Goal: Task Accomplishment & Management: Use online tool/utility

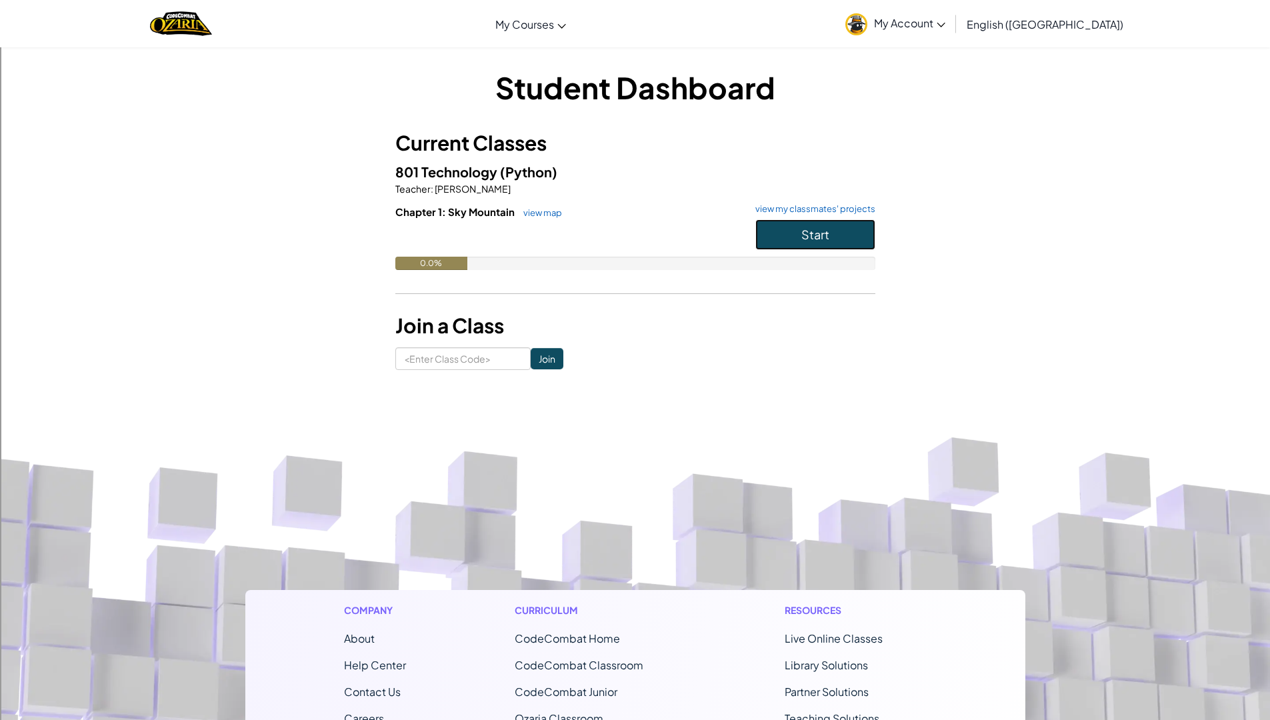
click at [828, 248] on button "Start" at bounding box center [815, 234] width 120 height 31
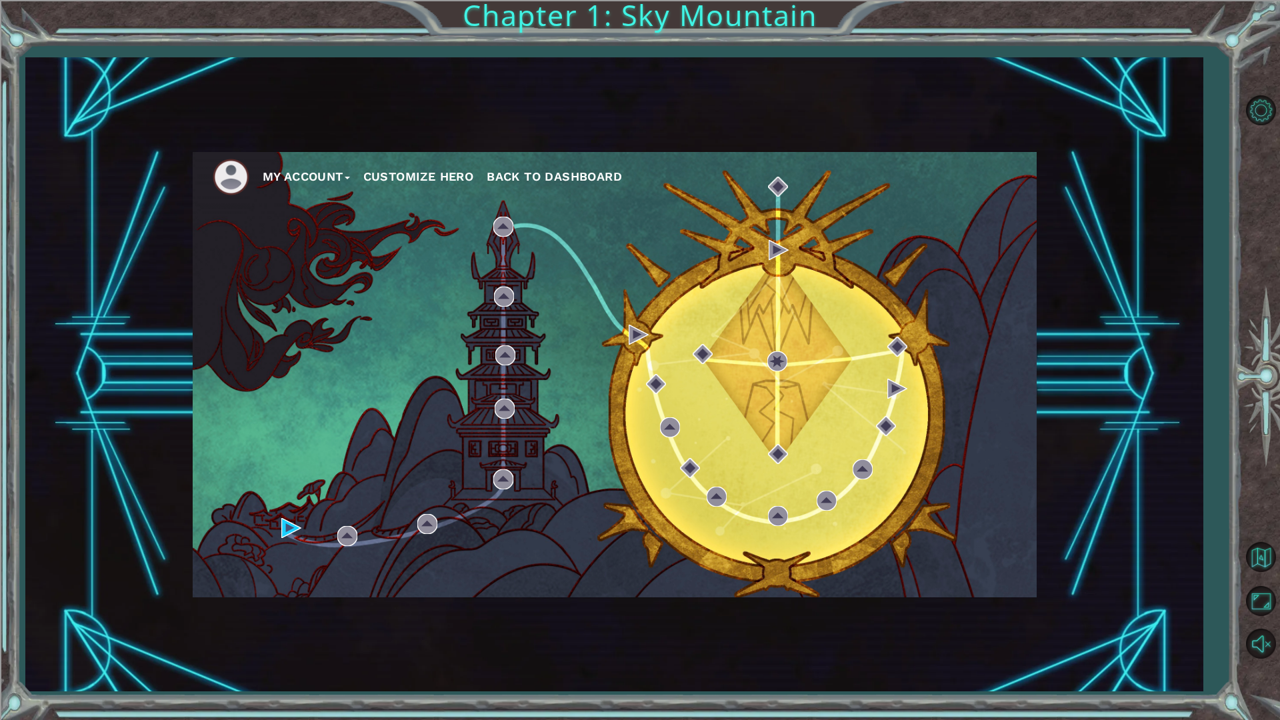
click at [1263, 393] on div at bounding box center [1260, 376] width 39 height 319
click at [1266, 371] on div at bounding box center [1260, 376] width 39 height 319
click at [1263, 117] on button "Level Options" at bounding box center [1260, 110] width 39 height 39
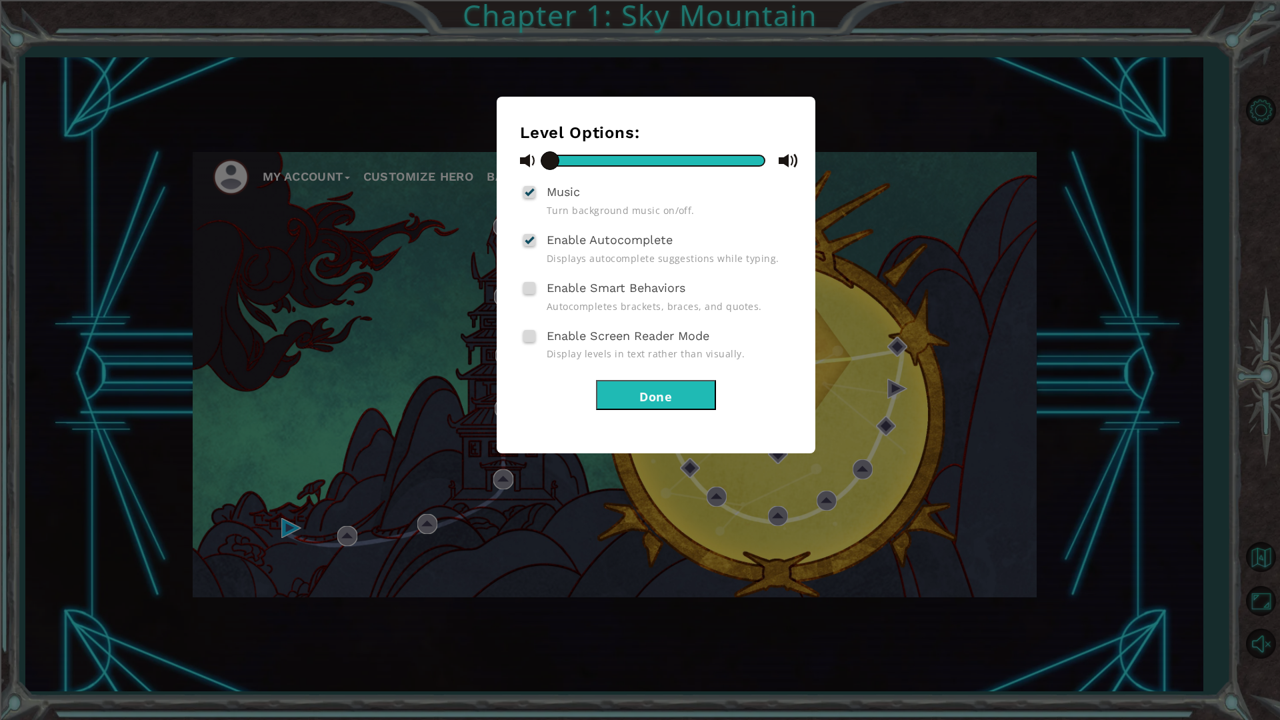
click at [608, 386] on button "Done" at bounding box center [656, 395] width 120 height 30
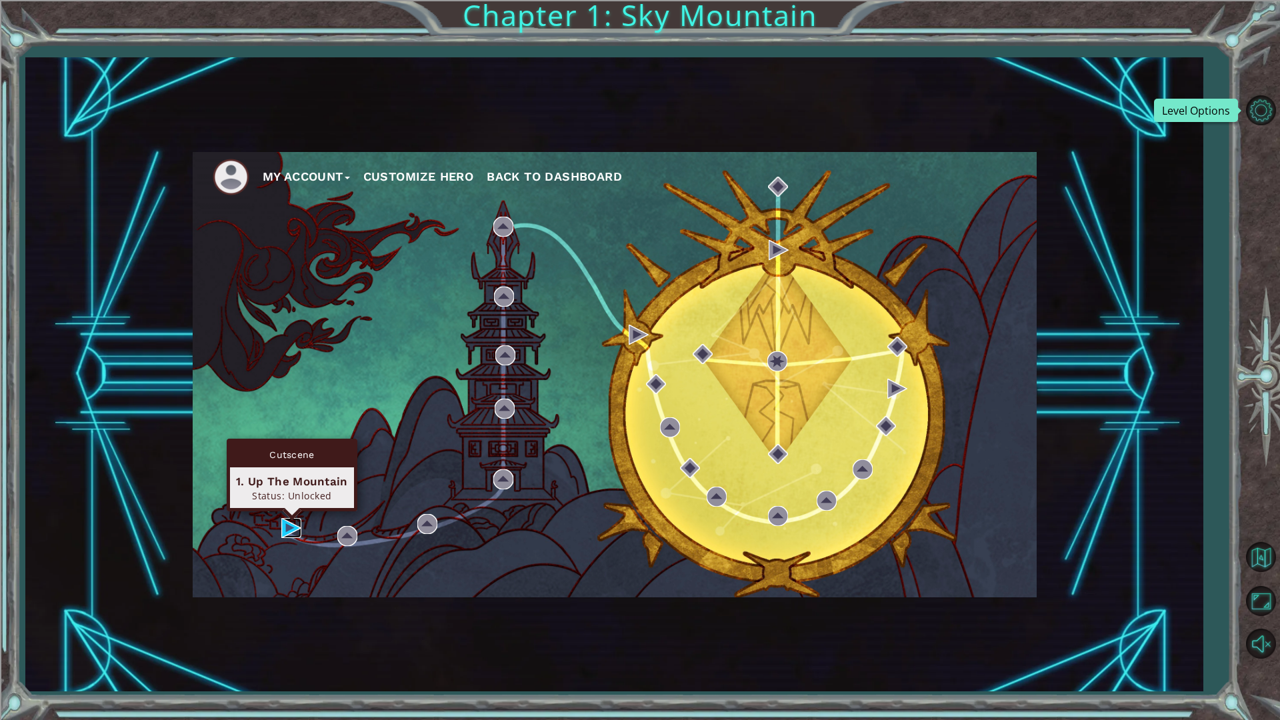
click at [295, 519] on img at bounding box center [291, 528] width 20 height 20
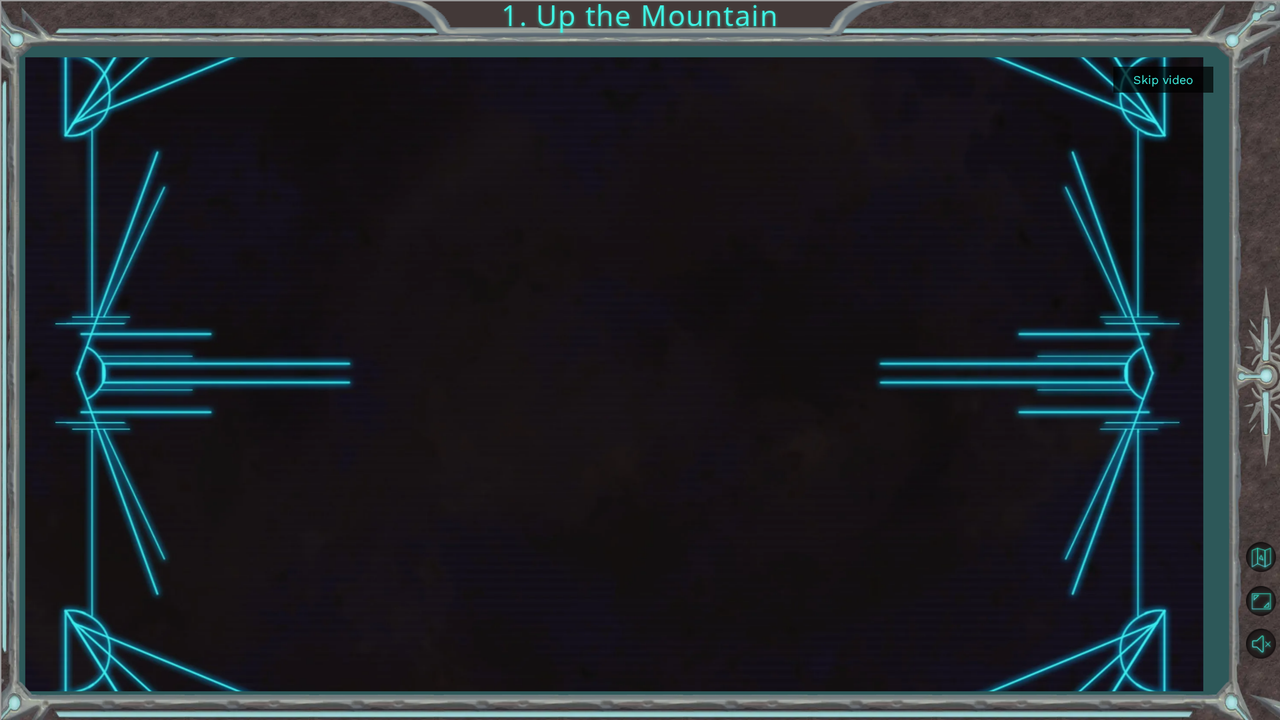
click at [1147, 74] on button "Skip video" at bounding box center [1163, 80] width 100 height 26
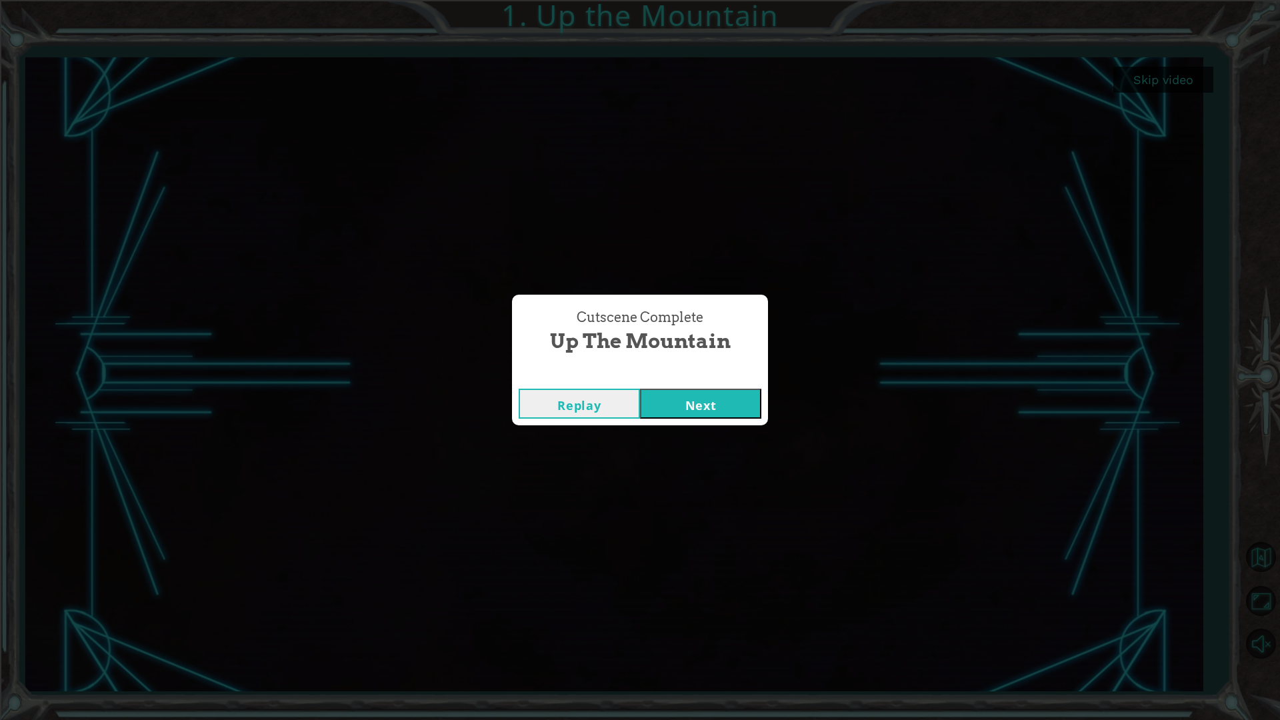
click at [667, 405] on button "Next" at bounding box center [700, 404] width 121 height 30
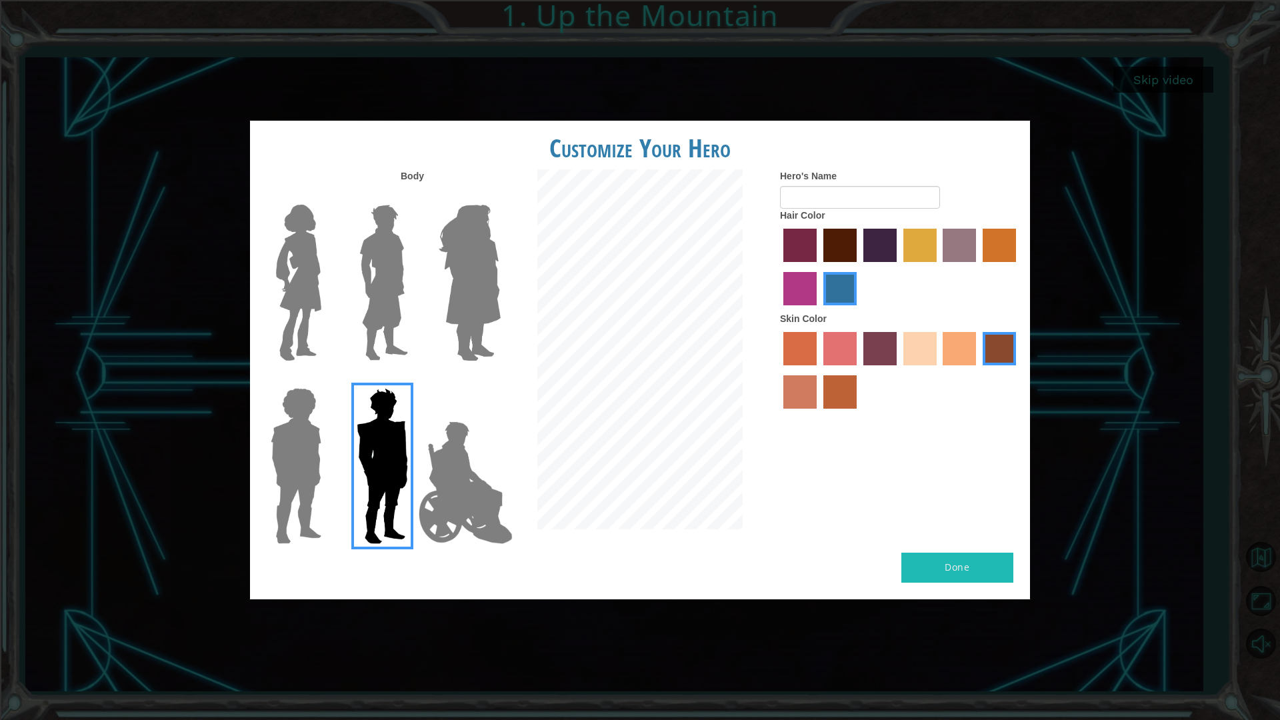
click at [485, 352] on img at bounding box center [469, 282] width 73 height 167
click at [500, 196] on input "Hero Amethyst" at bounding box center [500, 196] width 0 height 0
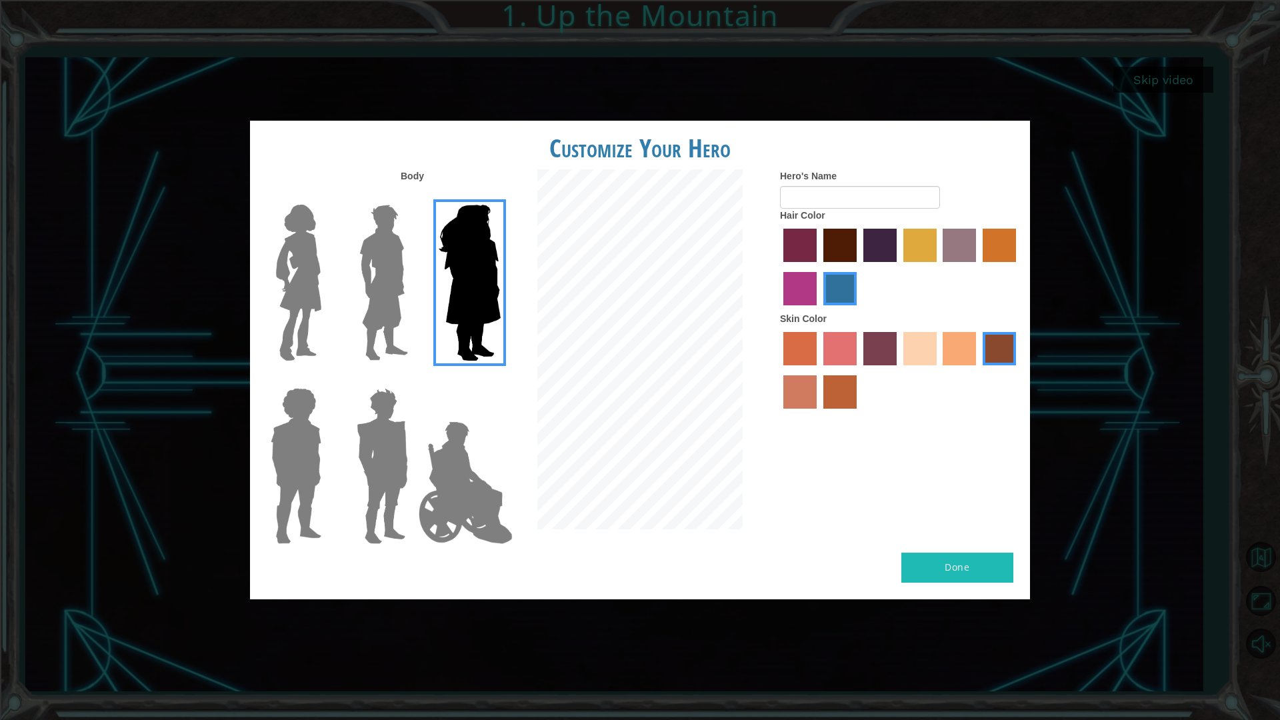
click at [396, 322] on img at bounding box center [383, 282] width 59 height 167
click at [413, 196] on input "Hero Lars" at bounding box center [413, 196] width 0 height 0
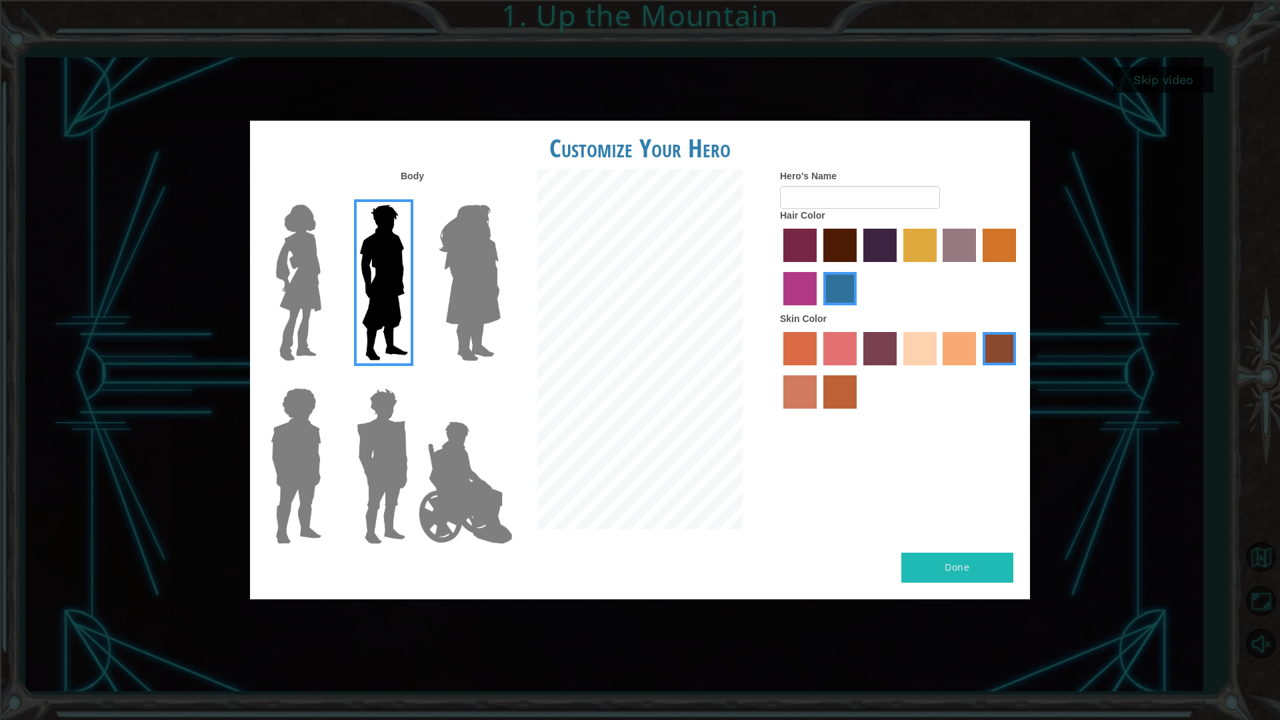
click at [401, 287] on img at bounding box center [383, 282] width 59 height 167
click at [413, 196] on input "Hero Lars" at bounding box center [413, 196] width 0 height 0
click at [323, 435] on img at bounding box center [295, 466] width 61 height 167
click at [327, 379] on input "Hero Steven" at bounding box center [327, 379] width 0 height 0
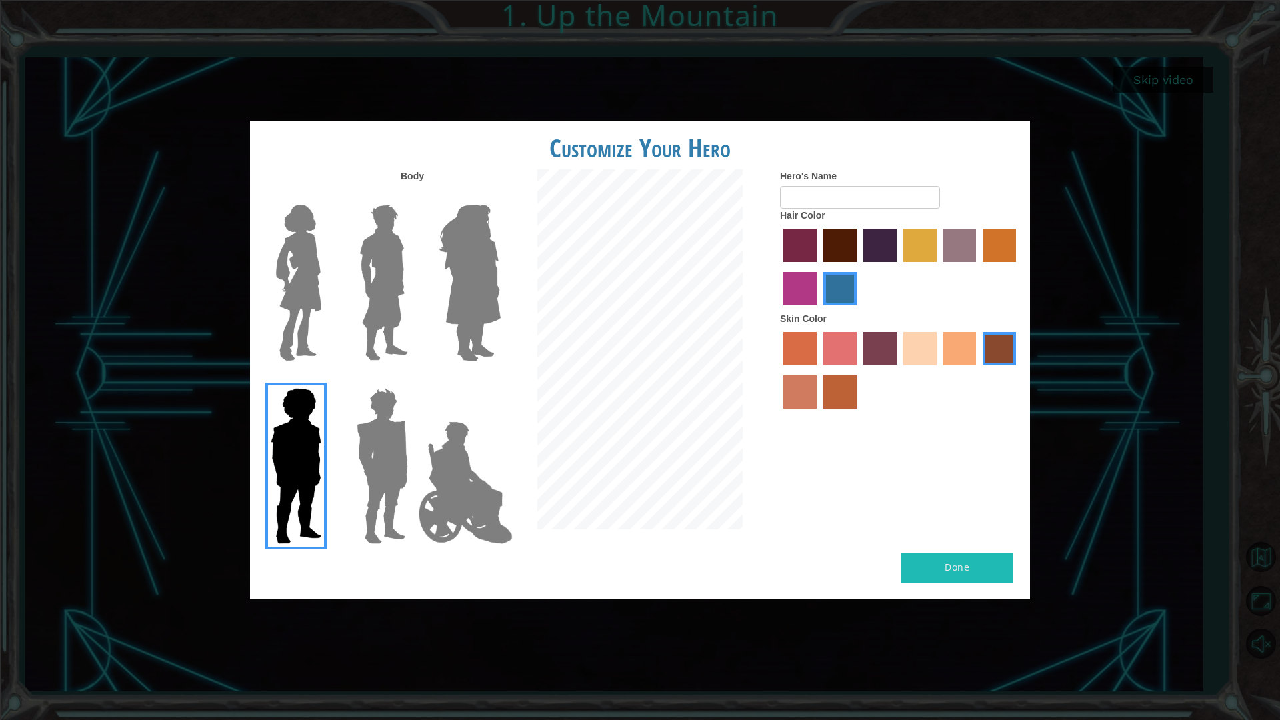
click at [319, 346] on img at bounding box center [299, 282] width 56 height 167
click at [327, 196] on input "Hero Connie" at bounding box center [327, 196] width 0 height 0
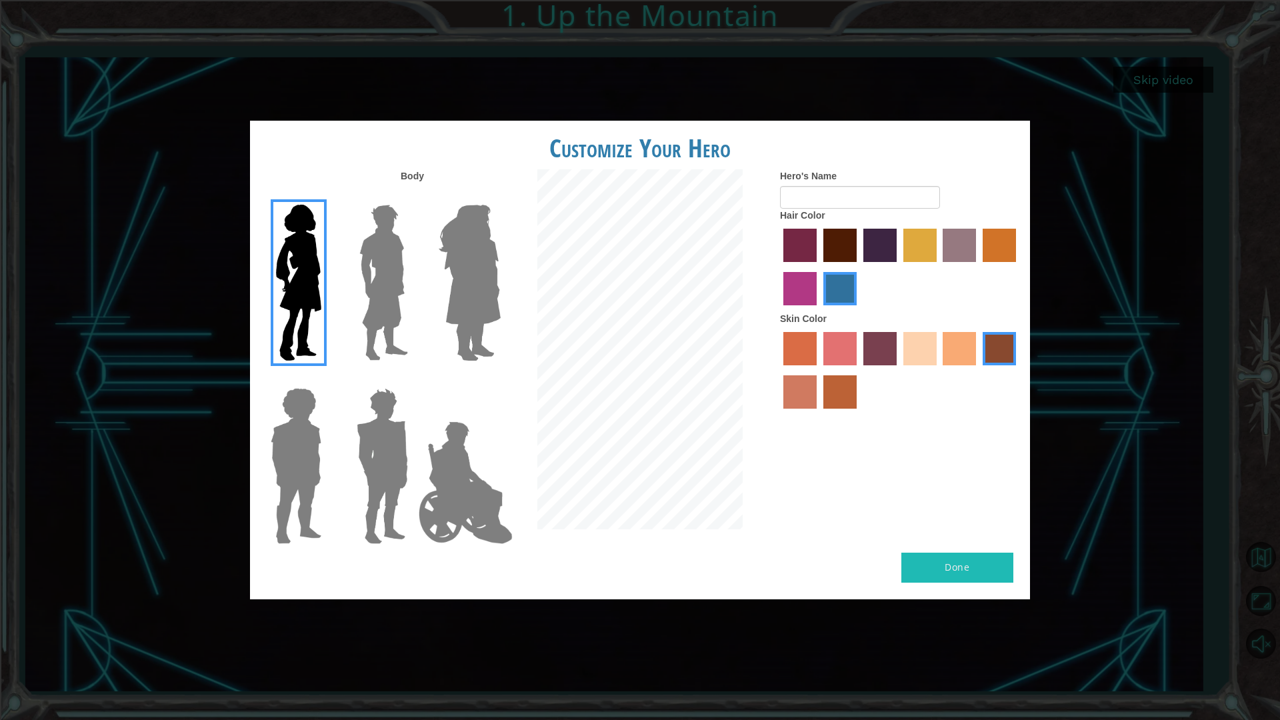
click at [390, 319] on img at bounding box center [383, 282] width 59 height 167
click at [413, 196] on input "Hero Lars" at bounding box center [413, 196] width 0 height 0
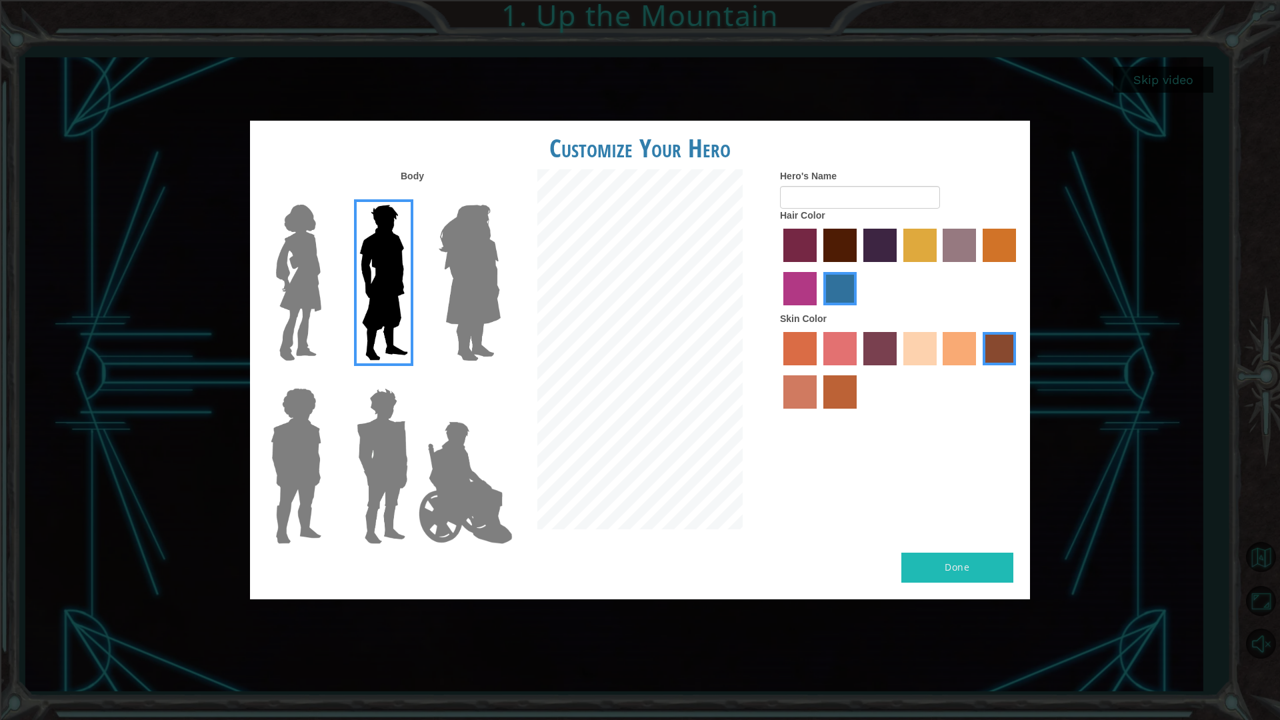
click at [340, 418] on div at bounding box center [380, 460] width 87 height 183
click at [471, 285] on img at bounding box center [469, 282] width 73 height 167
click at [500, 196] on input "Hero Amethyst" at bounding box center [500, 196] width 0 height 0
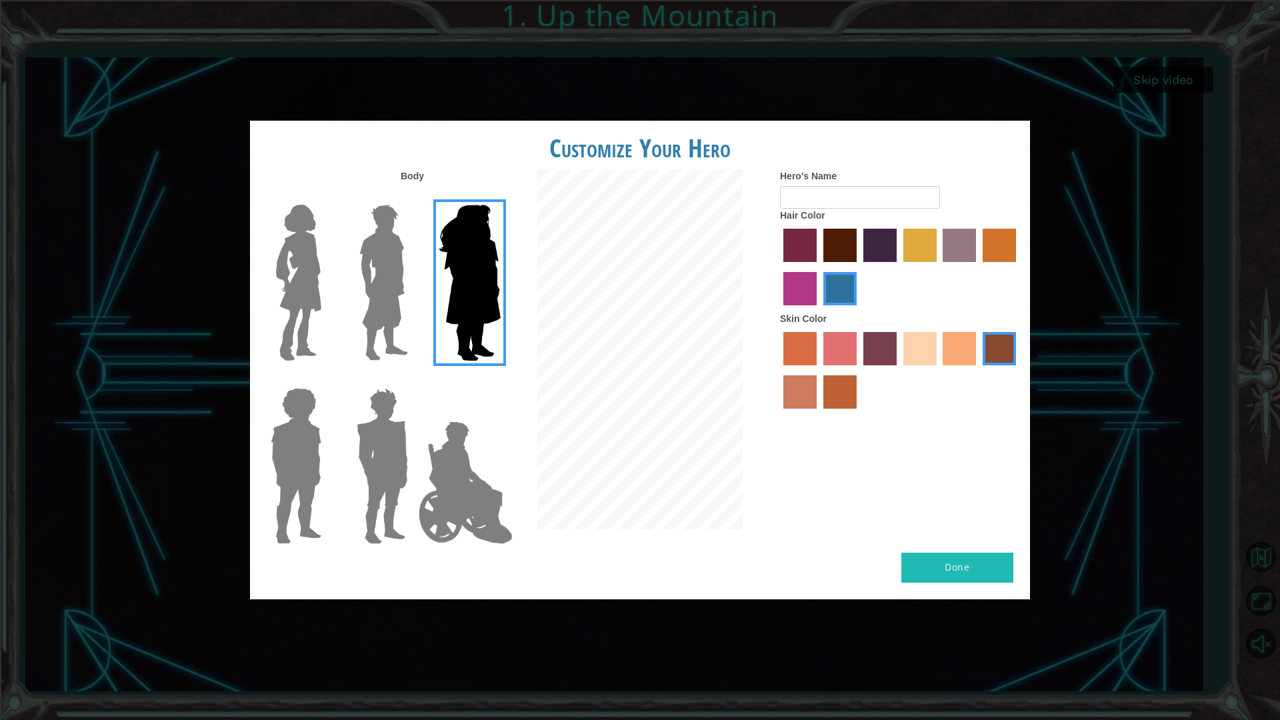
click at [429, 410] on div at bounding box center [466, 460] width 87 height 183
click at [411, 423] on img at bounding box center [382, 466] width 62 height 167
click at [413, 379] on input "Hero Garnet" at bounding box center [413, 379] width 0 height 0
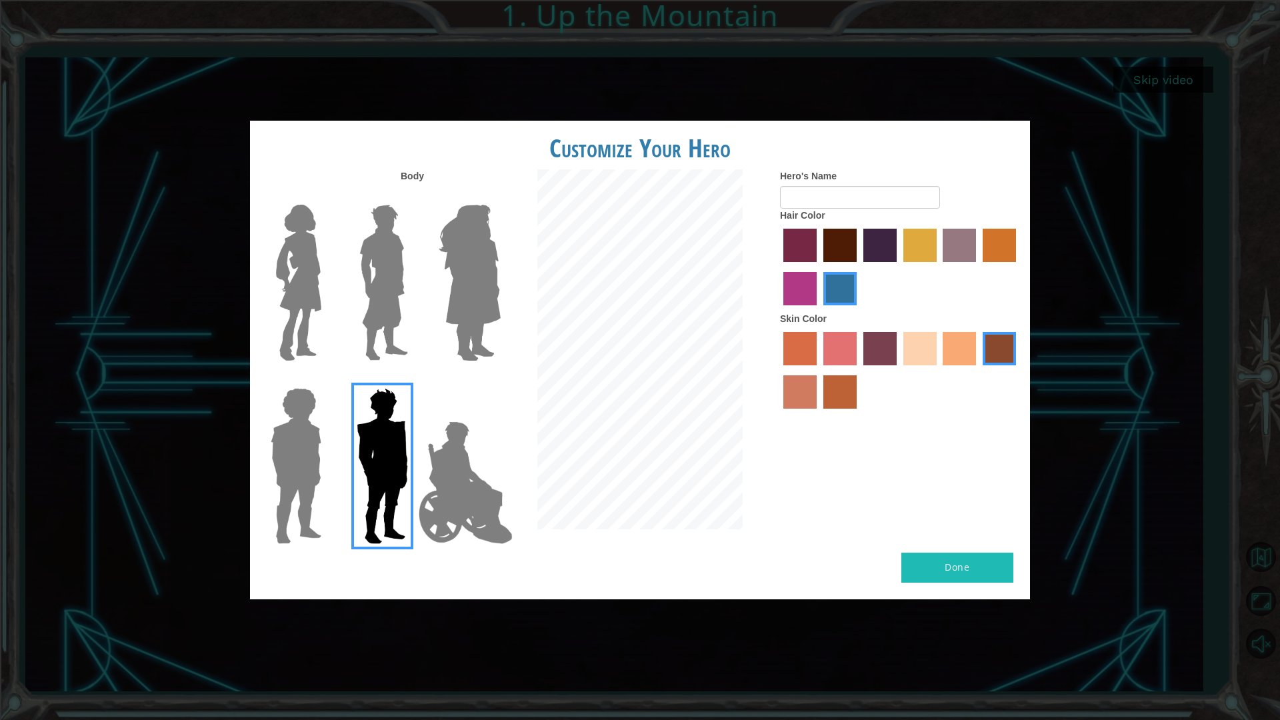
click at [440, 285] on img at bounding box center [469, 282] width 73 height 167
click at [500, 196] on input "Hero Amethyst" at bounding box center [500, 196] width 0 height 0
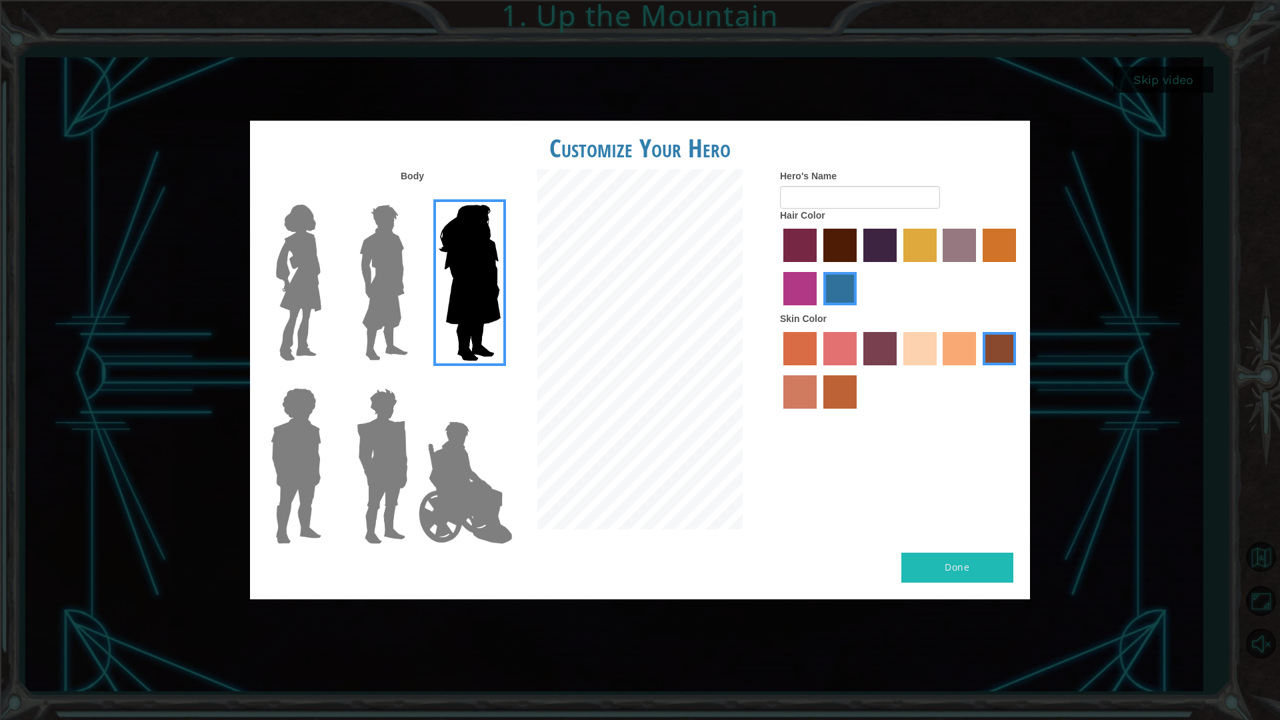
click at [263, 456] on label at bounding box center [293, 466] width 67 height 167
click at [327, 379] on input "Hero Steven" at bounding box center [327, 379] width 0 height 0
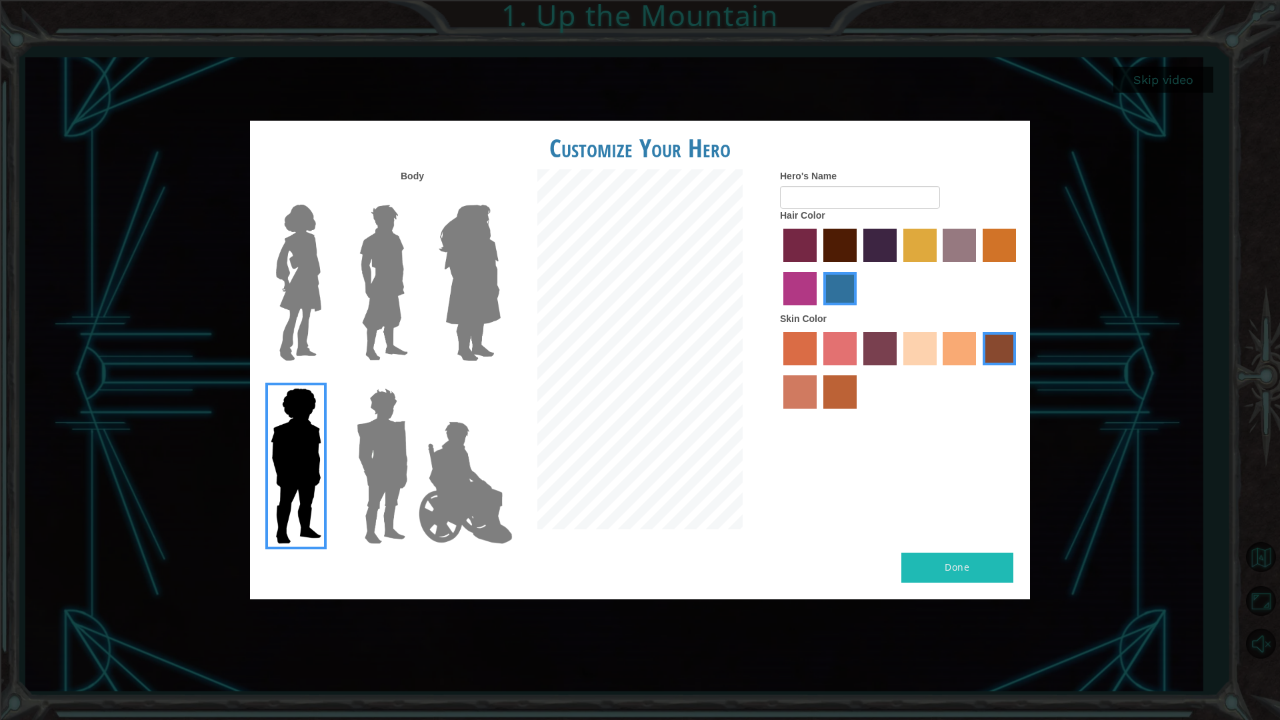
click at [502, 255] on img at bounding box center [469, 282] width 73 height 167
click at [500, 196] on input "Hero Amethyst" at bounding box center [500, 196] width 0 height 0
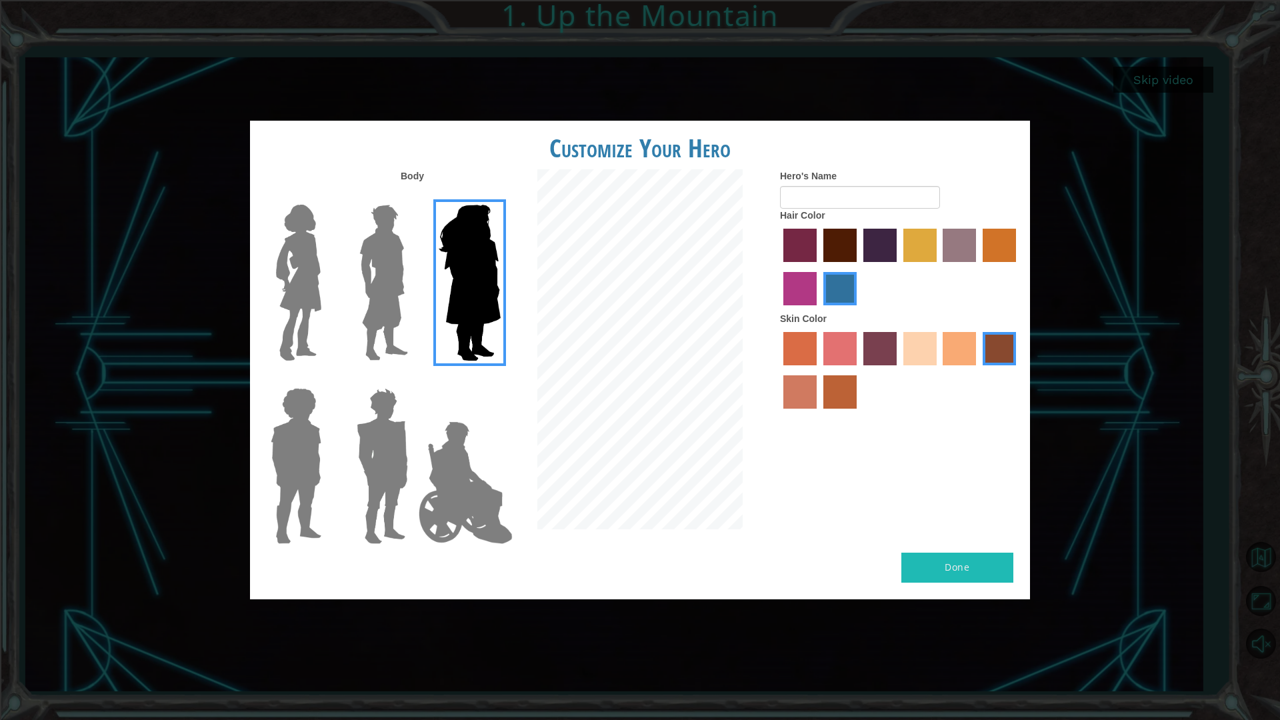
click at [827, 249] on label "maroon hair color" at bounding box center [839, 245] width 33 height 33
click at [819, 267] on input "maroon hair color" at bounding box center [819, 267] width 0 height 0
click at [361, 266] on img at bounding box center [383, 282] width 59 height 167
click at [413, 196] on input "Hero Lars" at bounding box center [413, 196] width 0 height 0
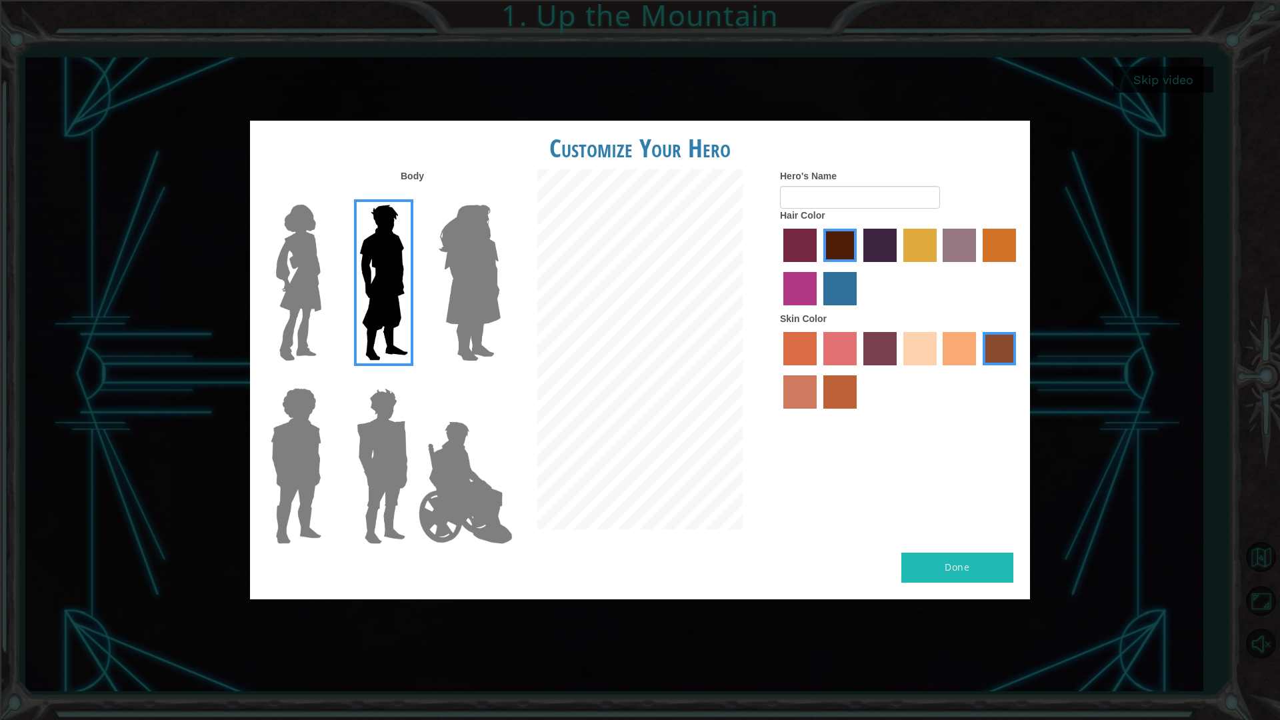
click at [835, 249] on label "maroon hair color" at bounding box center [839, 245] width 33 height 33
click at [819, 267] on input "maroon hair color" at bounding box center [819, 267] width 0 height 0
click at [305, 305] on img at bounding box center [299, 282] width 56 height 167
click at [327, 196] on input "Hero Connie" at bounding box center [327, 196] width 0 height 0
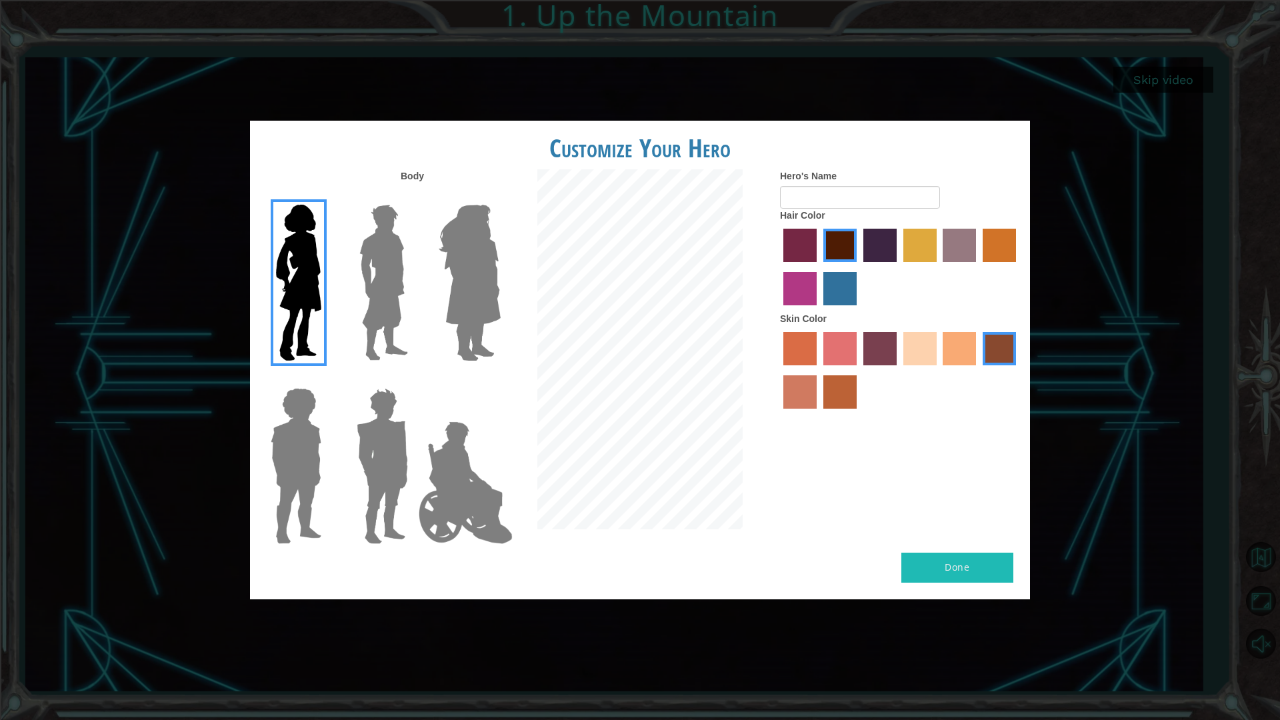
click at [469, 473] on img at bounding box center [465, 482] width 105 height 133
click at [500, 379] on input "Hero Jamie" at bounding box center [500, 379] width 0 height 0
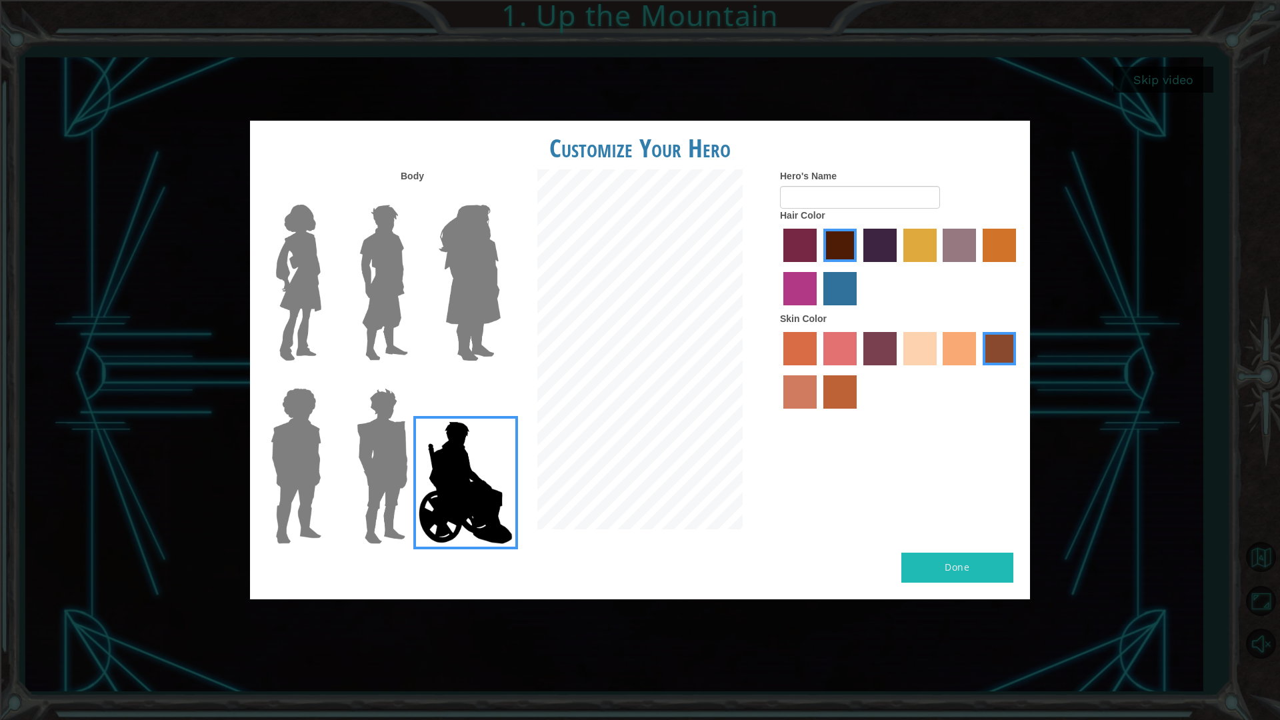
click at [384, 311] on img at bounding box center [383, 282] width 59 height 167
click at [413, 196] on input "Hero Lars" at bounding box center [413, 196] width 0 height 0
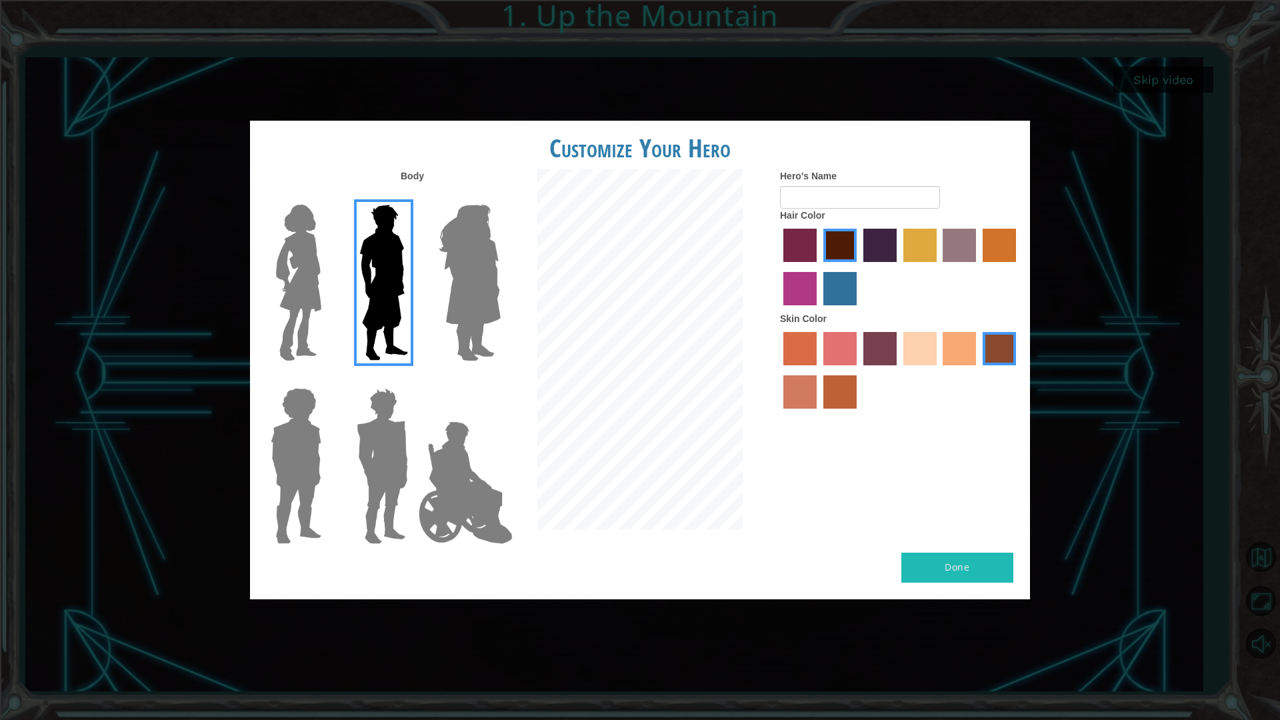
click at [446, 441] on img at bounding box center [465, 482] width 105 height 133
click at [500, 379] on input "Hero Jamie" at bounding box center [500, 379] width 0 height 0
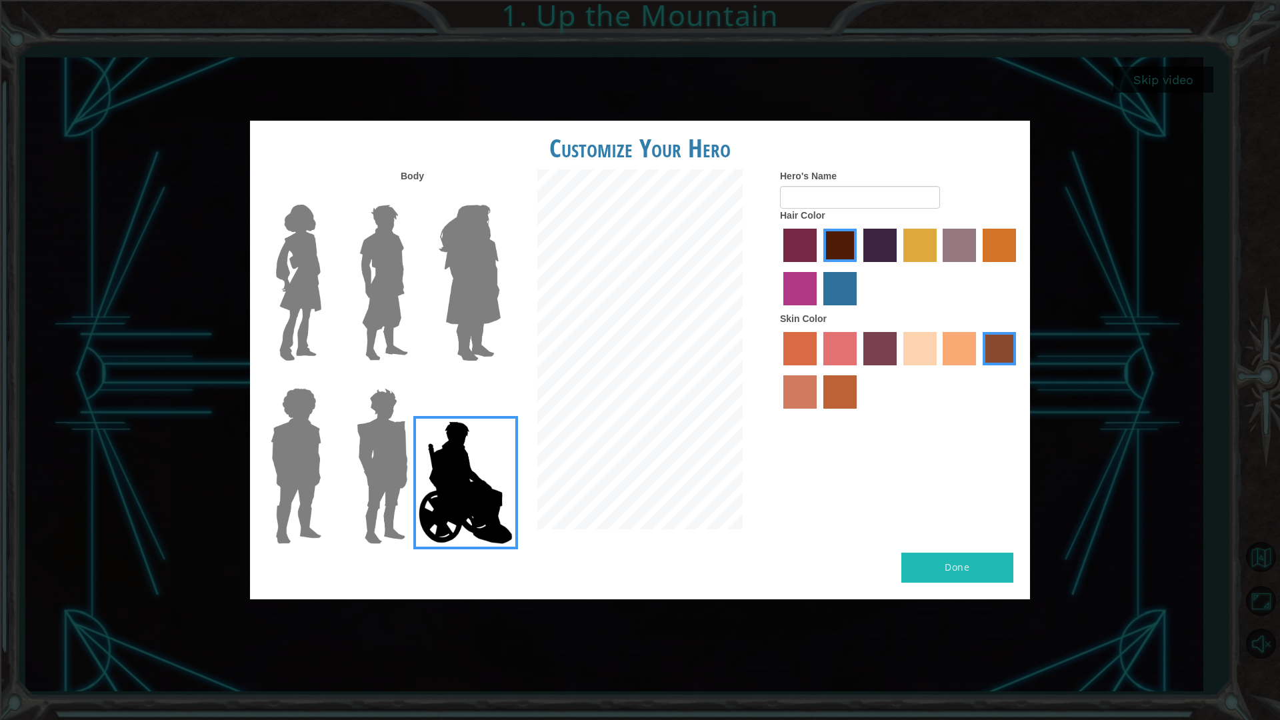
click at [395, 307] on img at bounding box center [383, 282] width 59 height 167
click at [413, 196] on input "Hero Lars" at bounding box center [413, 196] width 0 height 0
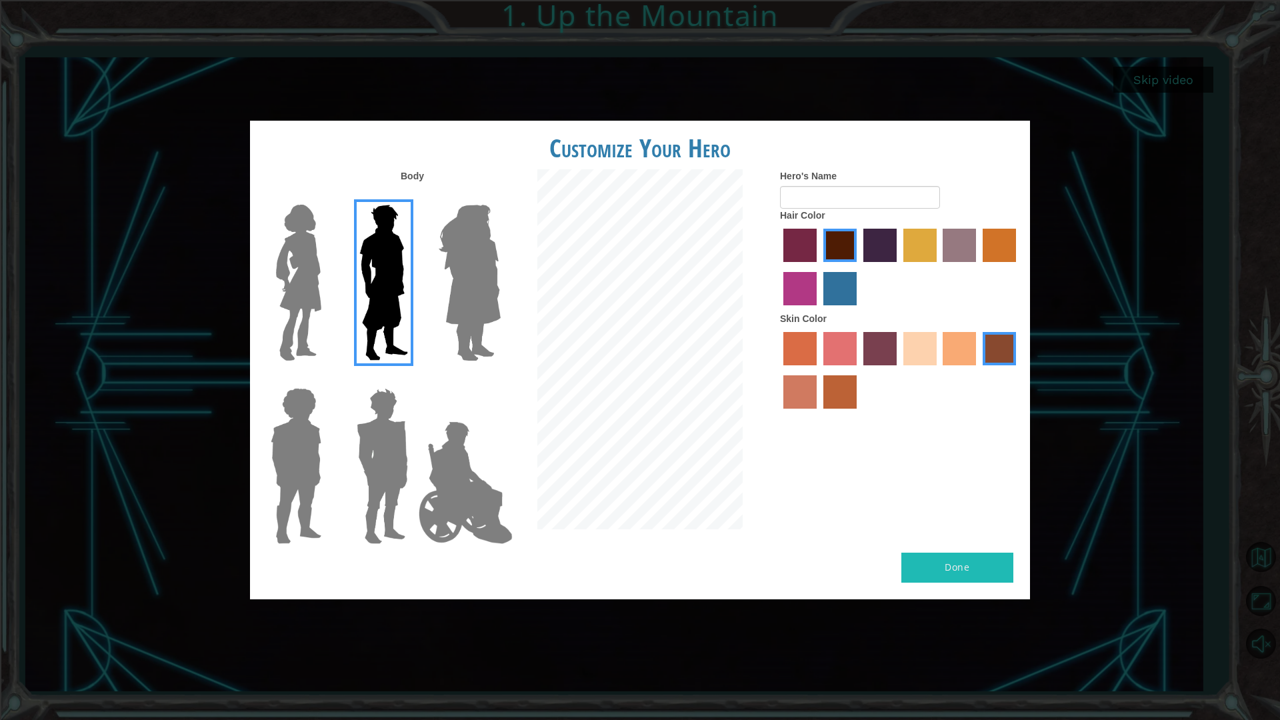
click at [323, 454] on img at bounding box center [295, 466] width 61 height 167
click at [327, 379] on input "Hero Steven" at bounding box center [327, 379] width 0 height 0
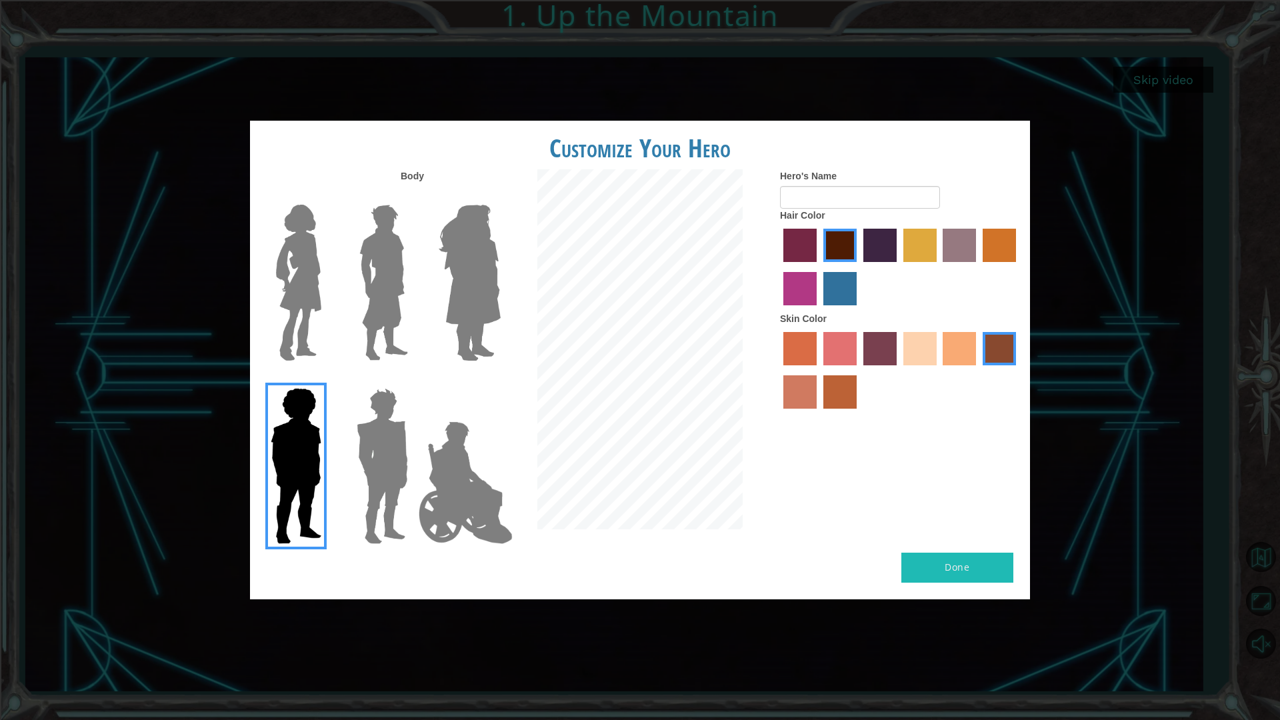
click at [391, 473] on img at bounding box center [382, 466] width 62 height 167
click at [413, 379] on input "Hero Garnet" at bounding box center [413, 379] width 0 height 0
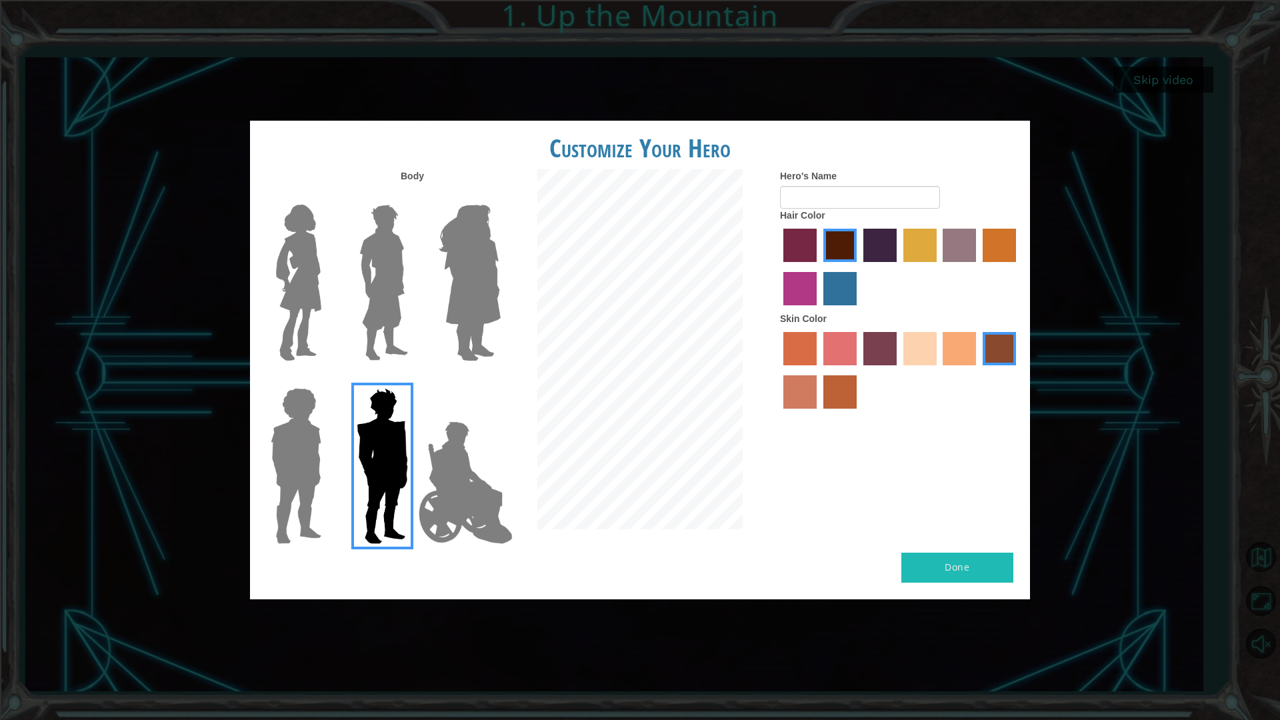
click at [412, 286] on img at bounding box center [383, 282] width 59 height 167
click at [413, 196] on input "Hero Lars" at bounding box center [413, 196] width 0 height 0
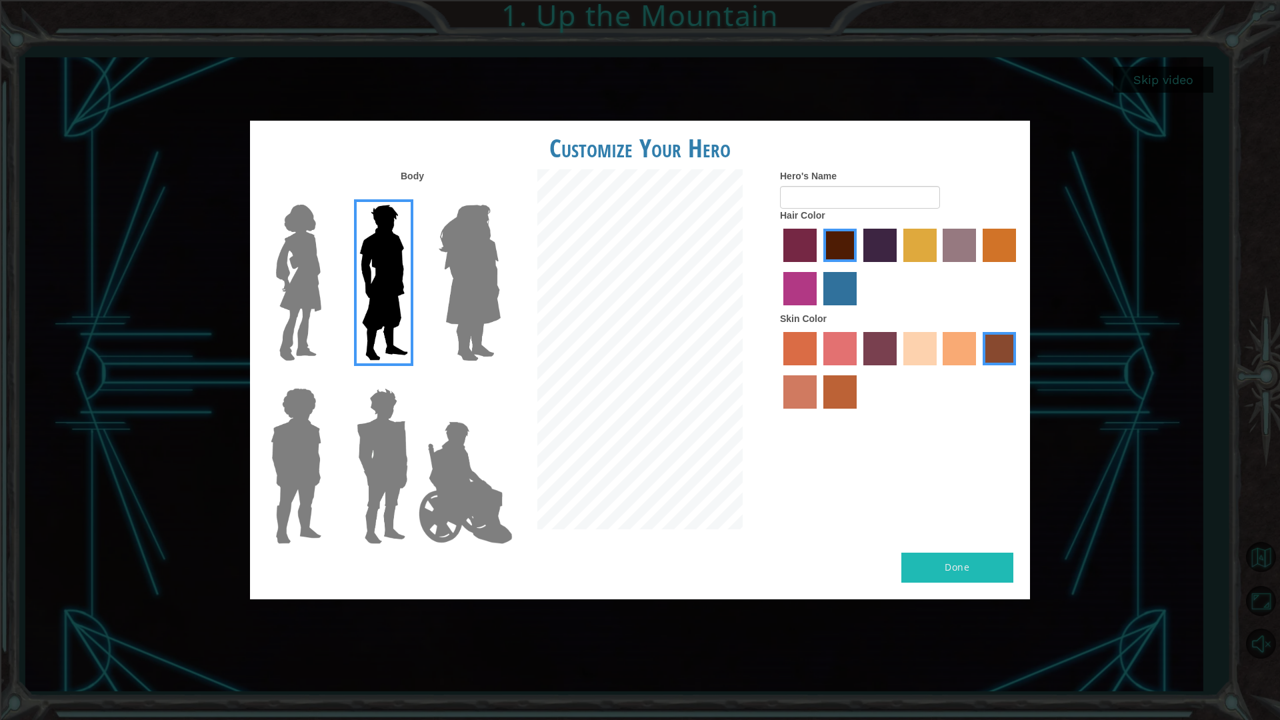
click at [906, 341] on label "sandy beach skin color" at bounding box center [919, 348] width 33 height 33
click at [899, 370] on input "sandy beach skin color" at bounding box center [899, 370] width 0 height 0
click at [833, 201] on input "Hero's Name" at bounding box center [860, 197] width 160 height 23
type input "J"
type input "M"
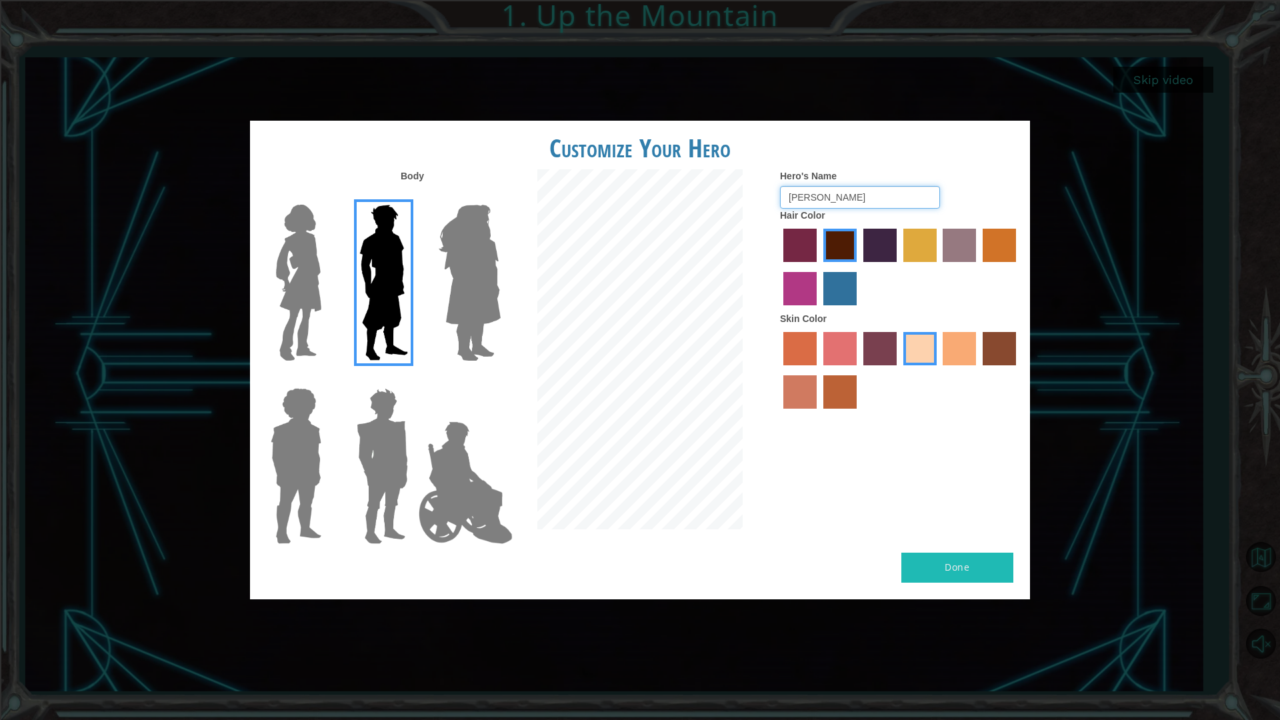
type input "[PERSON_NAME]"
click at [979, 561] on button "Done" at bounding box center [957, 568] width 112 height 30
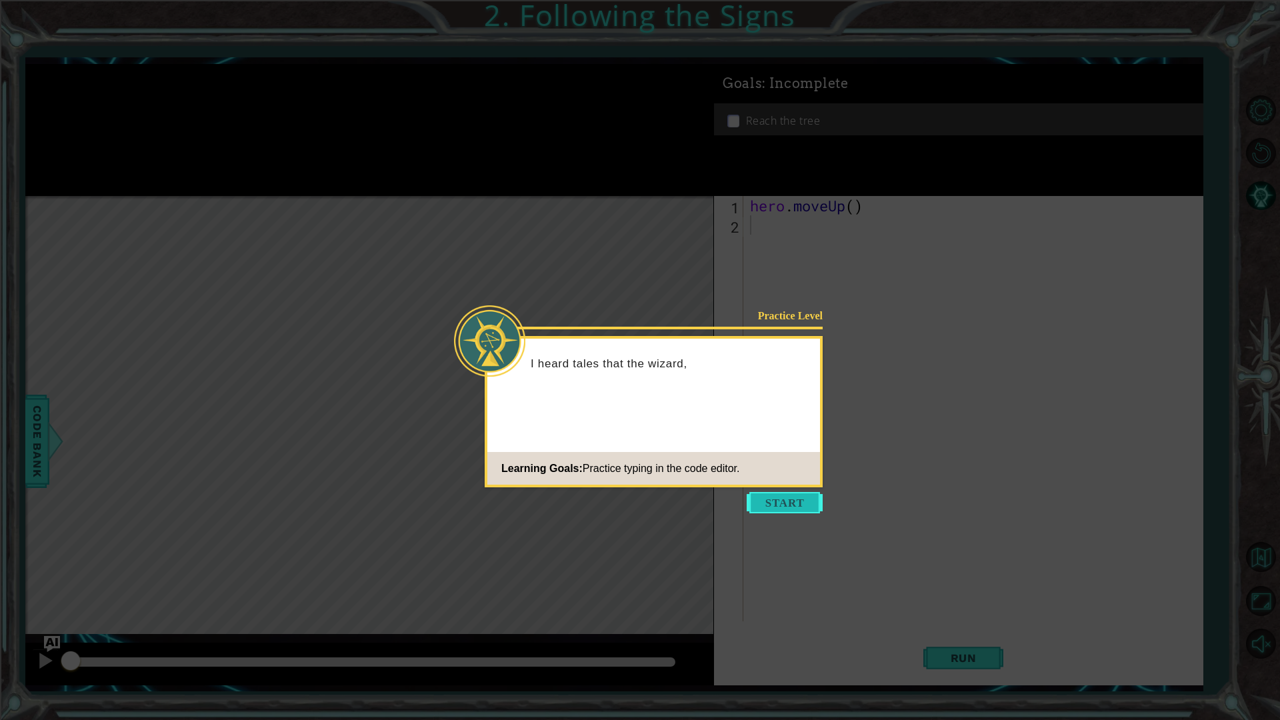
click at [776, 499] on button "Start" at bounding box center [785, 502] width 76 height 21
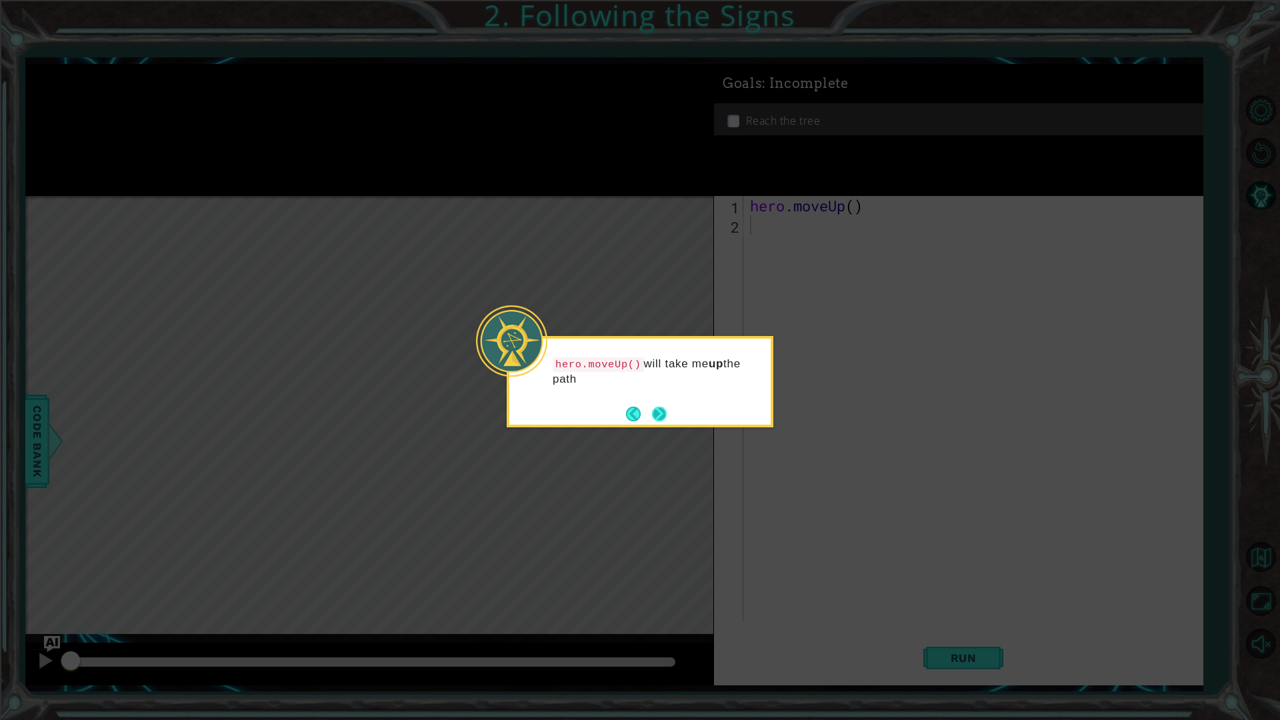
click at [667, 417] on button "Next" at bounding box center [659, 414] width 15 height 15
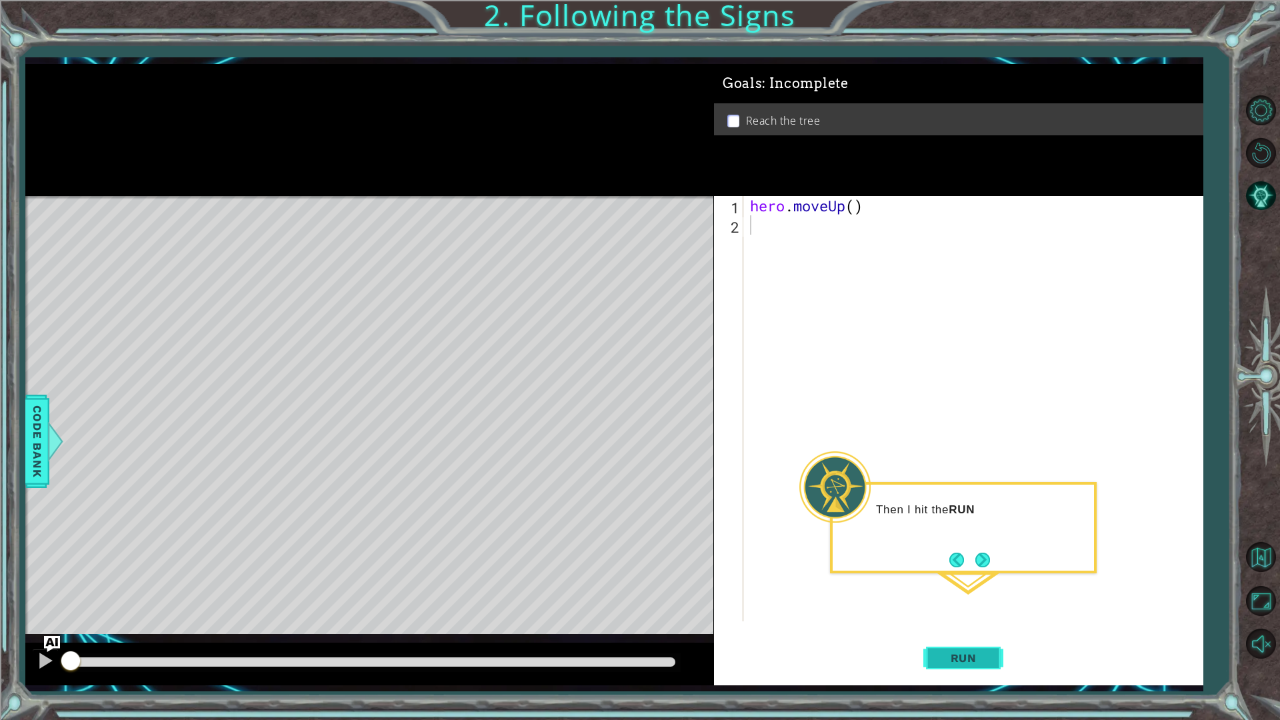
click at [983, 607] on span "Run" at bounding box center [963, 657] width 53 height 13
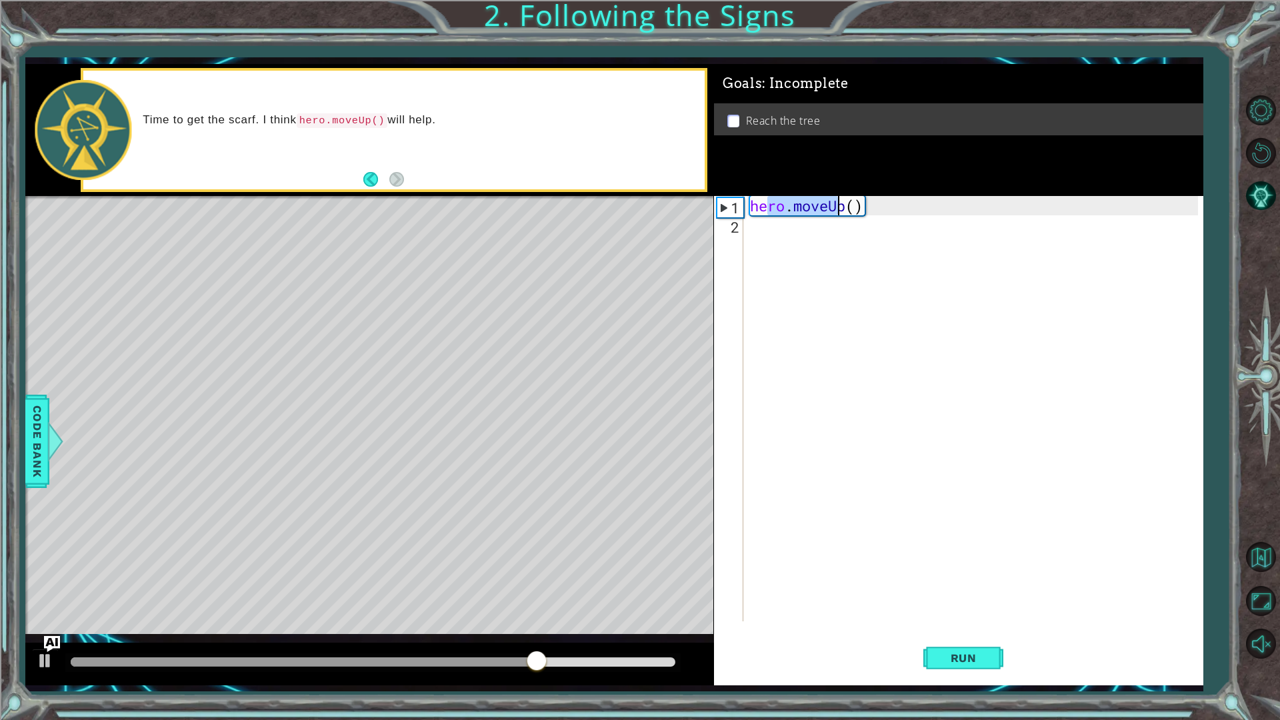
drag, startPoint x: 768, startPoint y: 205, endPoint x: 837, endPoint y: 211, distance: 68.9
click at [836, 211] on div "hero . moveUp ( )" at bounding box center [976, 428] width 458 height 464
type textarea "hero.moveUp()"
click at [828, 269] on div "hero . moveUp ( )" at bounding box center [976, 428] width 458 height 464
click at [970, 607] on button "Run" at bounding box center [963, 657] width 80 height 49
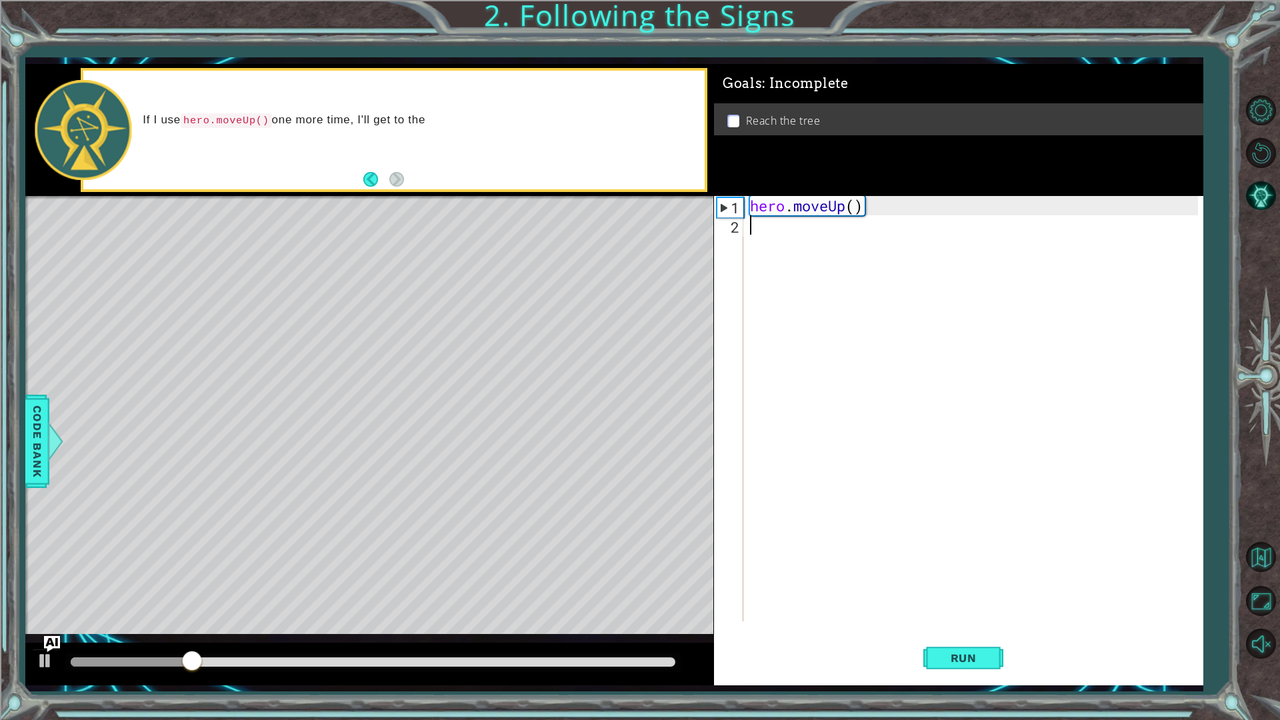
click at [737, 227] on div "2" at bounding box center [730, 226] width 27 height 19
drag, startPoint x: 751, startPoint y: 208, endPoint x: 1043, endPoint y: 207, distance: 291.4
click at [1043, 207] on div "hero . moveUp ( )" at bounding box center [976, 428] width 458 height 464
type textarea "hero.moveUp()"
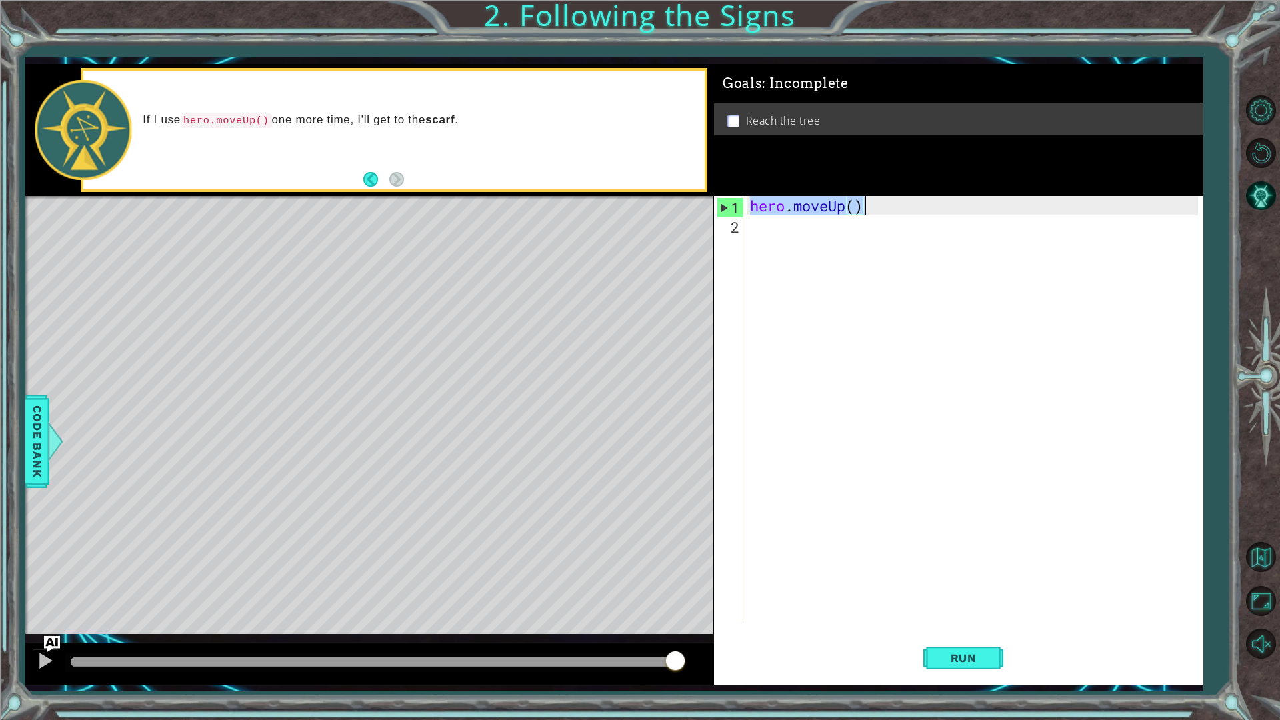
click at [767, 230] on div "hero . moveUp ( )" at bounding box center [976, 428] width 458 height 464
paste textarea "hero.moveUp()"
type textarea "hero.moveUp()"
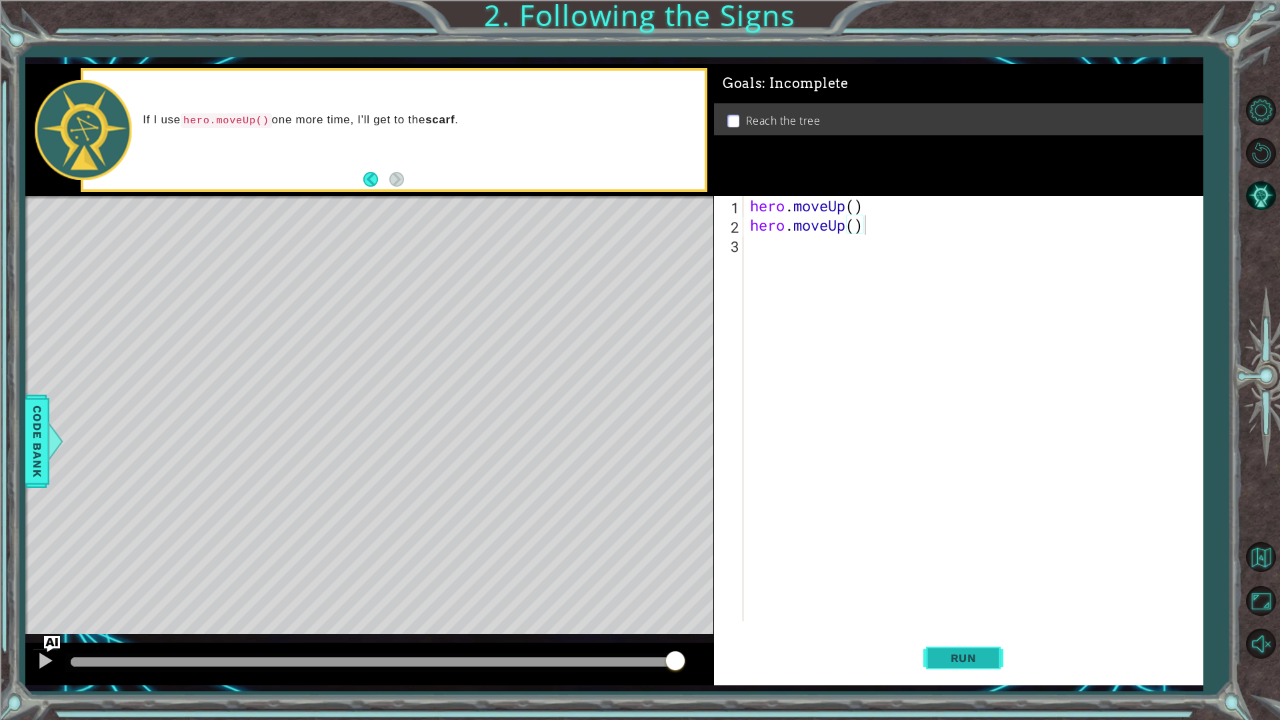
click at [937, 607] on span "Run" at bounding box center [963, 657] width 53 height 13
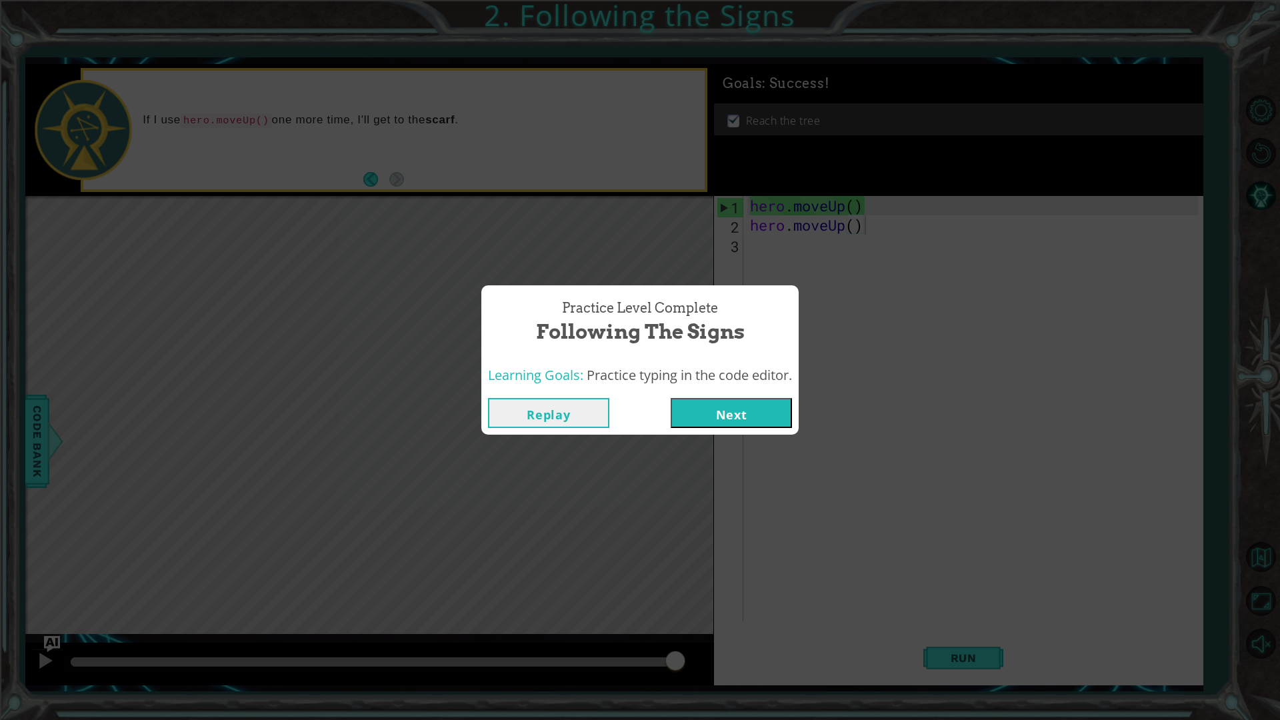
click at [759, 407] on button "Next" at bounding box center [731, 413] width 121 height 30
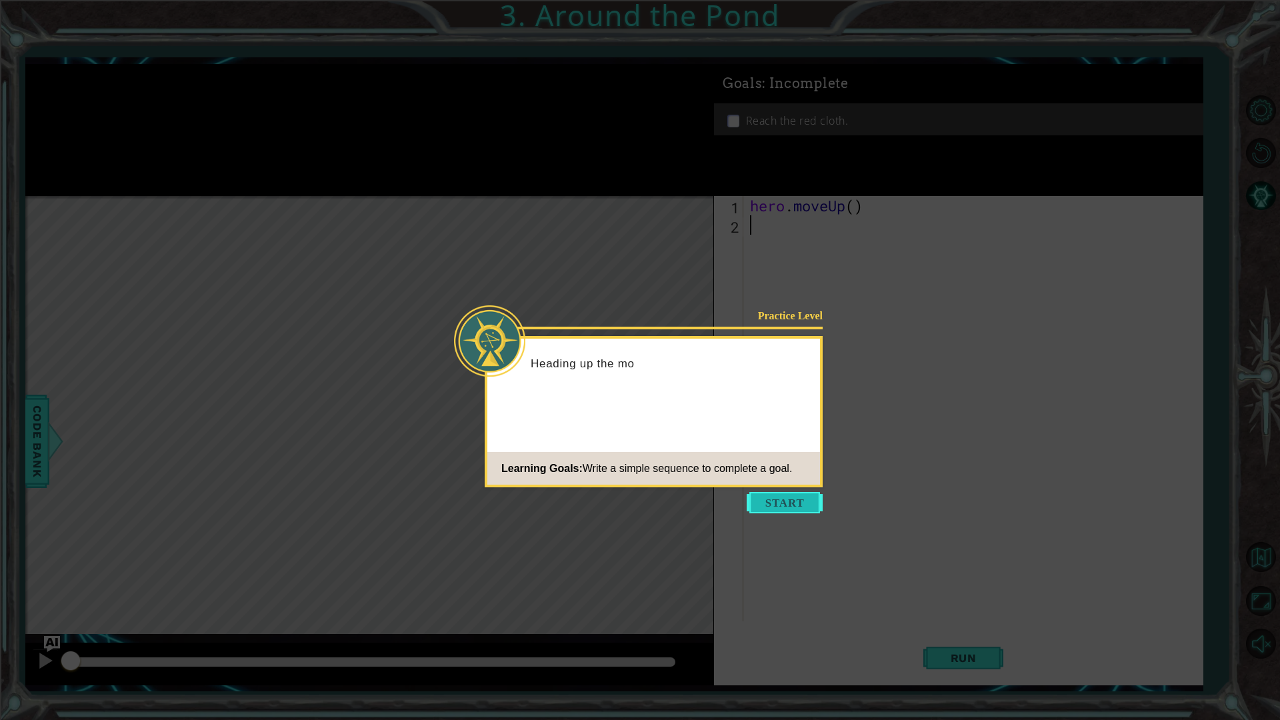
click at [820, 493] on button "Start" at bounding box center [785, 502] width 76 height 21
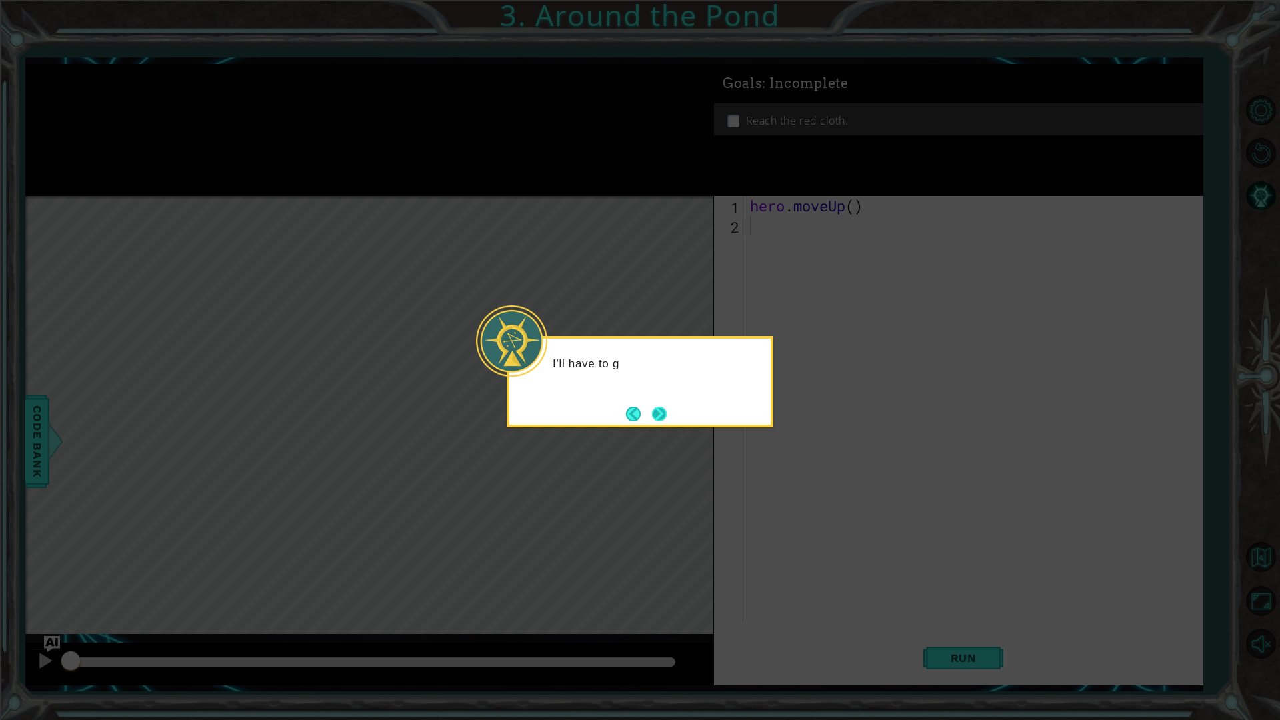
click at [652, 407] on button "Next" at bounding box center [659, 414] width 15 height 15
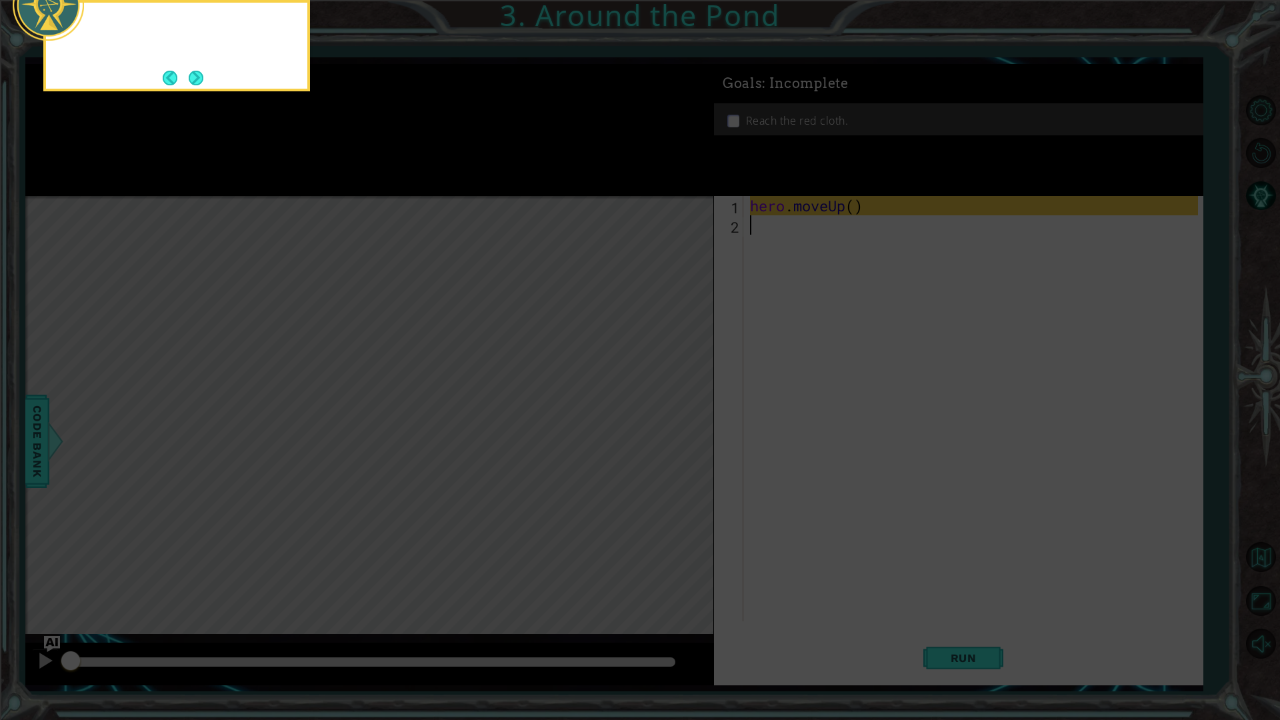
click at [664, 409] on icon at bounding box center [640, 116] width 1280 height 1207
click at [905, 453] on icon at bounding box center [640, 116] width 1280 height 1207
click at [835, 427] on icon at bounding box center [640, 116] width 1280 height 1207
drag, startPoint x: 195, startPoint y: 113, endPoint x: 296, endPoint y: 155, distance: 109.7
click at [205, 122] on icon at bounding box center [640, 116] width 1280 height 1207
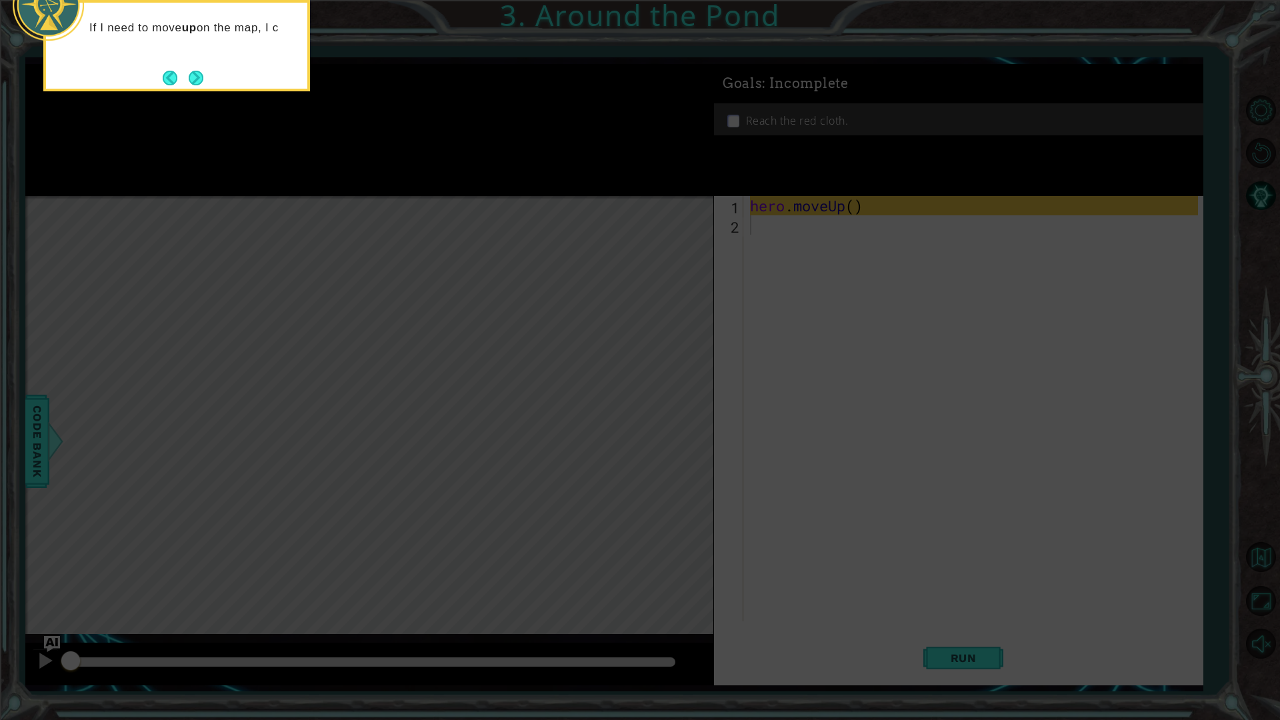
drag, startPoint x: 307, startPoint y: 154, endPoint x: 267, endPoint y: 113, distance: 57.0
click at [308, 153] on icon at bounding box center [640, 116] width 1280 height 1207
click at [267, 113] on icon at bounding box center [640, 116] width 1280 height 1207
click at [195, 57] on div "If I need to move up on the map, I can use hero" at bounding box center [176, 42] width 261 height 68
click at [197, 69] on footer at bounding box center [183, 78] width 41 height 20
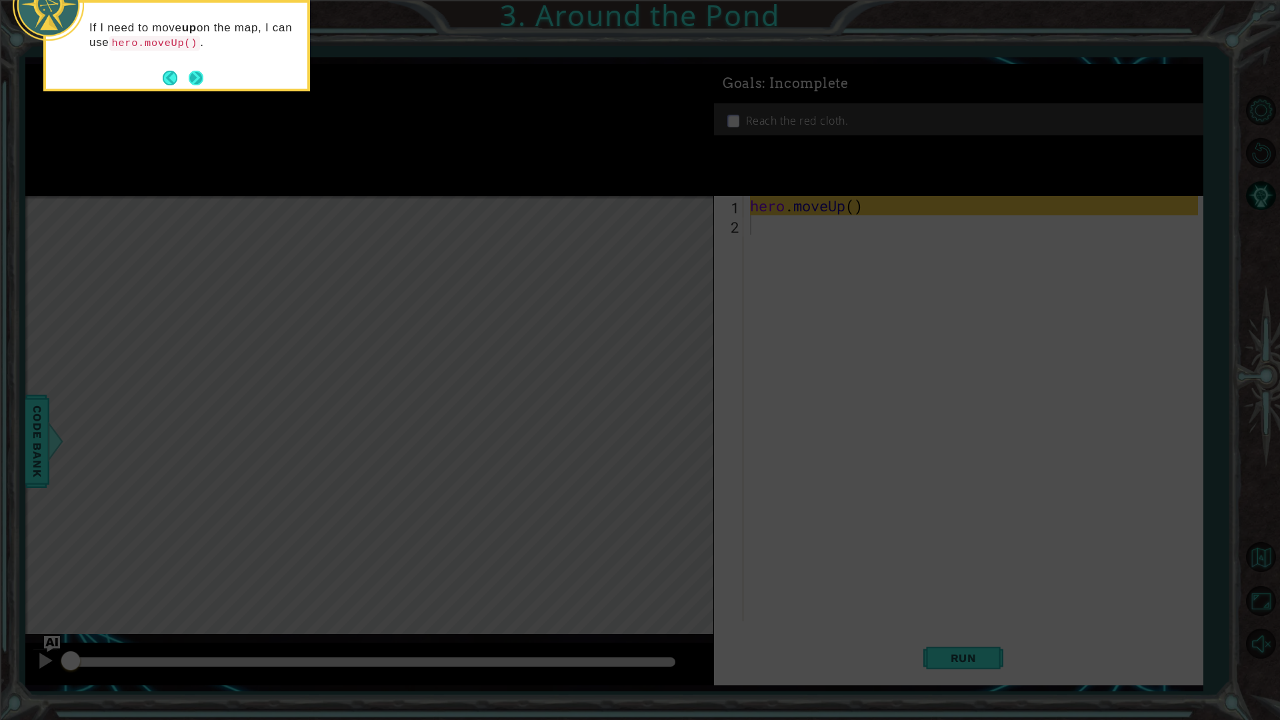
click at [197, 70] on footer at bounding box center [183, 78] width 41 height 20
click at [191, 79] on button "Next" at bounding box center [196, 78] width 15 height 15
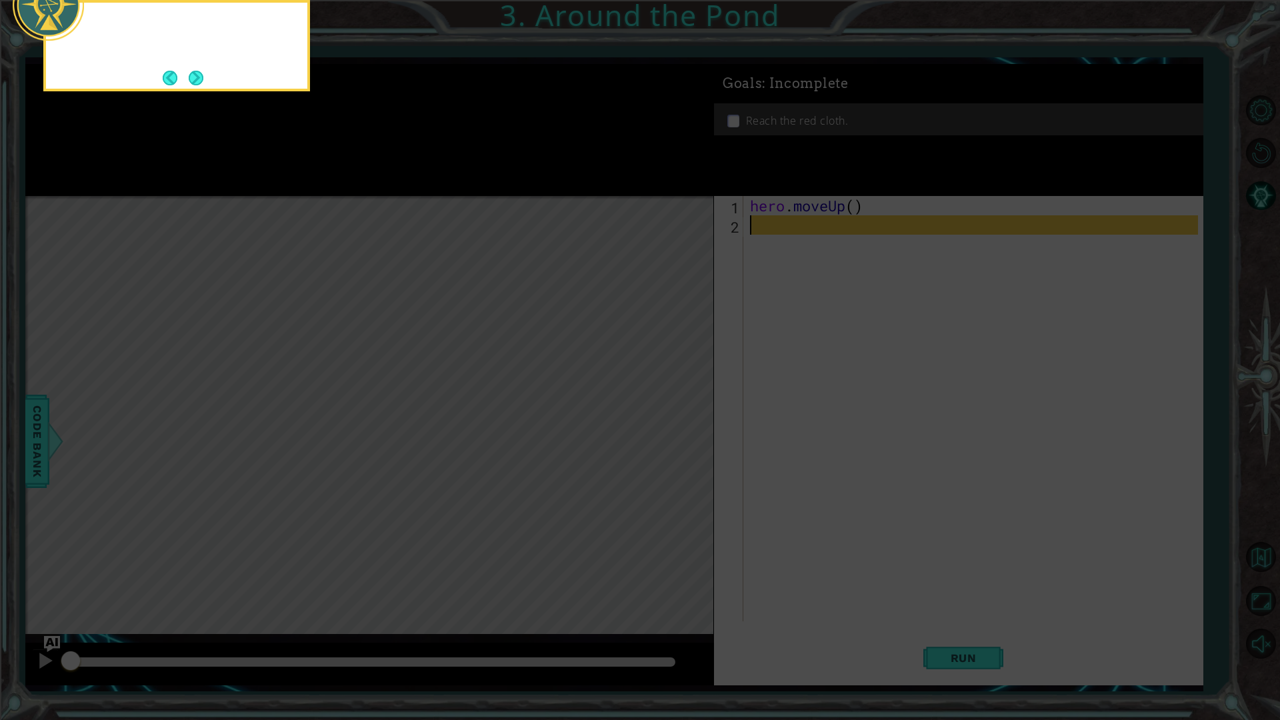
click at [191, 79] on button "Next" at bounding box center [196, 78] width 18 height 18
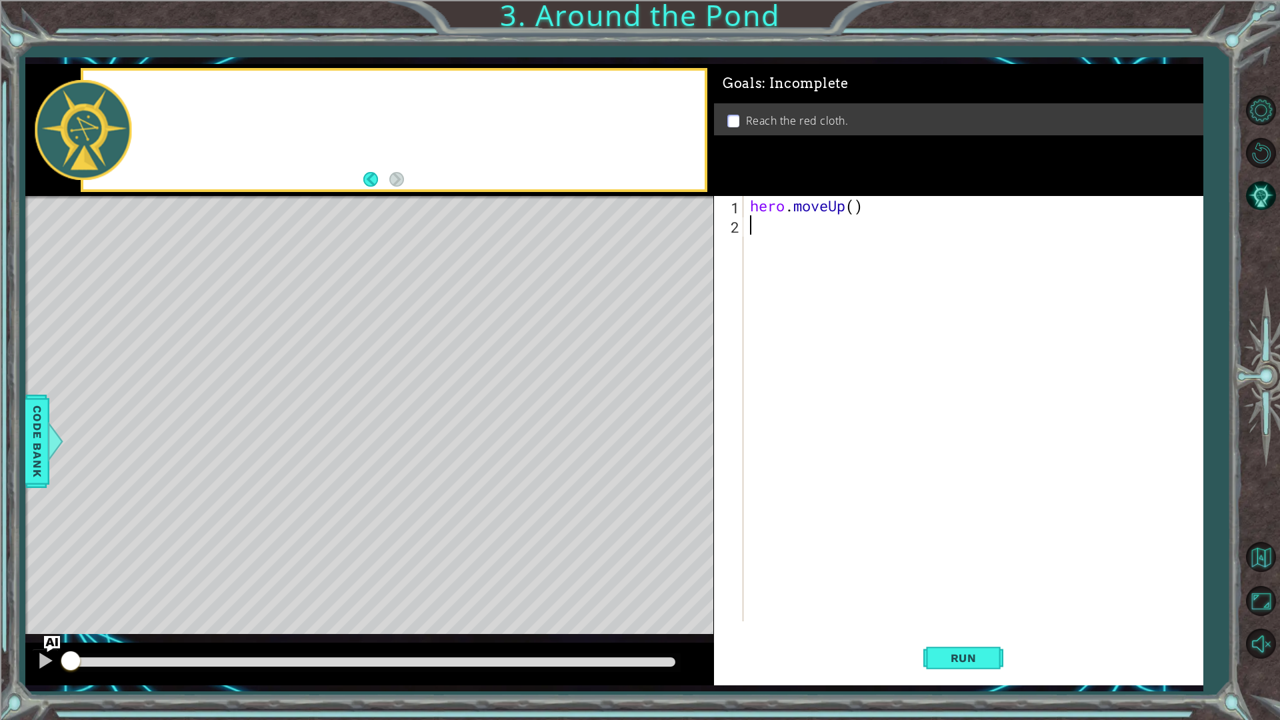
click at [191, 79] on div at bounding box center [393, 130] width 621 height 119
type textarea "hero.moveUp()"
drag, startPoint x: 751, startPoint y: 211, endPoint x: 889, endPoint y: 210, distance: 137.3
click at [889, 210] on div "hero . moveUp ( )" at bounding box center [976, 428] width 458 height 464
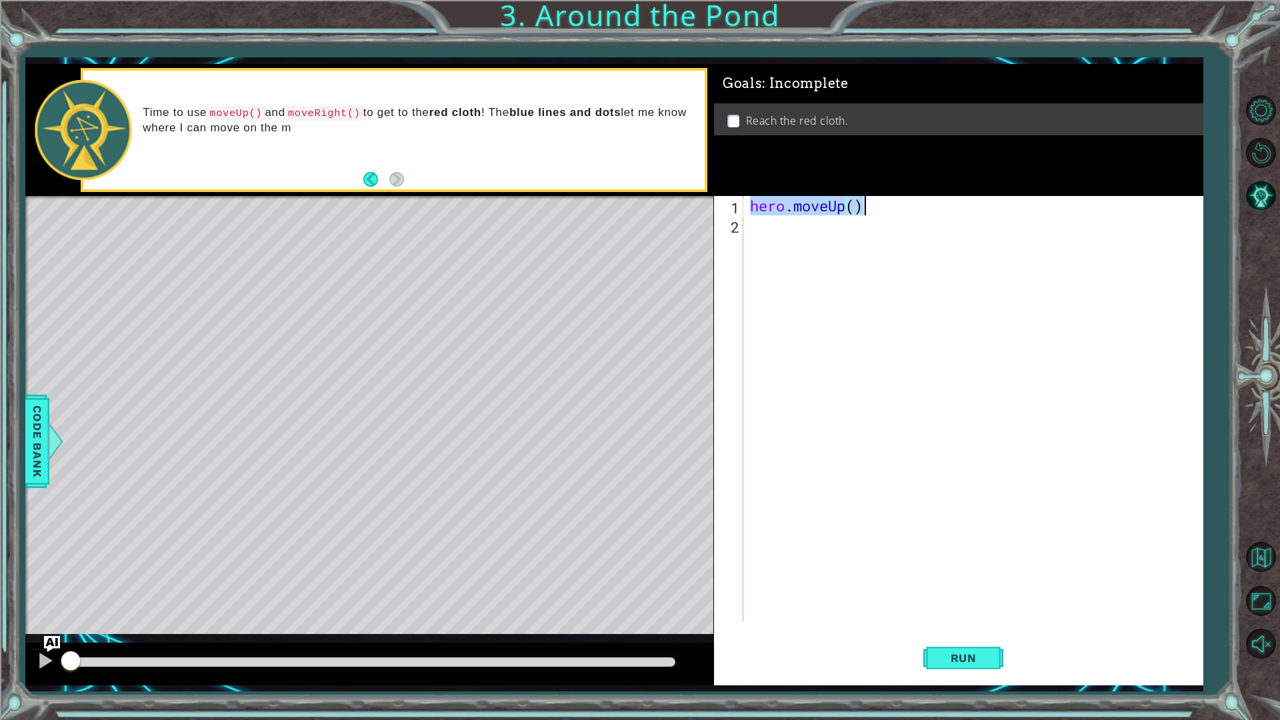
click at [757, 233] on div "hero . moveUp ( )" at bounding box center [976, 428] width 458 height 464
paste textarea "hero.moveUp()"
type textarea "hero.moveUp()"
click at [976, 607] on button "Run" at bounding box center [963, 657] width 80 height 49
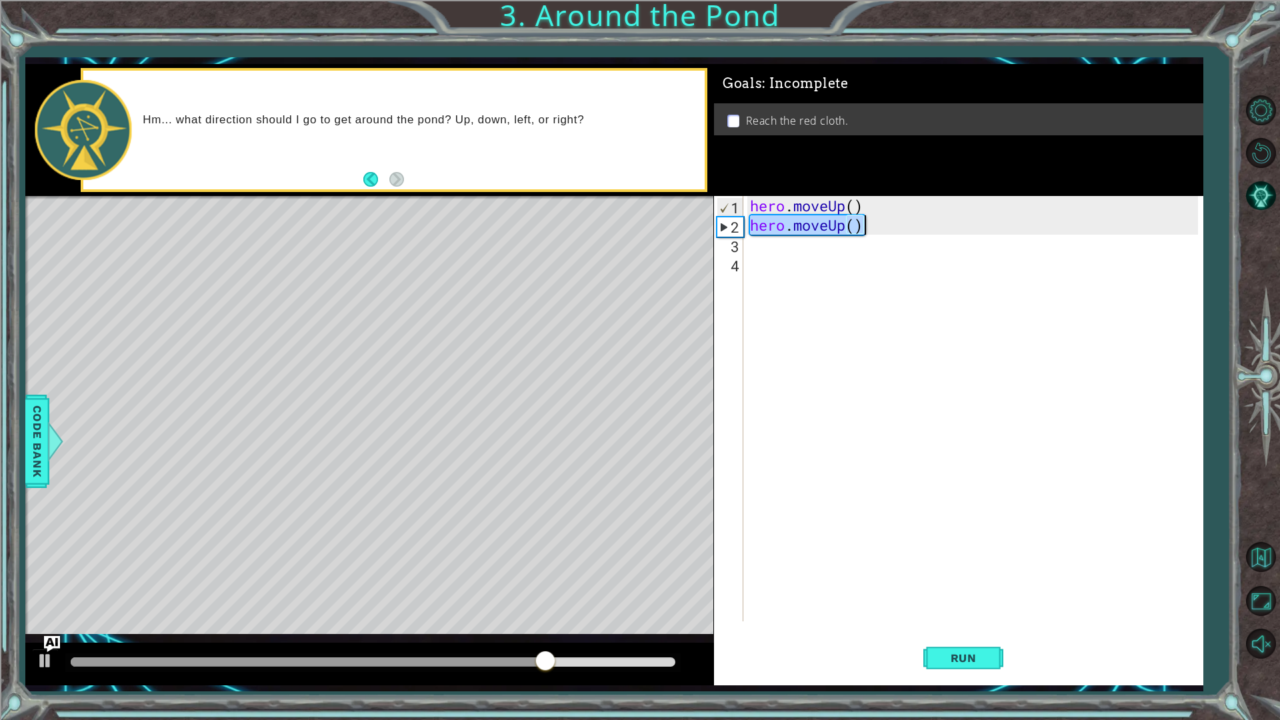
drag, startPoint x: 748, startPoint y: 225, endPoint x: 903, endPoint y: 235, distance: 155.0
click at [904, 235] on div "hero . moveUp ( ) hero . moveUp ( )" at bounding box center [976, 428] width 458 height 464
type textarea "hero.moveUp()"
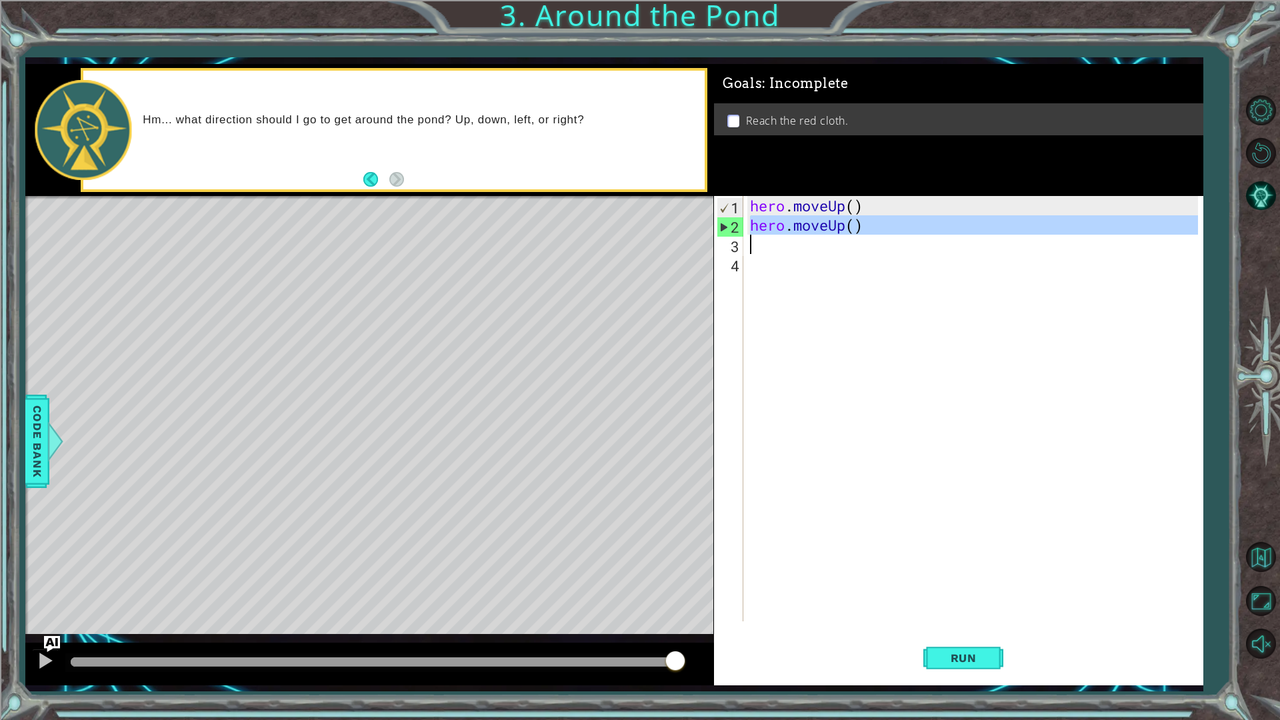
click at [807, 245] on div "hero . moveUp ( ) hero . moveUp ( )" at bounding box center [972, 408] width 451 height 425
paste textarea "hero.moveUp()"
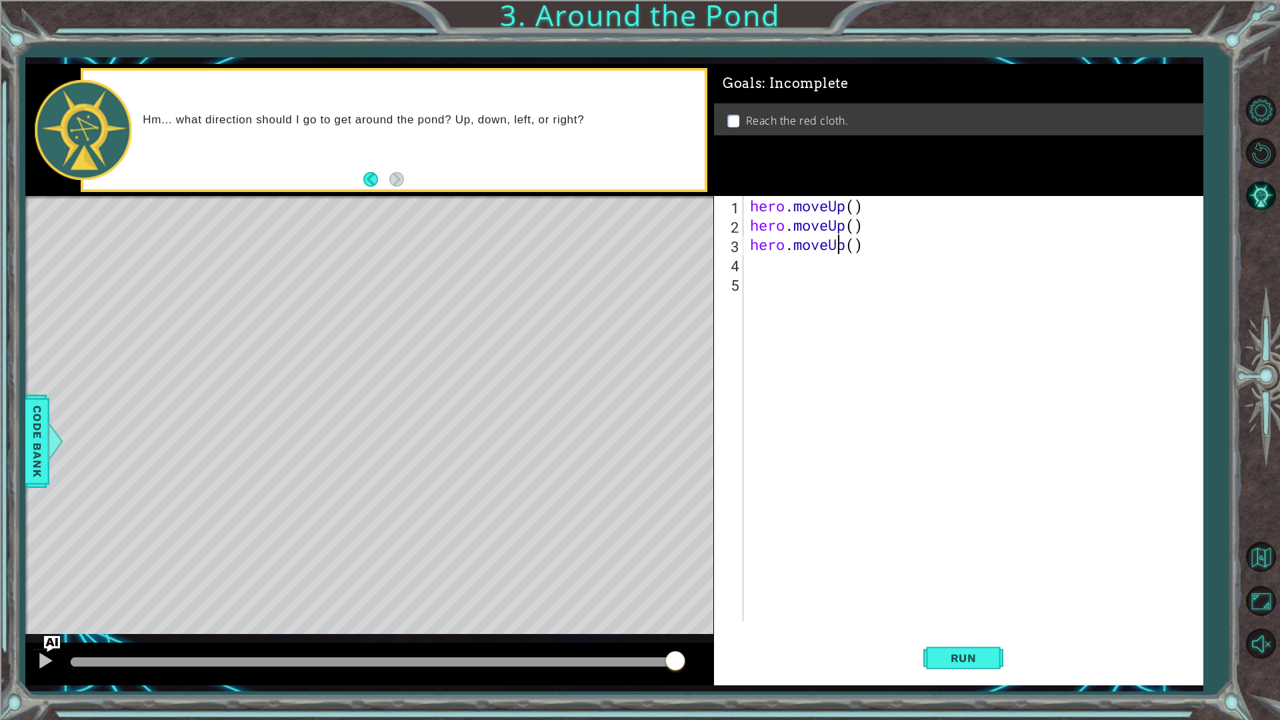
click at [835, 244] on div "hero . moveUp ( ) hero . moveUp ( ) hero . moveUp ( )" at bounding box center [976, 428] width 458 height 464
click at [827, 244] on div "hero . moveUp ( ) hero . moveUp ( ) hero . moveUp ( )" at bounding box center [976, 428] width 458 height 464
click at [841, 245] on div "hero . moveUp ( ) hero . moveUp ( ) hero . moveUp ( )" at bounding box center [976, 428] width 458 height 464
click at [829, 247] on div "hero . moveUp ( ) hero . moveUp ( ) hero . moveUp ( )" at bounding box center [976, 428] width 458 height 464
click at [845, 245] on div "hero . moveUp ( ) hero . moveUp ( ) hero . moveUp ( )" at bounding box center [976, 428] width 458 height 464
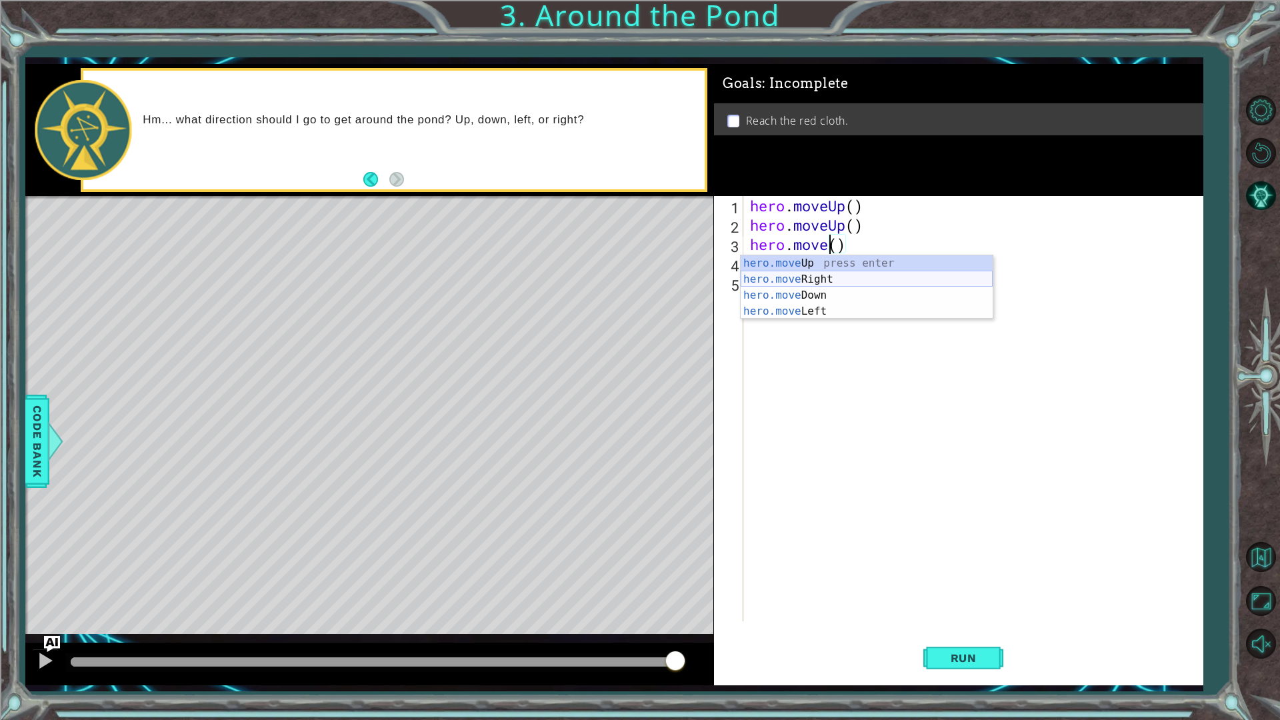
click at [841, 274] on div "hero.move Up press enter hero.move Right press enter hero.move Down press enter…" at bounding box center [867, 303] width 252 height 96
type textarea "hero.moveRight"
click at [764, 261] on div "hero . moveUp ( ) hero . moveUp ( ) hero . moveRight" at bounding box center [976, 428] width 458 height 464
paste textarea "hero.moveUp()"
click at [843, 266] on div "hero . moveUp ( ) hero . moveUp ( ) hero . moveRight hero . moveUp ( )" at bounding box center [976, 428] width 458 height 464
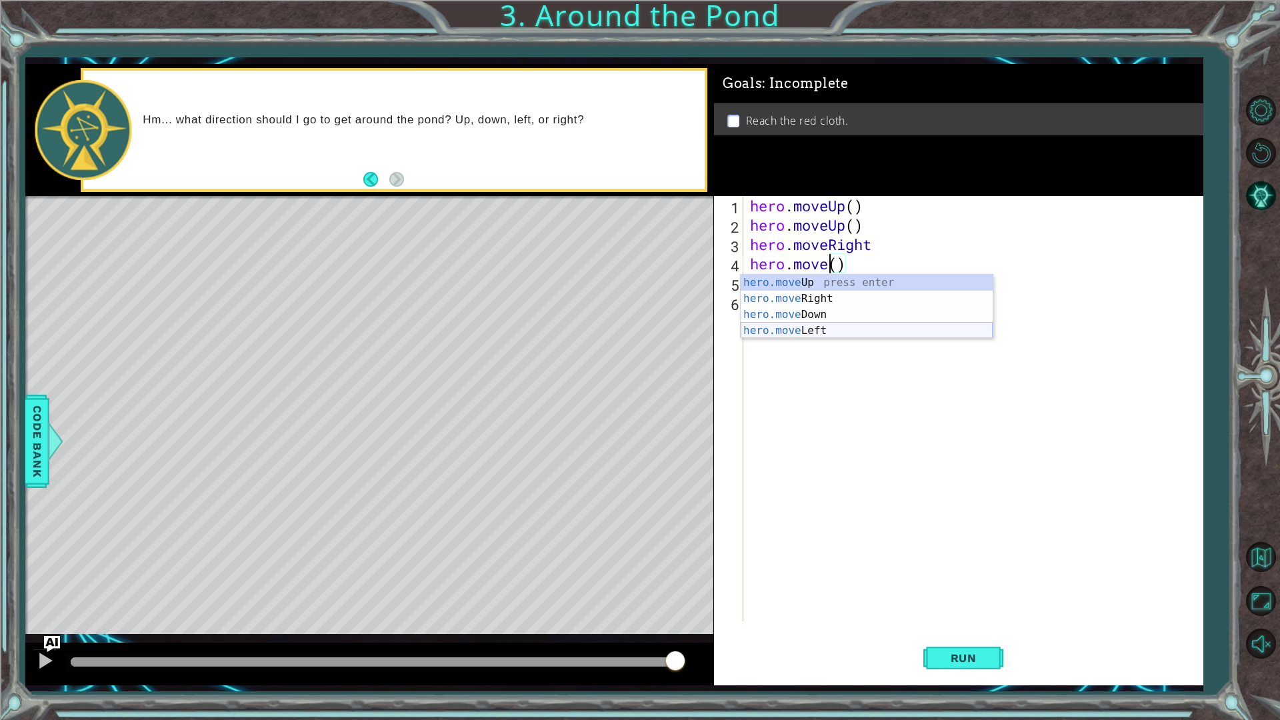
scroll to position [0, 4]
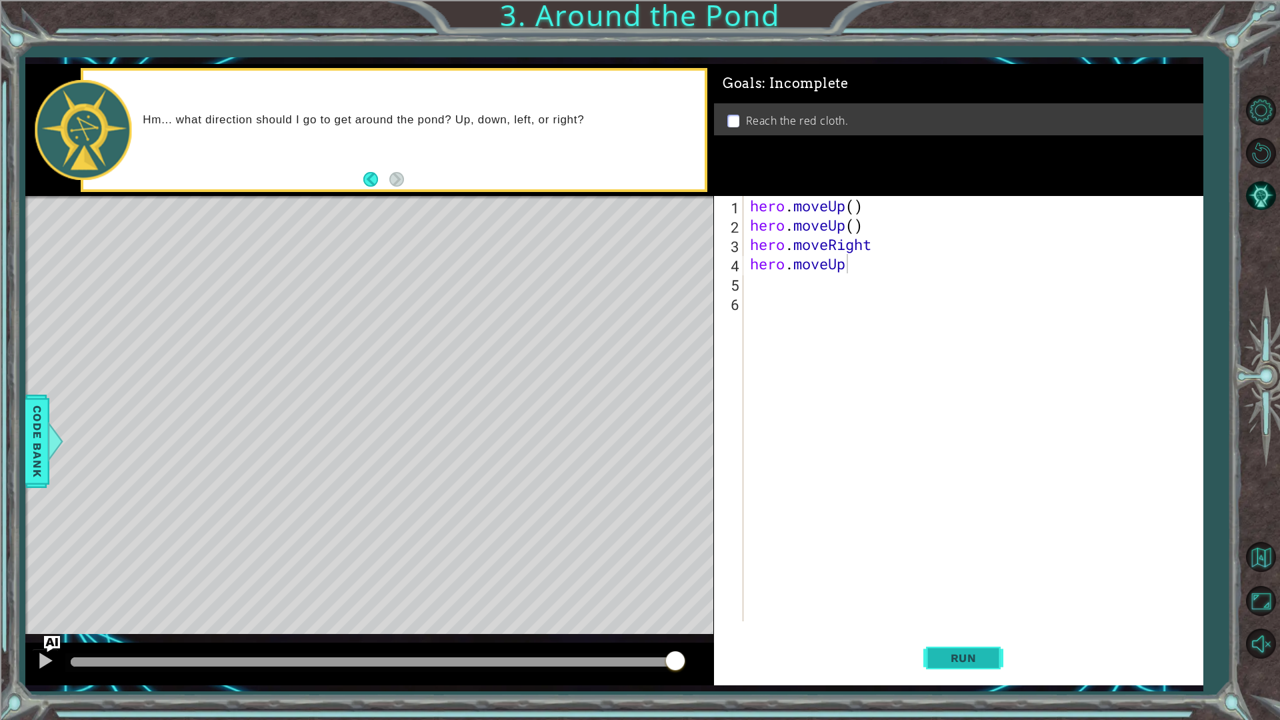
click at [980, 607] on button "Run" at bounding box center [963, 657] width 80 height 49
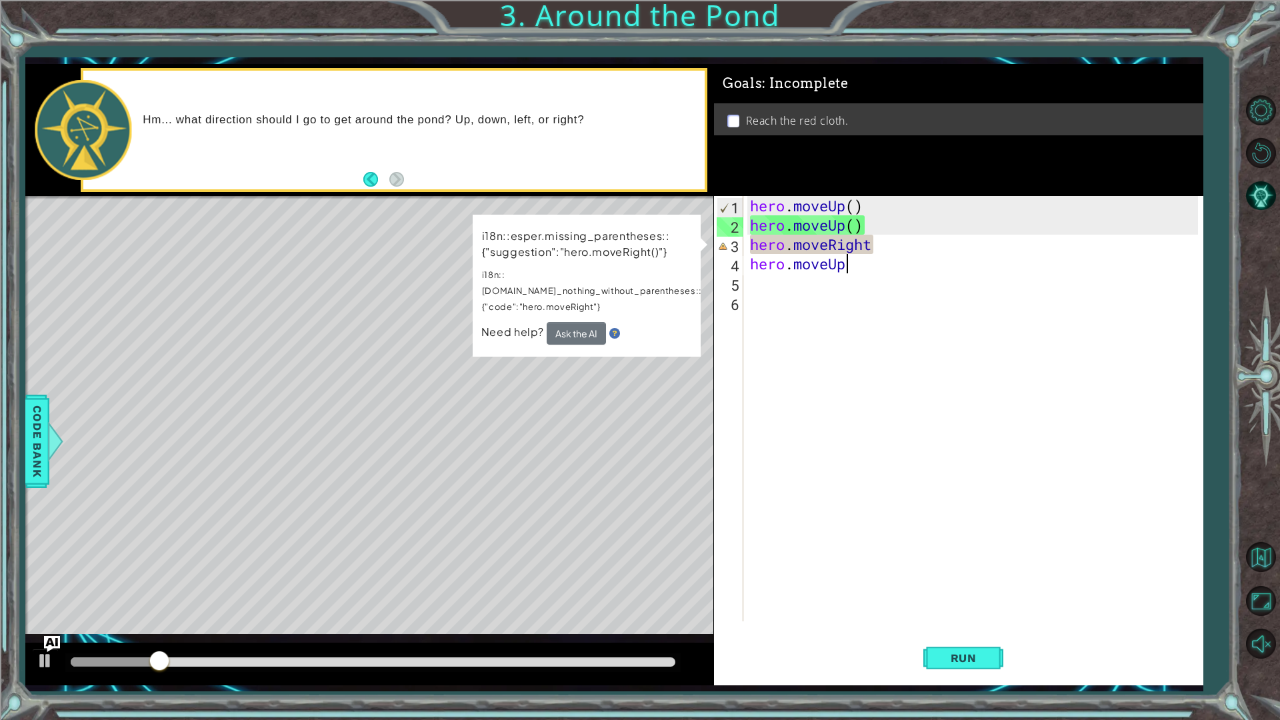
click at [905, 255] on div "hero . moveUp ( ) hero . moveUp ( ) hero . moveRight hero . moveUp" at bounding box center [976, 428] width 458 height 464
click at [897, 249] on div "hero . moveUp ( ) hero . moveUp ( ) hero . moveRight hero . moveUp" at bounding box center [976, 428] width 458 height 464
click at [854, 244] on div "hero . moveUp ( ) hero . moveUp ( ) hero . moveRight hero . moveUp" at bounding box center [976, 428] width 458 height 464
click at [887, 245] on div "hero . moveUp ( ) hero . moveUp ( ) hero . moveRight hero . moveUp" at bounding box center [976, 428] width 458 height 464
drag, startPoint x: 880, startPoint y: 249, endPoint x: 869, endPoint y: 249, distance: 11.3
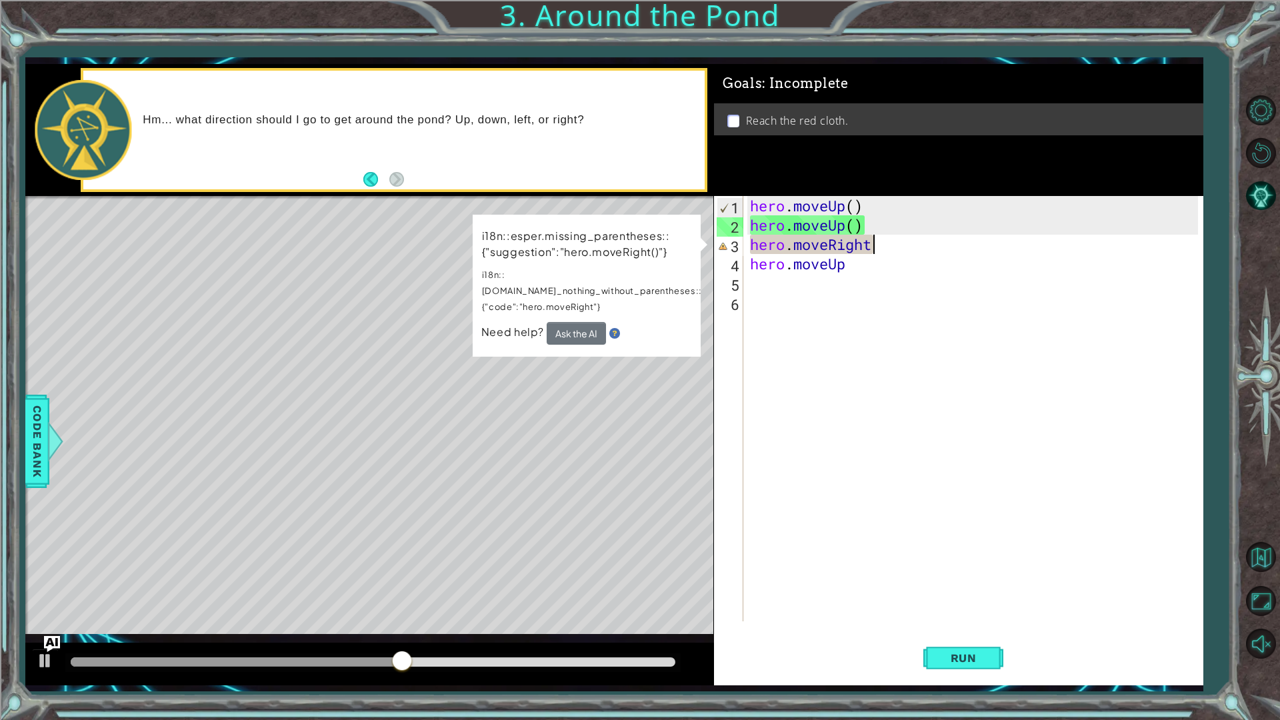
click at [876, 249] on div "hero . moveUp ( ) hero . moveUp ( ) hero . moveRight hero . moveUp" at bounding box center [976, 428] width 458 height 464
drag, startPoint x: 869, startPoint y: 249, endPoint x: 826, endPoint y: 245, distance: 42.9
click at [826, 245] on div "hero . moveUp ( ) hero . moveUp ( ) hero . moveRight hero . moveUp" at bounding box center [976, 428] width 458 height 464
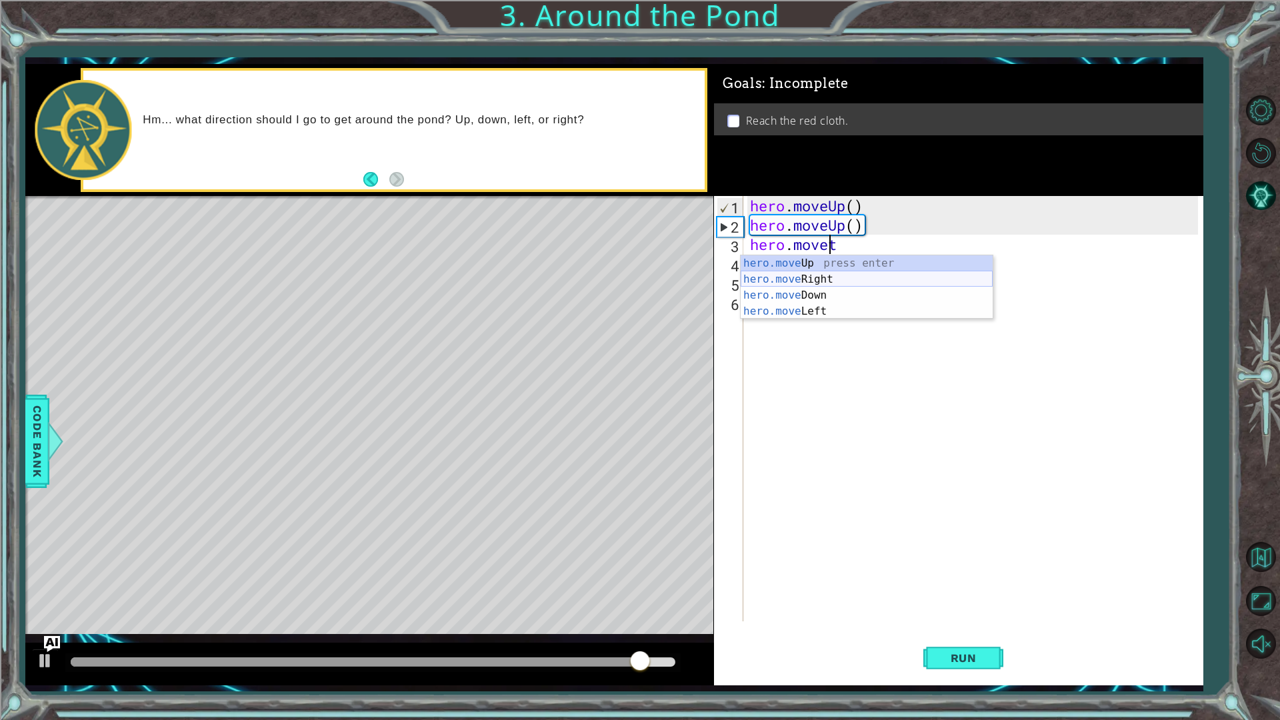
click at [836, 276] on div "hero.move Up press enter hero.move Right press enter hero.move Down press enter…" at bounding box center [867, 303] width 252 height 96
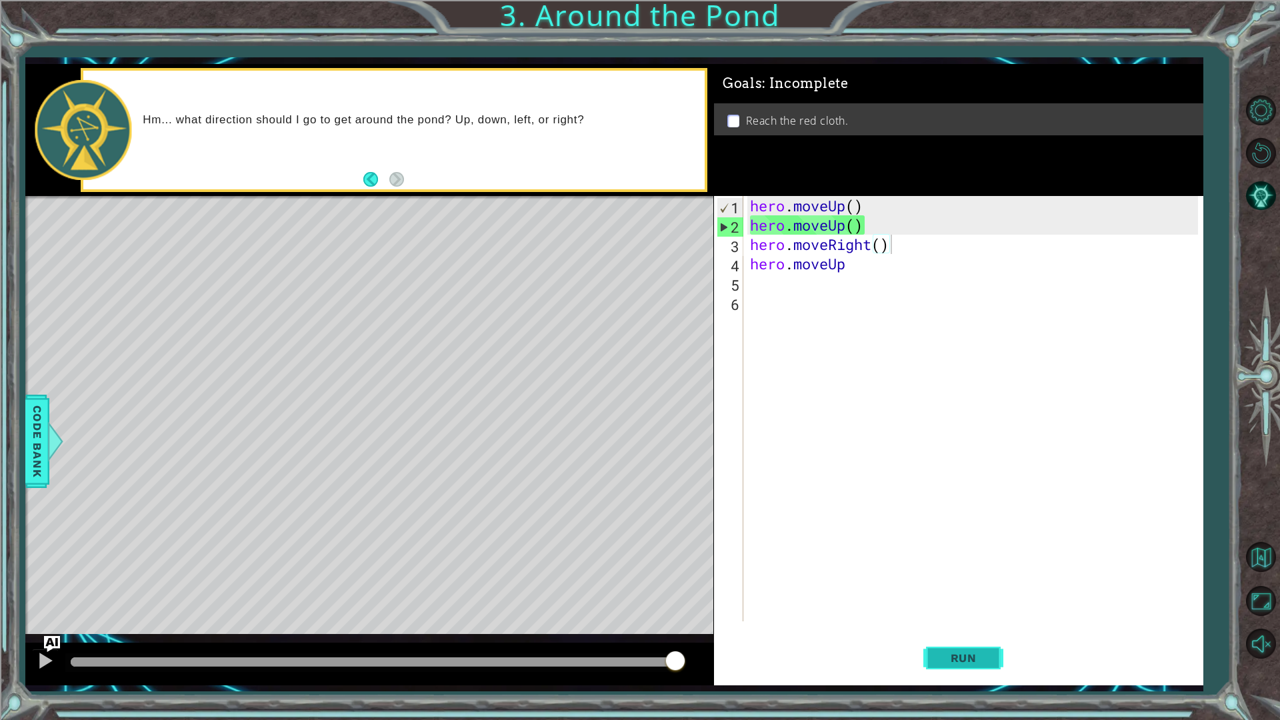
click at [969, 607] on button "Run" at bounding box center [963, 657] width 80 height 49
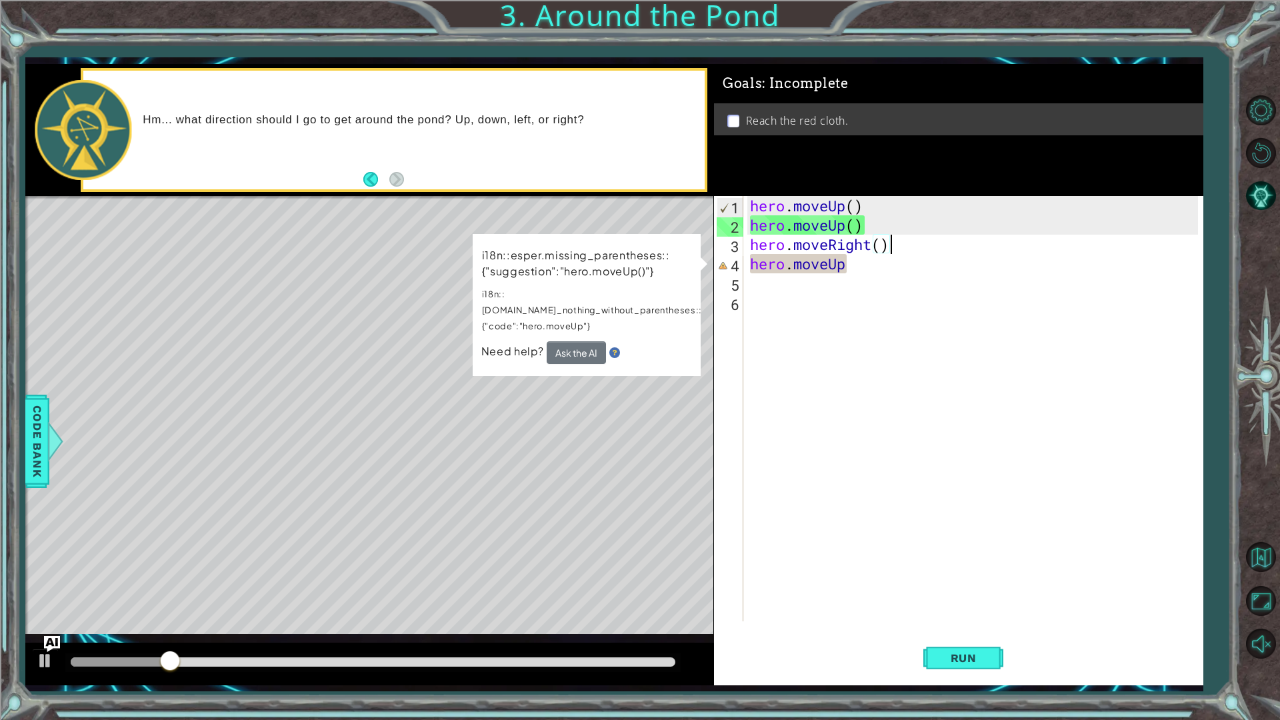
click at [855, 267] on div "hero . moveUp ( ) hero . moveUp ( ) hero . moveRight ( ) hero . moveUp" at bounding box center [976, 428] width 458 height 464
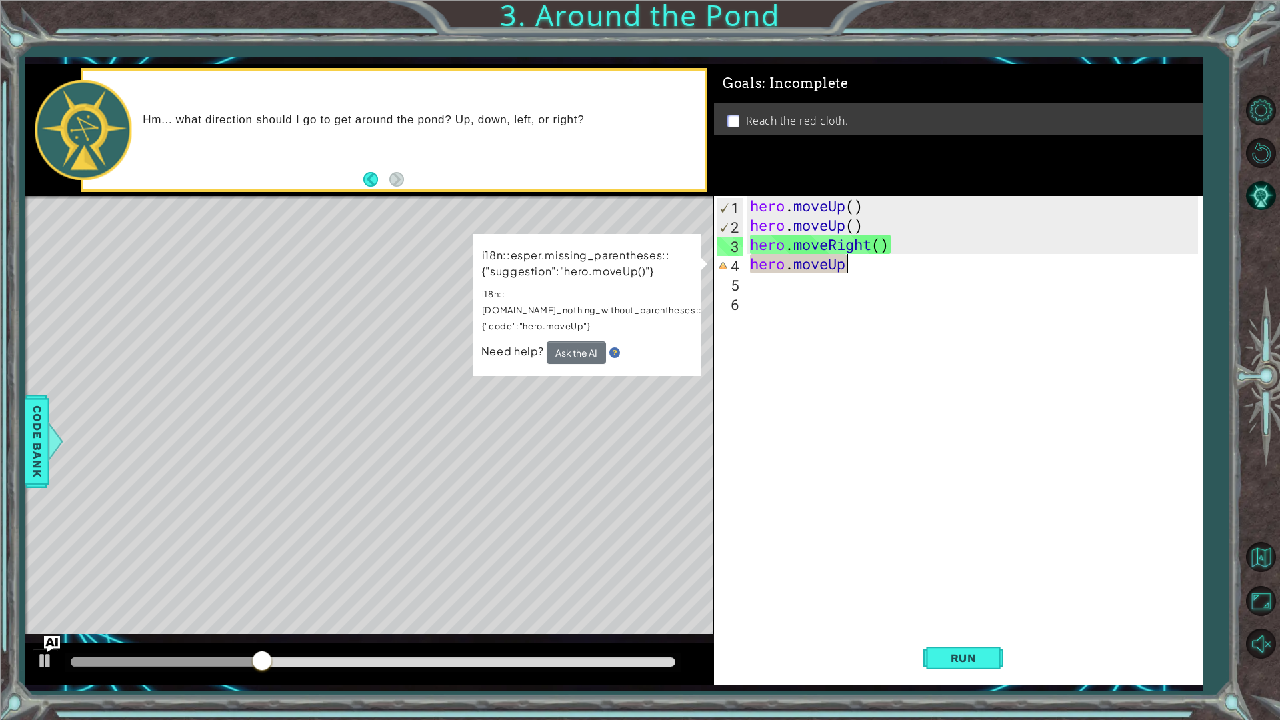
scroll to position [0, 4]
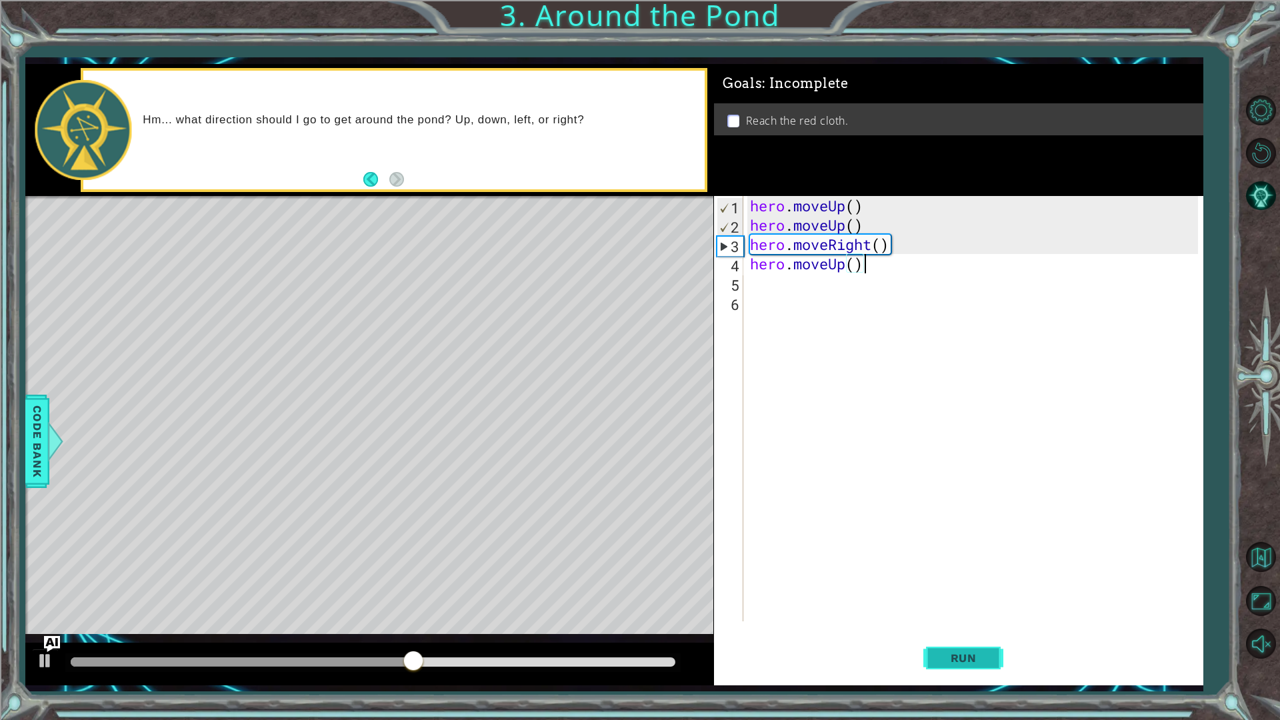
type textarea "hero.moveUp()"
click at [942, 607] on button "Run" at bounding box center [963, 657] width 80 height 49
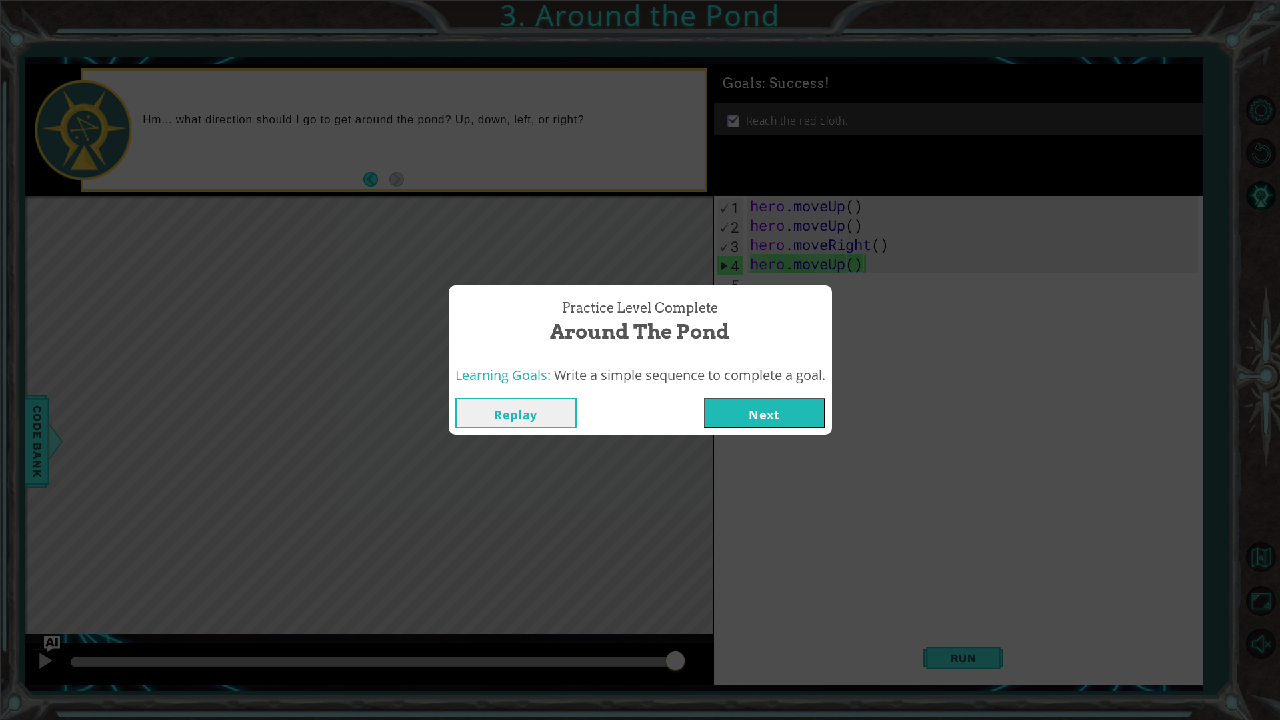
click at [732, 424] on button "Next" at bounding box center [764, 413] width 121 height 30
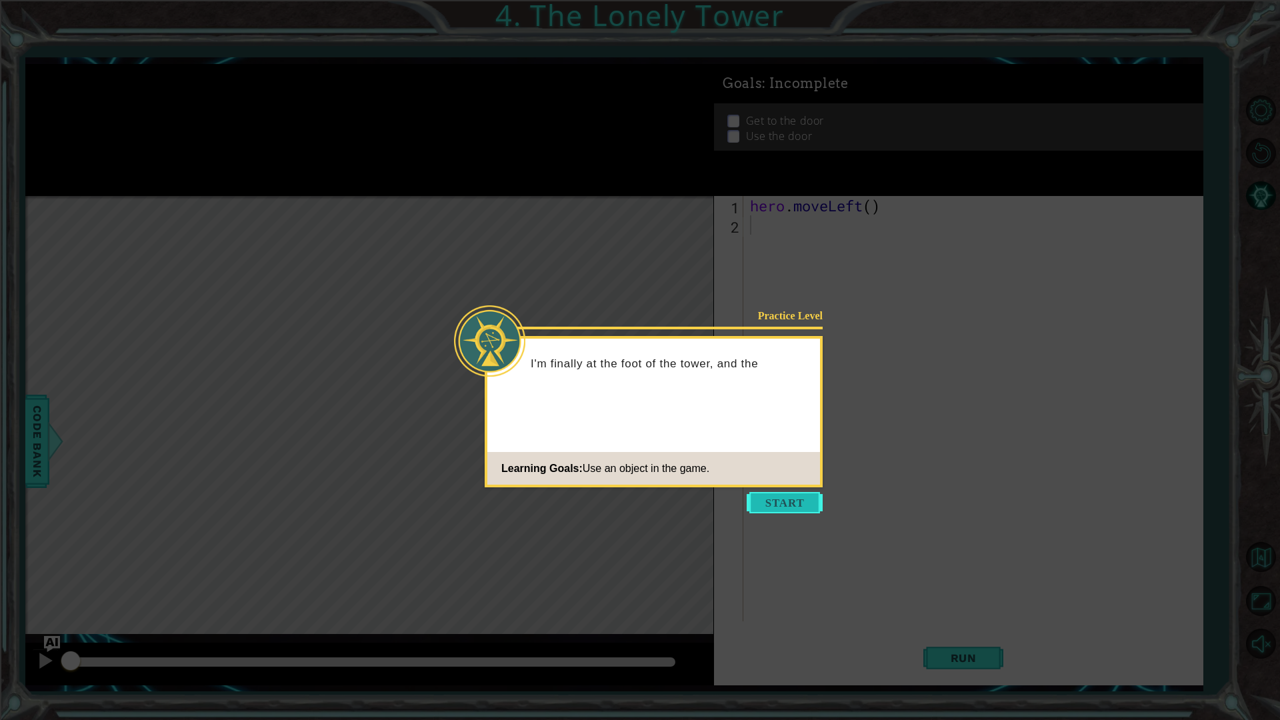
click at [818, 493] on button "Start" at bounding box center [785, 502] width 76 height 21
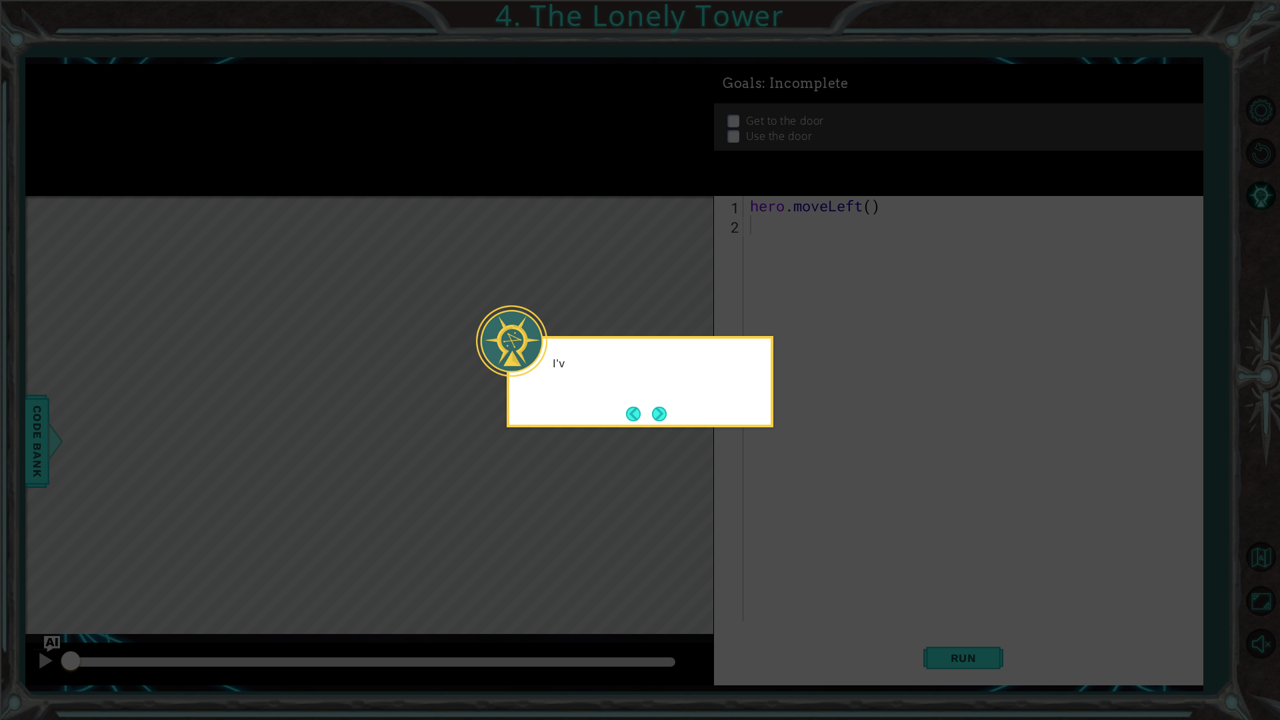
click at [731, 425] on div "I'v" at bounding box center [640, 381] width 267 height 91
click at [641, 373] on div "I've got" at bounding box center [639, 370] width 261 height 53
click at [643, 410] on button "Back" at bounding box center [639, 414] width 26 height 15
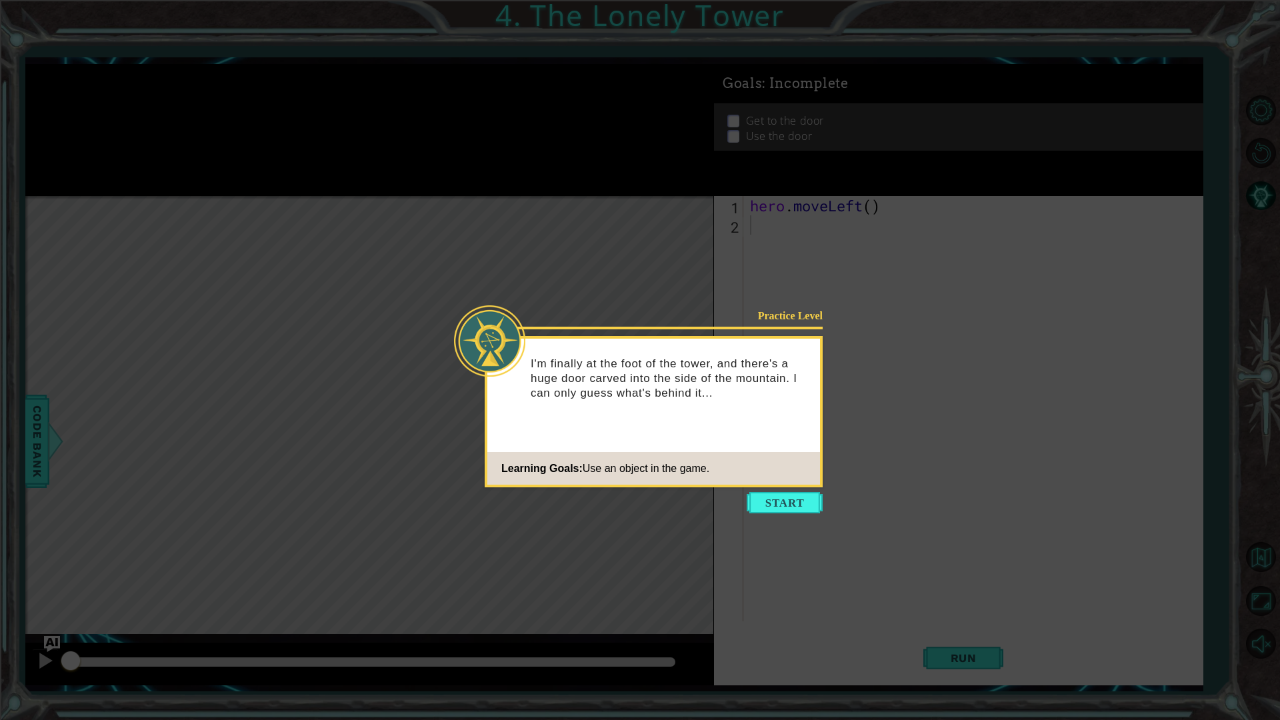
click at [668, 414] on div "I'm finally at the foot of the tower, and there's a huge door carved into the s…" at bounding box center [653, 385] width 333 height 82
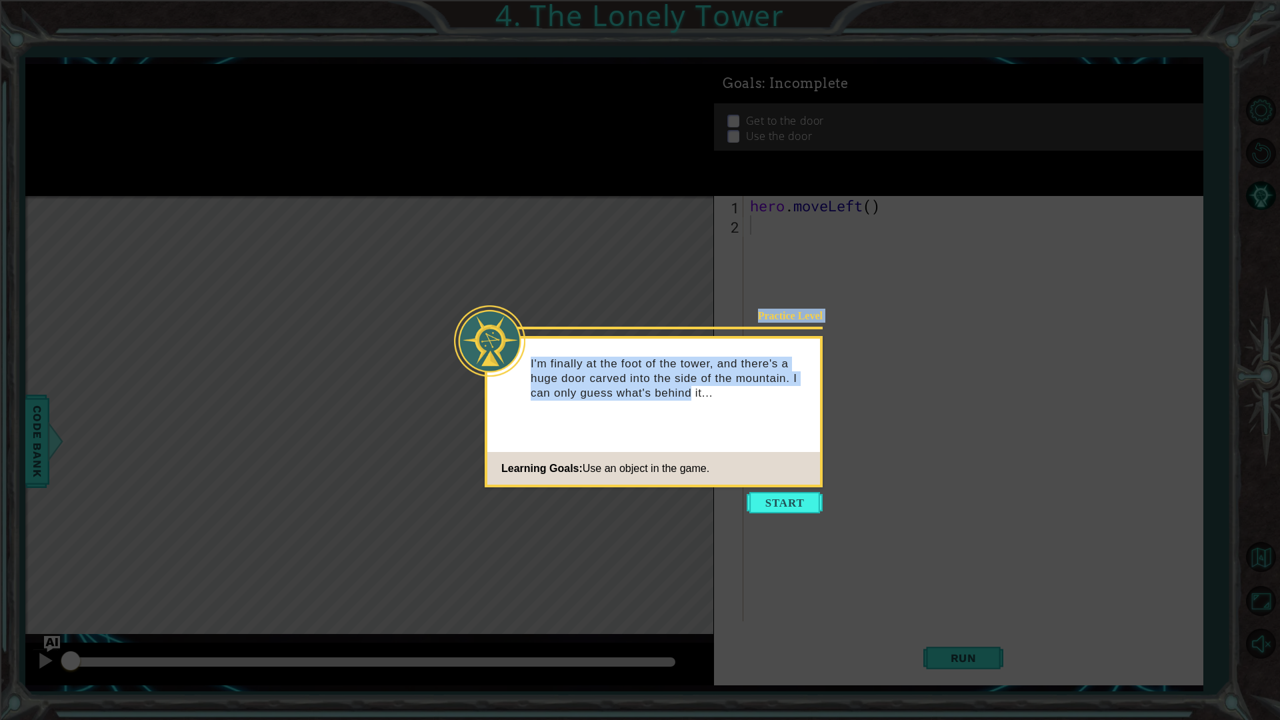
drag, startPoint x: 668, startPoint y: 414, endPoint x: 909, endPoint y: 558, distance: 281.0
click at [865, 549] on body "1 ההההההההההההההההההההההההההההההההההההההההההההההההההההההההההההההההההההההההההההה…" at bounding box center [640, 360] width 1280 height 720
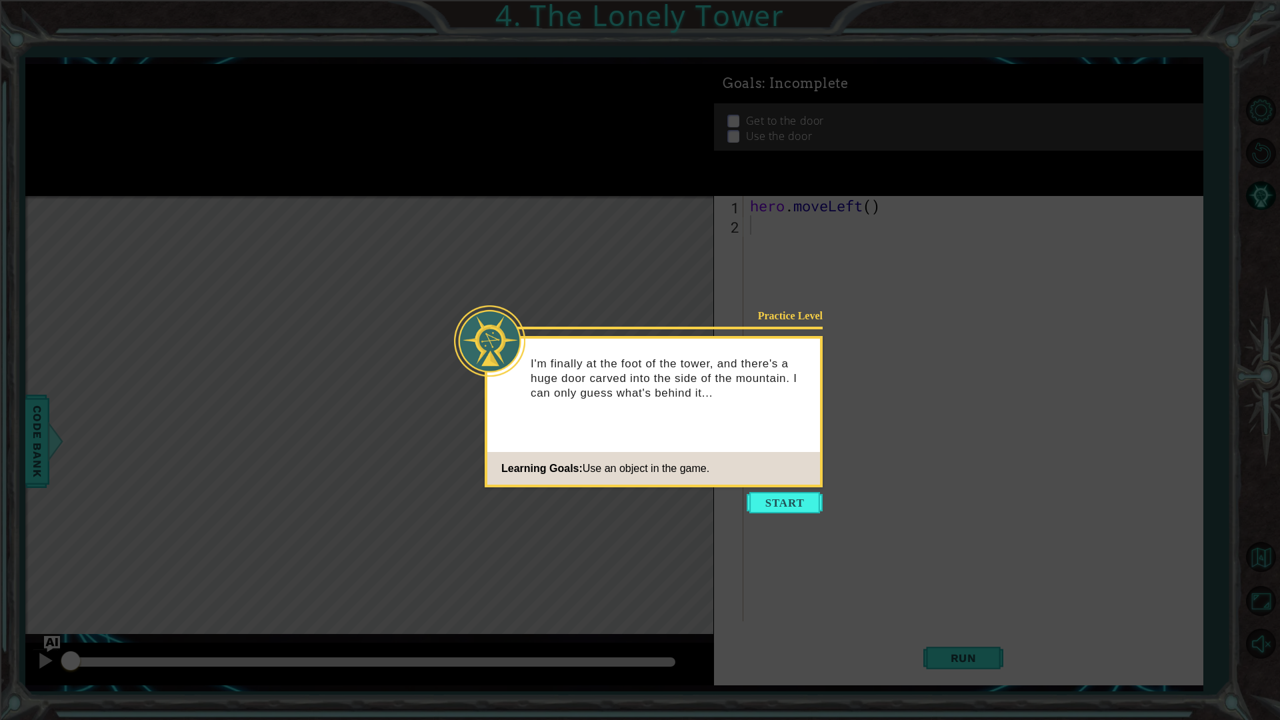
click at [814, 517] on icon at bounding box center [640, 360] width 1280 height 720
click at [806, 505] on button "Start" at bounding box center [785, 502] width 76 height 21
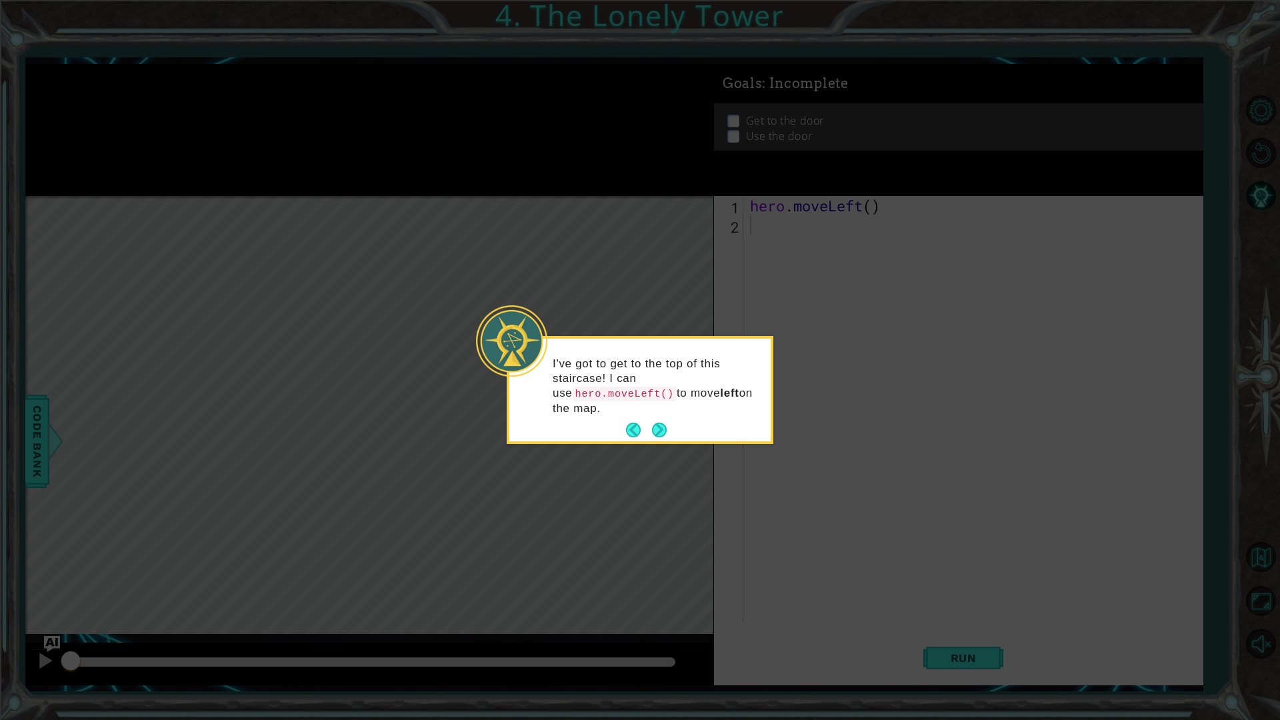
click at [652, 423] on button "Next" at bounding box center [659, 430] width 15 height 15
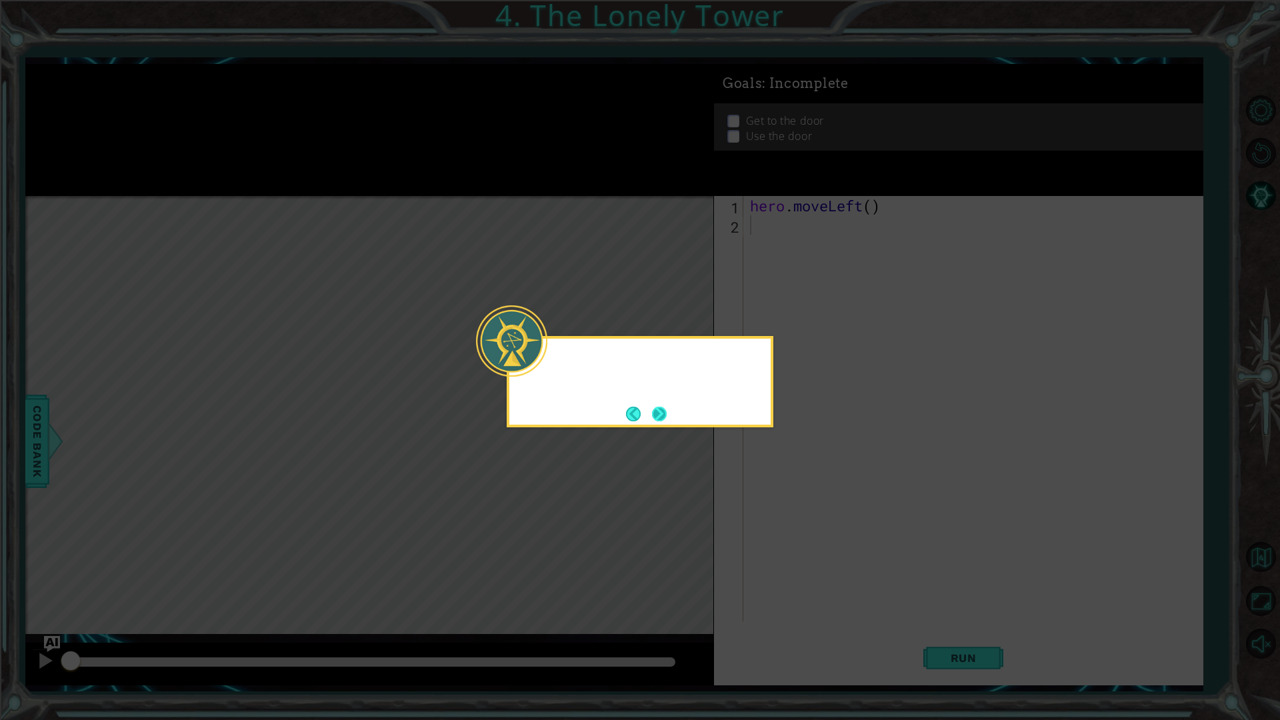
click at [662, 412] on button "Next" at bounding box center [659, 414] width 15 height 15
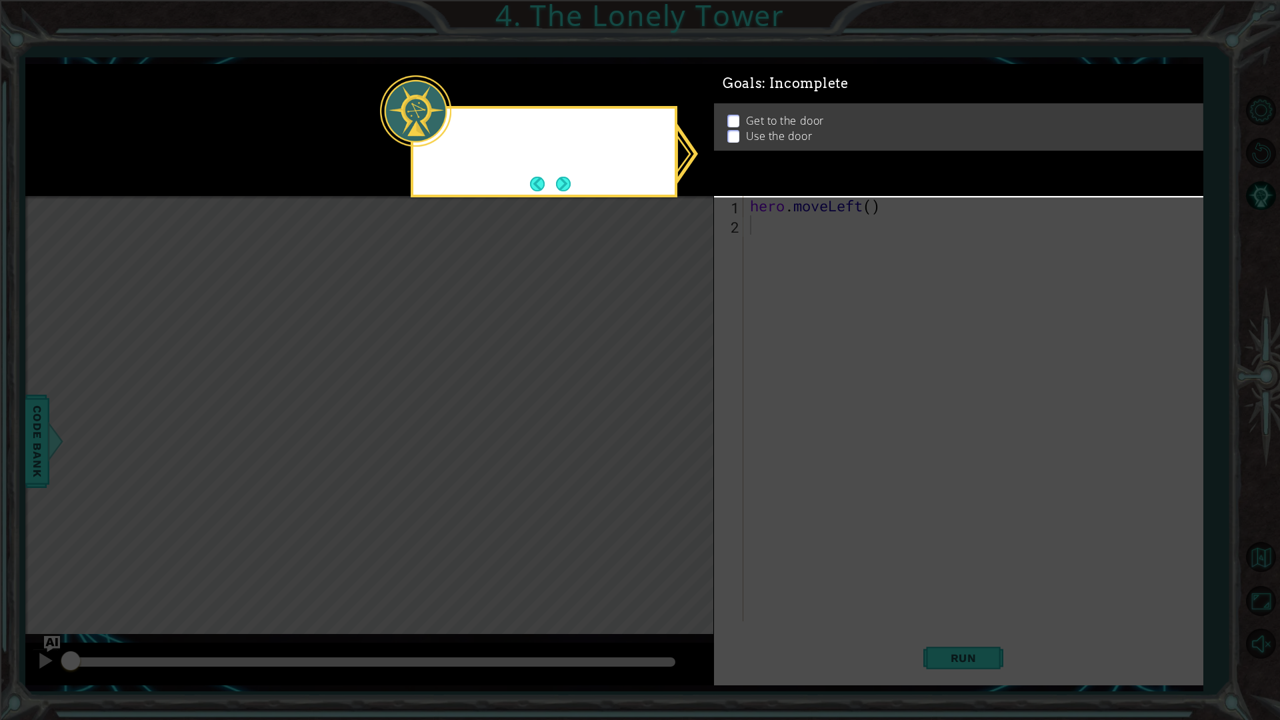
click at [662, 412] on icon at bounding box center [640, 360] width 1280 height 720
drag, startPoint x: 702, startPoint y: 331, endPoint x: 658, endPoint y: 203, distance: 134.7
click at [702, 323] on icon at bounding box center [640, 360] width 1280 height 720
click at [555, 188] on button "Next" at bounding box center [563, 184] width 18 height 18
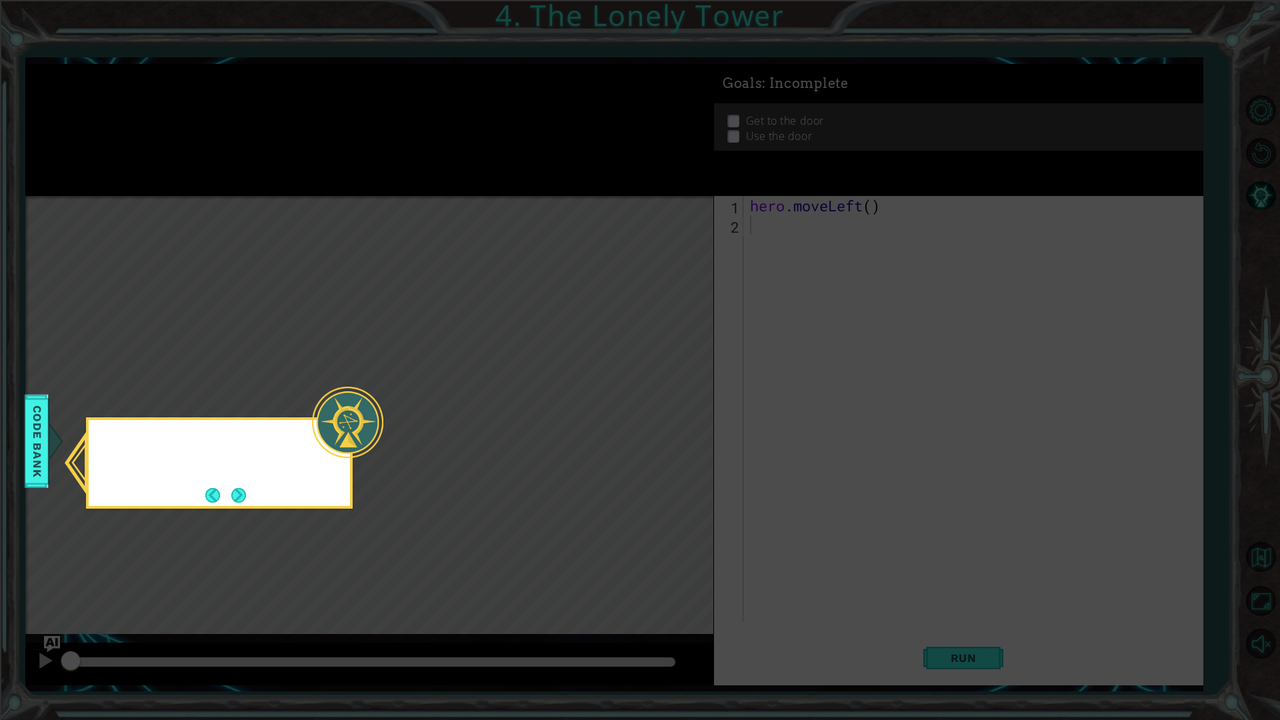
click at [555, 188] on icon at bounding box center [640, 360] width 1280 height 720
click at [556, 188] on icon at bounding box center [640, 360] width 1280 height 720
drag, startPoint x: 531, startPoint y: 241, endPoint x: 213, endPoint y: 489, distance: 404.2
click at [339, 395] on body "1 ההההההההההההההההההההההההההההההההההההההההההההההההההההההההההההההההההההההההההההה…" at bounding box center [640, 360] width 1280 height 720
drag, startPoint x: 213, startPoint y: 489, endPoint x: 230, endPoint y: 513, distance: 29.6
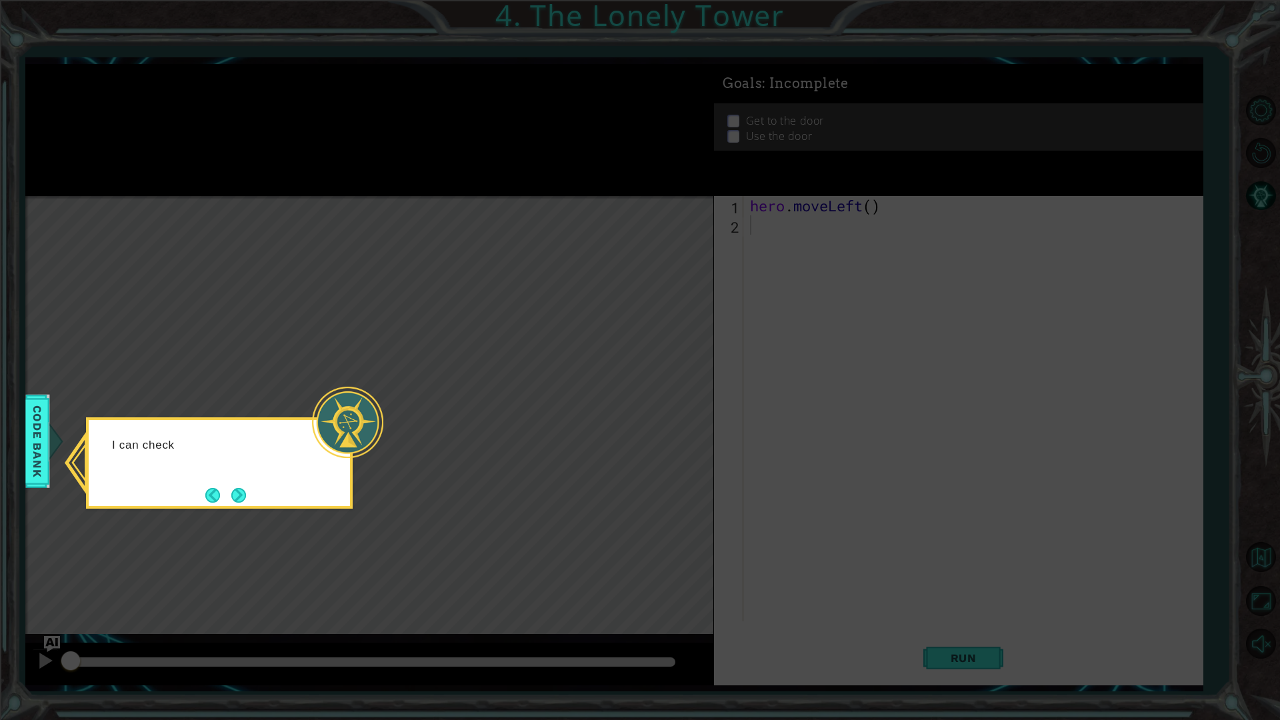
click at [215, 513] on body "1 ההההההההההההההההההההההההההההההההההההההההההההההההההההההההההההההההההההההההההההה…" at bounding box center [640, 360] width 1280 height 720
drag, startPoint x: 241, startPoint y: 509, endPoint x: 234, endPoint y: 481, distance: 28.9
click at [237, 499] on body "1 ההההההההההההההההההההההההההההההההההההההההההההההההההההההההההההההההההההההההההההה…" at bounding box center [640, 360] width 1280 height 720
click at [233, 478] on div "I can check out the Code" at bounding box center [219, 462] width 267 height 91
click at [238, 492] on button "Next" at bounding box center [238, 494] width 15 height 15
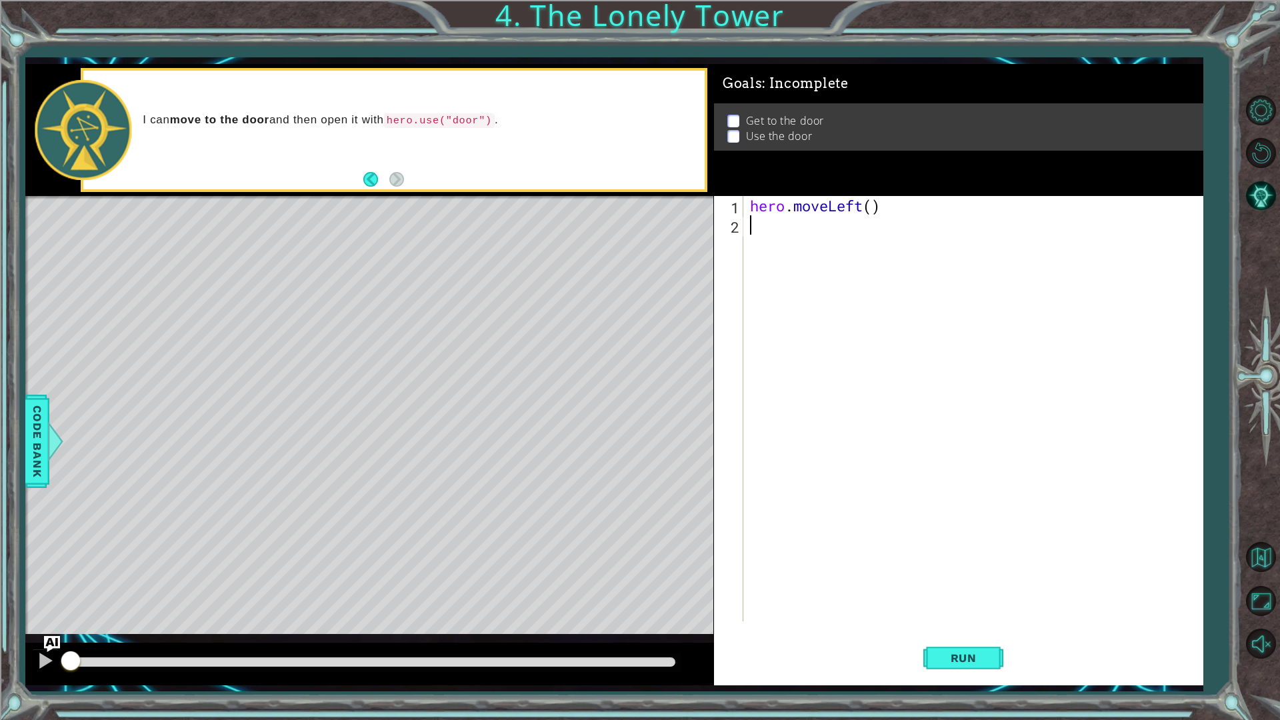
click at [859, 207] on div "hero . moveLeft ( )" at bounding box center [976, 428] width 458 height 464
click at [861, 207] on div "hero . moveLeft ( )" at bounding box center [976, 428] width 458 height 464
click at [856, 209] on div "hero . moveLeft ( )" at bounding box center [972, 408] width 451 height 425
click at [867, 204] on div "hero . moveLeft ( )" at bounding box center [976, 428] width 458 height 464
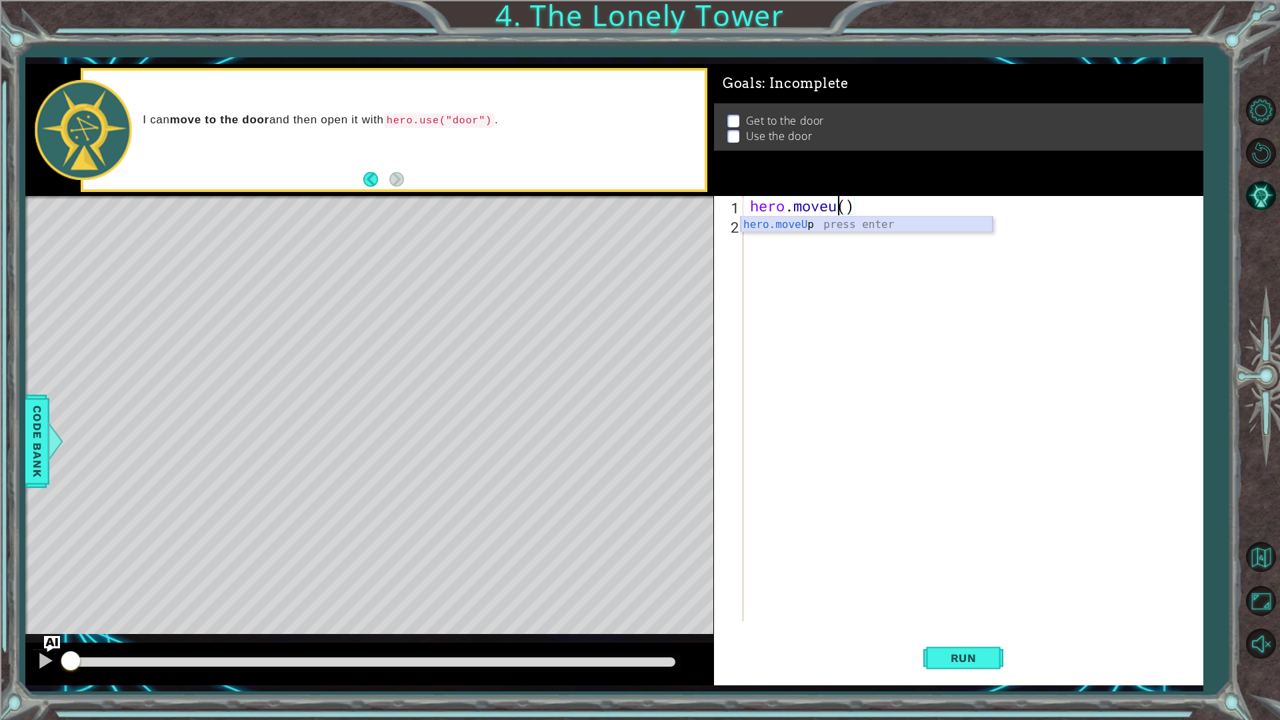
type textarea "hero.moveup()"
click at [807, 241] on div "hero . moveup ( )" at bounding box center [976, 428] width 458 height 464
drag, startPoint x: 748, startPoint y: 203, endPoint x: 897, endPoint y: 201, distance: 148.7
click at [897, 201] on div "hero . moveup ( )" at bounding box center [976, 428] width 458 height 464
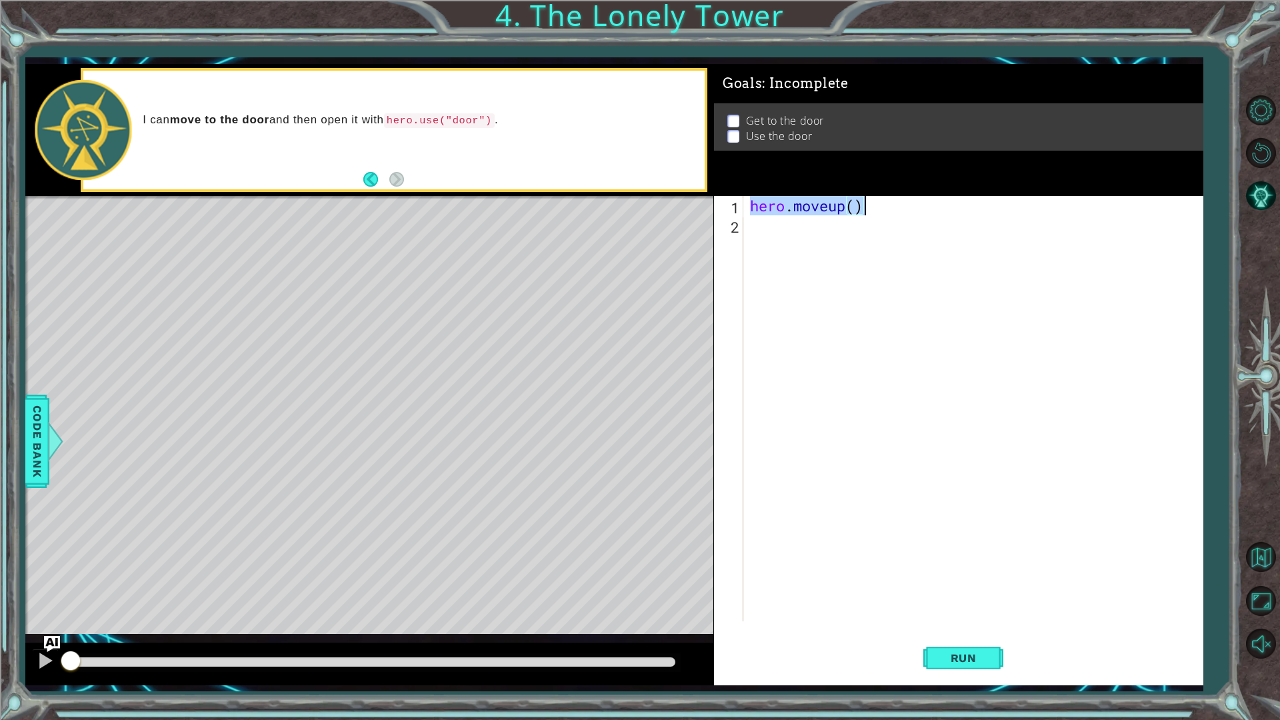
type textarea "c"
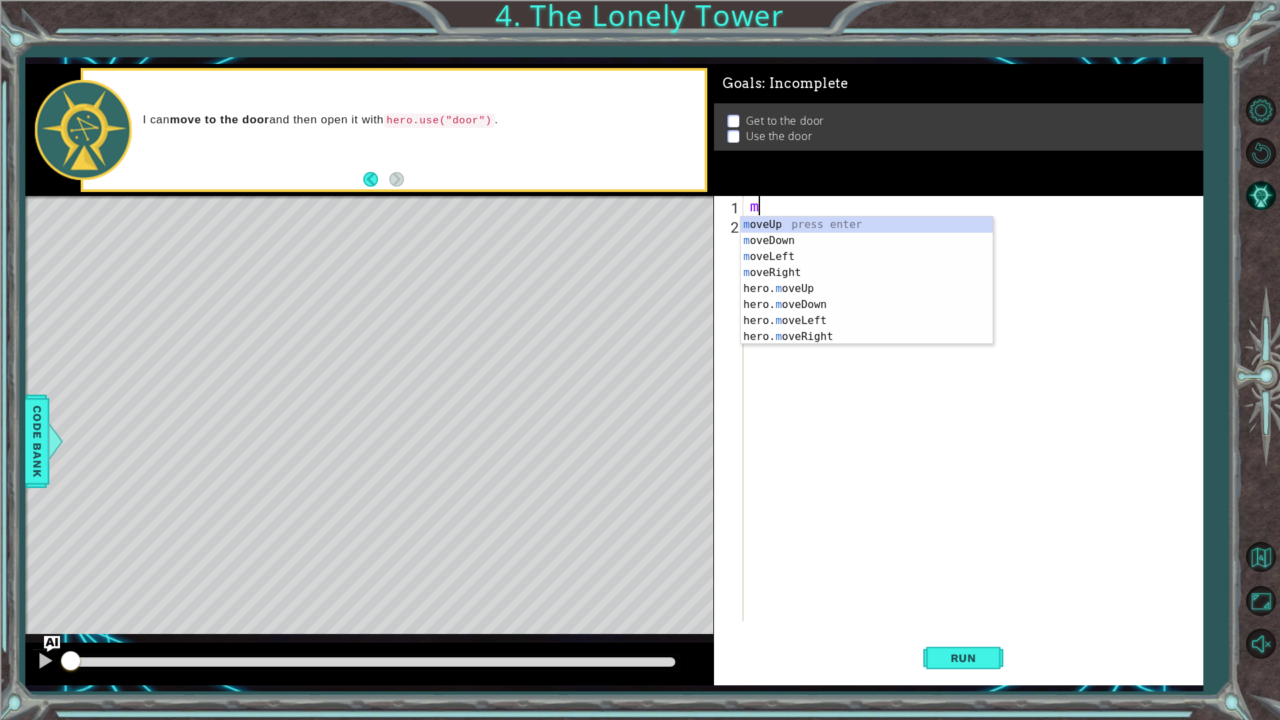
type textarea "mo"
click at [819, 287] on div "mo veUp press enter mo veDown press enter mo veLeft press enter mo veRight pres…" at bounding box center [867, 297] width 252 height 160
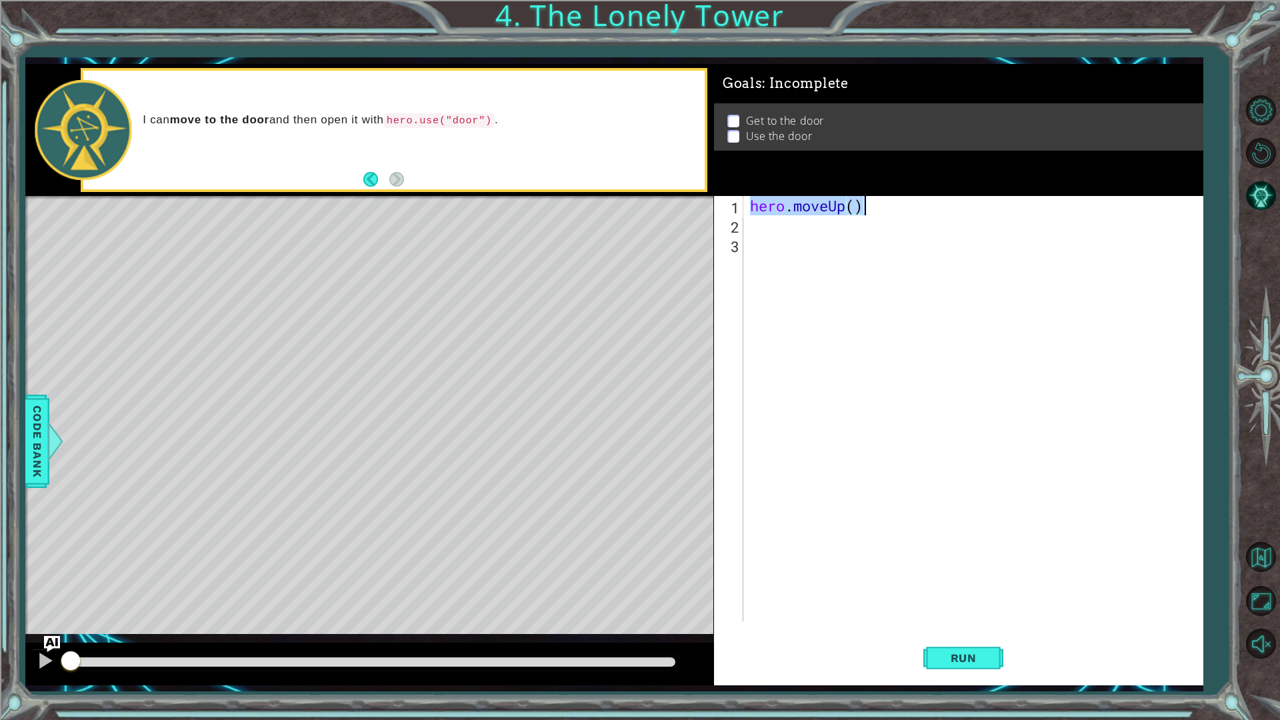
drag, startPoint x: 749, startPoint y: 208, endPoint x: 917, endPoint y: 208, distance: 168.7
click at [917, 208] on div "hero . moveUp ( )" at bounding box center [976, 428] width 458 height 464
type textarea "hero.moveUp()"
click at [825, 211] on div "hero . moveUp ( )" at bounding box center [972, 408] width 451 height 425
click at [826, 219] on div "hero . moveUp ( )" at bounding box center [976, 428] width 458 height 464
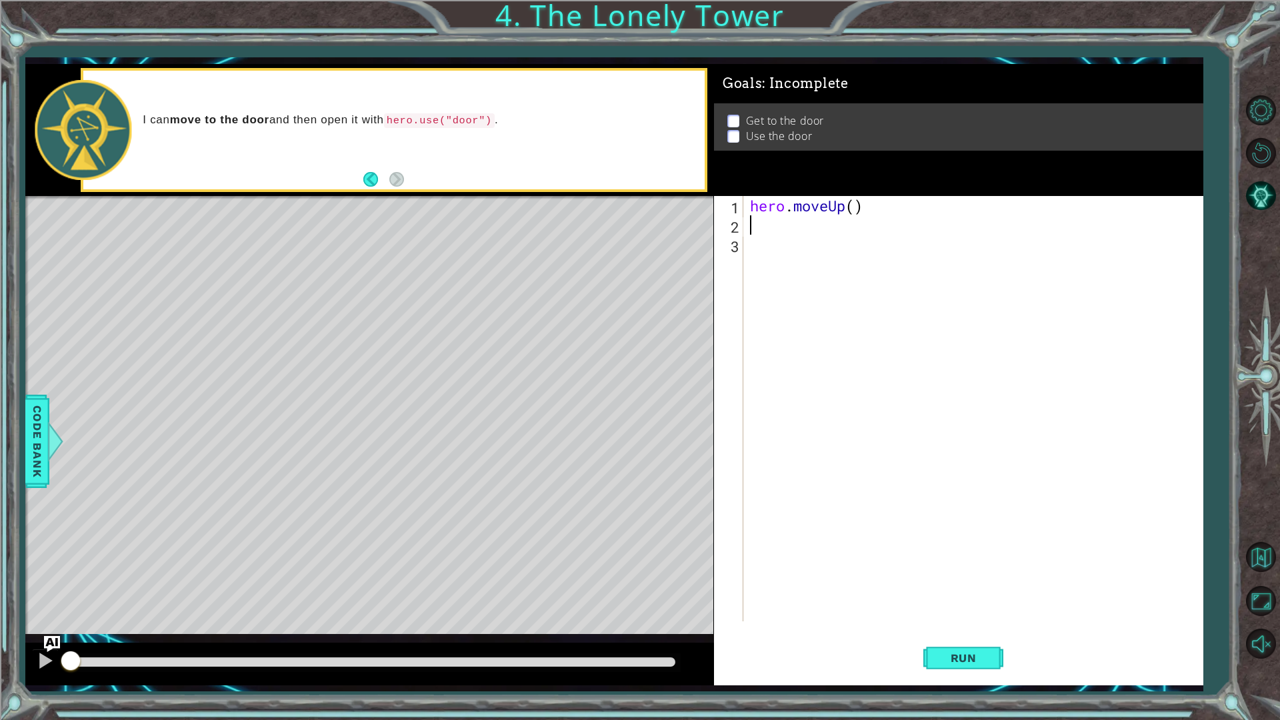
paste textarea "hero.moveUp()"
type textarea "hero.moveUp()"
click at [791, 246] on div "hero . moveUp ( ) hero . moveUp ( )" at bounding box center [976, 428] width 458 height 464
paste textarea "hero.moveUp()"
drag, startPoint x: 844, startPoint y: 249, endPoint x: 831, endPoint y: 249, distance: 12.7
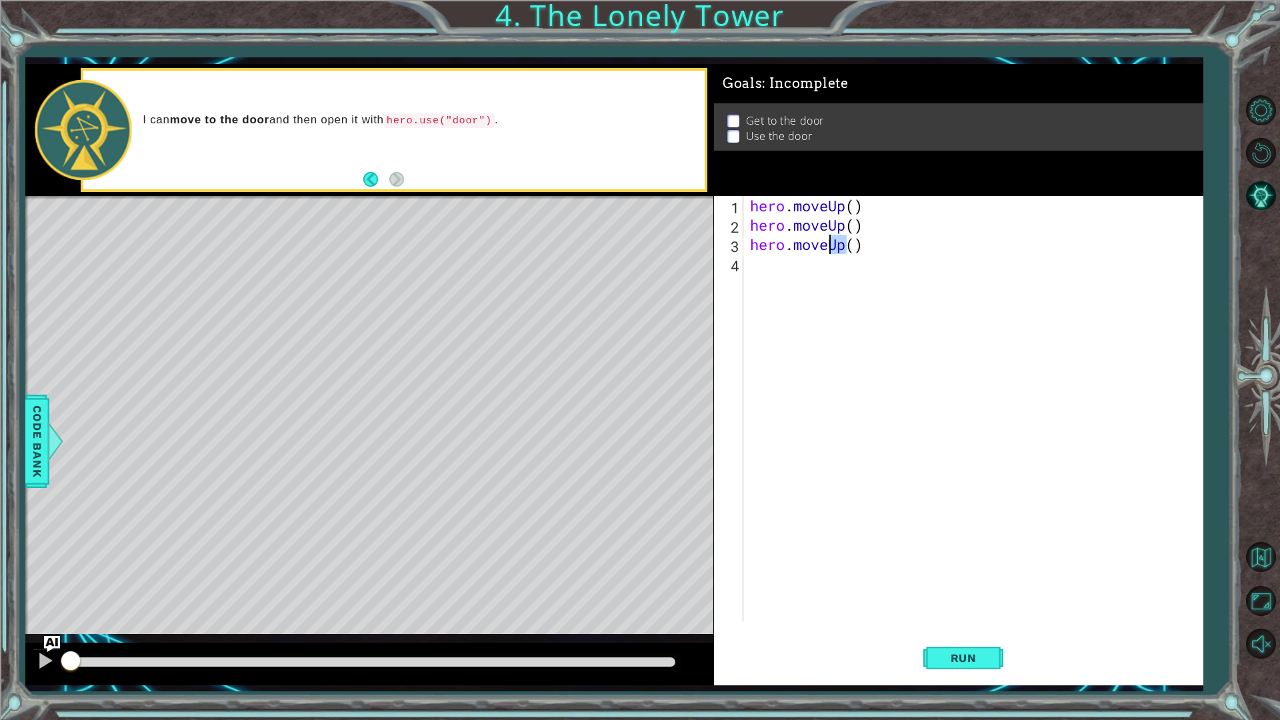
click at [831, 249] on div "hero . moveUp ( ) hero . moveUp ( ) hero . moveUp ( )" at bounding box center [976, 428] width 458 height 464
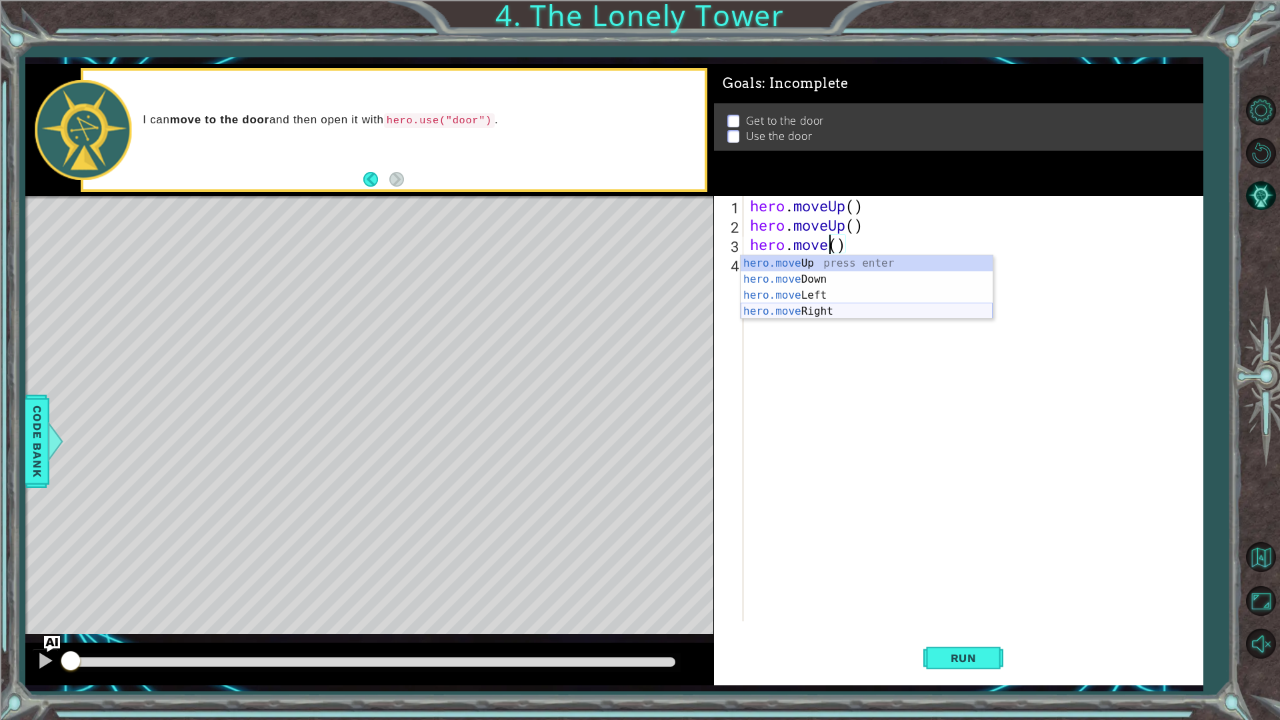
click at [853, 309] on div "hero.move Up press enter hero.move Down press enter hero.move Left press enter …" at bounding box center [867, 303] width 252 height 96
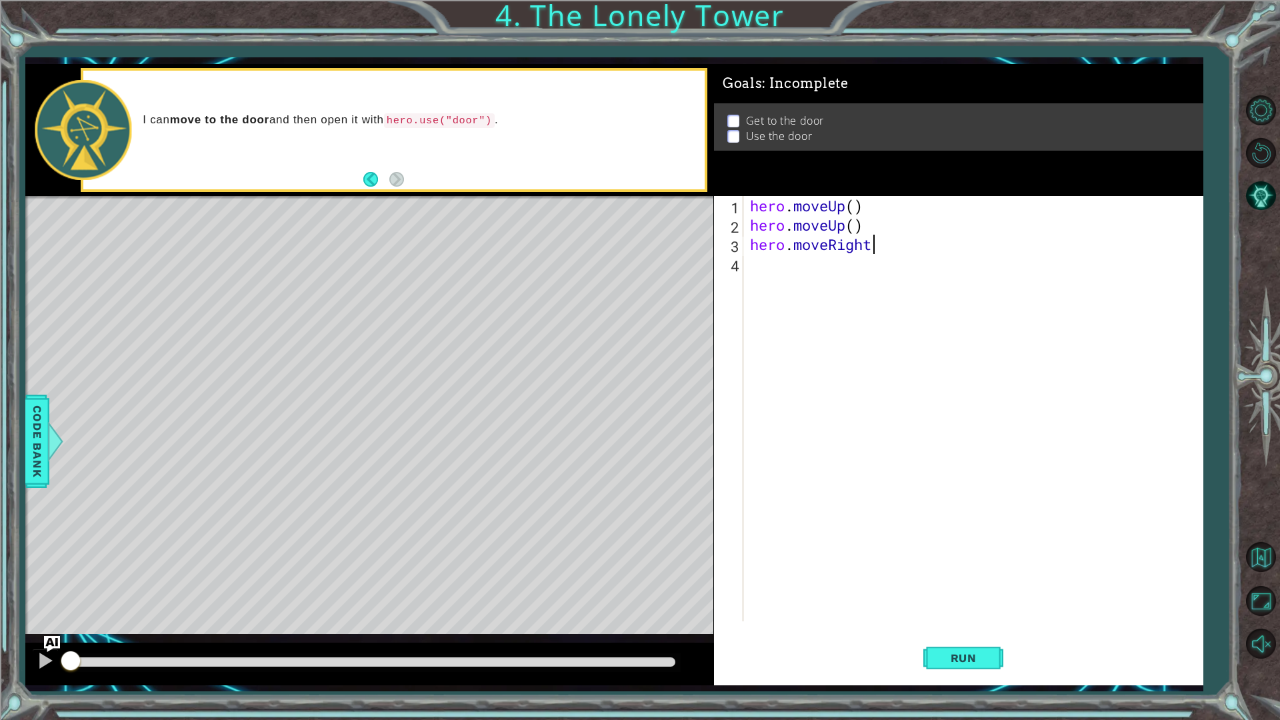
scroll to position [0, 5]
drag, startPoint x: 751, startPoint y: 203, endPoint x: 875, endPoint y: 205, distance: 124.0
click at [875, 205] on div "hero . moveUp ( ) hero . moveUp ( ) hero . moveRight ( )" at bounding box center [976, 428] width 458 height 464
type textarea "hero.moveUp()"
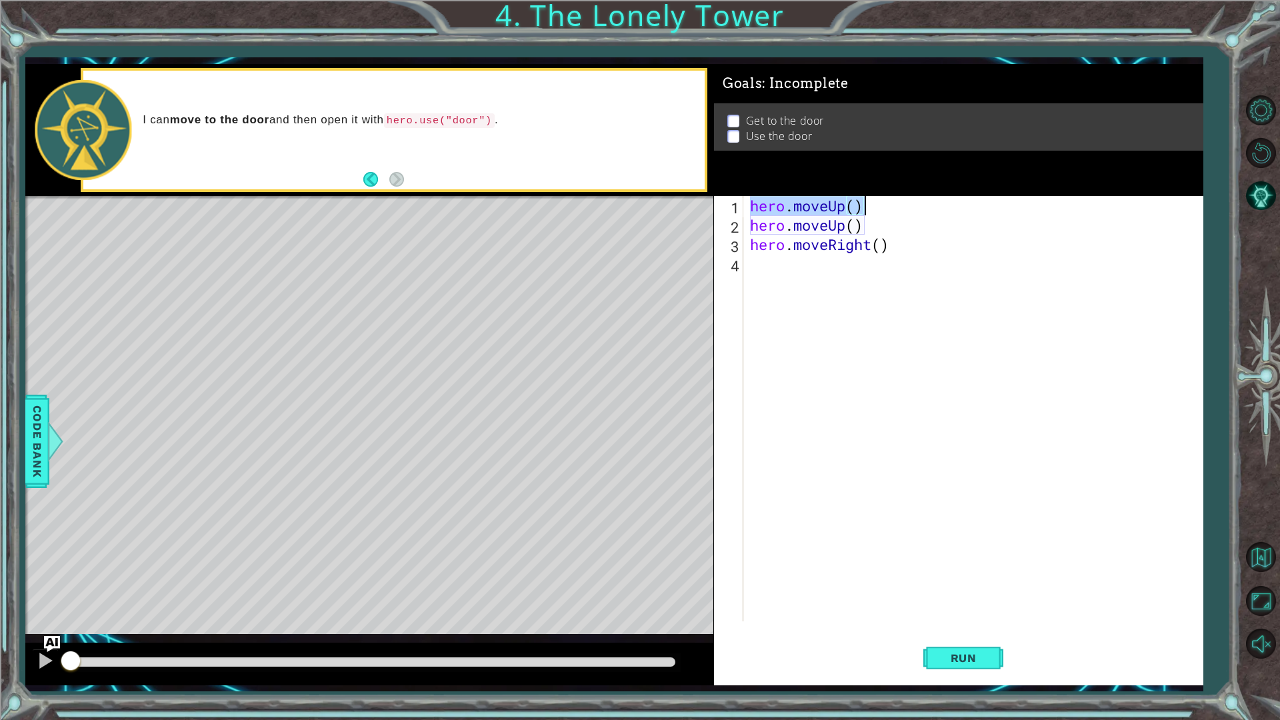
click at [827, 269] on div "hero . moveUp ( ) hero . moveUp ( ) hero . moveRight ( )" at bounding box center [976, 428] width 458 height 464
paste textarea "hero.moveUp()"
type textarea "hero.moveUp()"
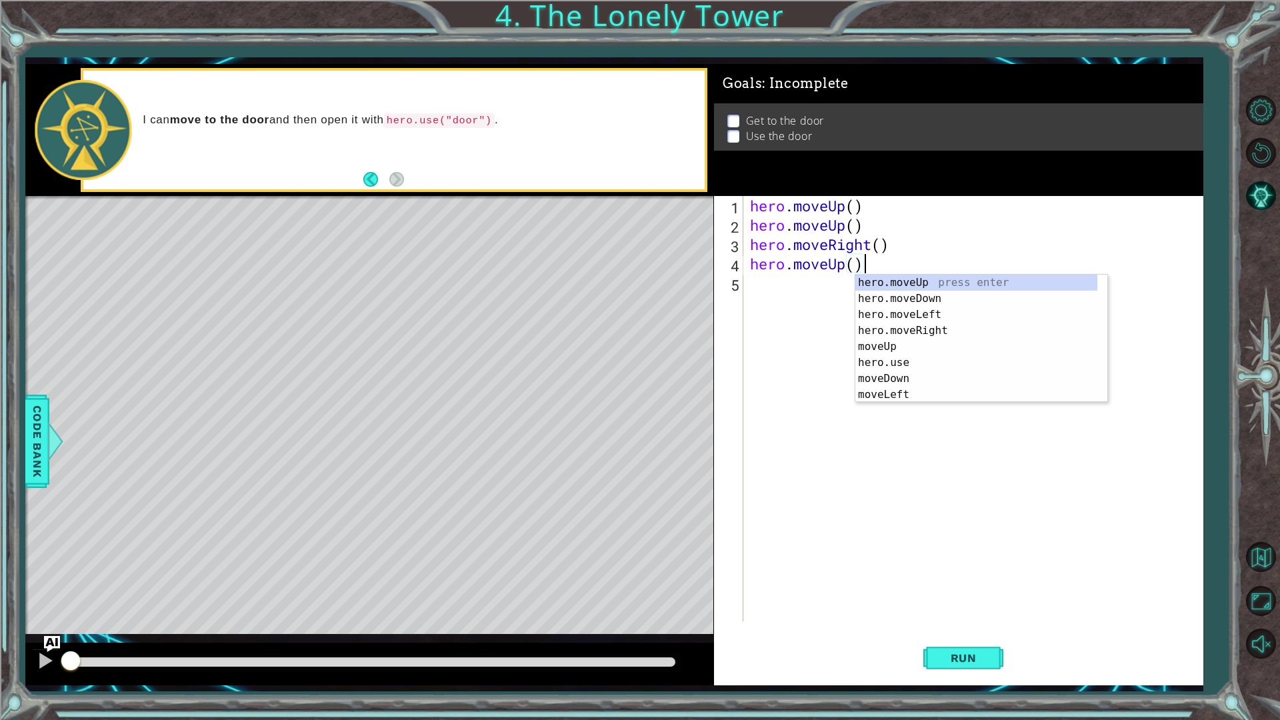
click at [826, 281] on div "hero . moveUp ( ) hero . moveUp ( ) hero . moveRight ( ) hero . moveUp ( )" at bounding box center [976, 428] width 458 height 464
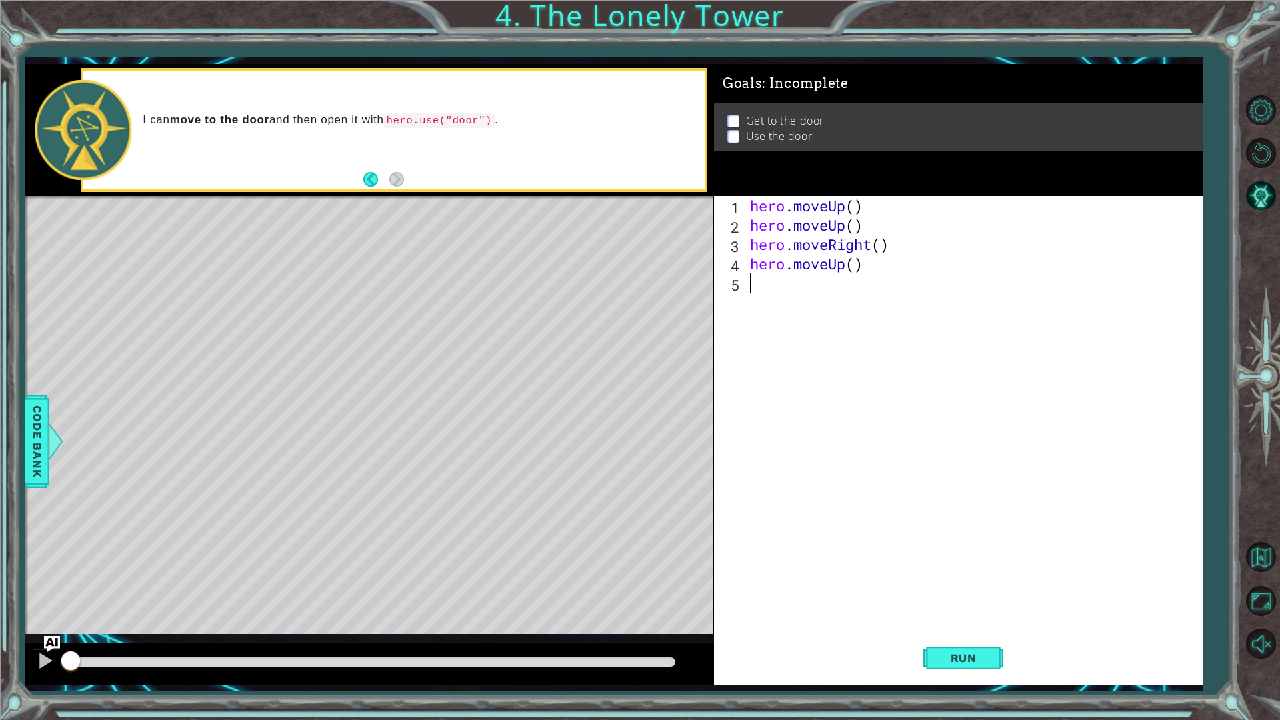
paste textarea "hero.moveUp()"
type textarea "hero.moveUp()"
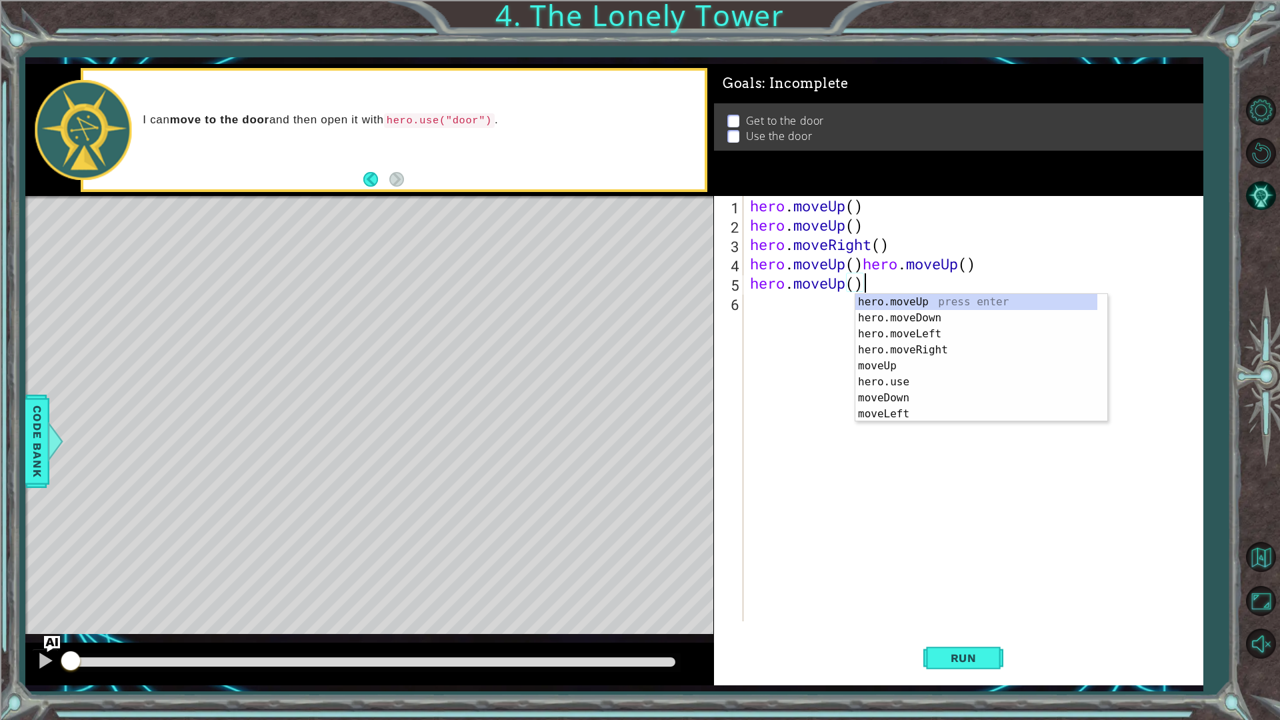
click at [769, 387] on div "hero . moveUp ( ) hero . moveUp ( ) hero . moveRight ( ) hero . moveUp ( ) hero…" at bounding box center [976, 428] width 458 height 464
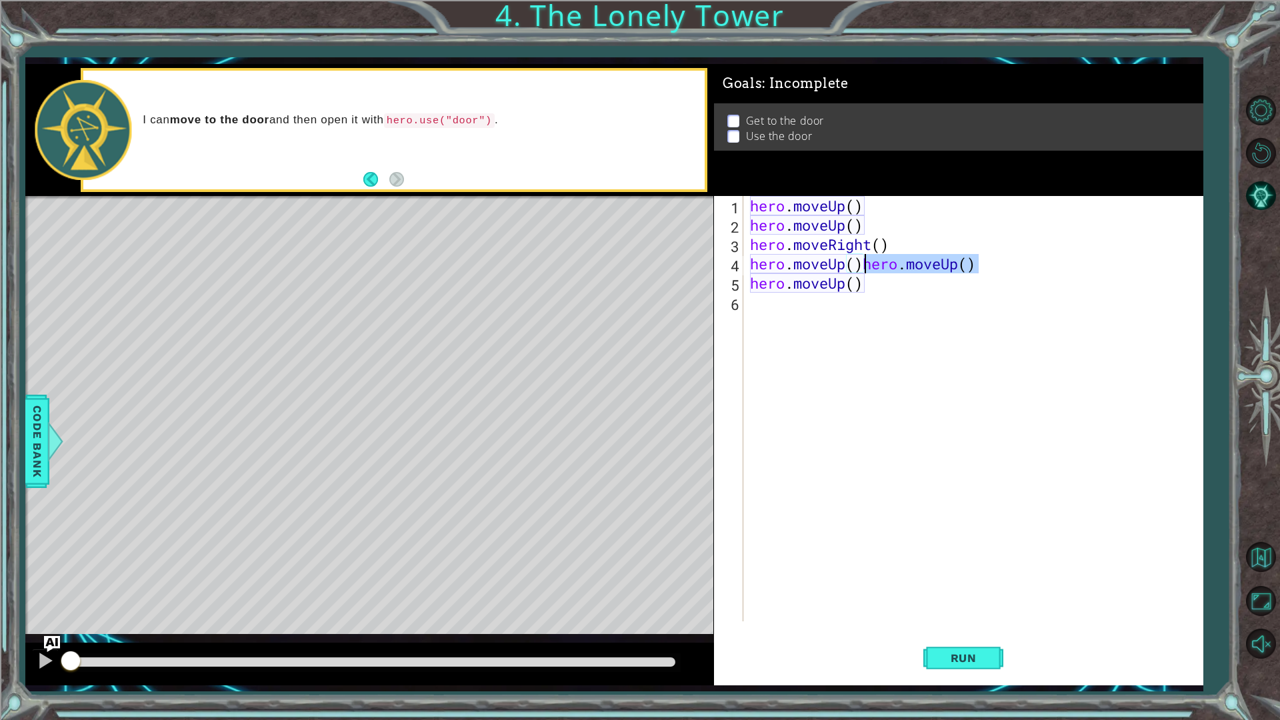
drag, startPoint x: 1033, startPoint y: 265, endPoint x: 862, endPoint y: 265, distance: 171.3
click at [862, 265] on div "hero . moveUp ( ) hero . moveUp ( ) hero . moveRight ( ) hero . moveUp ( ) hero…" at bounding box center [976, 428] width 458 height 464
click at [984, 607] on span "Run" at bounding box center [963, 657] width 53 height 13
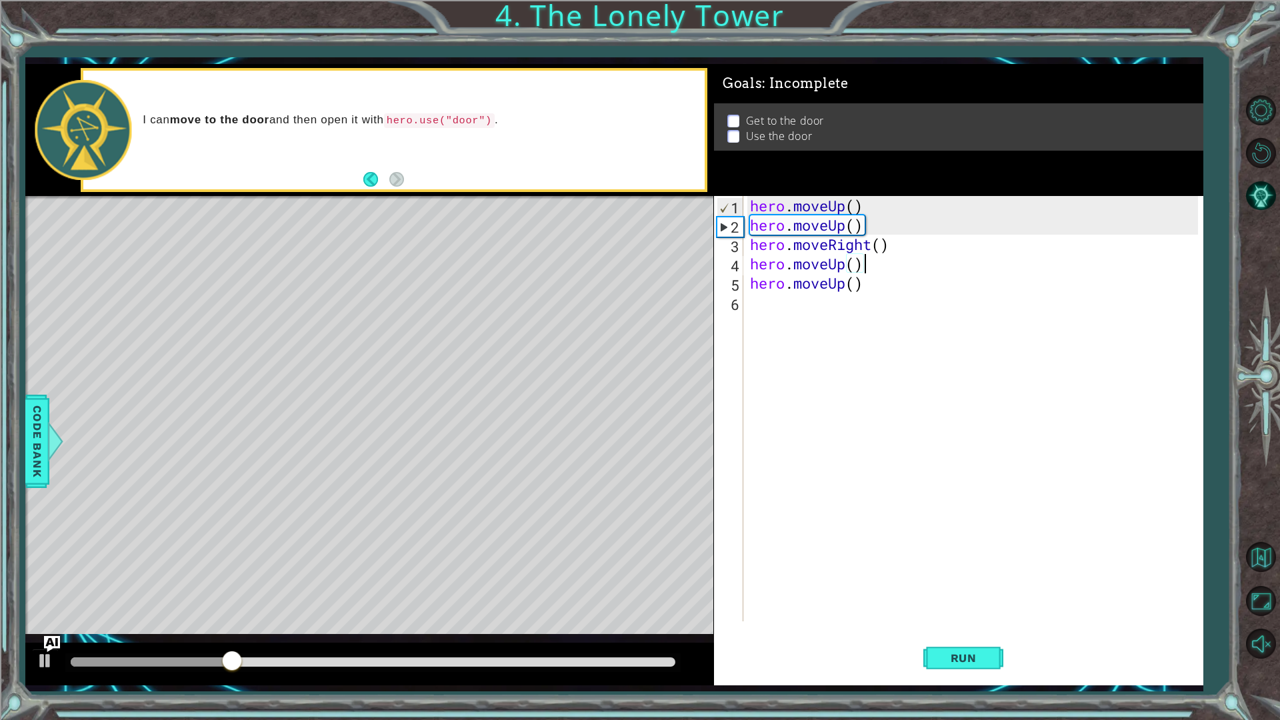
click at [735, 197] on div "1 2 3 4 5 6" at bounding box center [730, 408] width 27 height 425
click at [735, 201] on div "1" at bounding box center [730, 207] width 26 height 19
click at [961, 607] on span "Run" at bounding box center [963, 657] width 53 height 13
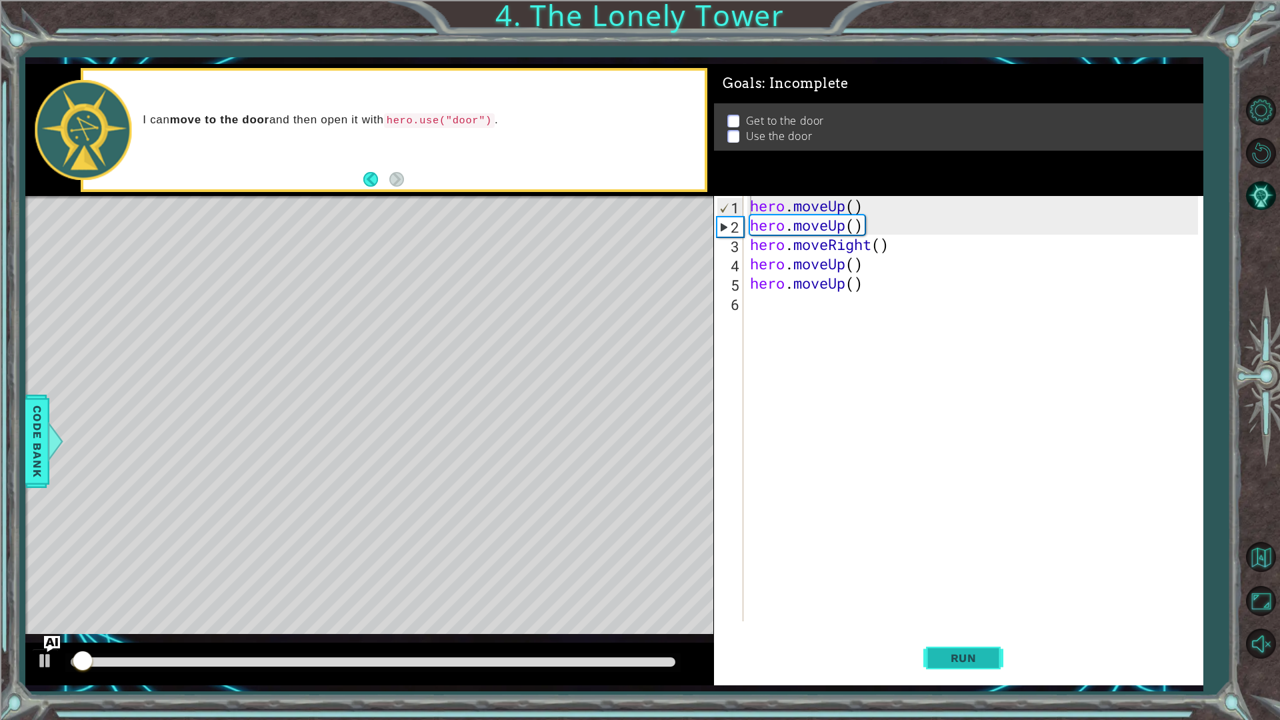
click at [961, 607] on span "Run" at bounding box center [963, 657] width 53 height 13
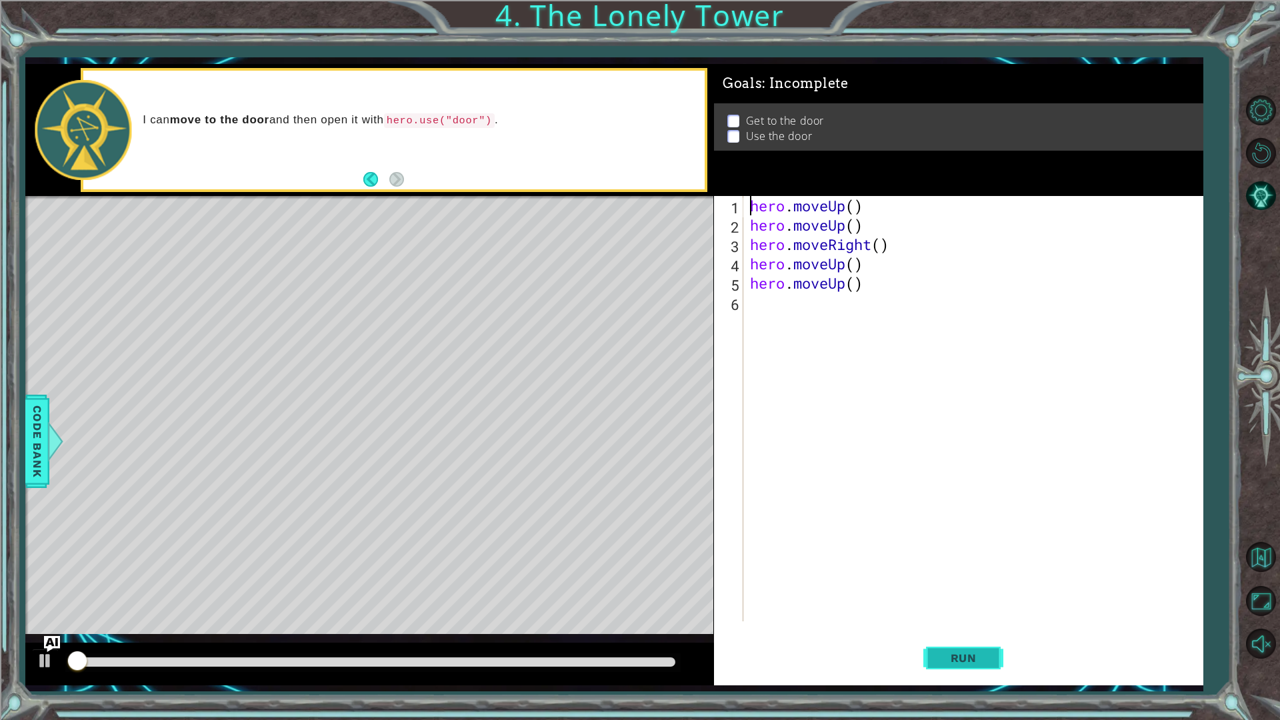
click at [961, 607] on span "Run" at bounding box center [963, 657] width 53 height 13
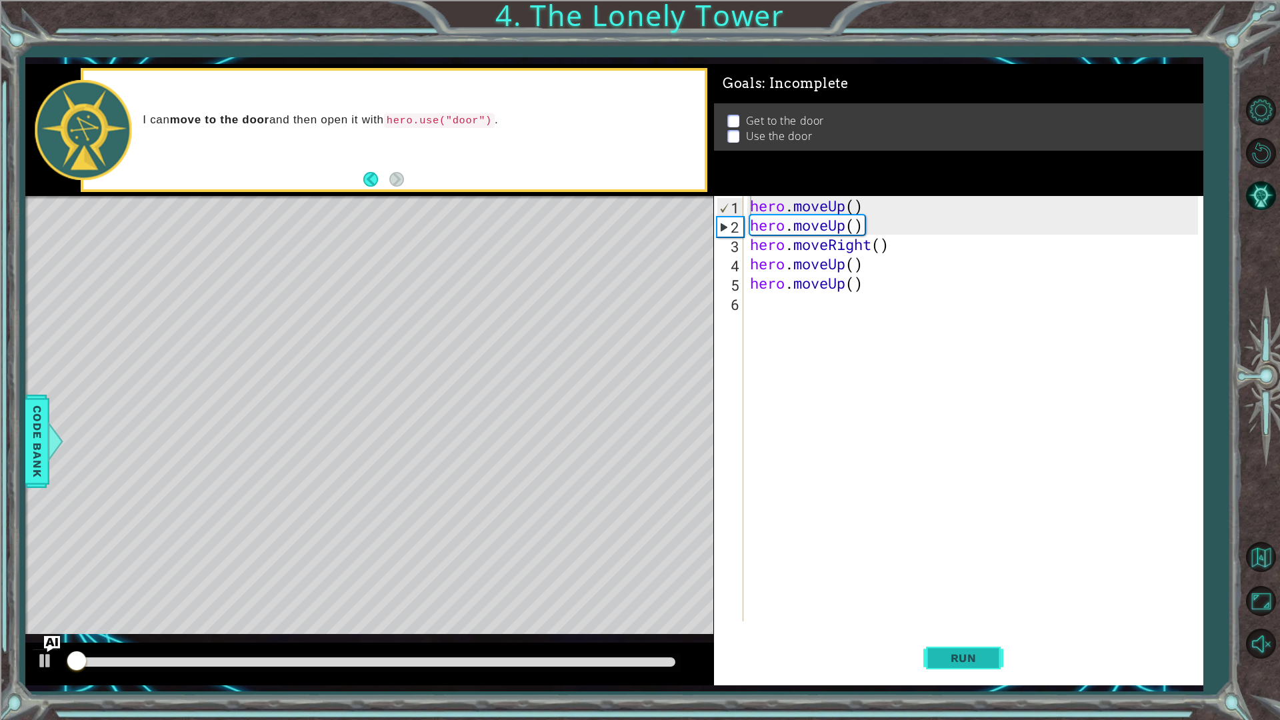
click at [961, 607] on span "Run" at bounding box center [963, 657] width 53 height 13
click at [928, 607] on button "Run" at bounding box center [963, 657] width 80 height 49
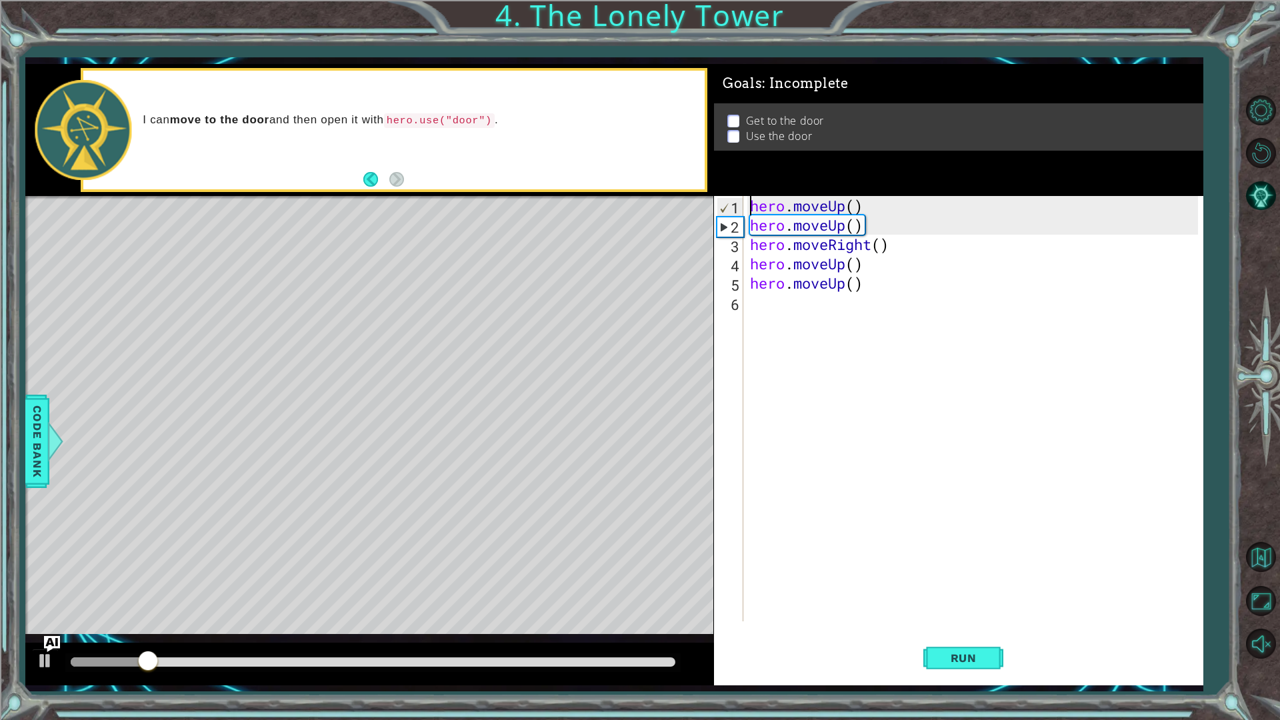
click at [730, 206] on div "1" at bounding box center [730, 207] width 26 height 19
click at [843, 223] on div "hero . moveUp ( ) hero . moveUp ( ) hero . moveRight ( ) hero . moveUp ( ) hero…" at bounding box center [976, 428] width 458 height 464
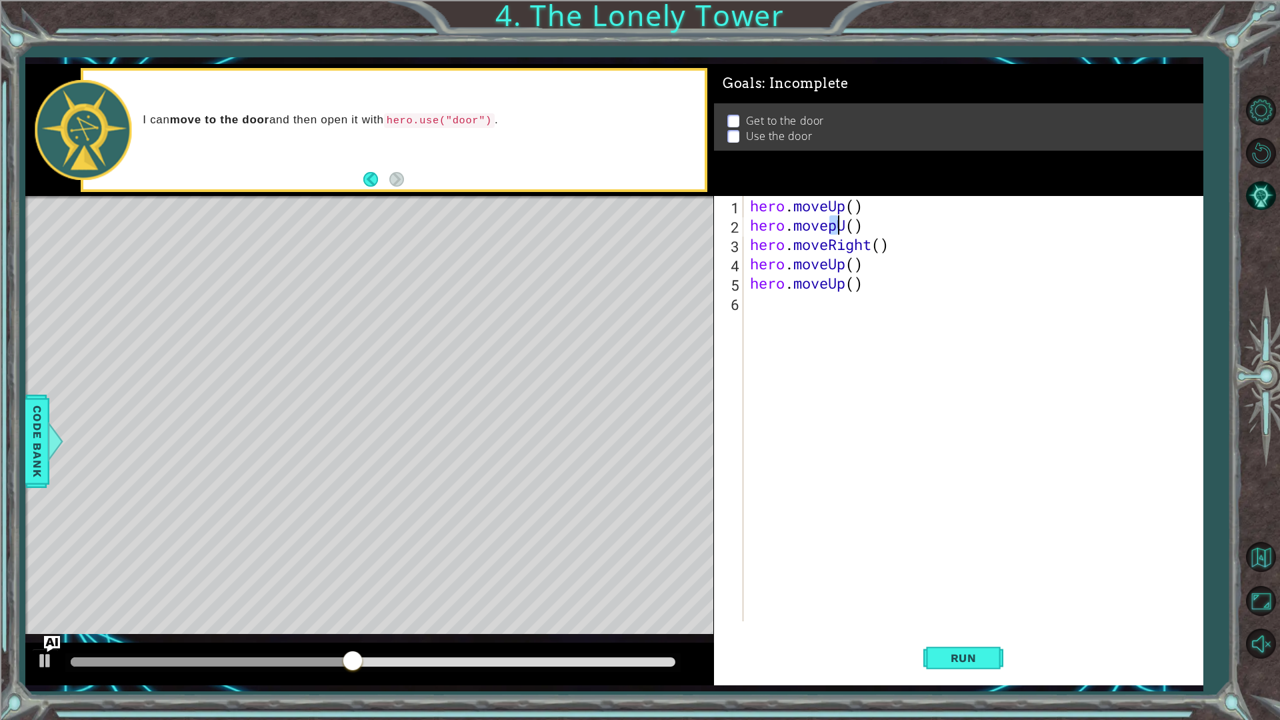
click at [843, 224] on div "hero . moveUp ( ) hero . movepU ( ) hero . moveRight ( ) hero . moveUp ( ) hero…" at bounding box center [976, 428] width 458 height 464
click at [982, 607] on button "Run" at bounding box center [963, 657] width 80 height 49
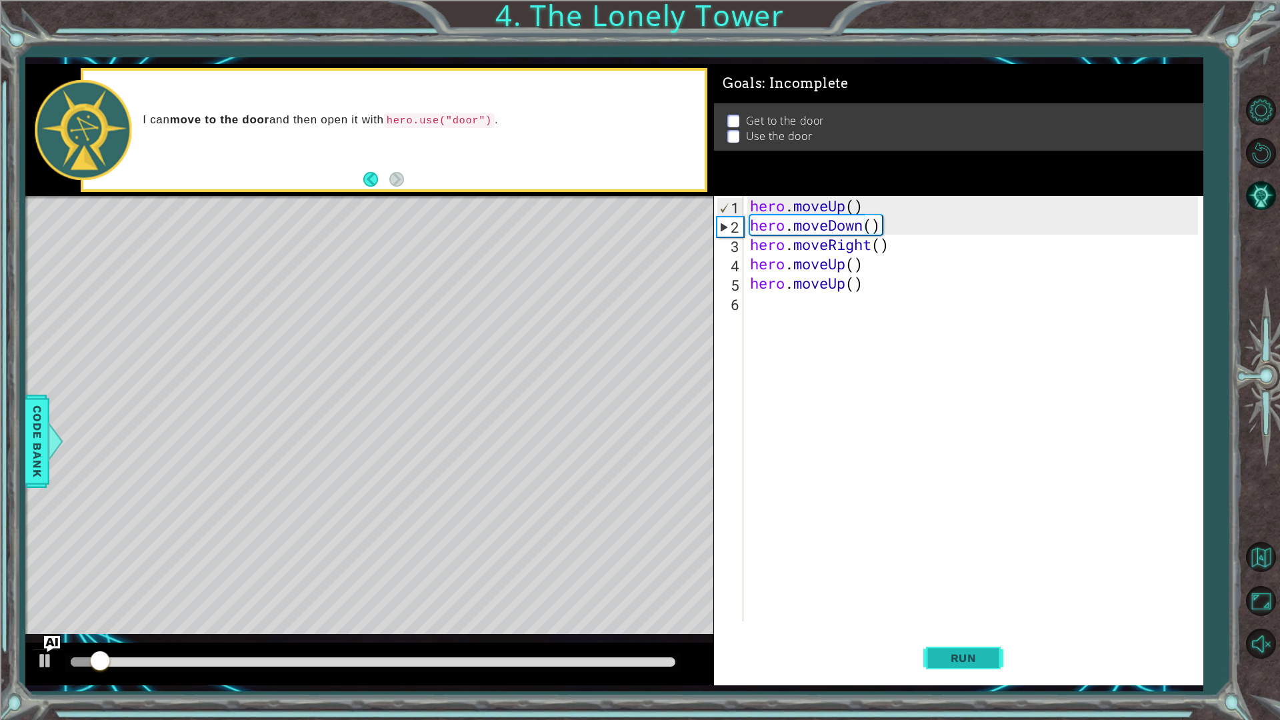
click at [971, 607] on button "Run" at bounding box center [963, 657] width 80 height 49
click at [986, 607] on button "Run" at bounding box center [963, 657] width 80 height 49
click at [675, 607] on div "methods hero moveDown(steps) moveUp(steps) moveLeft(steps) moveRight(steps) use…" at bounding box center [613, 374] width 1177 height 621
click at [30, 431] on span "Code Bank" at bounding box center [35, 441] width 21 height 81
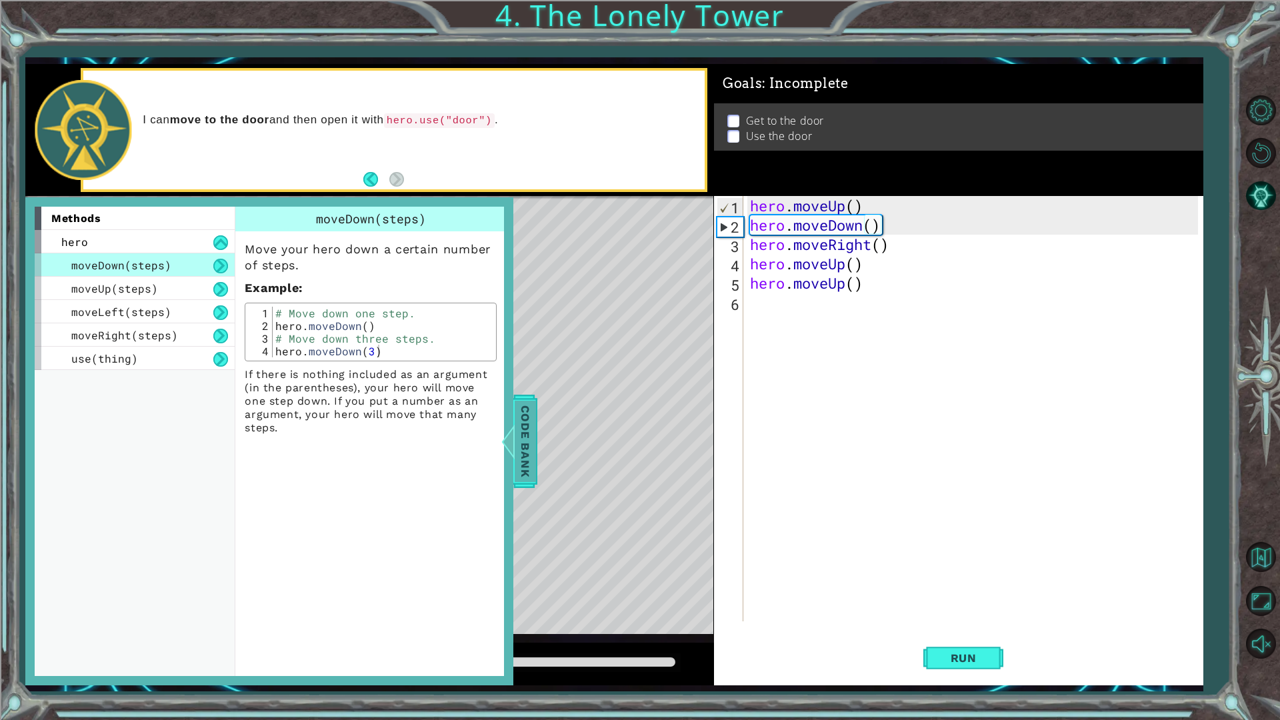
drag, startPoint x: 527, startPoint y: 442, endPoint x: 539, endPoint y: 430, distance: 17.0
click at [529, 440] on span "Code Bank" at bounding box center [521, 441] width 21 height 81
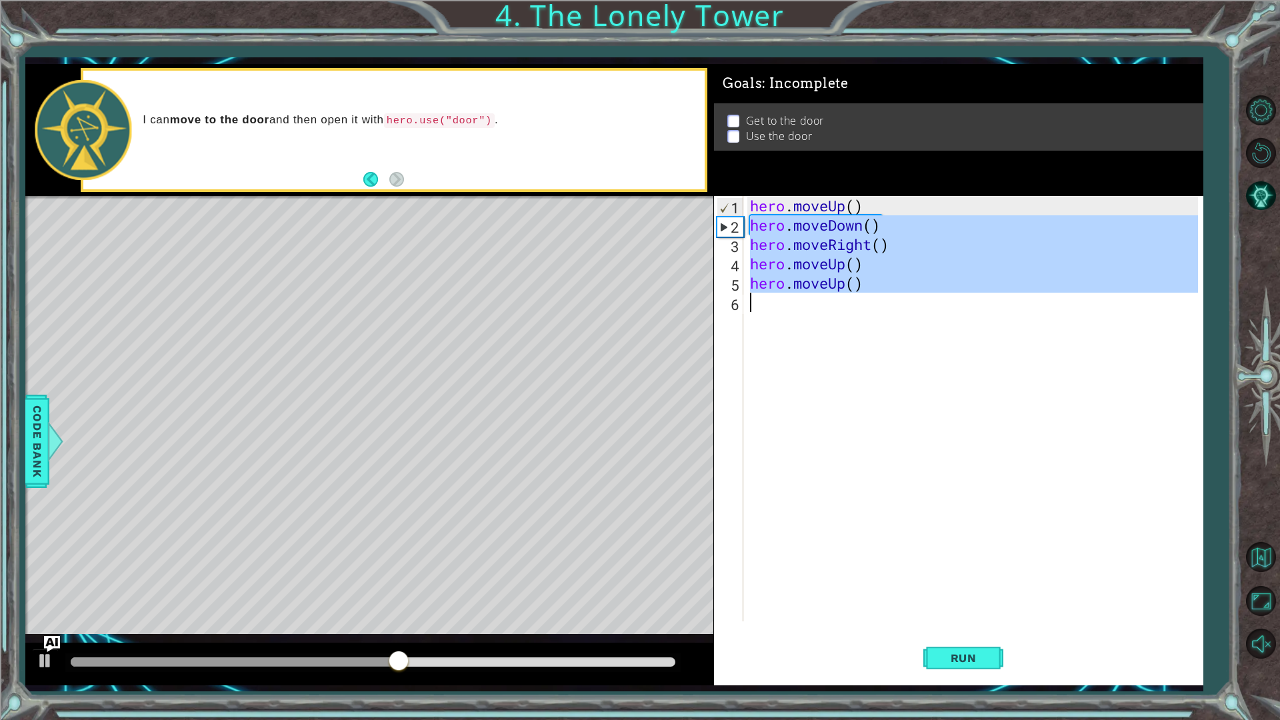
drag, startPoint x: 747, startPoint y: 225, endPoint x: 976, endPoint y: 320, distance: 247.8
click at [976, 320] on div "hero . moveUp ( ) hero . moveDown ( ) hero . moveRight ( ) hero . moveUp ( ) he…" at bounding box center [976, 428] width 458 height 464
type textarea "hero.moveUp()"
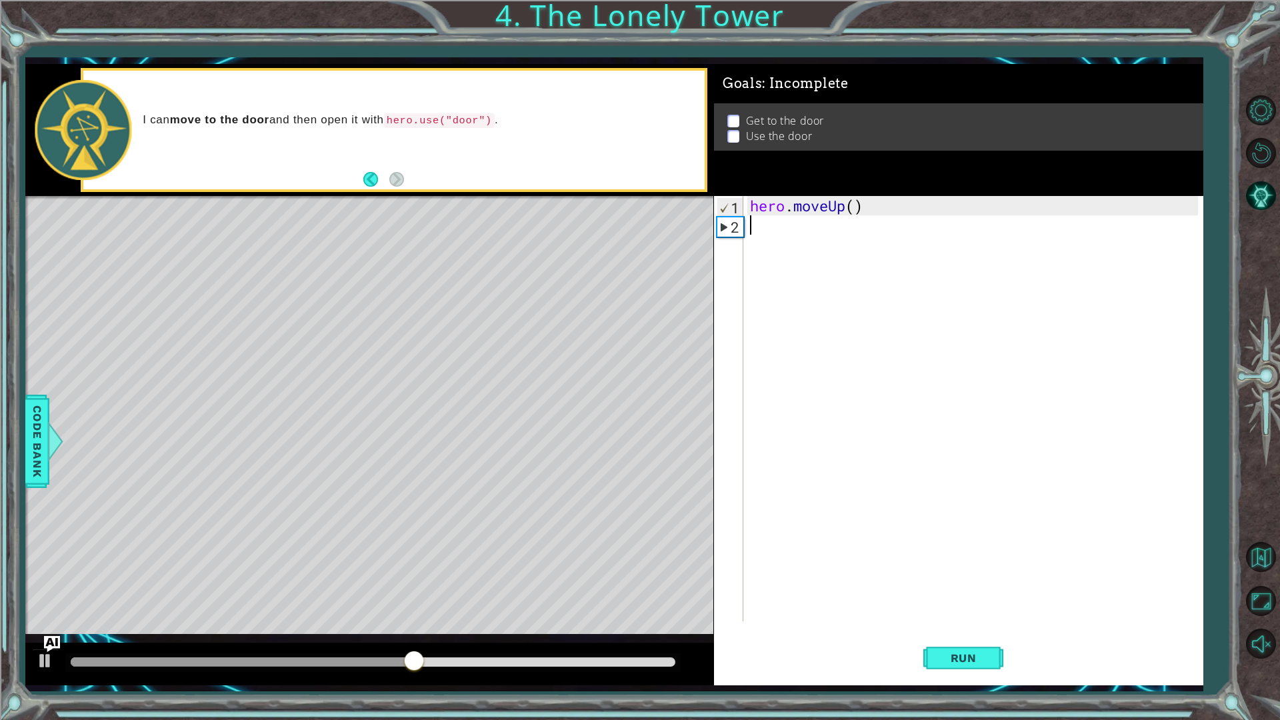
scroll to position [0, 0]
click at [995, 607] on button "Run" at bounding box center [963, 657] width 80 height 49
click at [997, 607] on button "Run" at bounding box center [963, 657] width 80 height 49
click at [965, 607] on span "Run" at bounding box center [963, 657] width 53 height 13
click at [855, 208] on div "hero . moveUp ( )" at bounding box center [976, 428] width 458 height 464
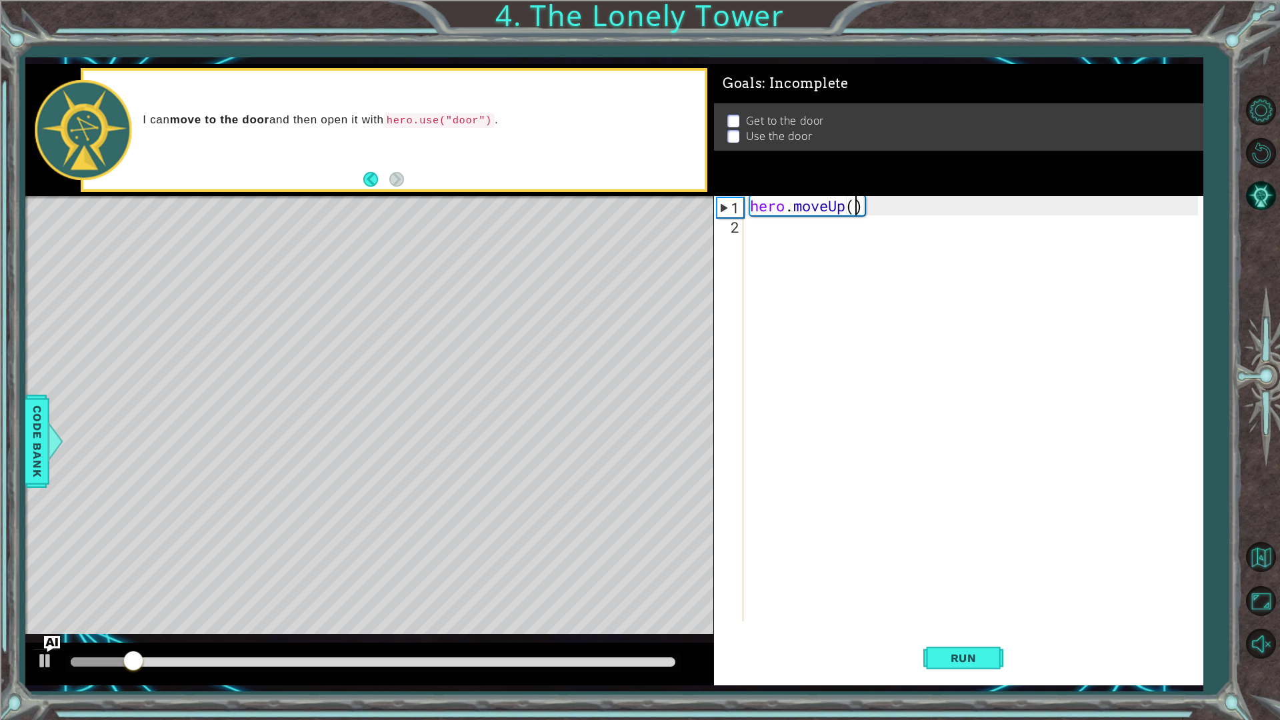
type textarea "hero.moveUp(4)"
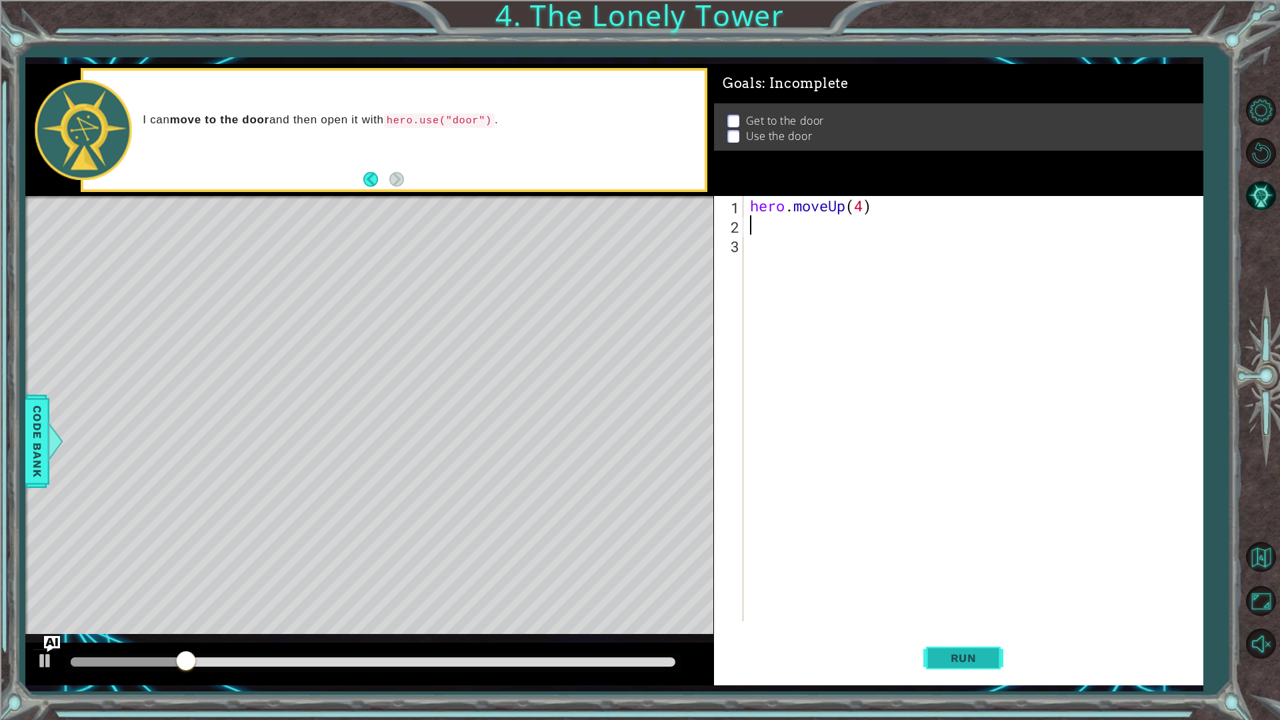
click at [961, 607] on span "Run" at bounding box center [963, 657] width 53 height 13
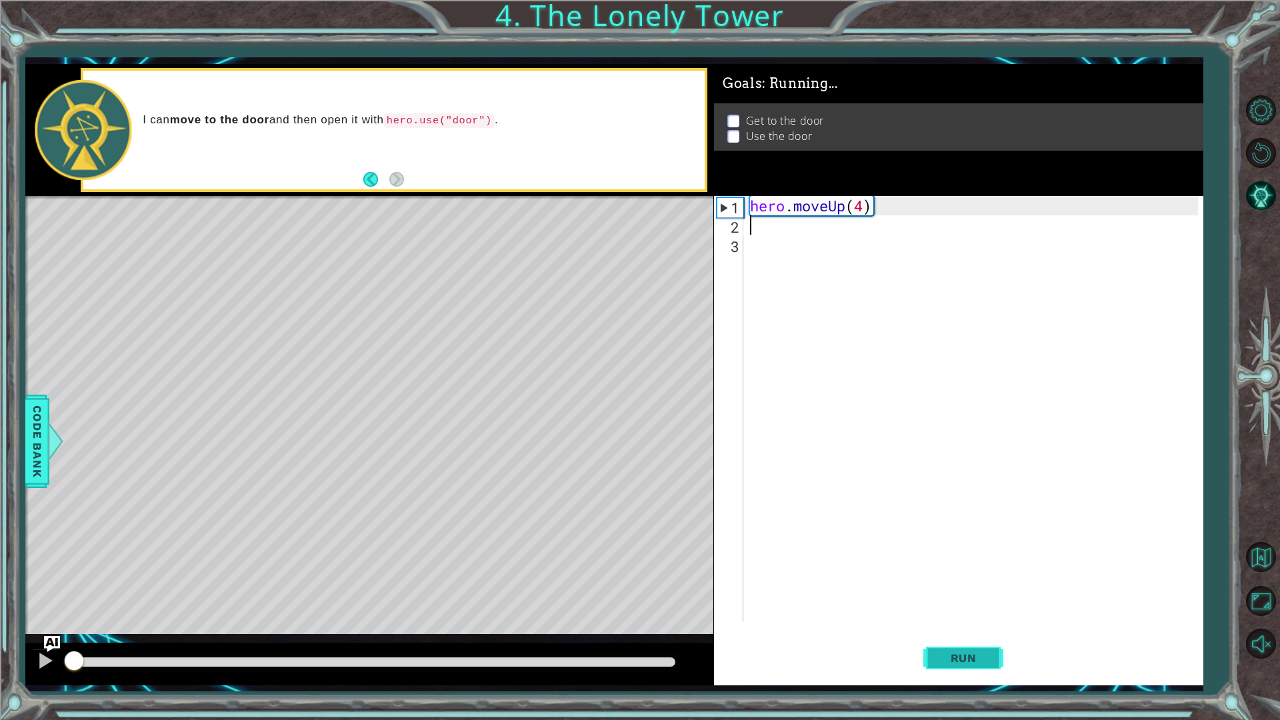
click at [961, 607] on span "Run" at bounding box center [963, 657] width 53 height 13
click at [367, 170] on div "I can move to the door and then open it with hero.use("door") ." at bounding box center [393, 130] width 621 height 119
click at [367, 170] on footer at bounding box center [383, 179] width 41 height 20
click at [370, 181] on button "Back" at bounding box center [376, 179] width 26 height 15
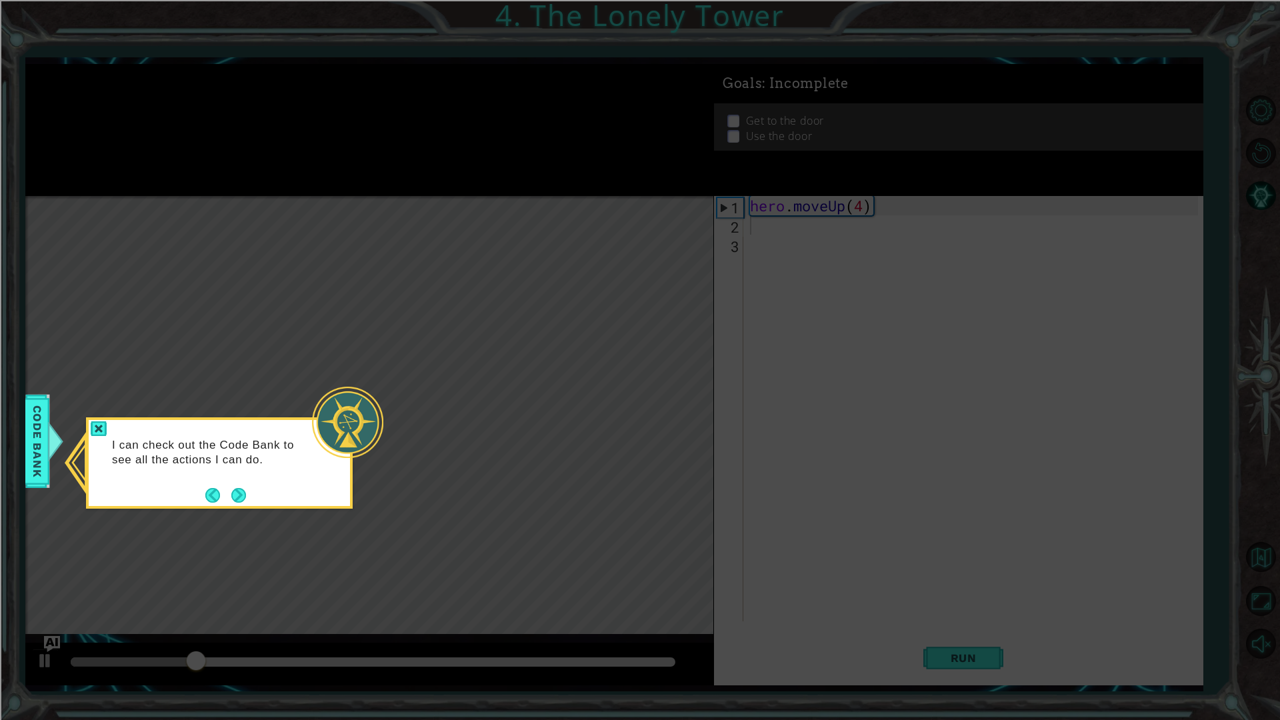
click at [357, 402] on div at bounding box center [347, 422] width 71 height 71
click at [210, 496] on button "Back" at bounding box center [218, 495] width 26 height 15
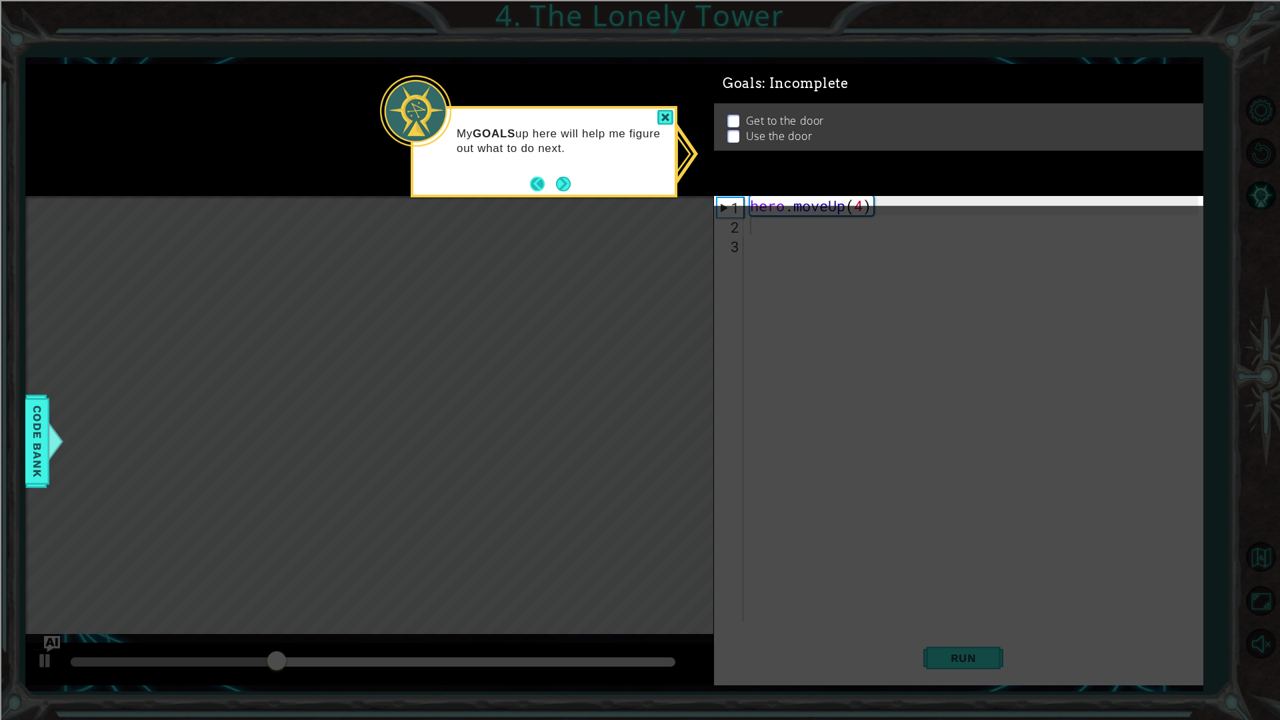
click at [535, 185] on button "Back" at bounding box center [543, 184] width 26 height 15
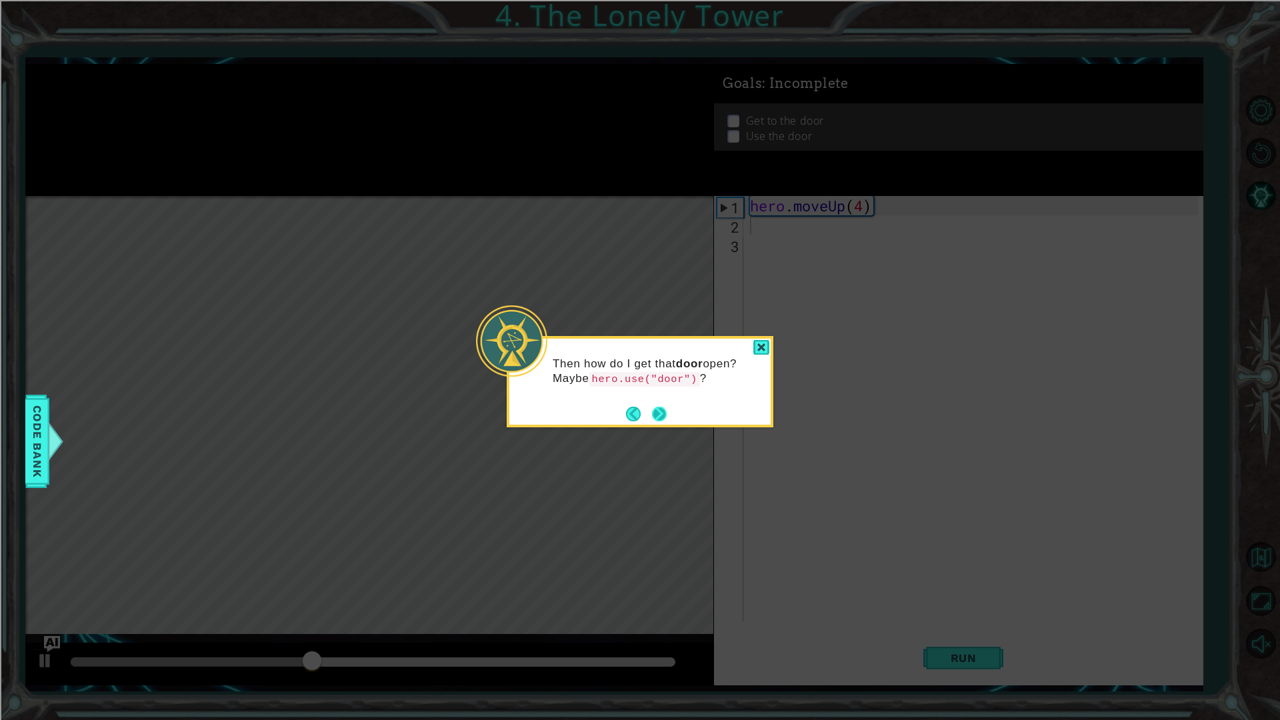
click at [654, 407] on button "Next" at bounding box center [659, 414] width 15 height 15
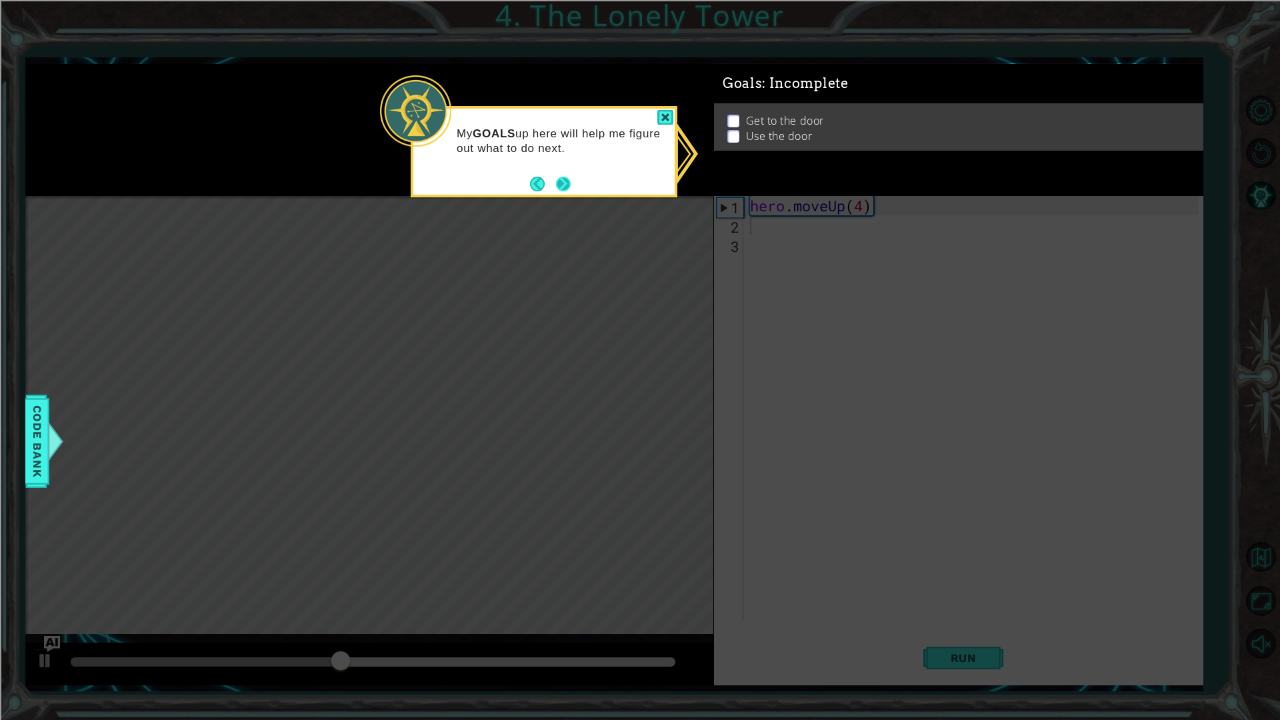
click at [556, 179] on button "Next" at bounding box center [563, 184] width 15 height 15
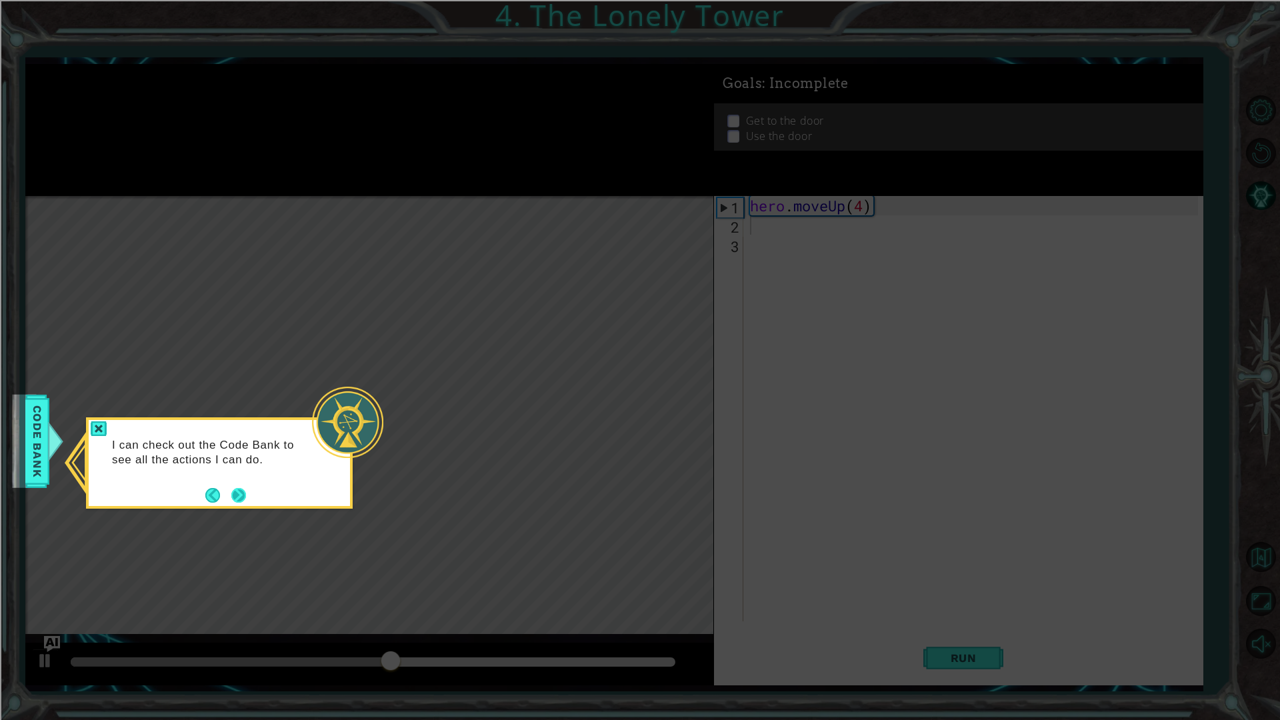
click at [247, 487] on button "Next" at bounding box center [239, 495] width 17 height 17
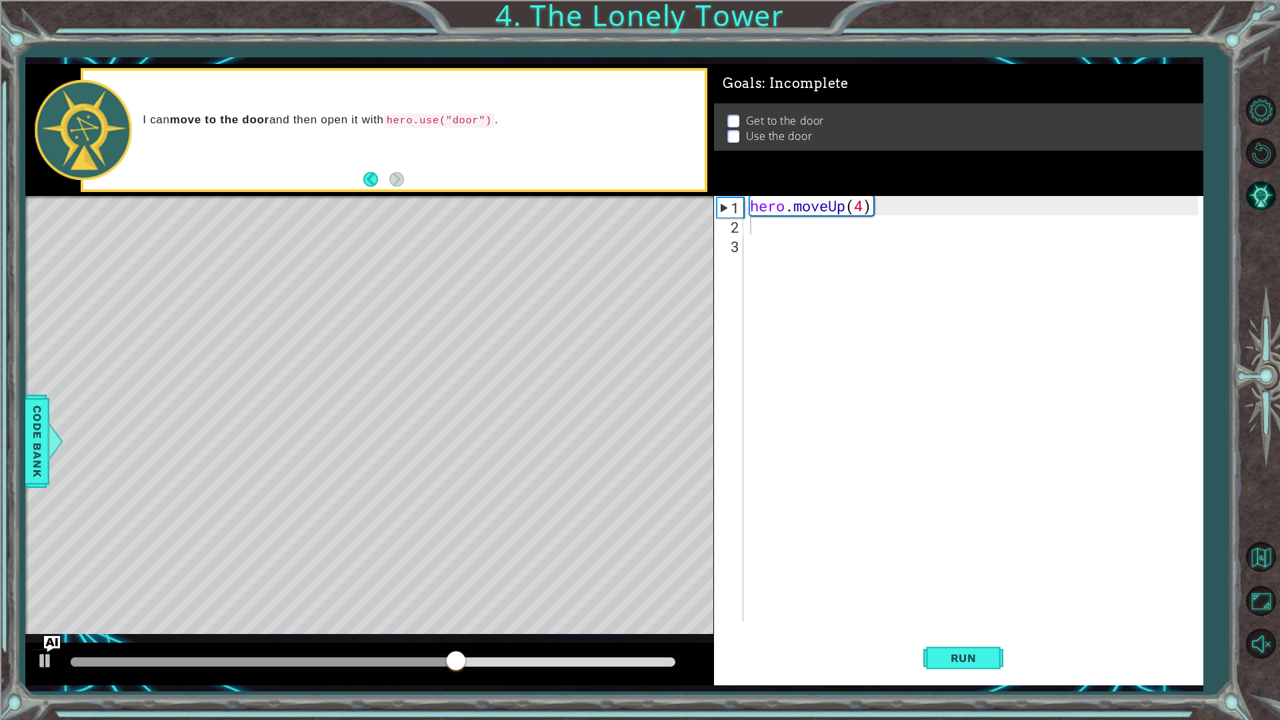
drag, startPoint x: 429, startPoint y: 654, endPoint x: 301, endPoint y: 655, distance: 128.0
click at [301, 607] on div at bounding box center [372, 662] width 615 height 19
drag, startPoint x: 497, startPoint y: 659, endPoint x: 0, endPoint y: 677, distance: 497.0
click at [0, 607] on div "1 ההההההההההההההההההההההההההההההההההההההההההההההההההההההההההההההההההההההההההההה…" at bounding box center [640, 360] width 1280 height 720
click at [865, 206] on div "hero . moveUp ( 4 )" at bounding box center [976, 428] width 458 height 464
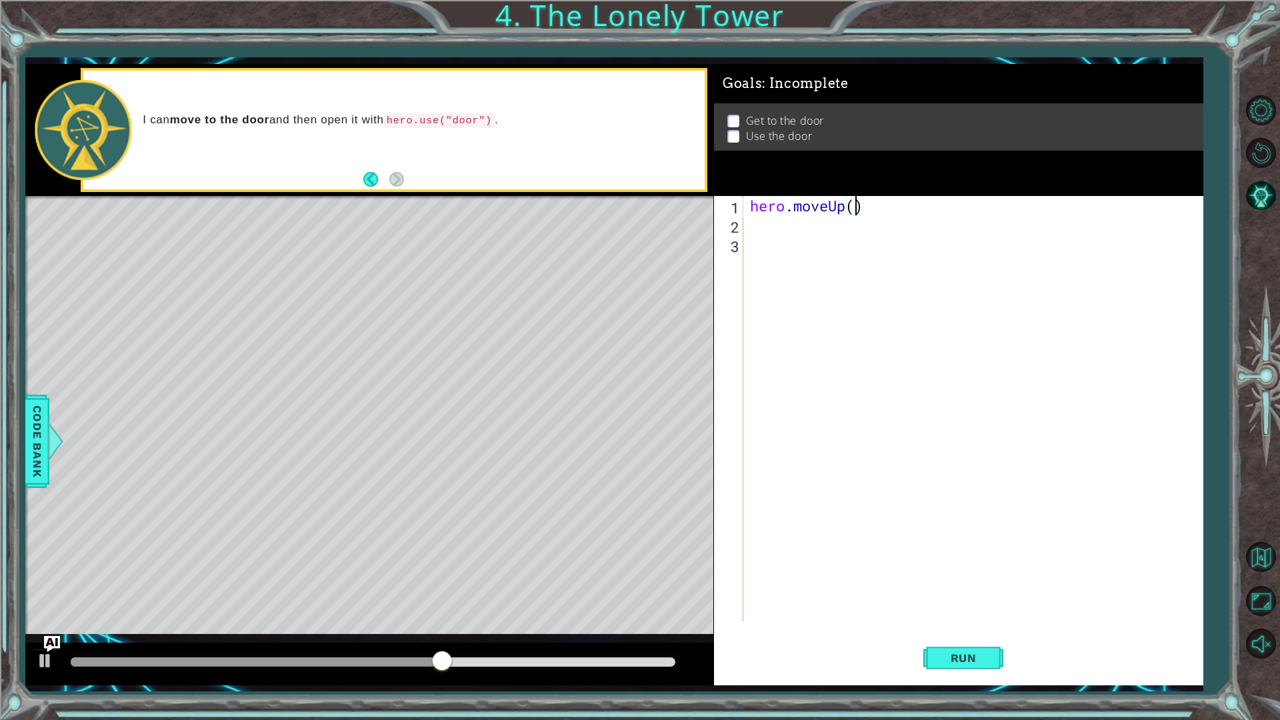
click at [845, 203] on div "hero . moveUp ( )" at bounding box center [976, 428] width 458 height 464
click at [869, 207] on div "hero . [GEOGRAPHIC_DATA] ( )" at bounding box center [976, 428] width 458 height 464
click at [882, 205] on div "hero . [GEOGRAPHIC_DATA] ( )" at bounding box center [976, 428] width 458 height 464
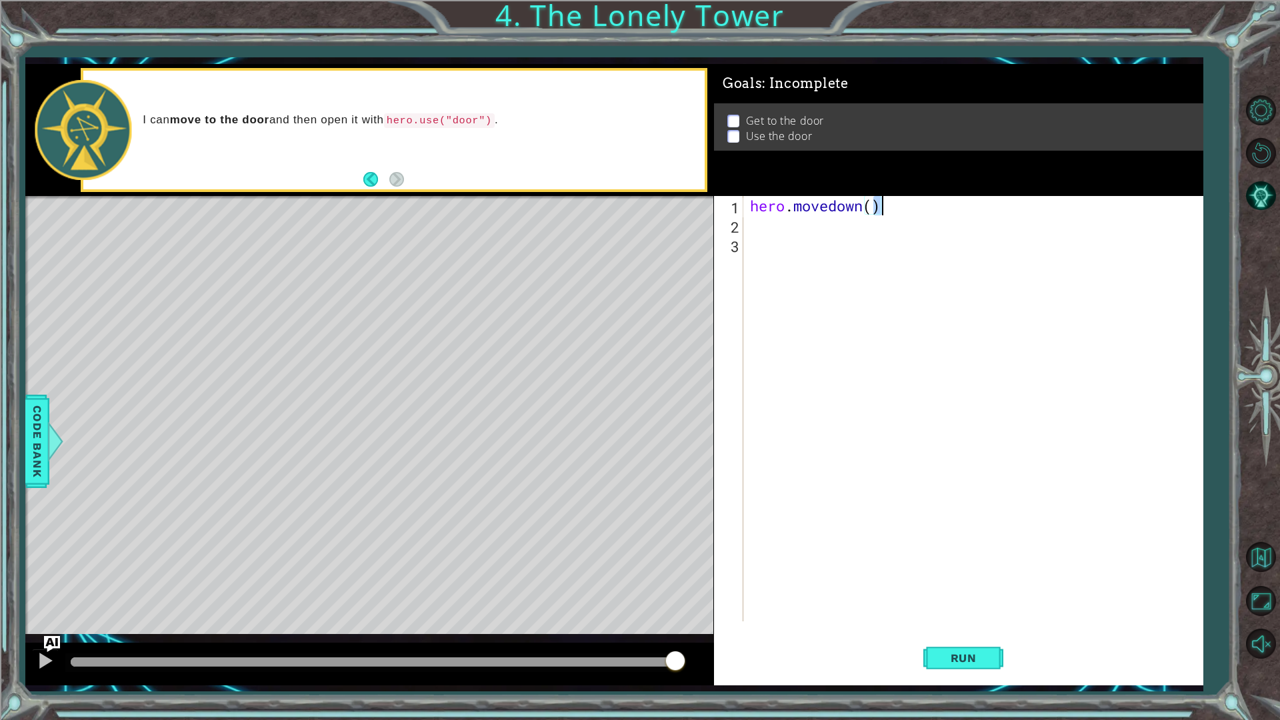
click at [871, 205] on div "hero . [GEOGRAPHIC_DATA] ( )" at bounding box center [972, 408] width 451 height 425
type textarea "hero.movedown(4)"
click at [967, 607] on button "Run" at bounding box center [963, 657] width 80 height 49
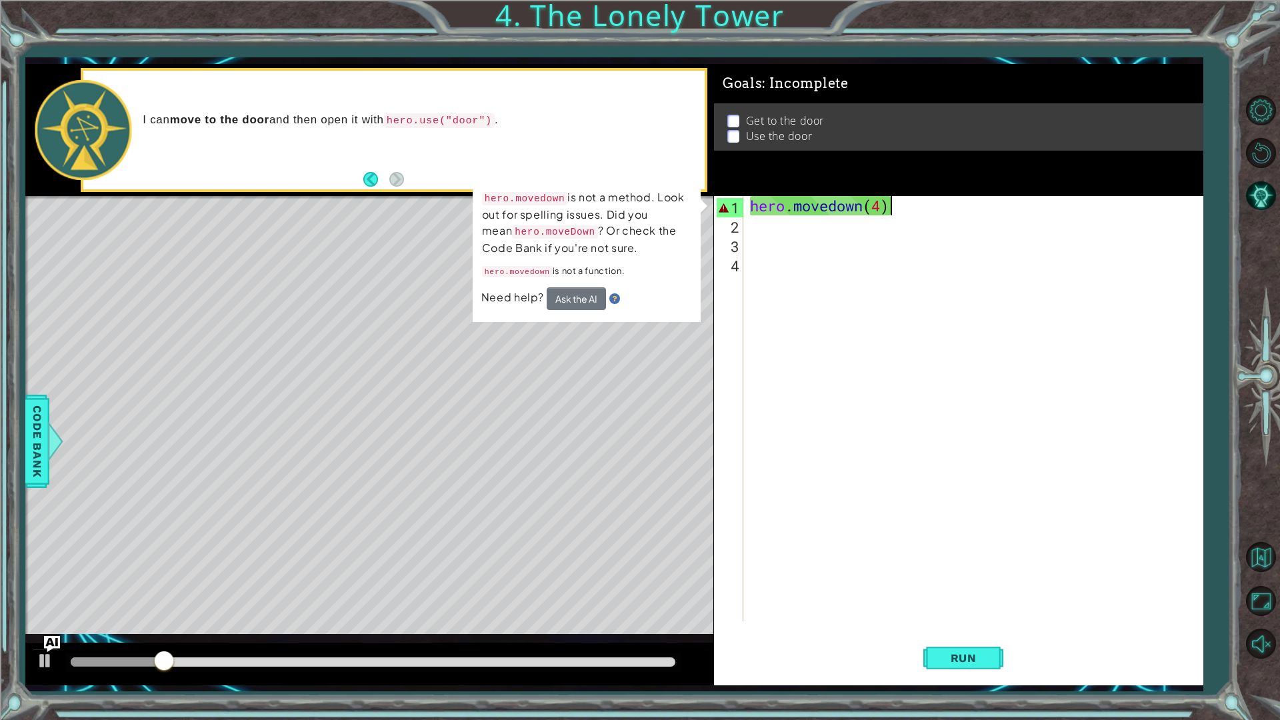
click at [901, 214] on div "hero . [GEOGRAPHIC_DATA] ( 4 )" at bounding box center [976, 428] width 458 height 464
click at [837, 205] on div "hero . [GEOGRAPHIC_DATA] ( 4 )" at bounding box center [976, 428] width 458 height 464
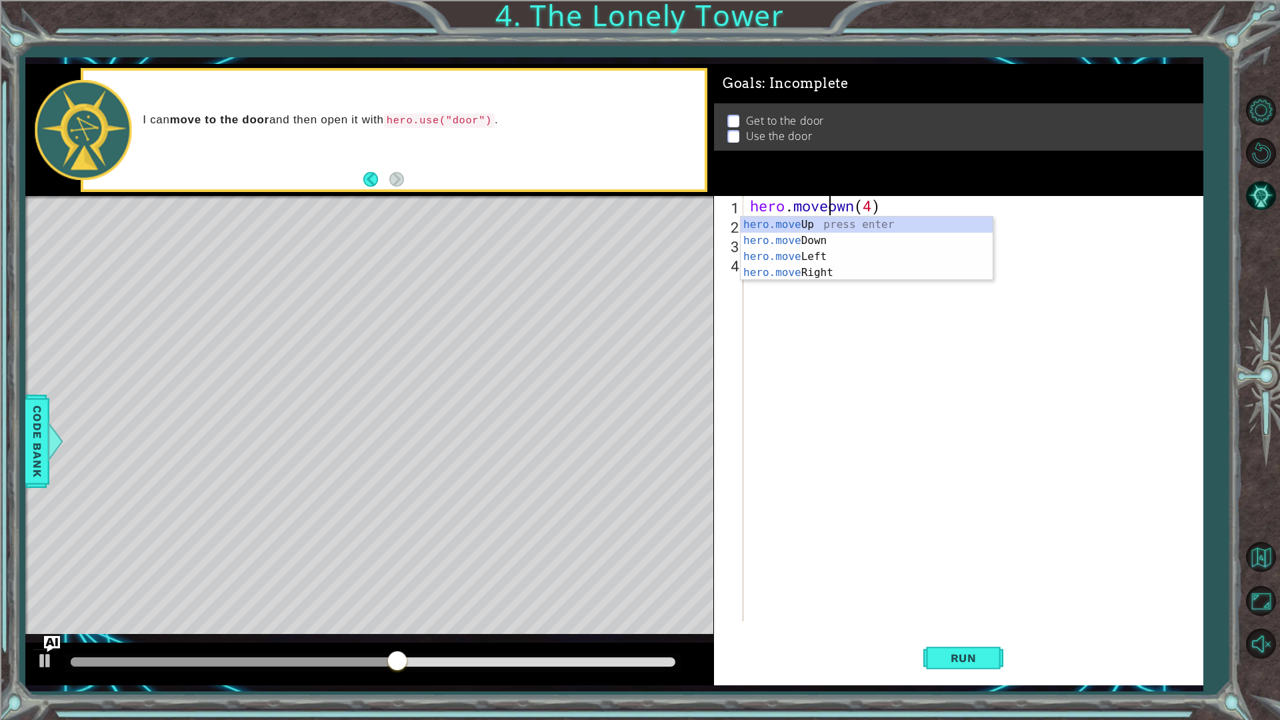
scroll to position [0, 4]
drag, startPoint x: 939, startPoint y: 635, endPoint x: 951, endPoint y: 657, distance: 24.2
click at [941, 607] on button "Run" at bounding box center [963, 657] width 80 height 49
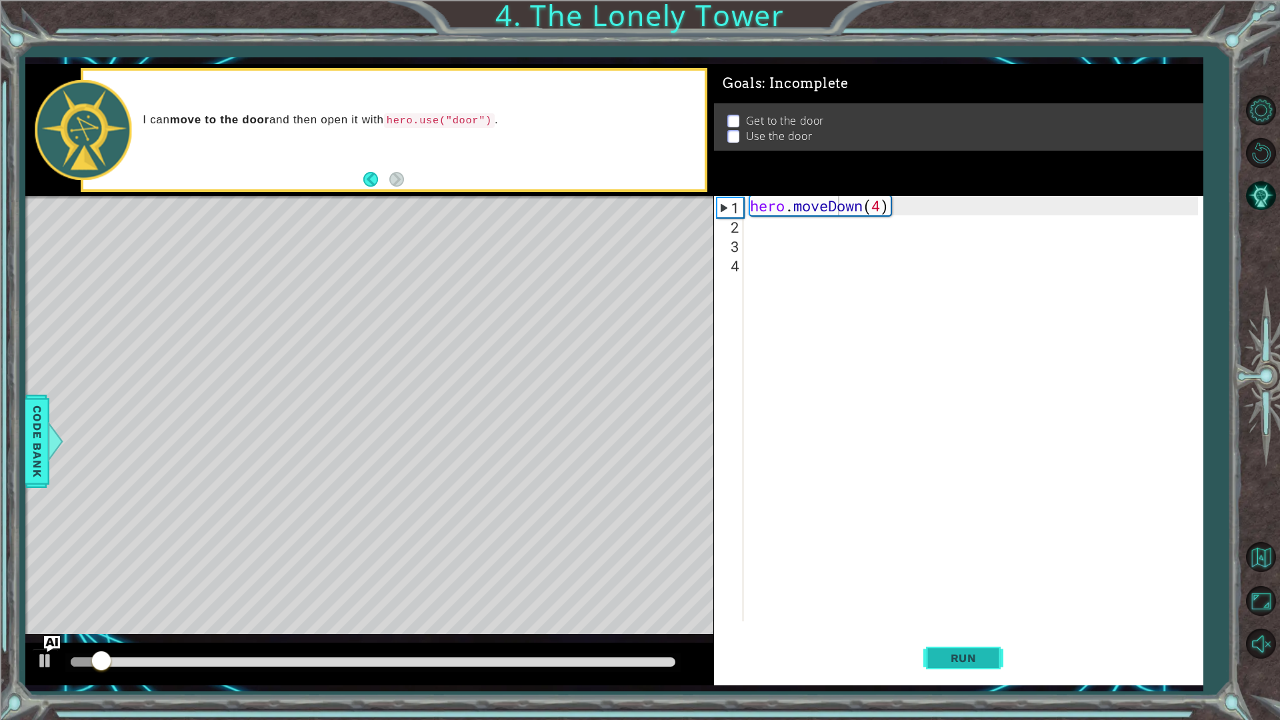
click at [977, 607] on span "Run" at bounding box center [963, 657] width 53 height 13
click at [865, 206] on div "hero . moveDown ( 4 )" at bounding box center [976, 428] width 458 height 464
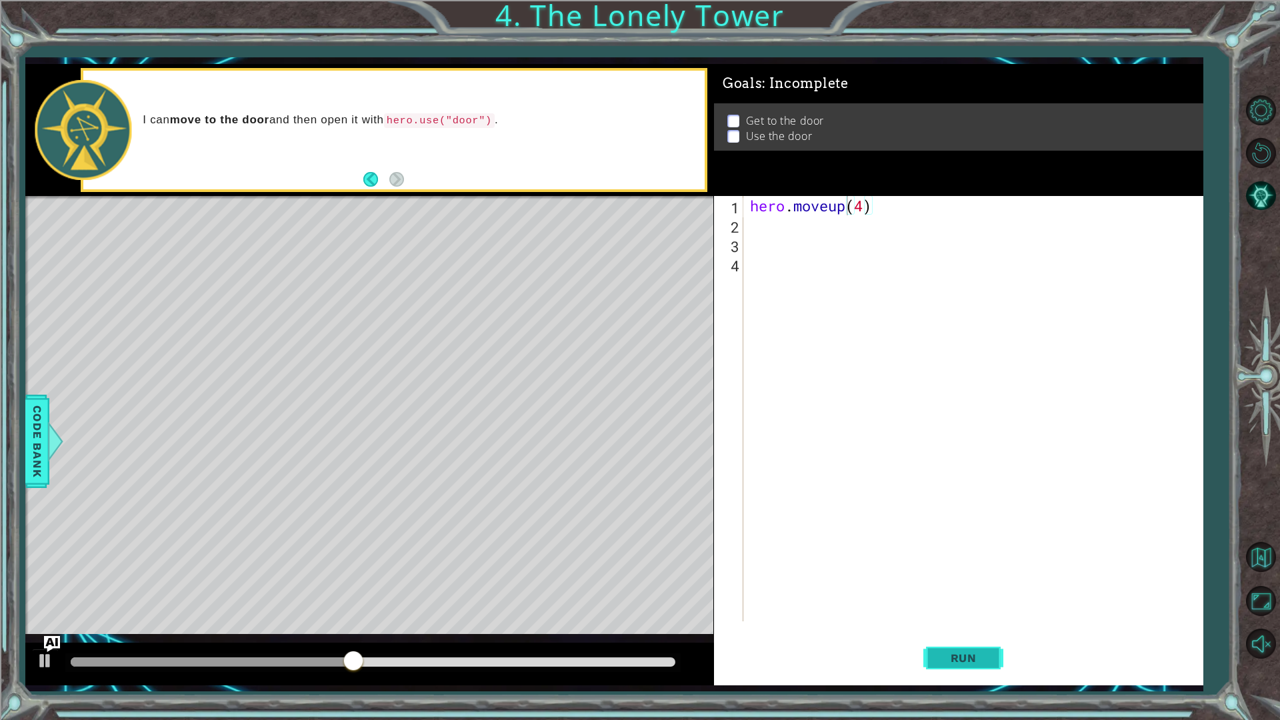
click at [947, 607] on span "Run" at bounding box center [963, 657] width 53 height 13
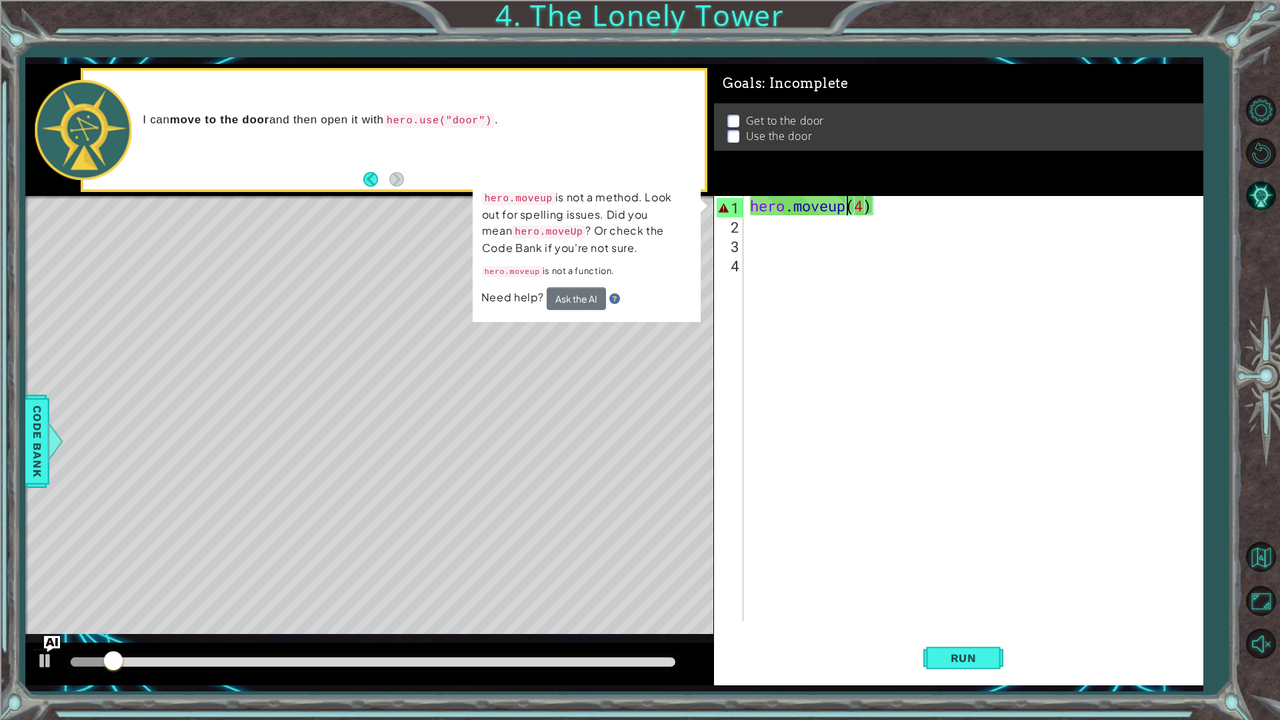
click at [833, 199] on div "hero . moveup ( 4 )" at bounding box center [976, 428] width 458 height 464
click at [835, 199] on div "hero . moveup ( 4 )" at bounding box center [976, 428] width 458 height 464
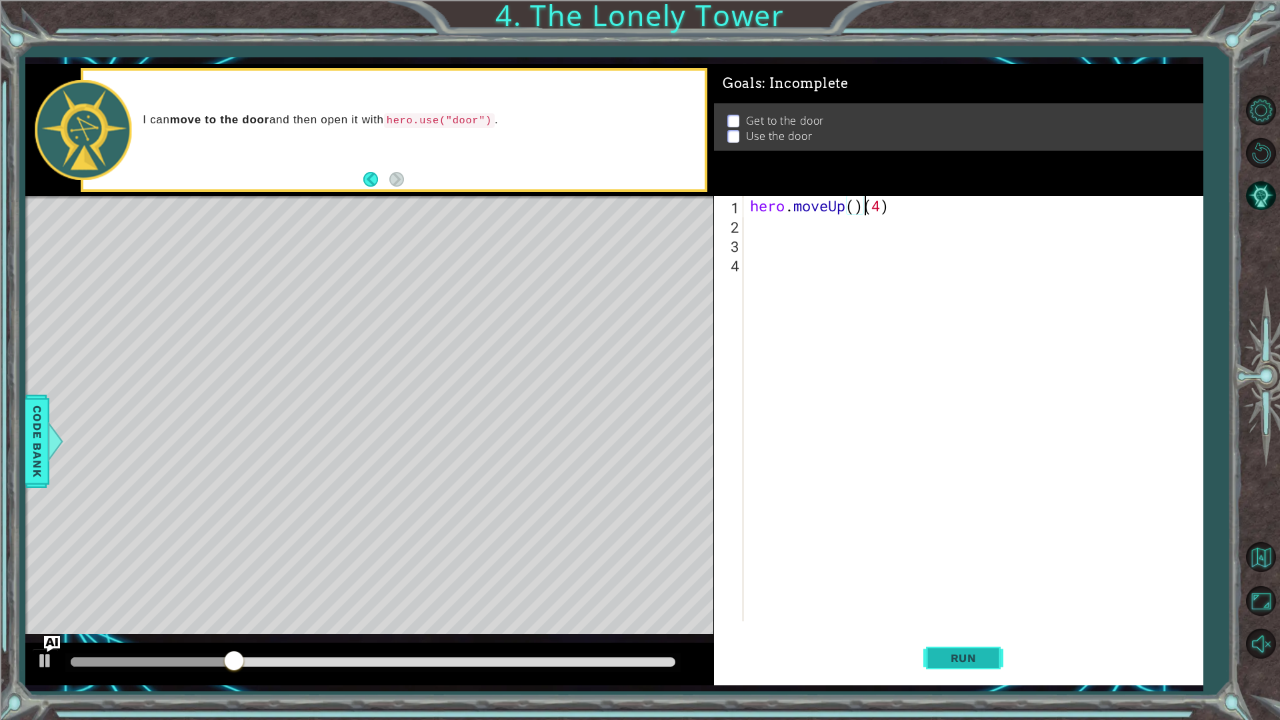
click at [948, 607] on button "Run" at bounding box center [963, 657] width 80 height 49
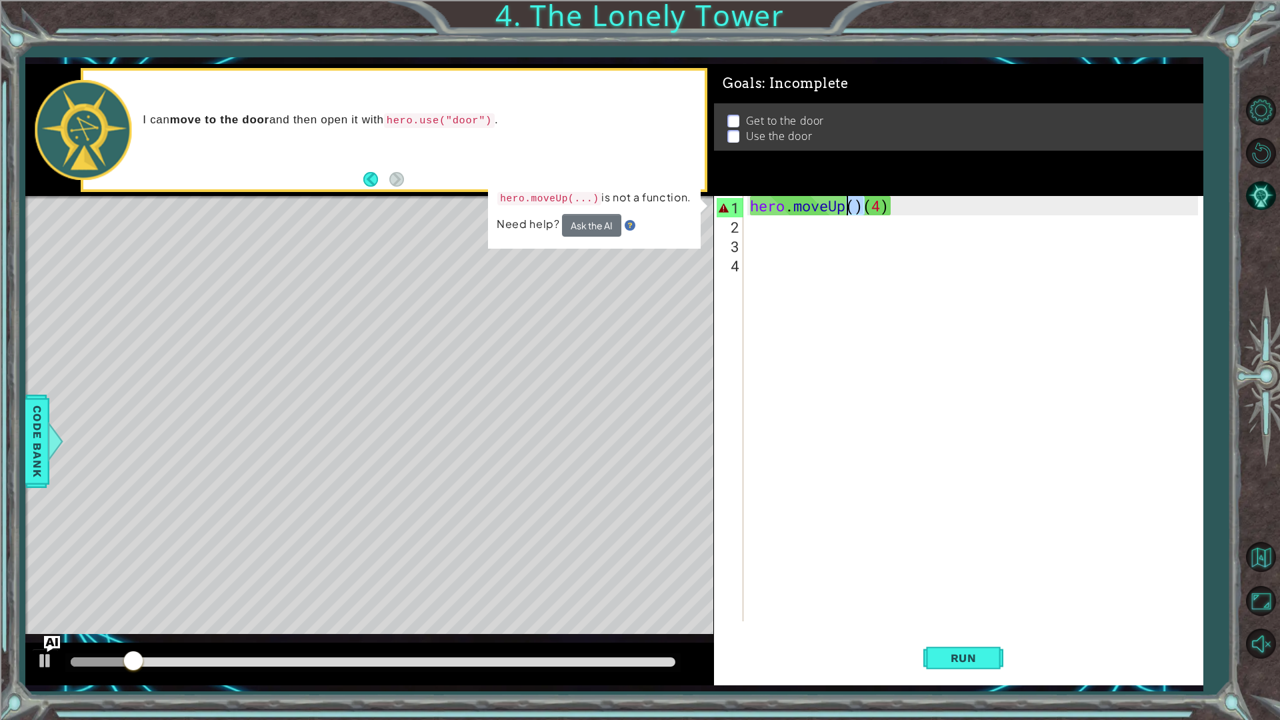
drag, startPoint x: 861, startPoint y: 207, endPoint x: 847, endPoint y: 205, distance: 14.7
click at [847, 205] on div "hero . moveUp ( ) ( 4 )" at bounding box center [976, 428] width 458 height 464
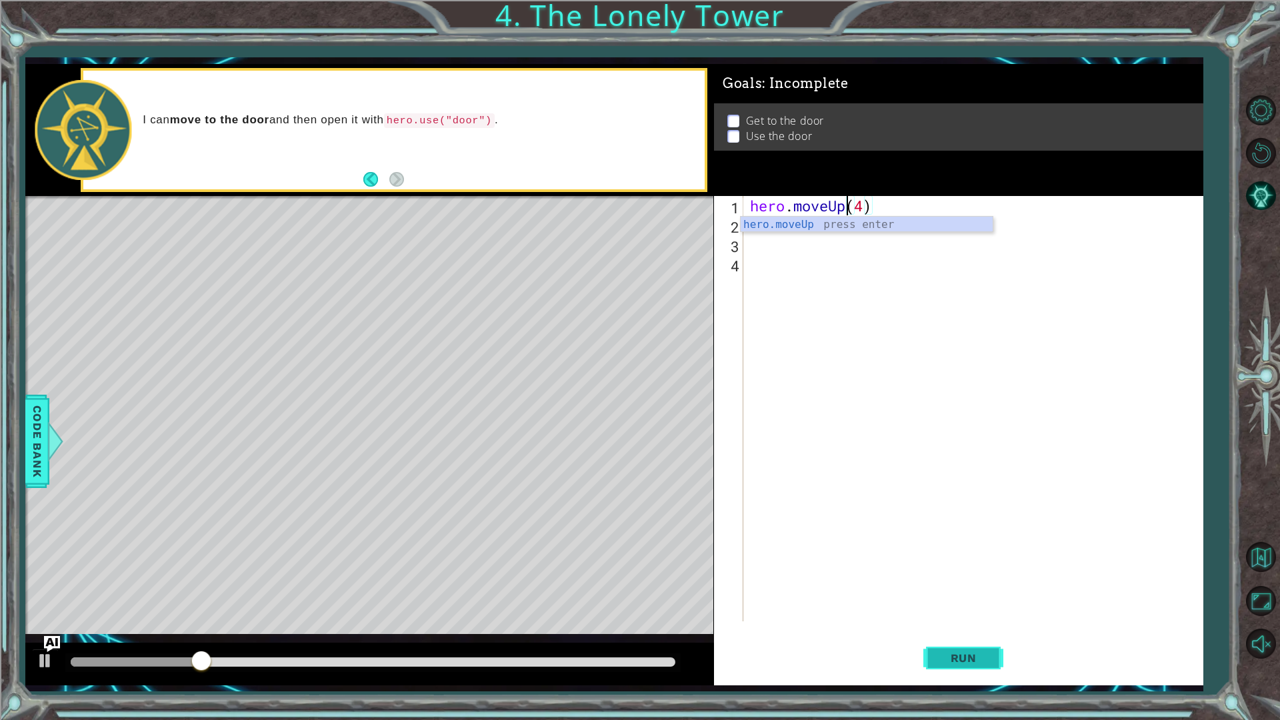
click at [964, 607] on span "Run" at bounding box center [963, 657] width 53 height 13
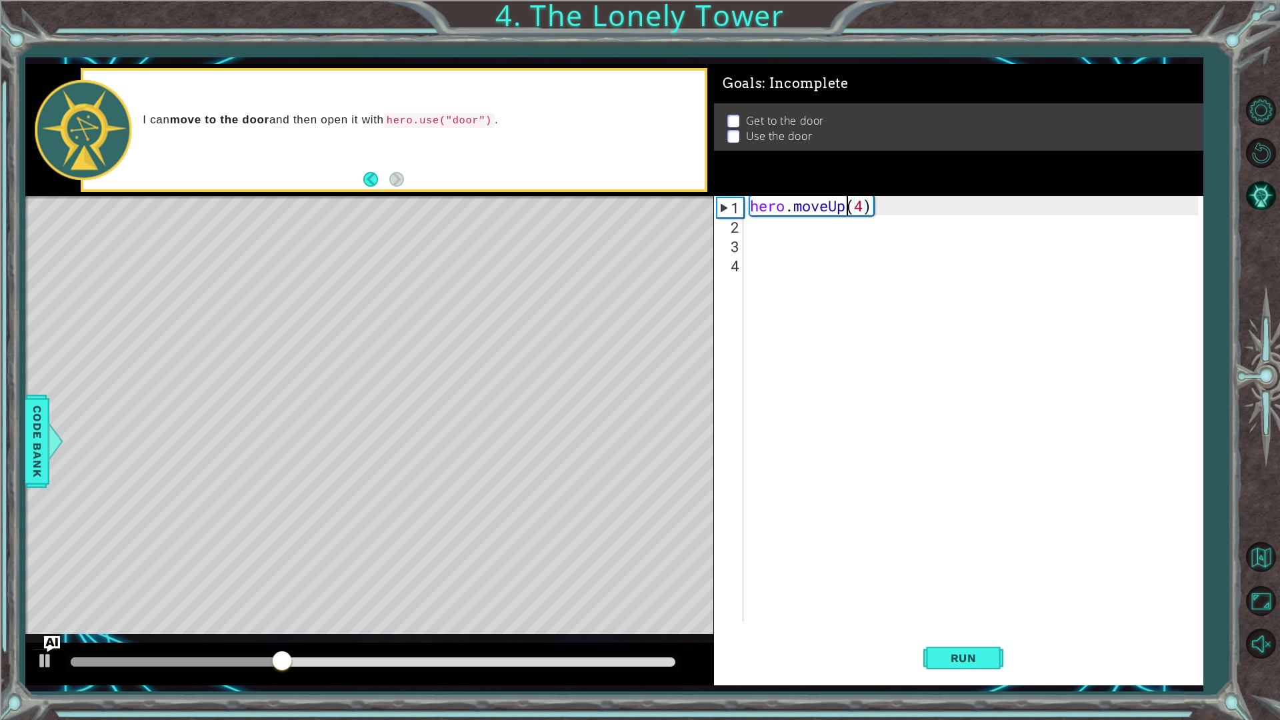
click at [22, 455] on div "1 ההההההההההההההההההההההההההההההההההההההההההההההההההההההההההההההההההההההההההההה…" at bounding box center [640, 360] width 1280 height 720
click at [35, 449] on span "Code Bank" at bounding box center [31, 441] width 21 height 81
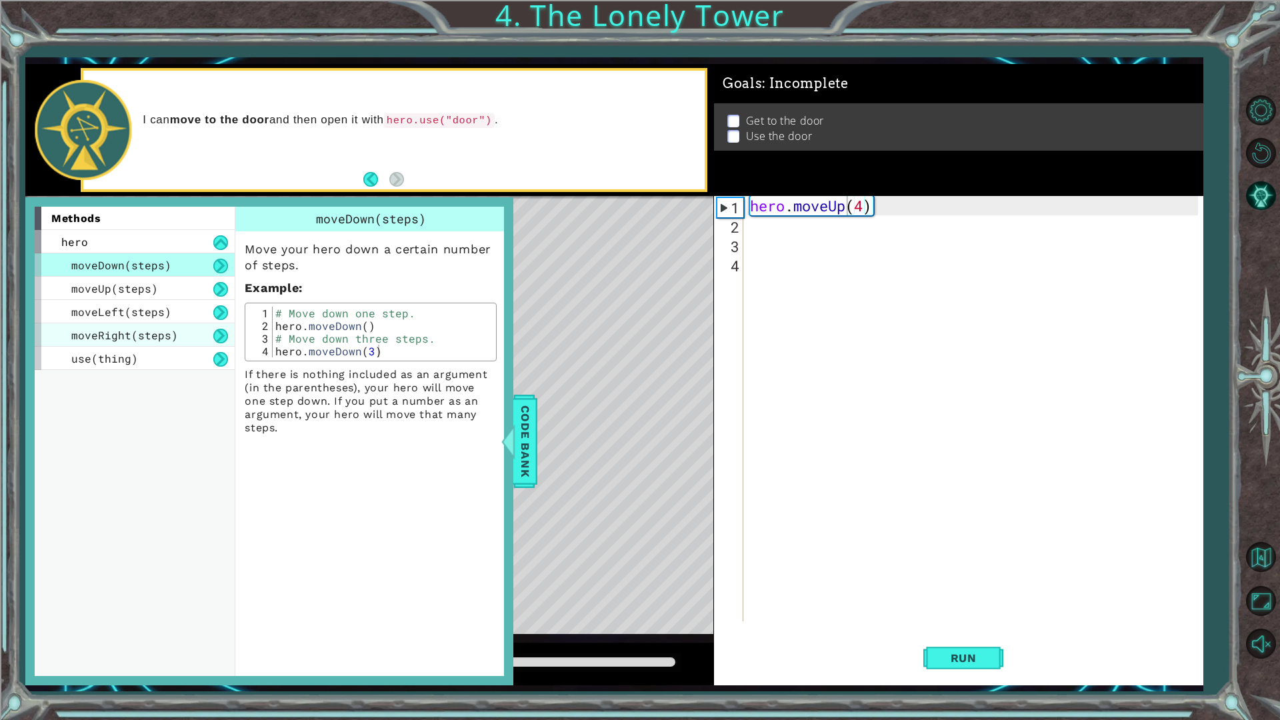
click at [177, 331] on div "moveRight(steps)" at bounding box center [135, 334] width 200 height 23
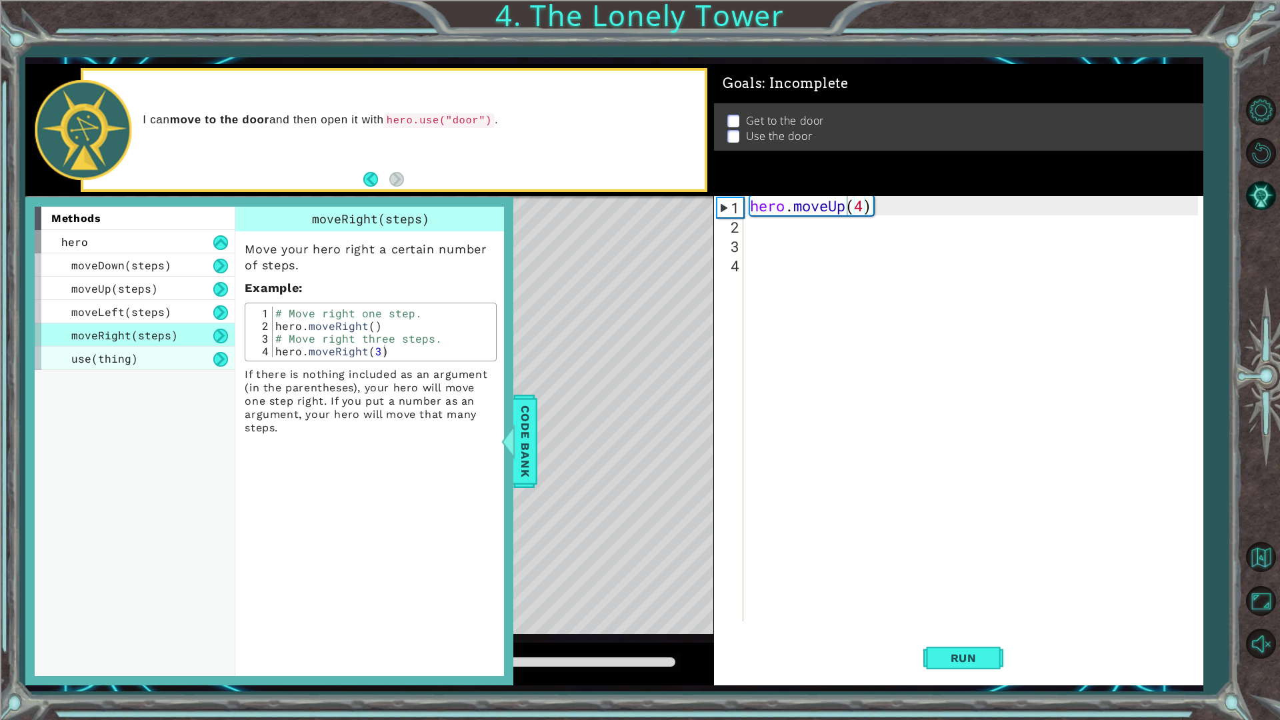
click at [171, 355] on div "use(thing)" at bounding box center [135, 358] width 200 height 23
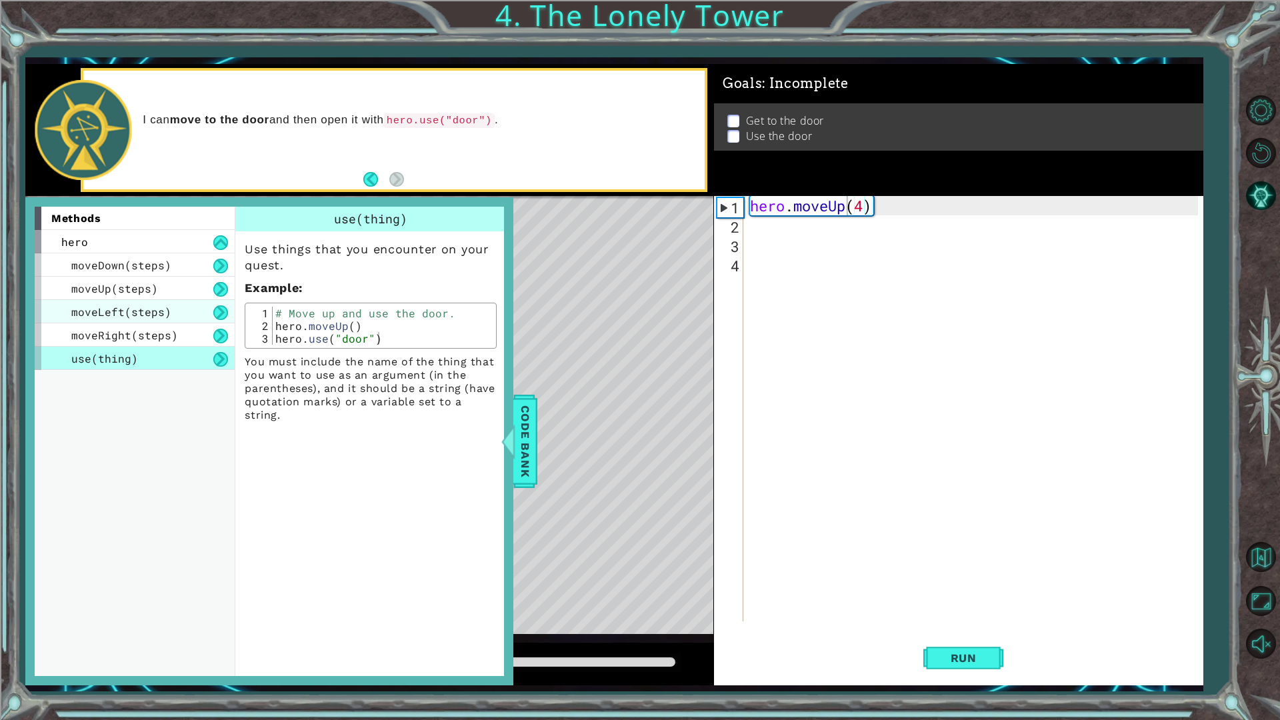
click at [155, 301] on div "moveLeft(steps)" at bounding box center [135, 311] width 200 height 23
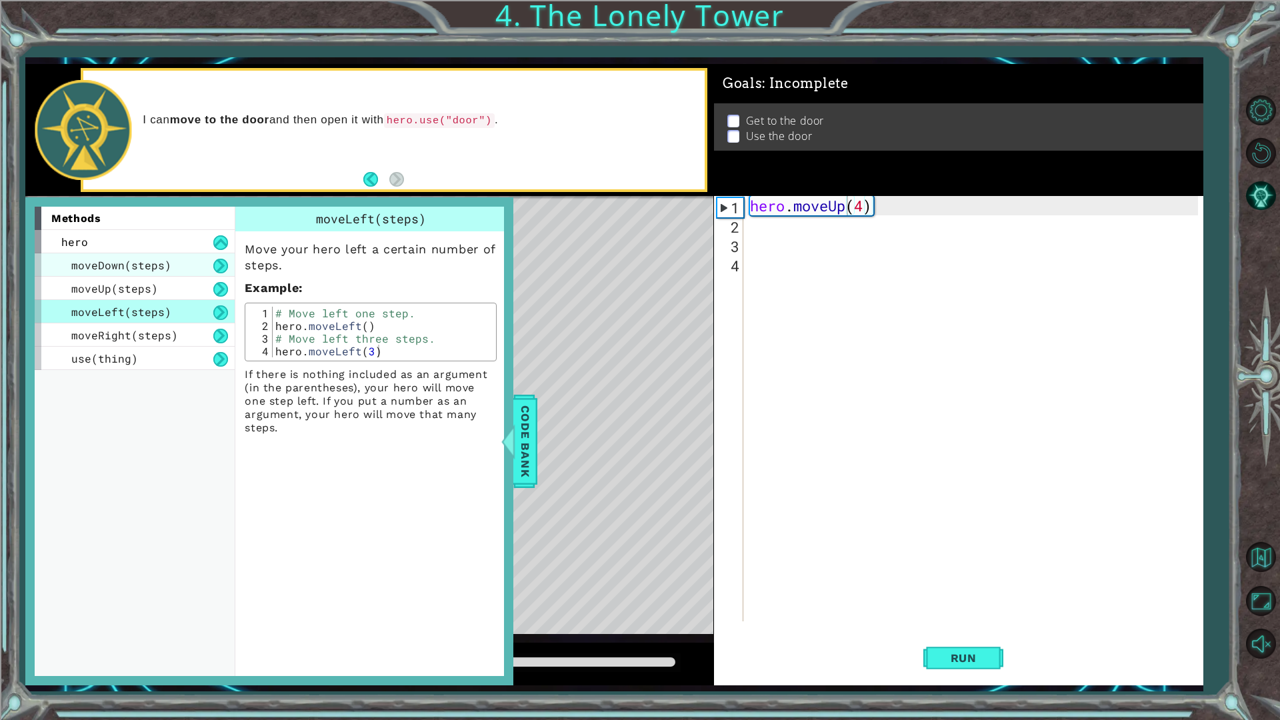
click at [157, 267] on span "moveDown(steps)" at bounding box center [121, 265] width 100 height 14
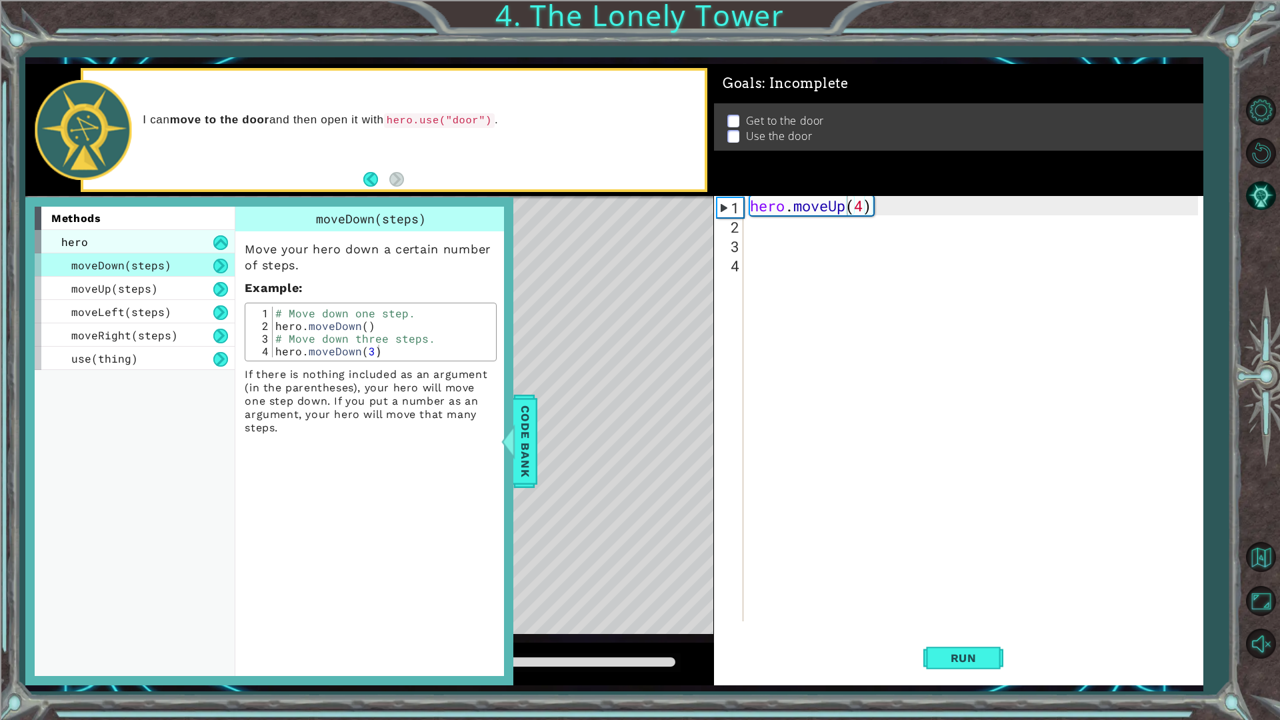
click at [157, 251] on div "hero" at bounding box center [135, 241] width 200 height 23
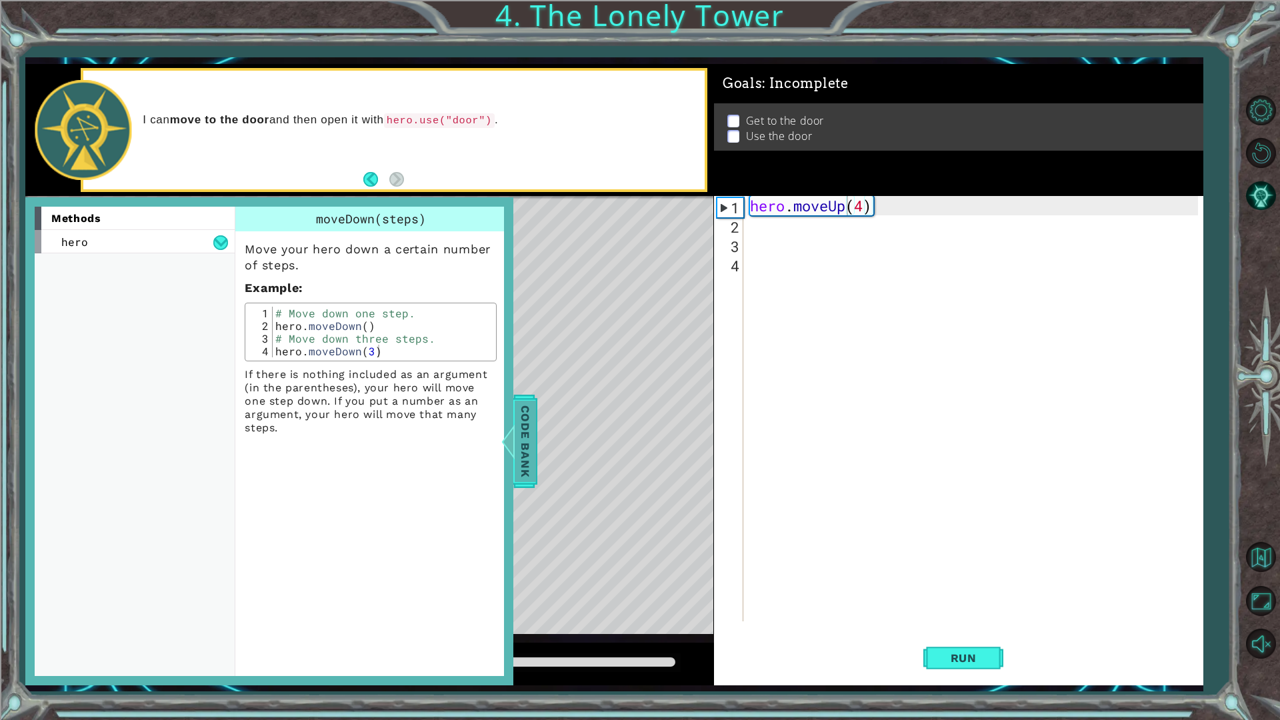
click at [517, 456] on span "Code Bank" at bounding box center [517, 441] width 21 height 81
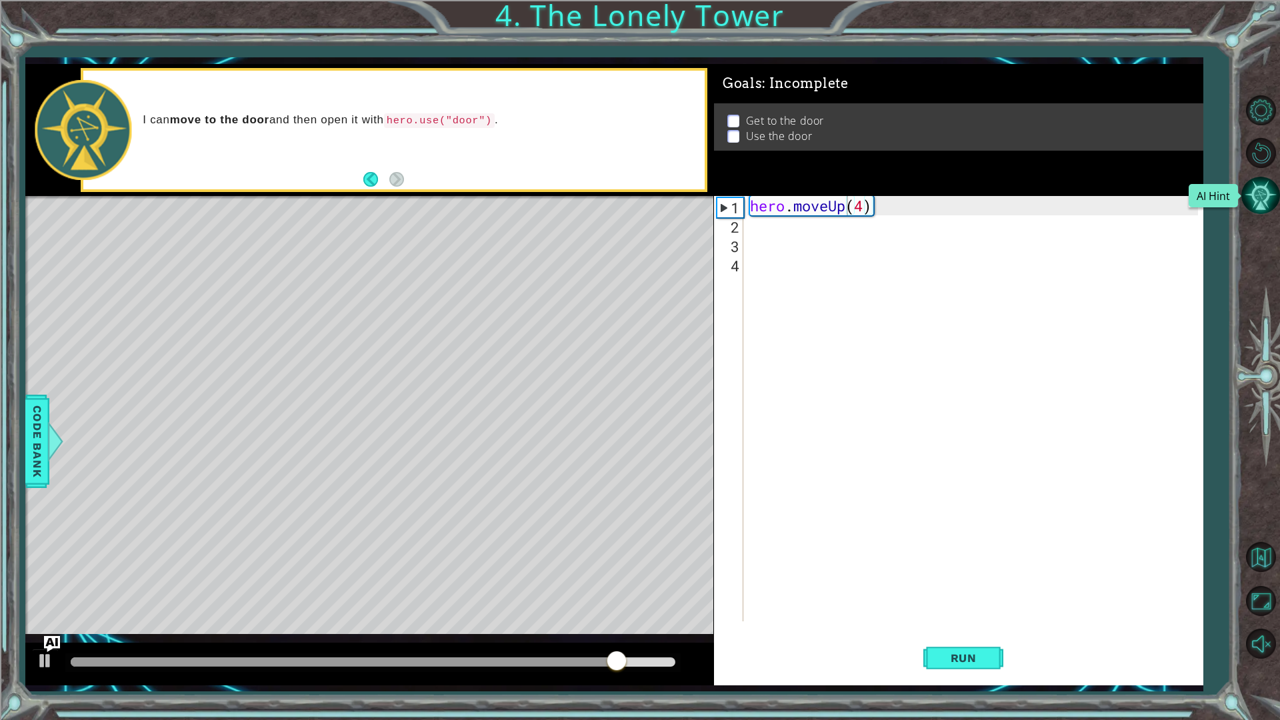
click at [1255, 182] on button "AI Hint" at bounding box center [1260, 195] width 39 height 39
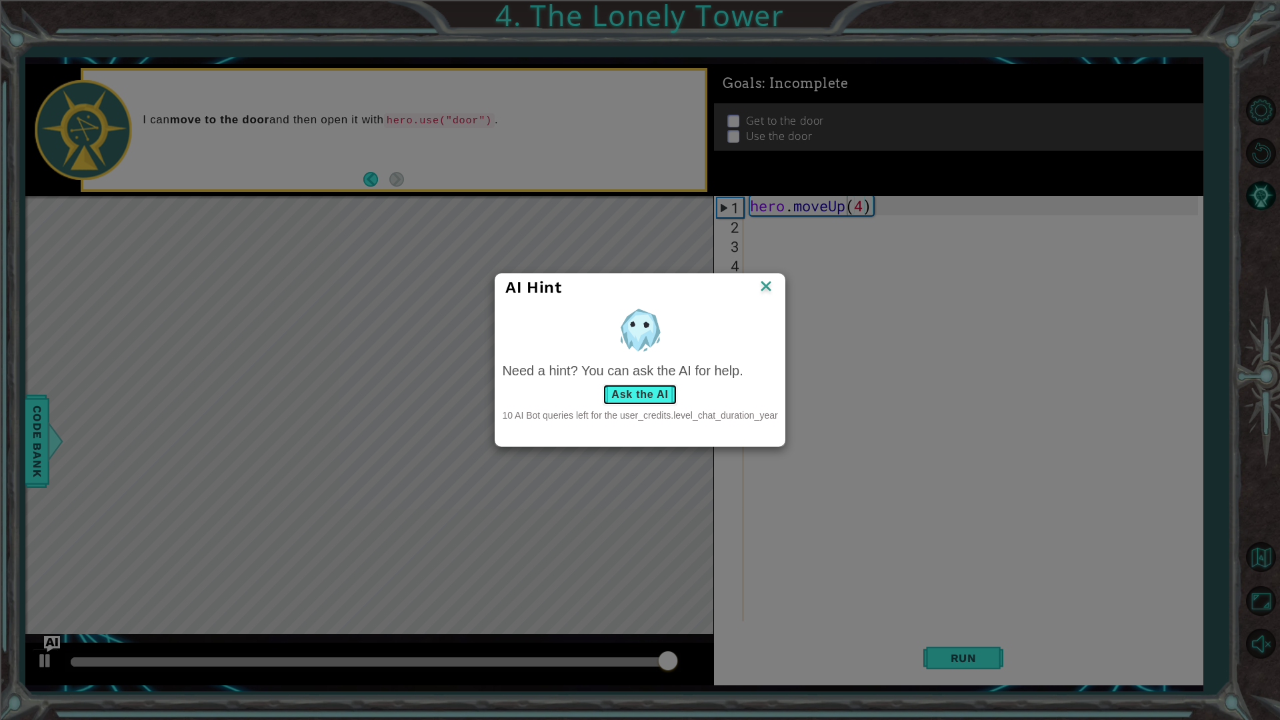
click at [651, 384] on button "Ask the AI" at bounding box center [640, 394] width 74 height 21
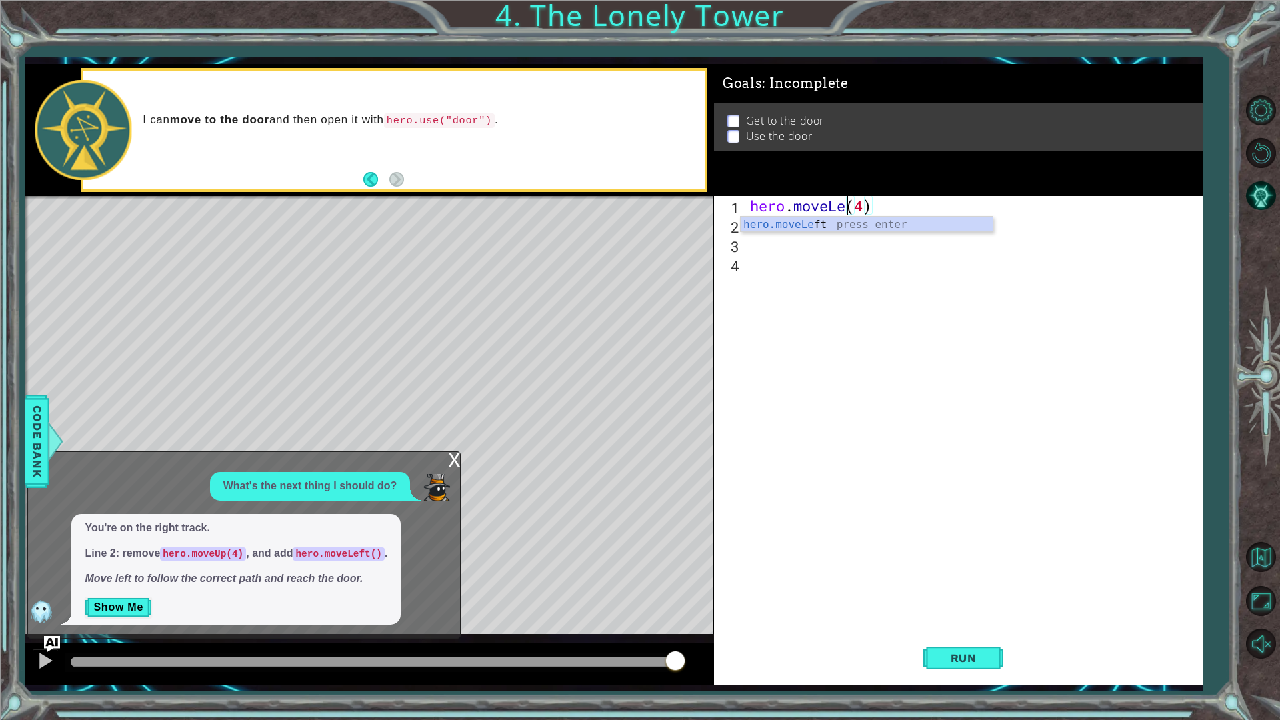
scroll to position [0, 5]
click at [923, 209] on div "hero . moveLeft ( ) ( 4 )" at bounding box center [976, 428] width 458 height 464
click at [967, 607] on span "Run" at bounding box center [963, 657] width 53 height 13
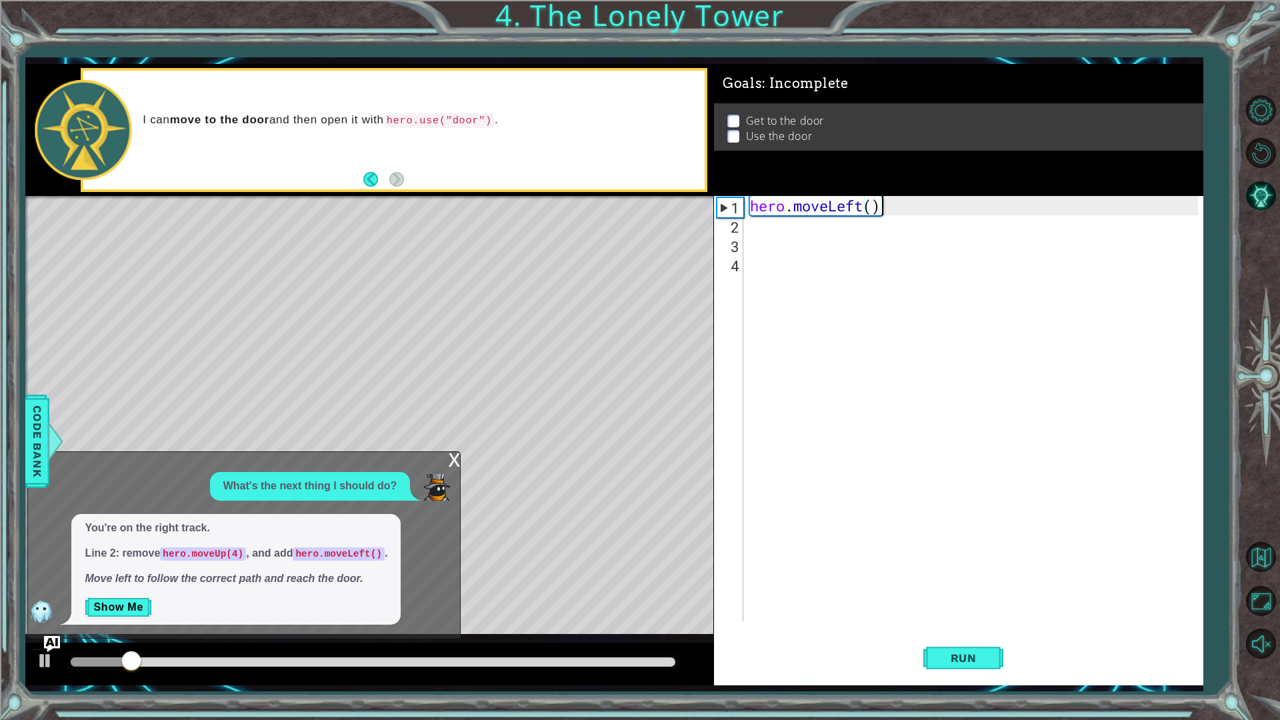
click at [452, 464] on div "x" at bounding box center [454, 458] width 12 height 13
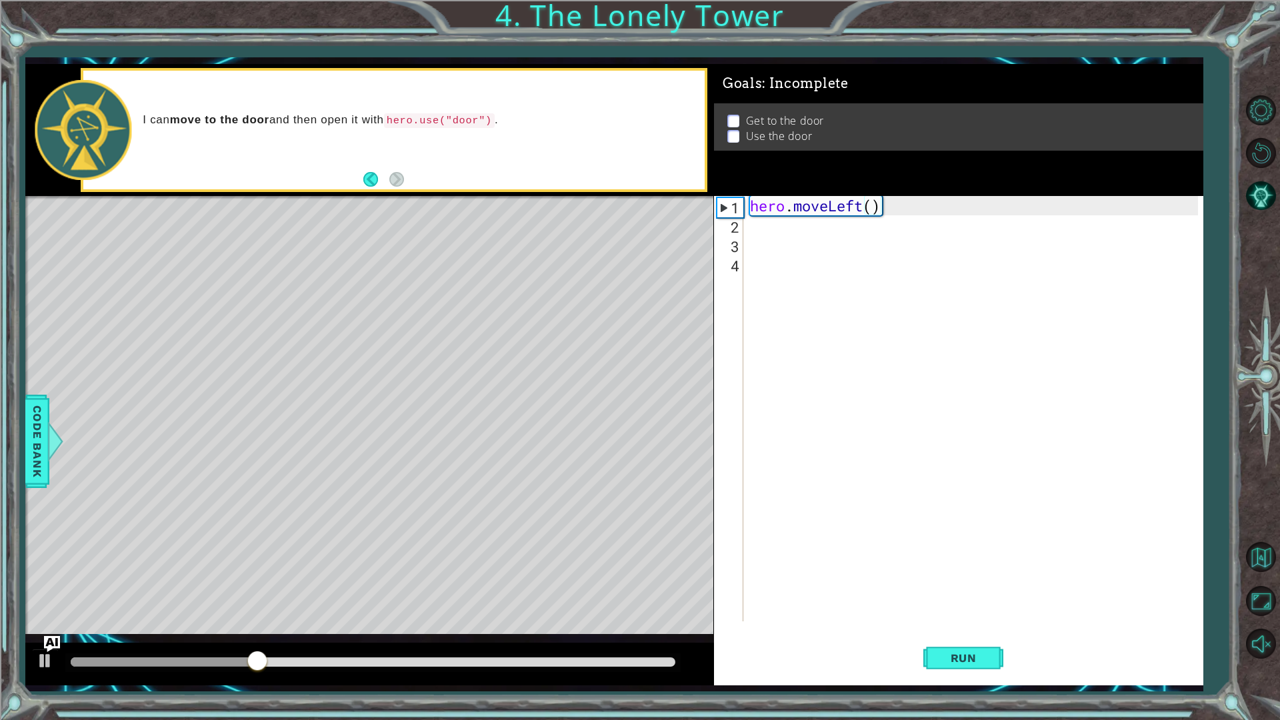
click at [869, 206] on div "hero . moveLeft ( )" at bounding box center [976, 428] width 458 height 464
click at [870, 206] on div "hero . moveLeft ( )" at bounding box center [976, 428] width 458 height 464
click at [870, 206] on div "hero . moveLeft ( )" at bounding box center [972, 408] width 451 height 425
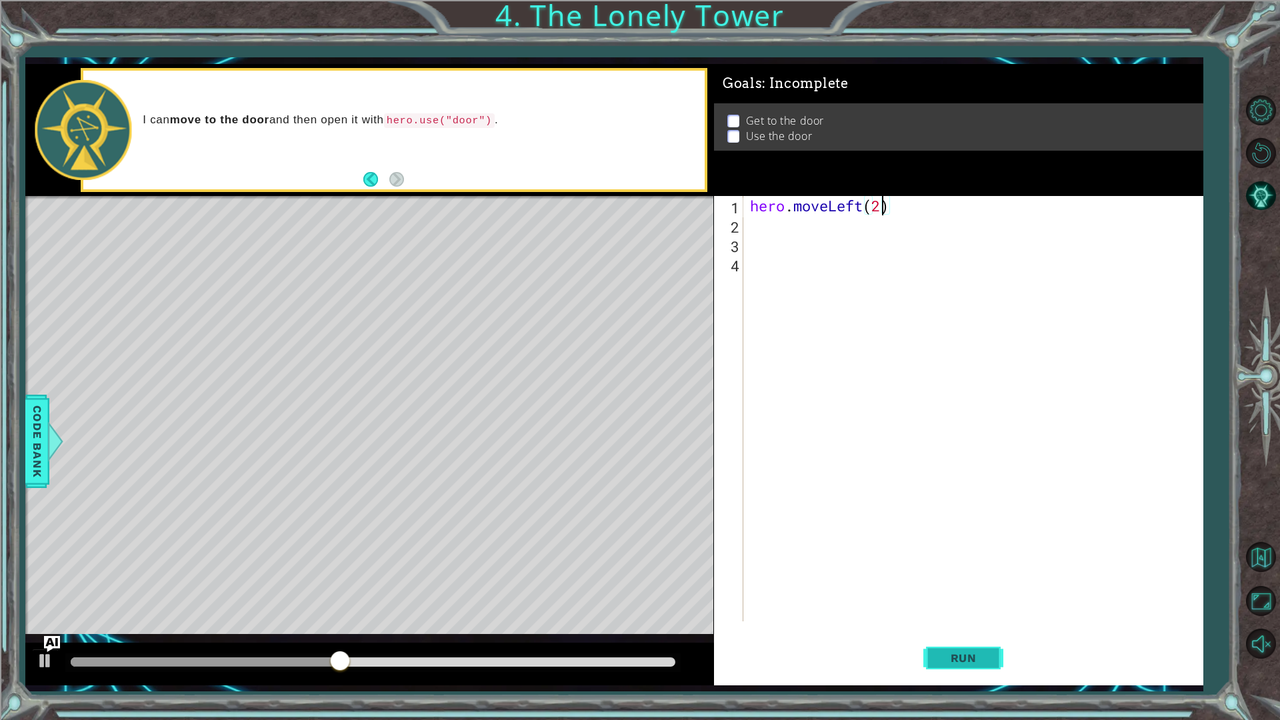
type textarea "hero.moveLeft(2)"
click at [987, 607] on button "Run" at bounding box center [963, 657] width 80 height 49
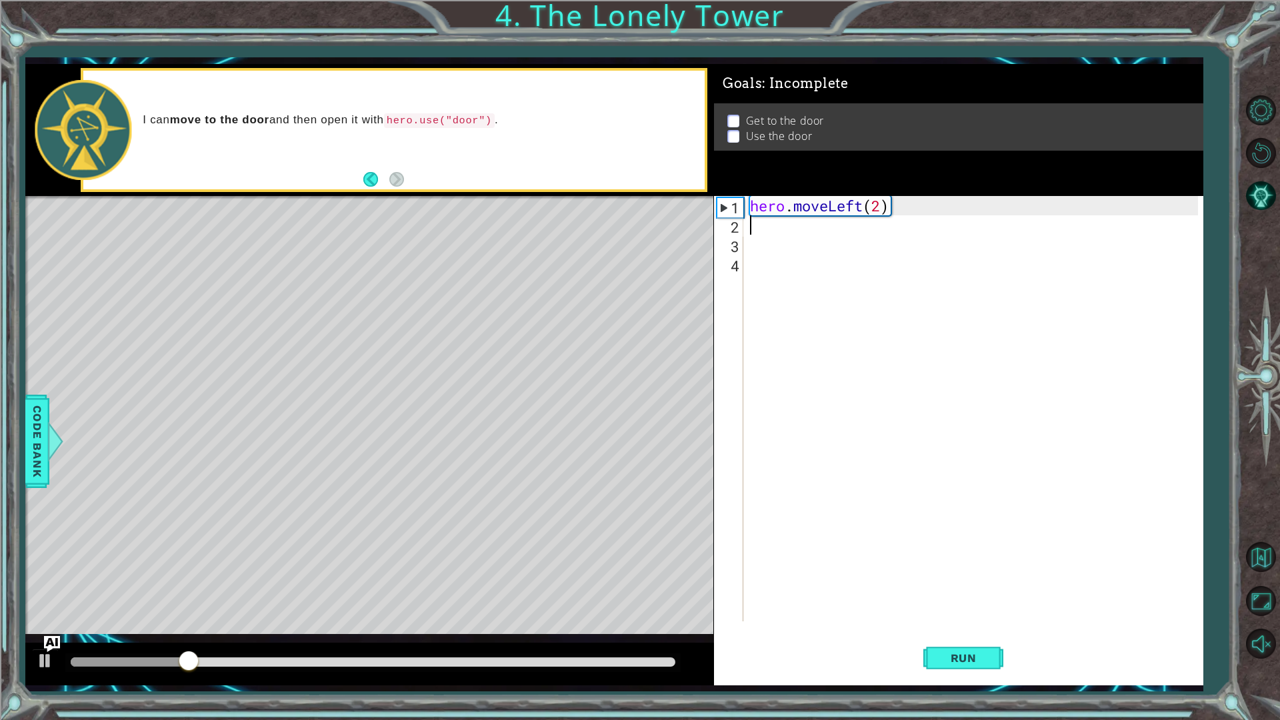
click at [755, 231] on div "hero . moveLeft ( 2 )" at bounding box center [976, 428] width 458 height 464
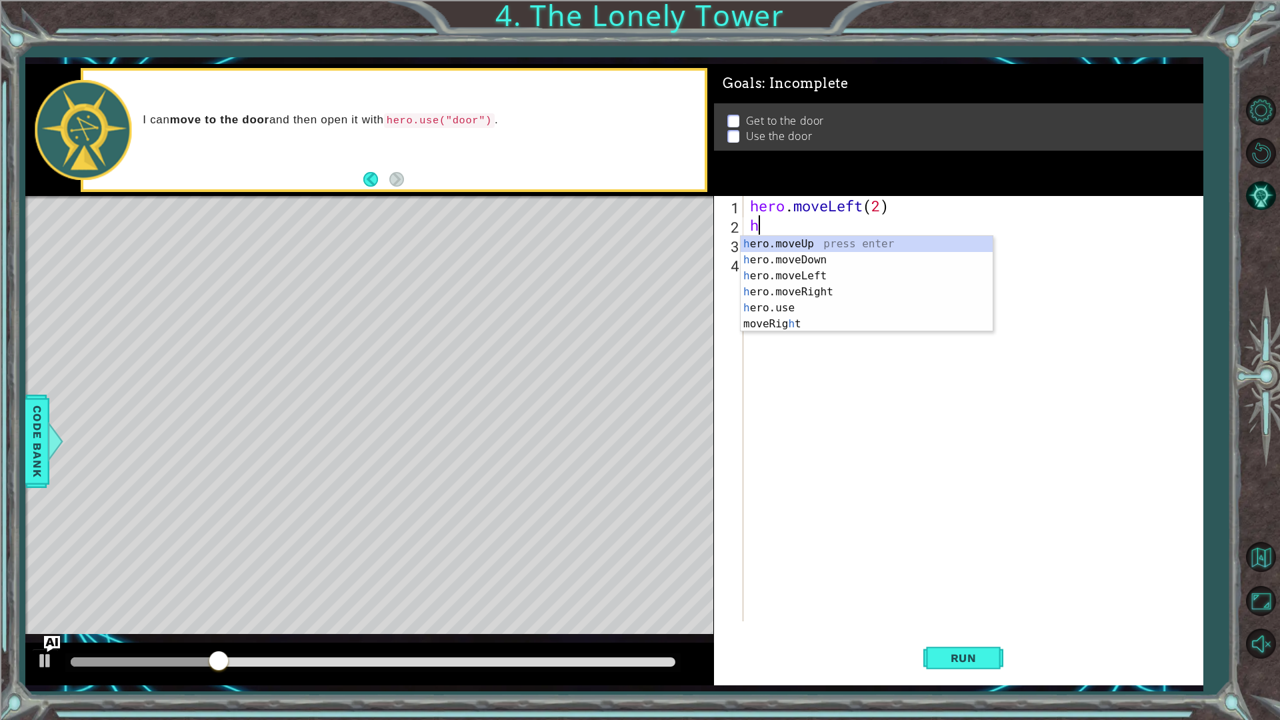
type textarea "he"
click at [836, 295] on div "he ro.moveUp press enter he ro.moveDown press enter he ro.moveLeft press enter …" at bounding box center [867, 292] width 252 height 112
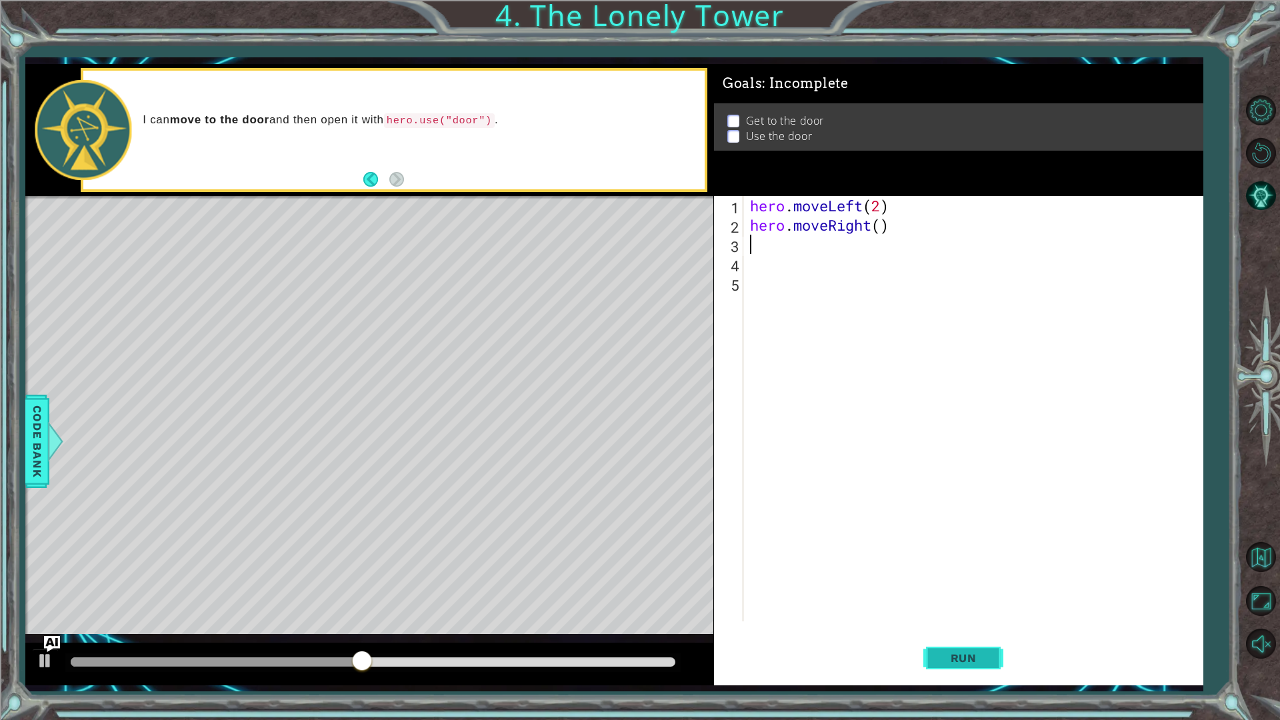
click at [980, 607] on button "Run" at bounding box center [963, 657] width 80 height 49
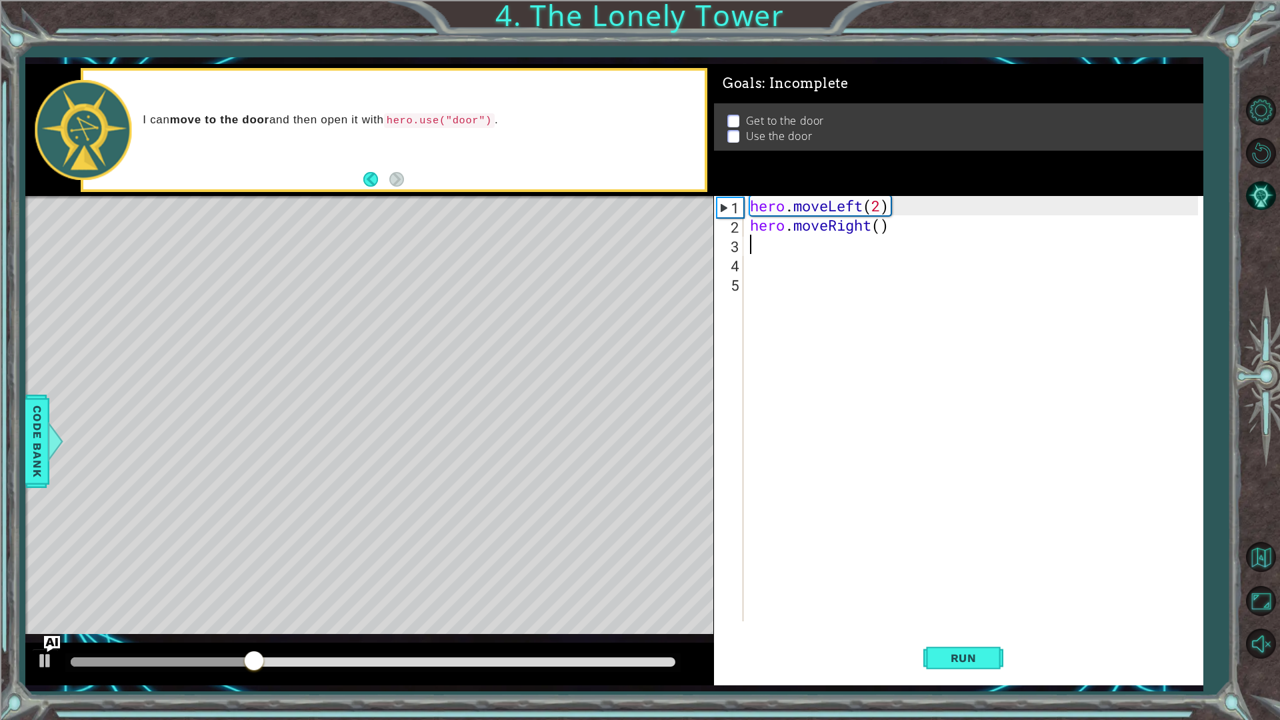
click at [873, 222] on div "hero . moveLeft ( 2 ) hero . moveRight ( )" at bounding box center [976, 428] width 458 height 464
drag, startPoint x: 873, startPoint y: 222, endPoint x: 860, endPoint y: 229, distance: 15.2
click at [863, 229] on div "hero . moveLeft ( 2 ) hero . moveRight ( )" at bounding box center [976, 428] width 458 height 464
click at [873, 221] on div "hero . moveLeft ( 2 ) hero . moveRtigh ( )" at bounding box center [976, 428] width 458 height 464
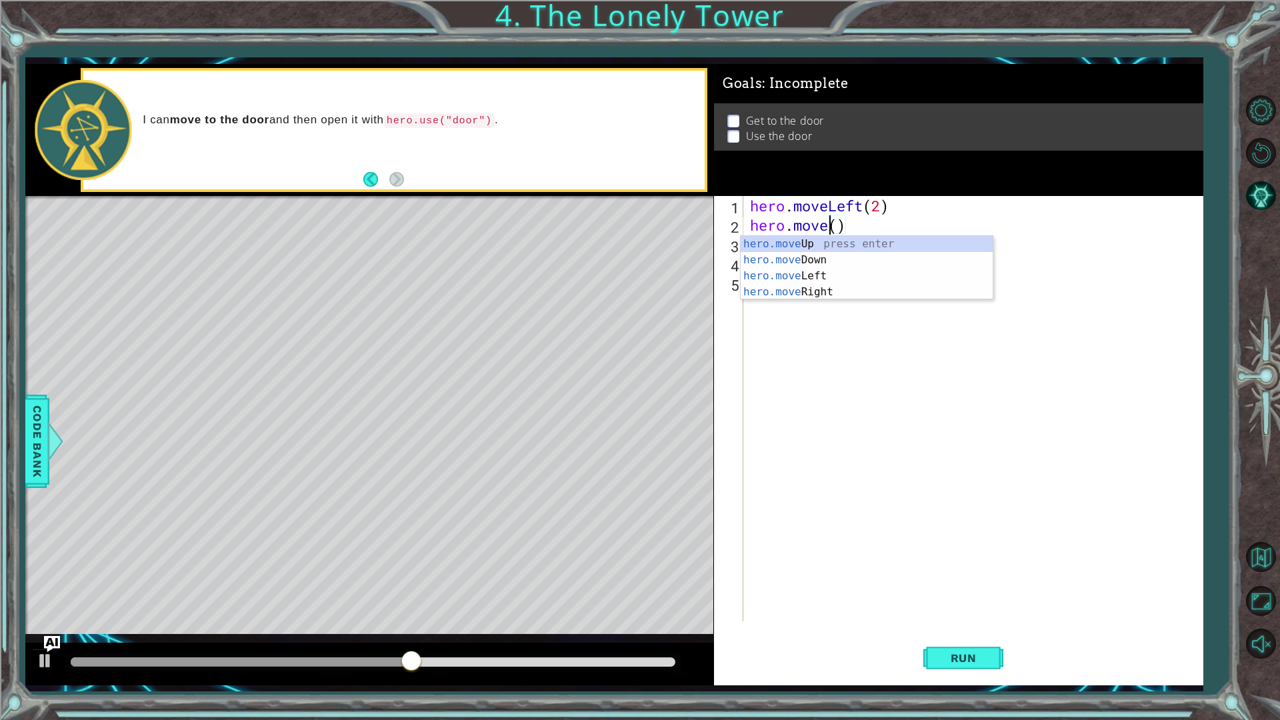
scroll to position [0, 4]
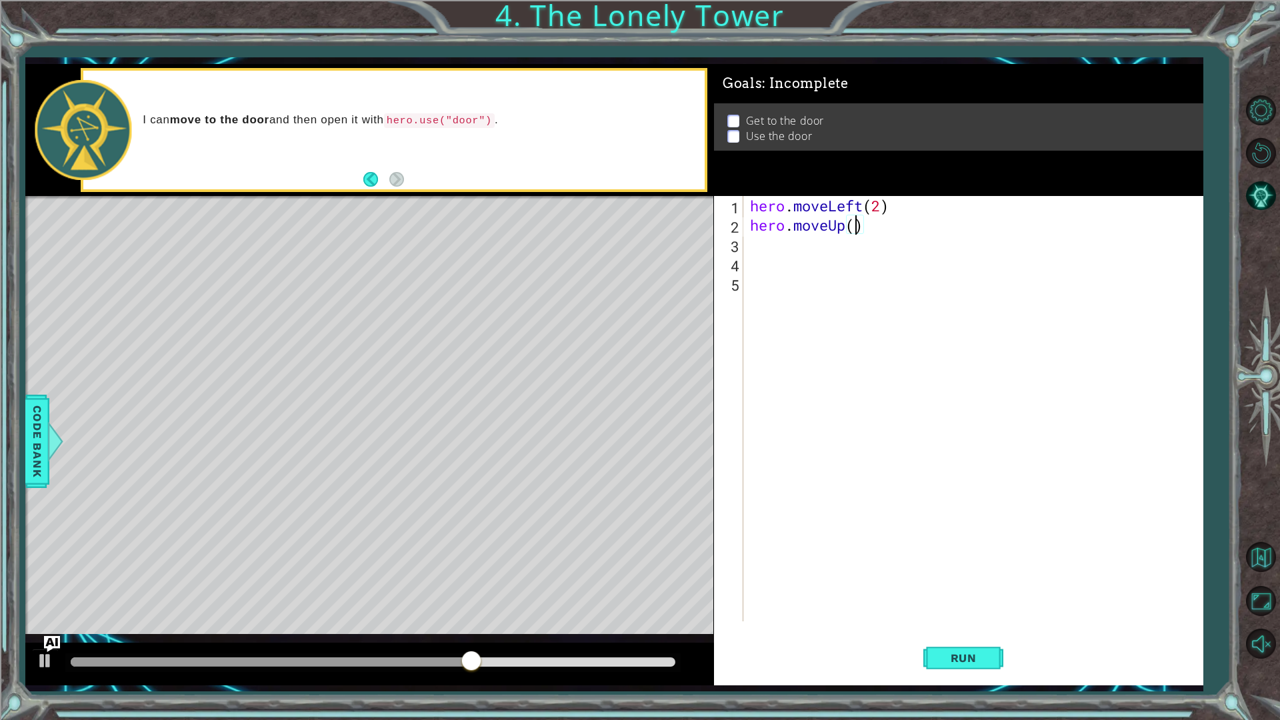
click at [854, 226] on div "hero . moveLeft ( 2 ) hero . moveUp ( )" at bounding box center [976, 428] width 458 height 464
type textarea "hero.moveUp(2)"
click at [967, 607] on button "Run" at bounding box center [963, 657] width 80 height 49
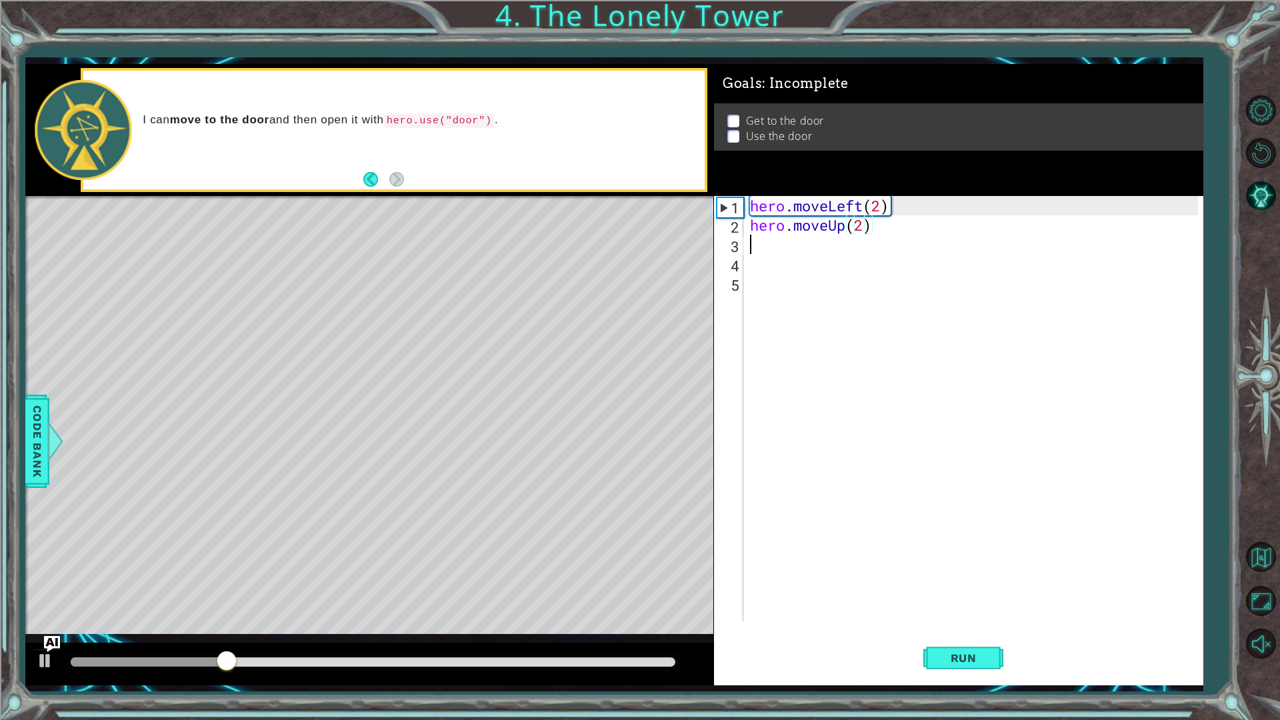
click at [781, 242] on div "hero . moveLeft ( 2 ) hero . moveUp ( 2 )" at bounding box center [976, 428] width 458 height 464
type textarea "h"
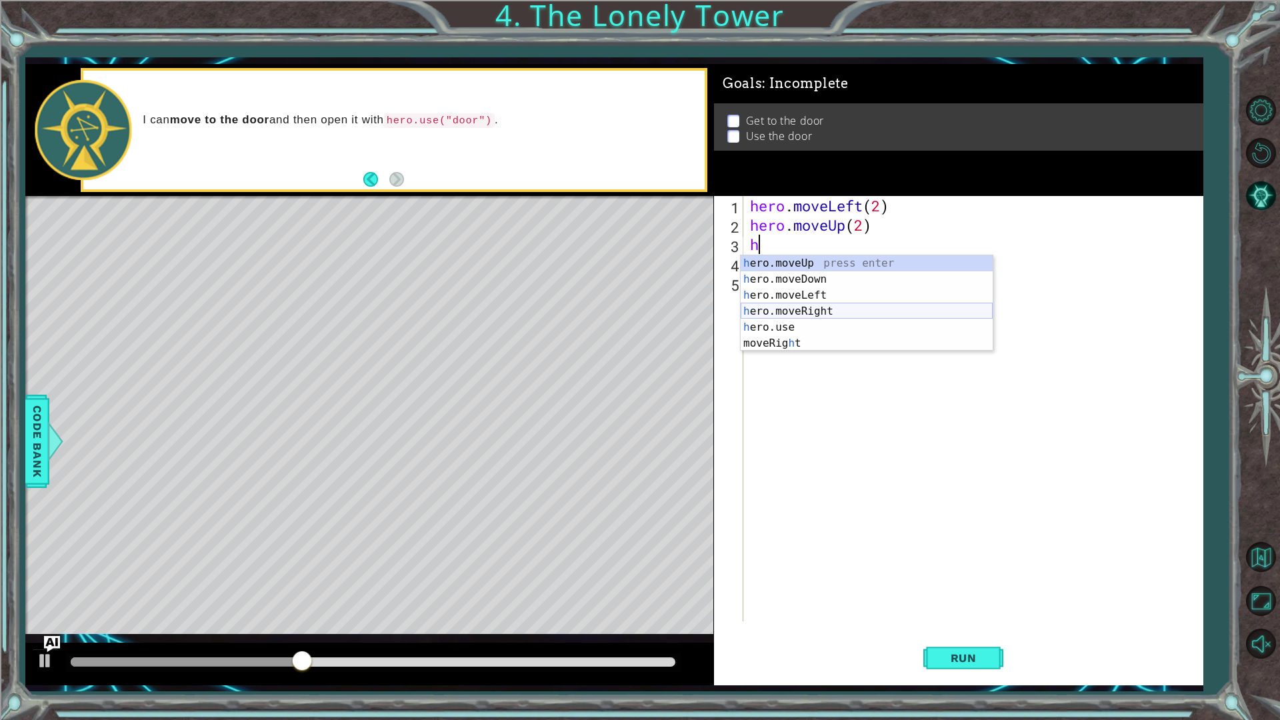
click at [825, 310] on div "h ero.moveUp press enter h ero.moveDown press enter h ero.moveLeft press enter …" at bounding box center [867, 319] width 252 height 128
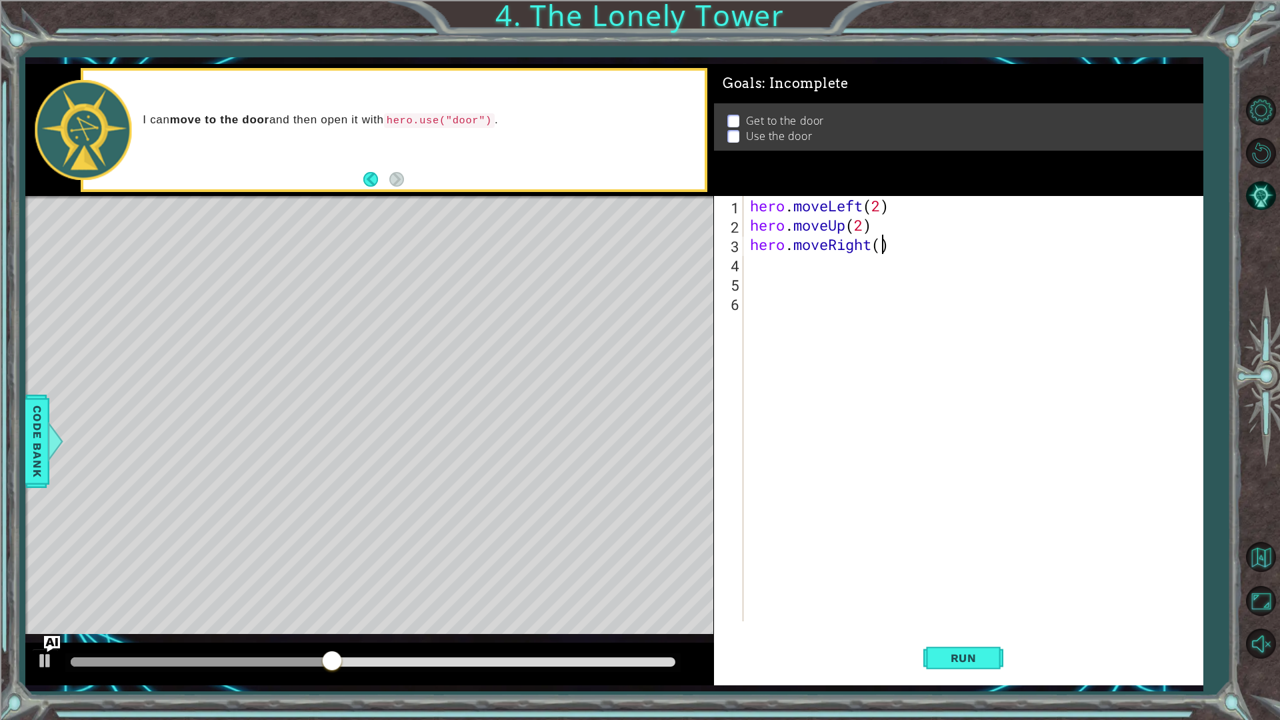
click at [878, 245] on div "hero . moveLeft ( 2 ) hero . moveUp ( 2 ) hero . moveRight ( )" at bounding box center [976, 428] width 458 height 464
type textarea "hero.moveRight(2)"
click at [967, 607] on span "Run" at bounding box center [963, 657] width 53 height 13
click at [797, 290] on div "hero . moveLeft ( 2 ) hero . moveUp ( 2 ) hero . moveRight ( 2 )" at bounding box center [976, 428] width 458 height 464
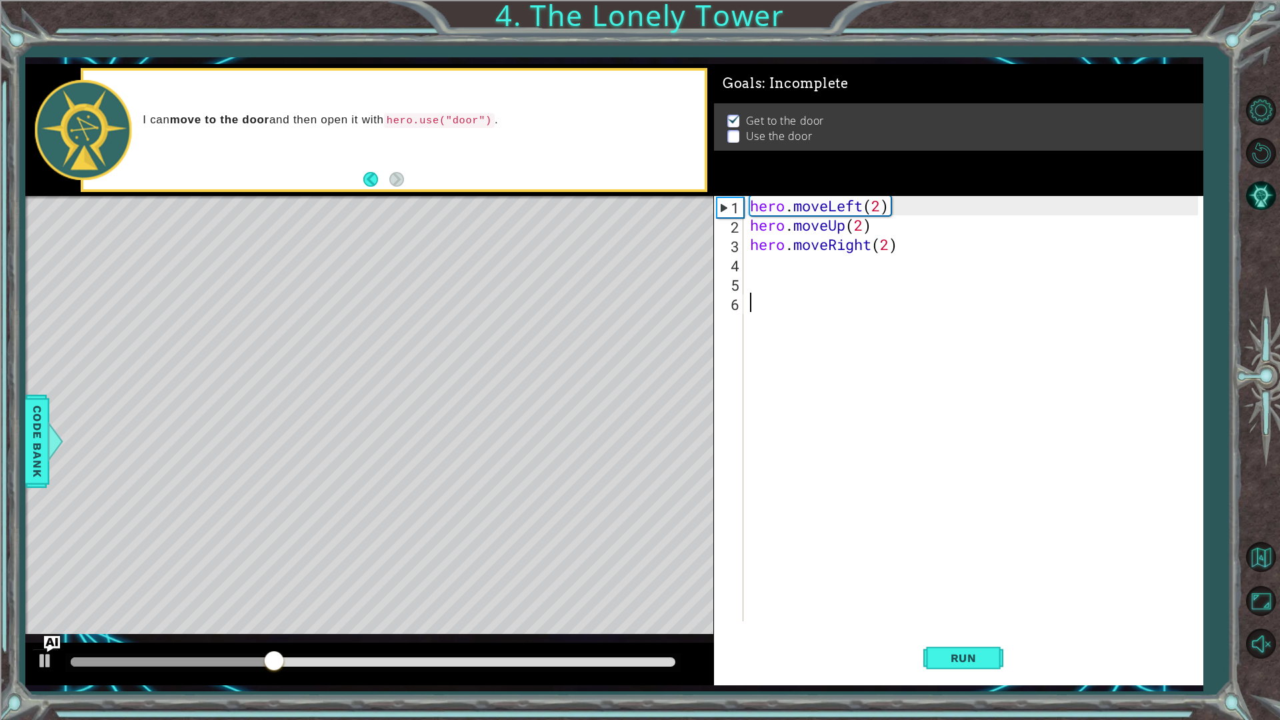
scroll to position [0, 0]
click at [797, 273] on div "hero . moveLeft ( 2 ) hero . moveUp ( 2 ) hero . moveRight ( 2 )" at bounding box center [976, 428] width 458 height 464
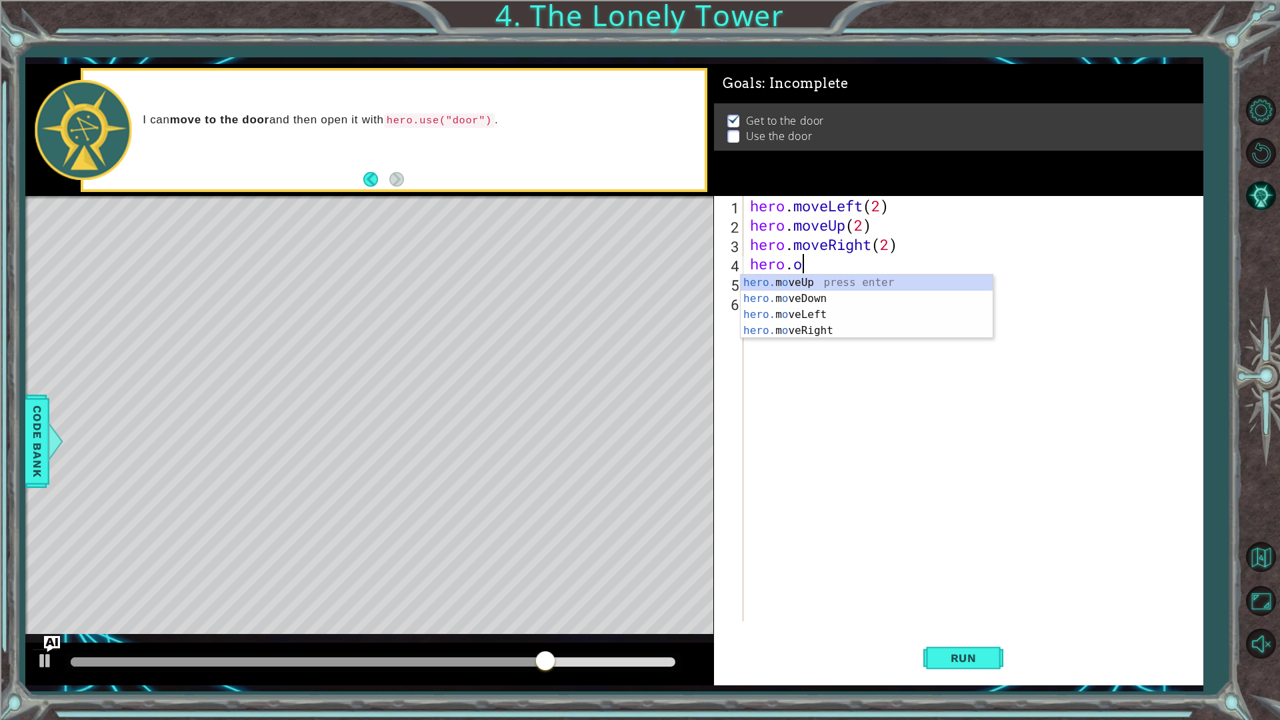
scroll to position [0, 1]
click at [845, 341] on div "hero. moveUp press enter hero. moveDown press enter hero. moveLeft press enter …" at bounding box center [867, 331] width 252 height 112
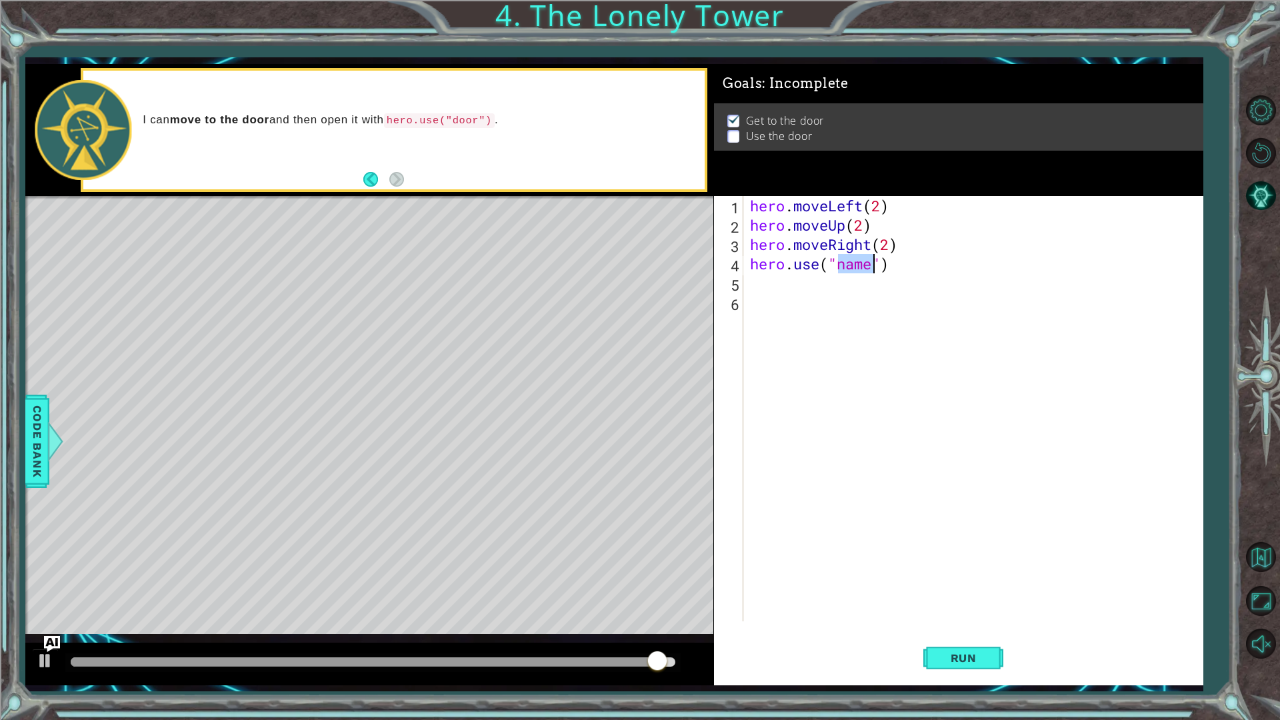
type textarea "hero.use(")"
click at [898, 275] on div "hero . moveLeft ( 2 ) hero . moveUp ( 2 ) hero . moveRight ( 2 ) hero . use ( ")" at bounding box center [976, 428] width 458 height 464
click at [831, 262] on div "hero . moveLeft ( 2 ) hero . moveUp ( 2 ) hero . moveRight ( 2 ) hero . use ( ")" at bounding box center [976, 428] width 458 height 464
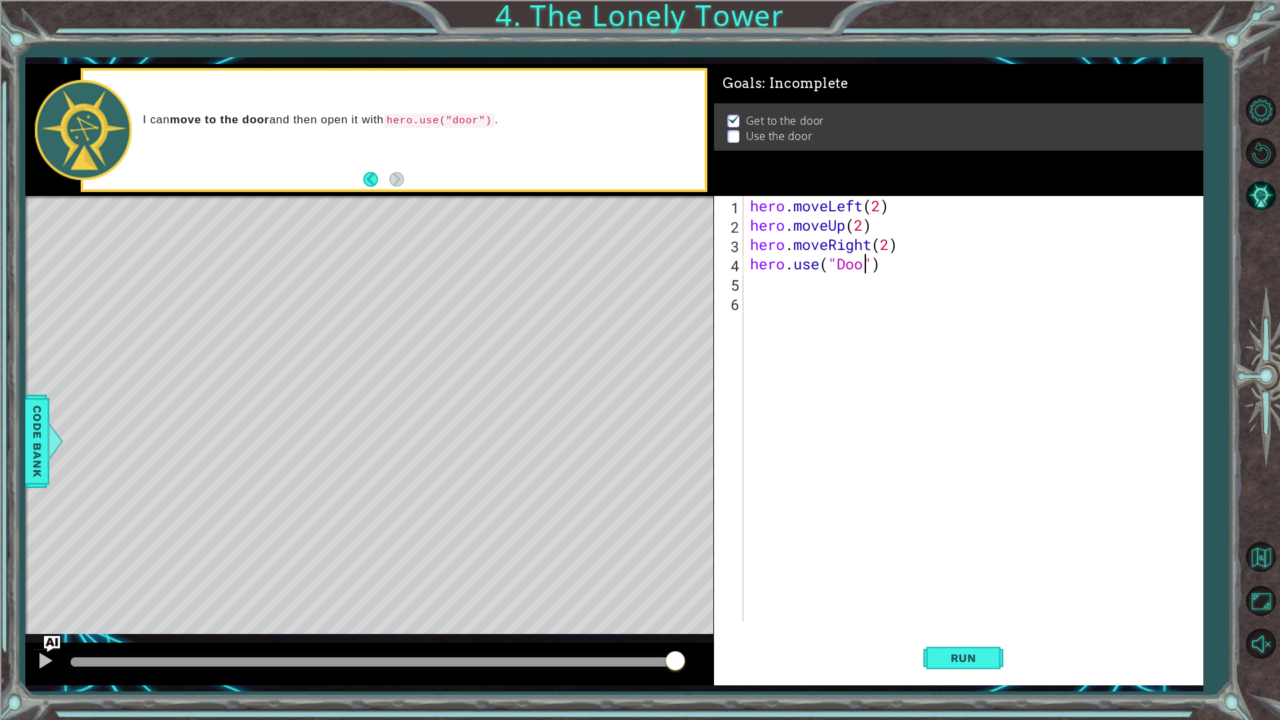
type textarea "hero.use("Door")"
click at [963, 607] on button "Run" at bounding box center [963, 657] width 80 height 49
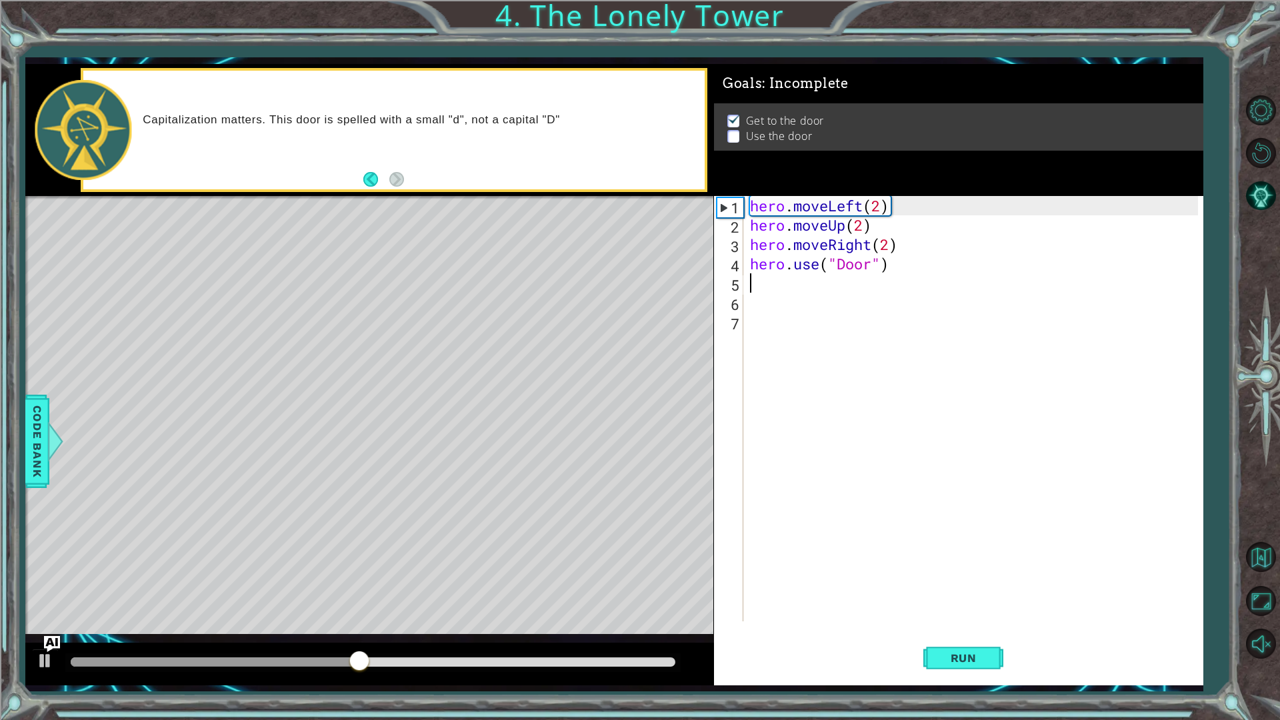
click at [845, 261] on div "hero . moveLeft ( 2 ) hero . moveUp ( 2 ) hero . moveRight ( 2 ) hero . use ( "…" at bounding box center [976, 428] width 458 height 464
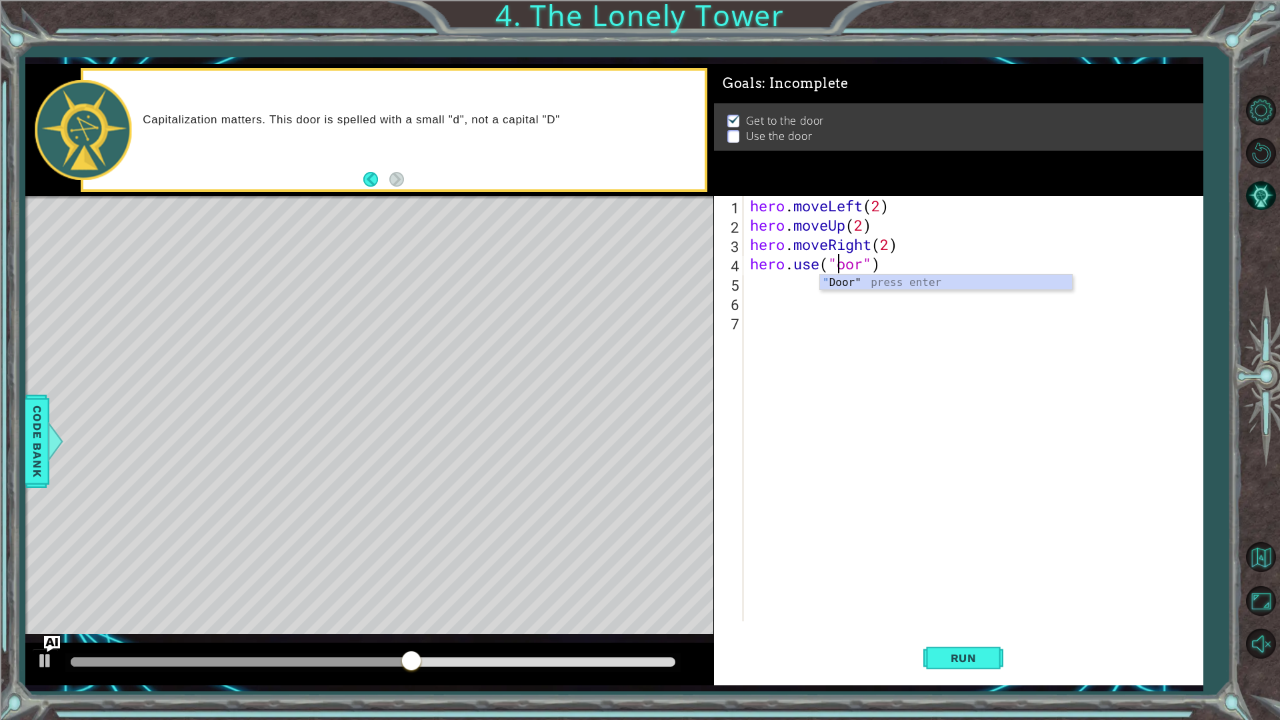
scroll to position [0, 4]
type textarea "hero.use("door")"
click at [945, 607] on span "Run" at bounding box center [963, 657] width 53 height 13
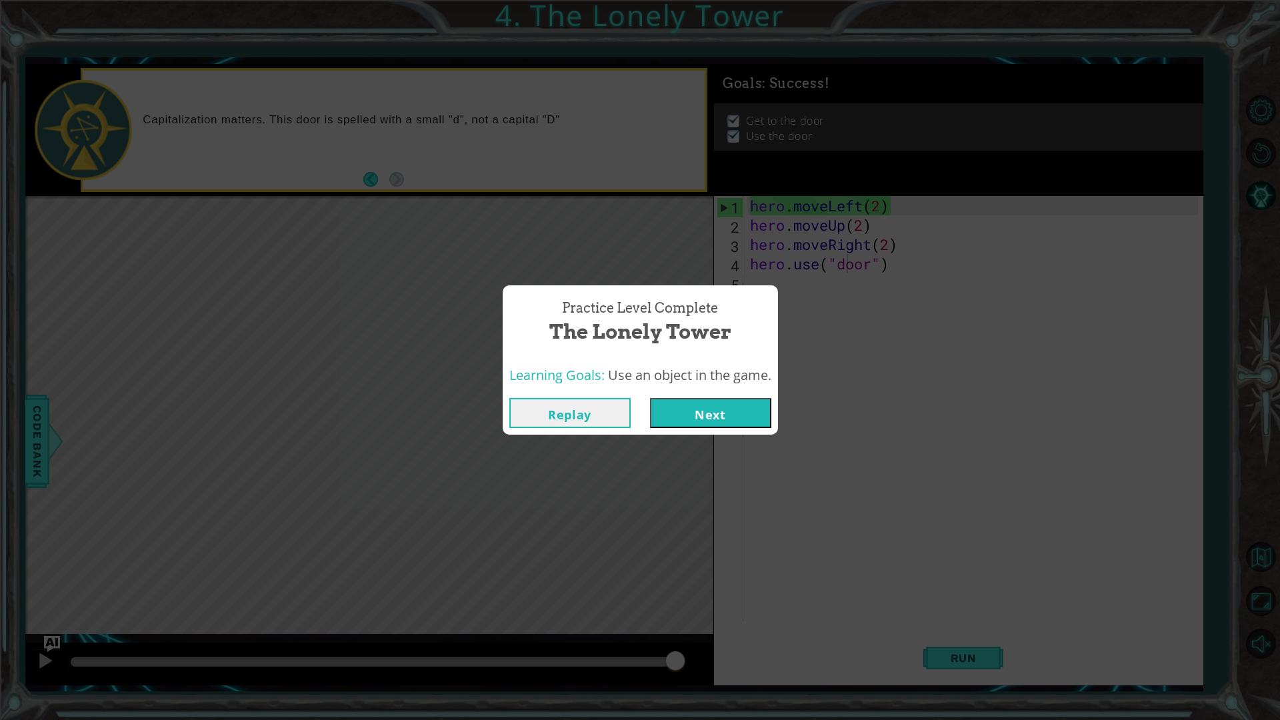
click at [725, 397] on div "Replay Next" at bounding box center [640, 412] width 275 height 43
click at [727, 398] on button "Next" at bounding box center [710, 413] width 121 height 30
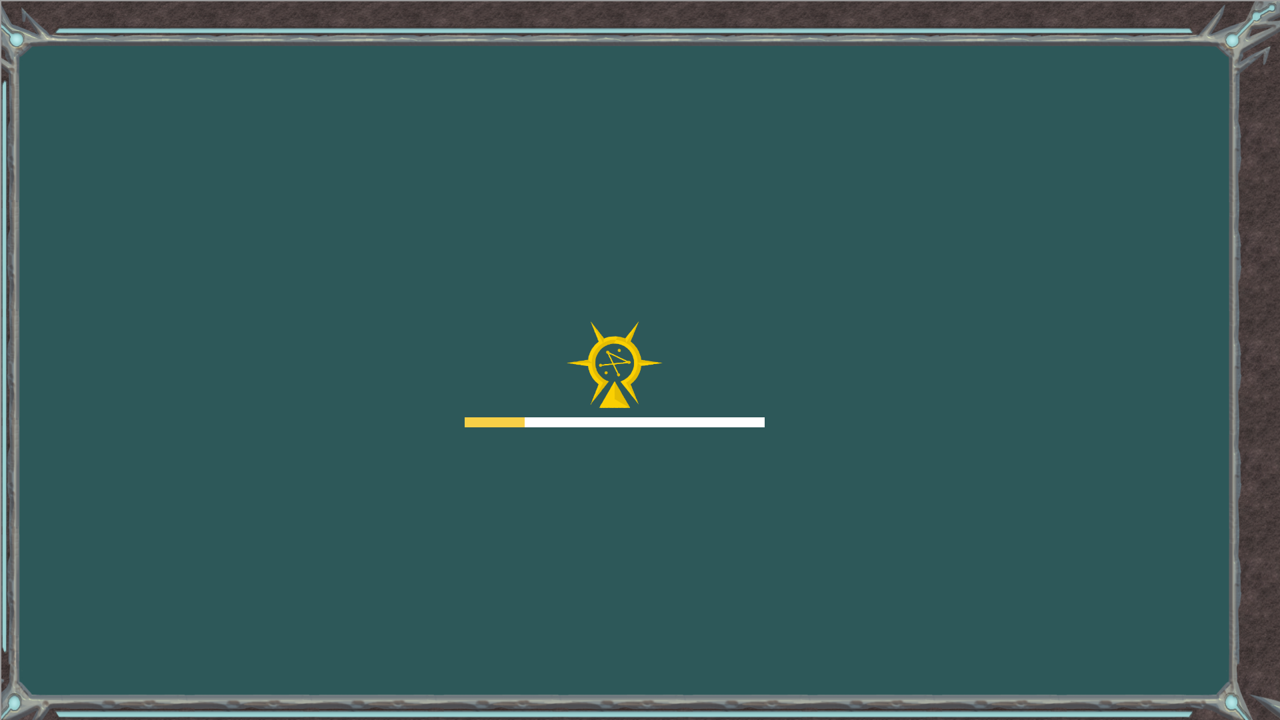
click at [727, 398] on div at bounding box center [615, 374] width 300 height 107
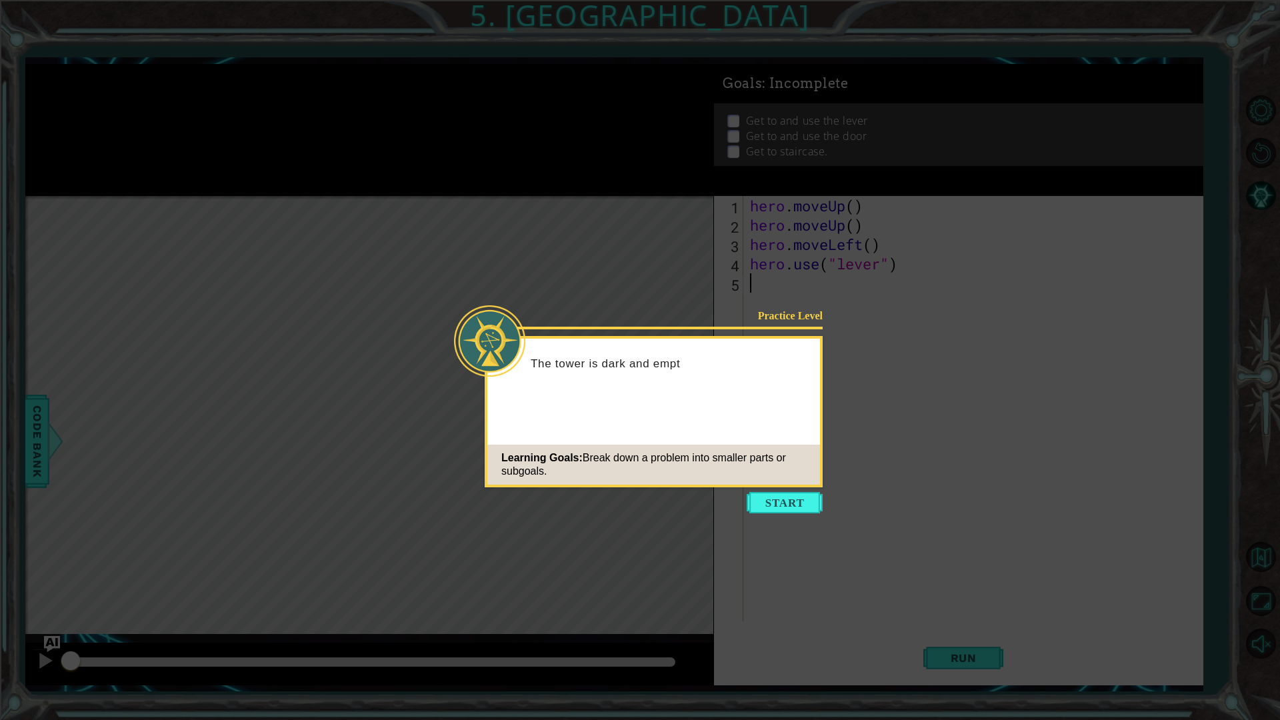
drag, startPoint x: 759, startPoint y: 496, endPoint x: 802, endPoint y: 515, distance: 46.6
click at [759, 495] on button "Start" at bounding box center [785, 502] width 76 height 21
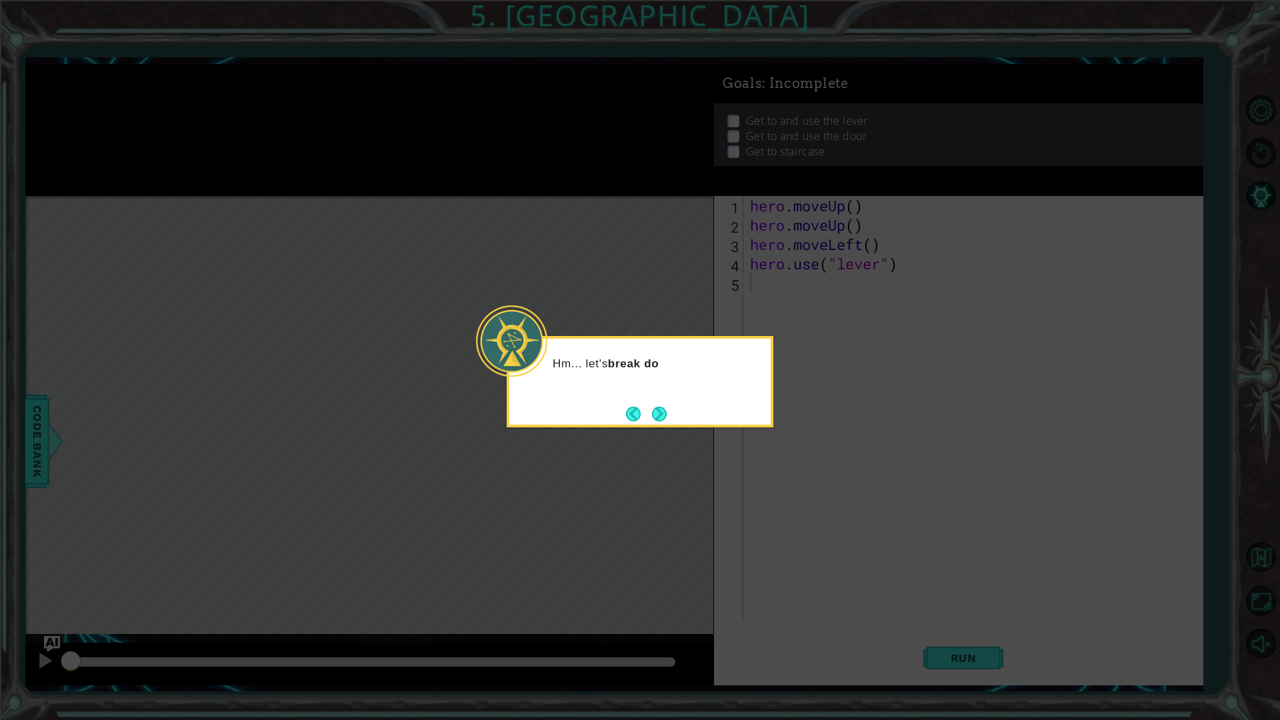
click at [695, 433] on icon at bounding box center [640, 360] width 1280 height 720
click at [657, 411] on button "Next" at bounding box center [659, 413] width 17 height 17
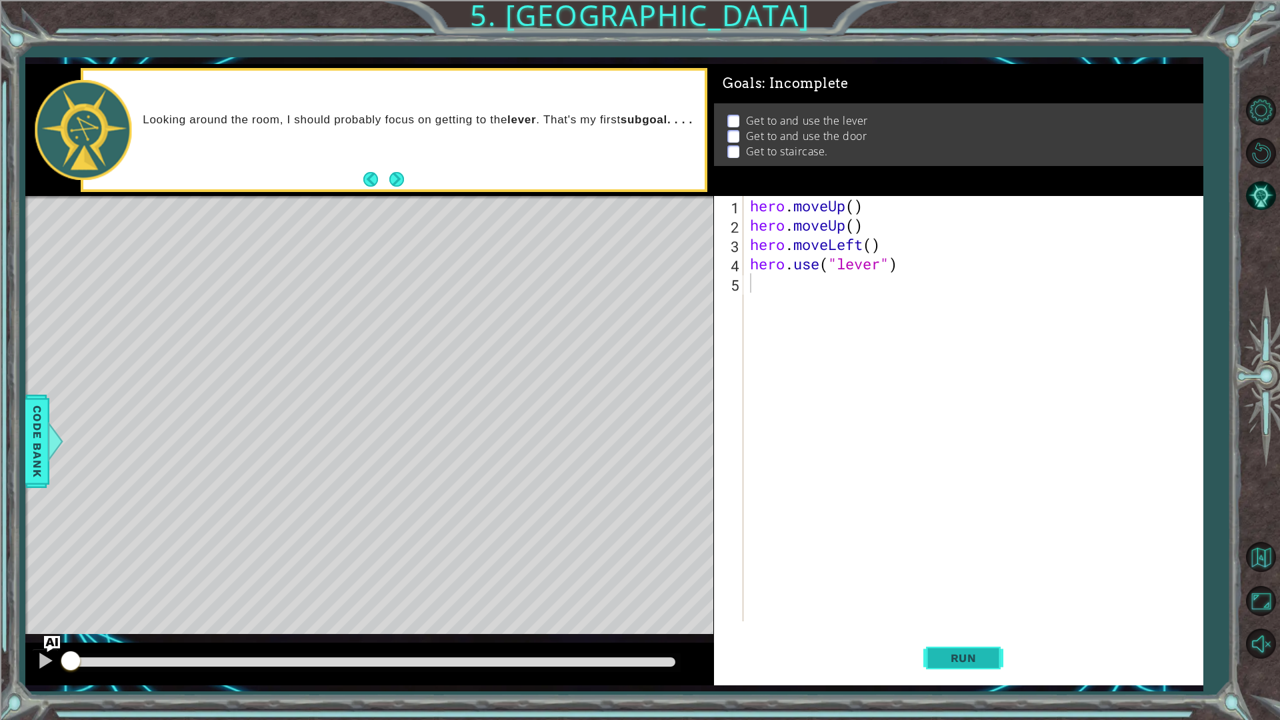
click at [996, 607] on button "Run" at bounding box center [963, 657] width 80 height 49
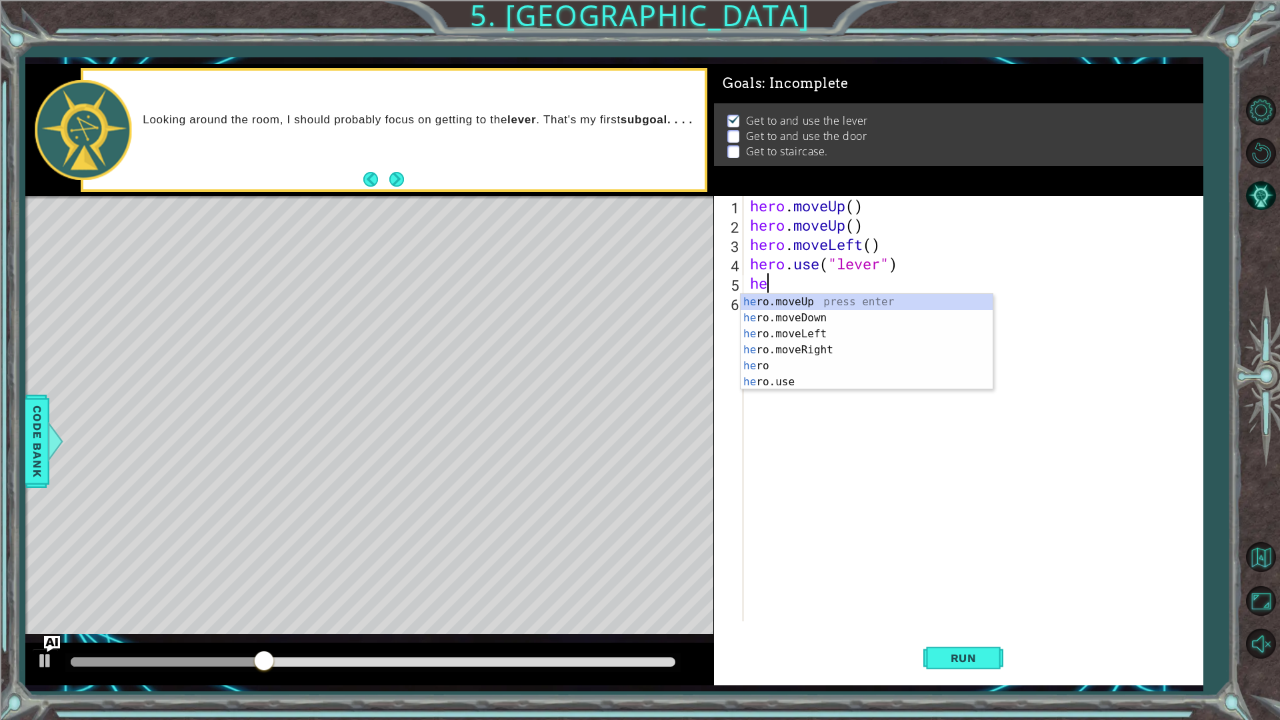
type textarea "hero"
click at [962, 339] on div "hero press enter hero .moveUp press enter hero .moveDown press enter hero .move…" at bounding box center [867, 358] width 252 height 128
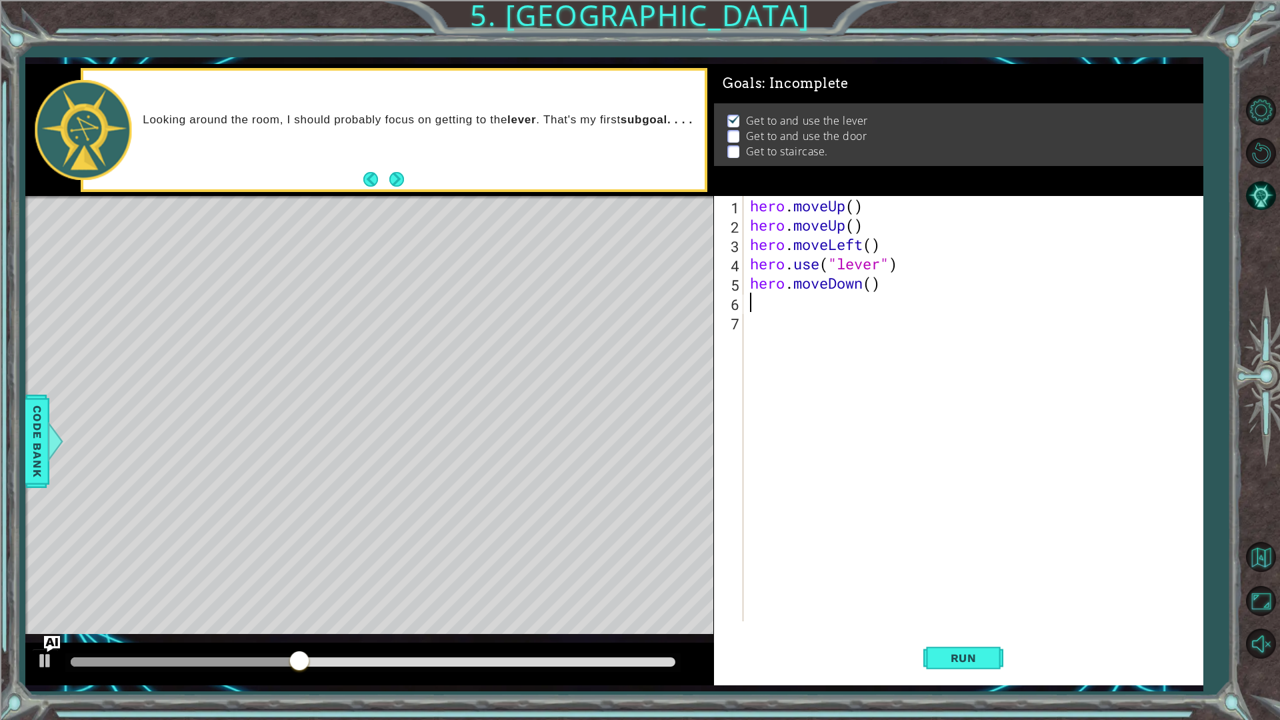
scroll to position [0, 0]
click at [874, 281] on div "hero . moveUp ( ) hero . moveUp ( ) hero . moveLeft ( ) hero . use ( "lever" ) …" at bounding box center [976, 428] width 458 height 464
type textarea "hero.moveDown(3)"
click at [995, 607] on button "Run" at bounding box center [963, 657] width 80 height 49
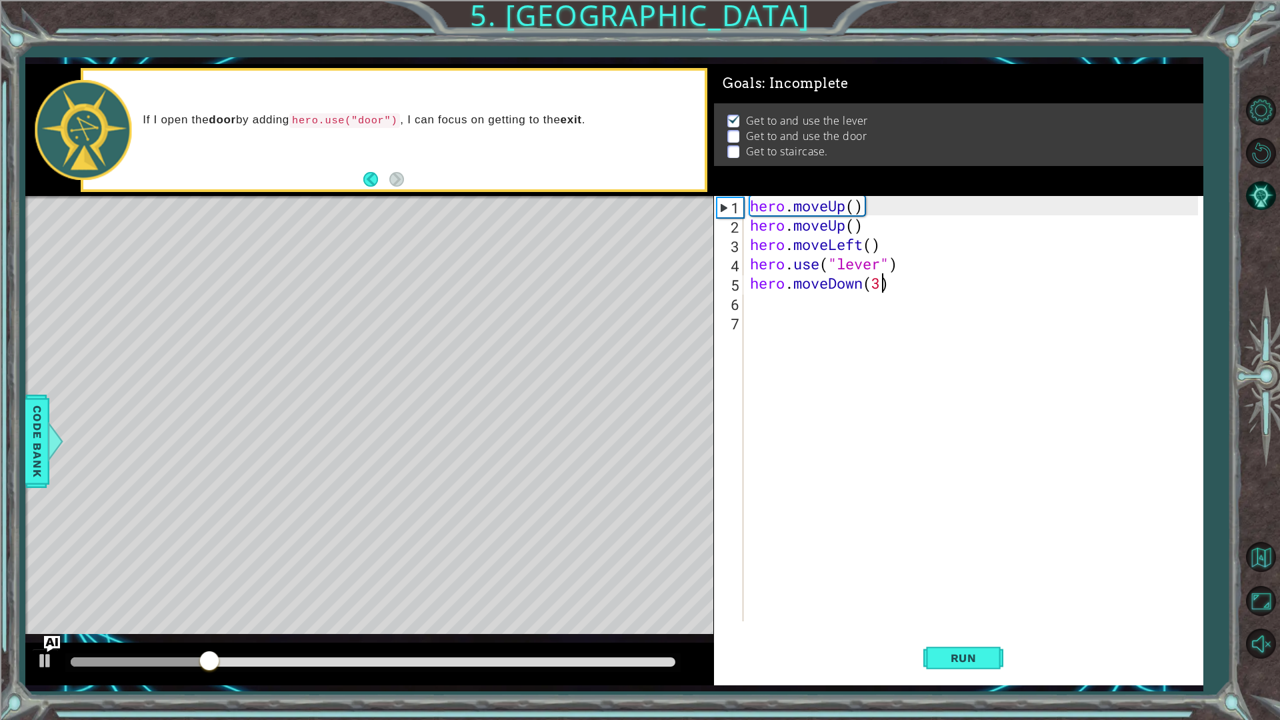
click at [802, 309] on div "hero . moveUp ( ) hero . moveUp ( ) hero . moveLeft ( ) hero . use ( "lever" ) …" at bounding box center [976, 428] width 458 height 464
click at [859, 281] on div "hero . moveUp ( ) hero . moveUp ( ) hero . moveLeft ( ) hero . use ( "lever" ) …" at bounding box center [976, 428] width 458 height 464
click at [862, 283] on div "hero . moveUp ( ) hero . moveUp ( ) hero . moveLeft ( ) hero . use ( "lever" ) …" at bounding box center [976, 428] width 458 height 464
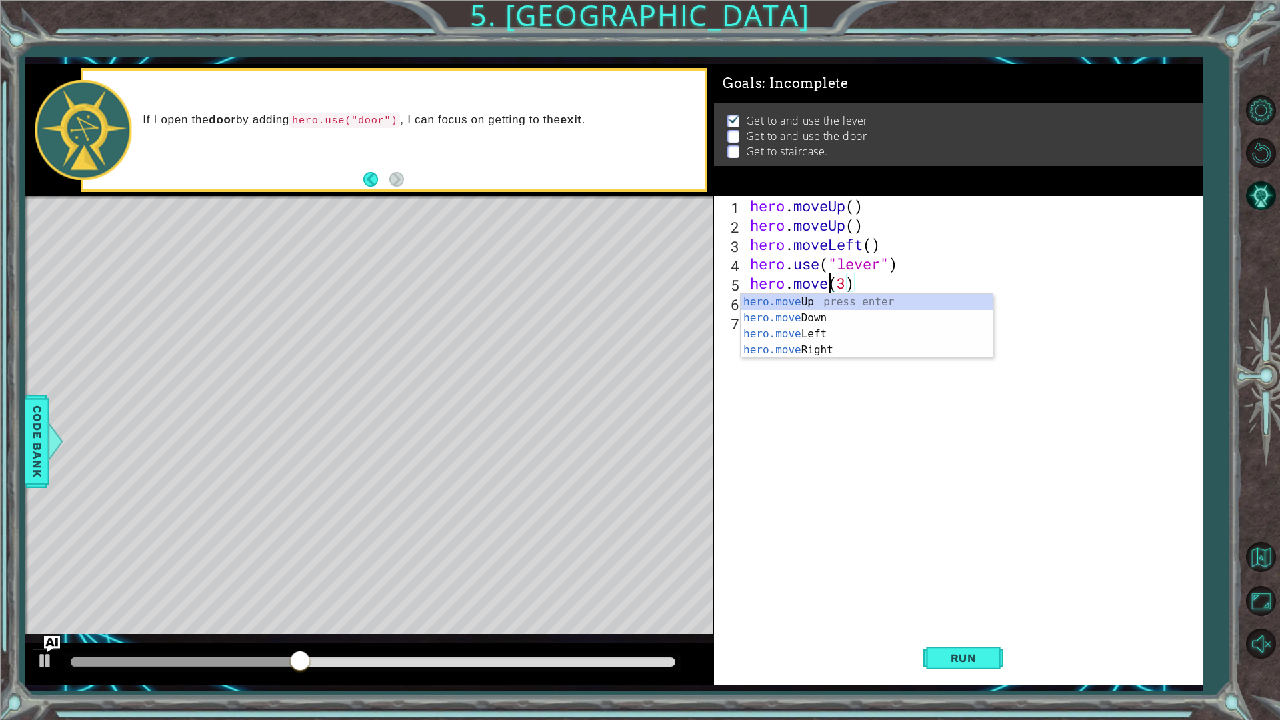
scroll to position [0, 4]
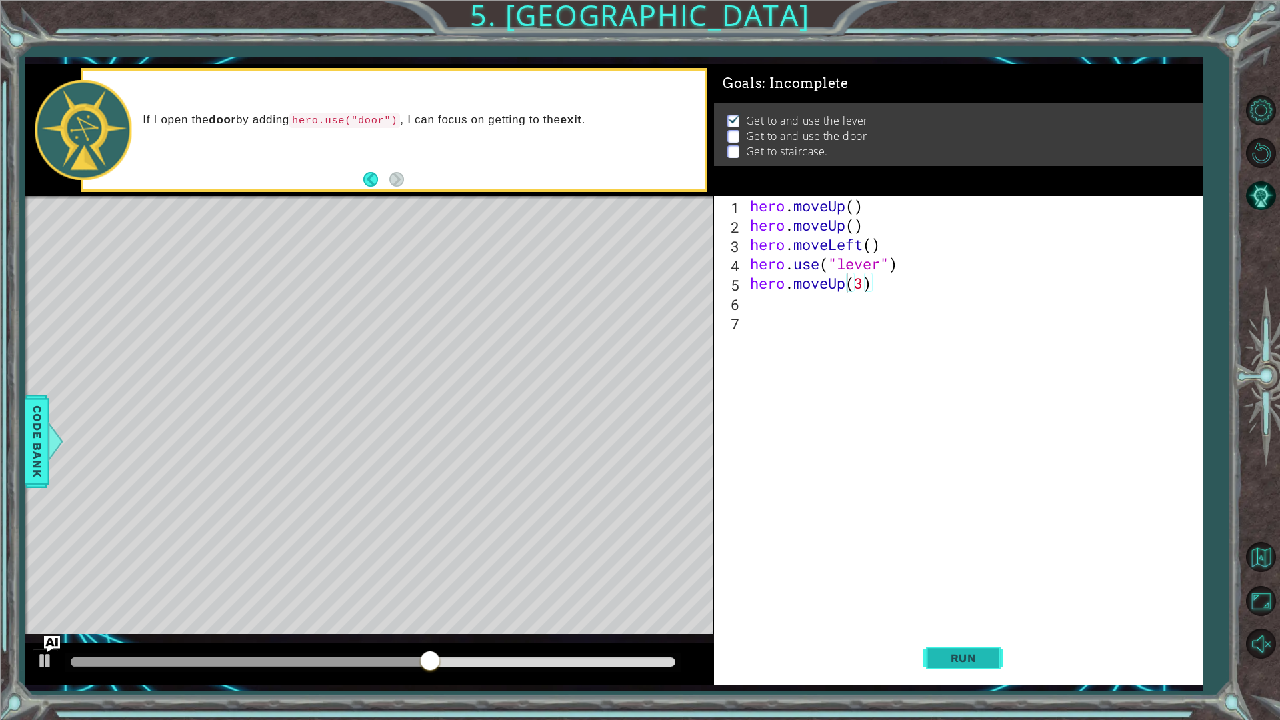
click at [937, 607] on button "Run" at bounding box center [963, 657] width 80 height 49
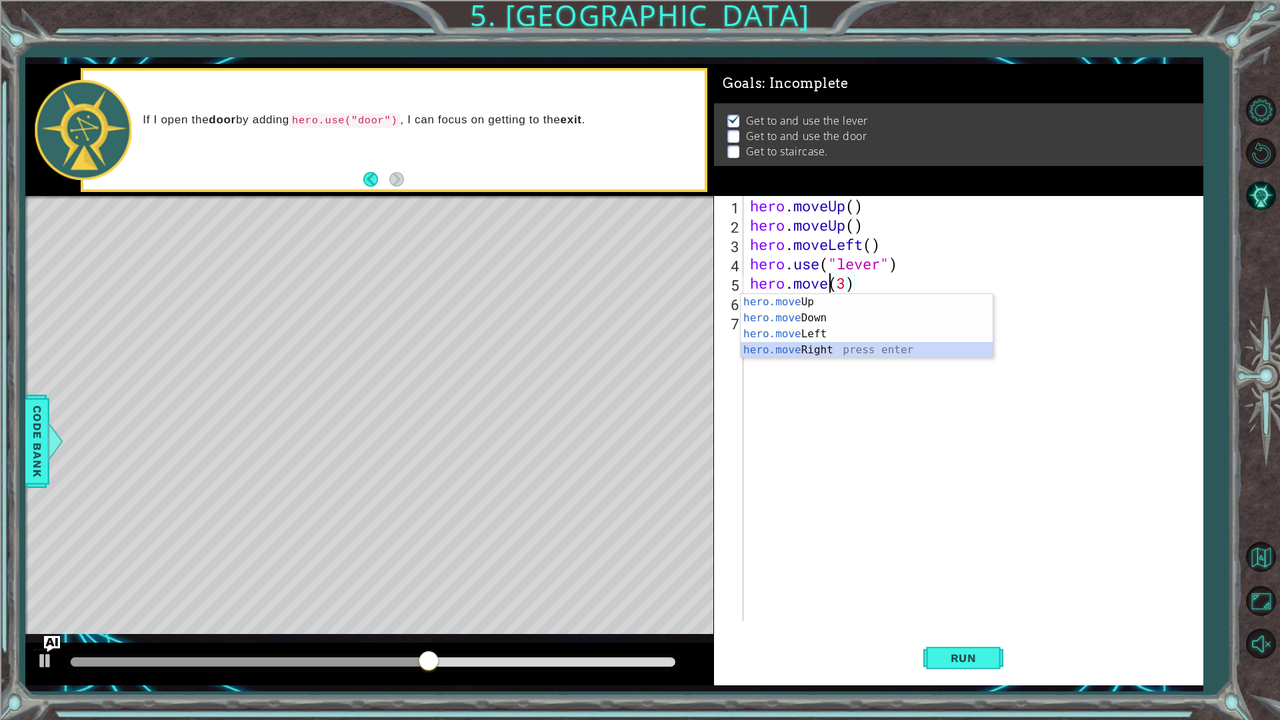
click at [845, 344] on div "hero.move Up press enter hero.move Down press enter hero.move Left press enter …" at bounding box center [867, 342] width 252 height 96
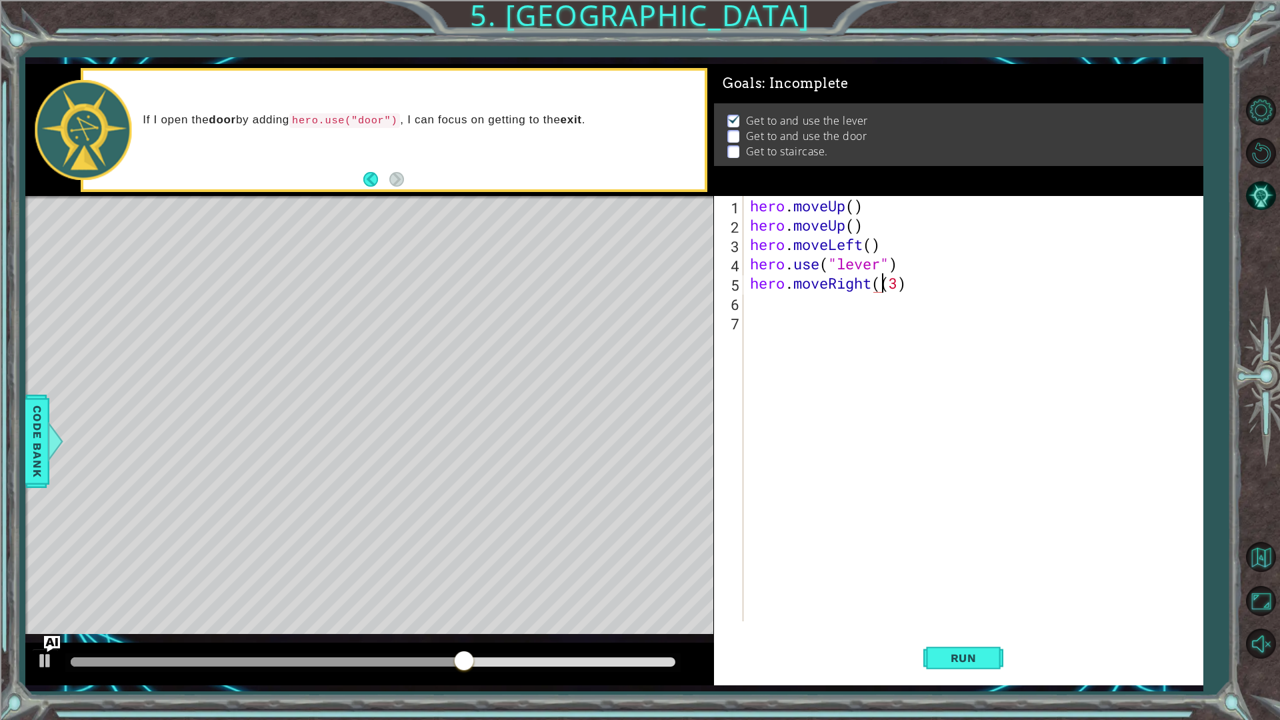
type textarea "hero.moveRight(3)"
click at [963, 607] on button "Run" at bounding box center [963, 657] width 80 height 49
click at [827, 294] on div "hero . moveUp ( ) hero . moveUp ( ) hero . moveLeft ( ) hero . use ( "lever" ) …" at bounding box center [976, 428] width 458 height 464
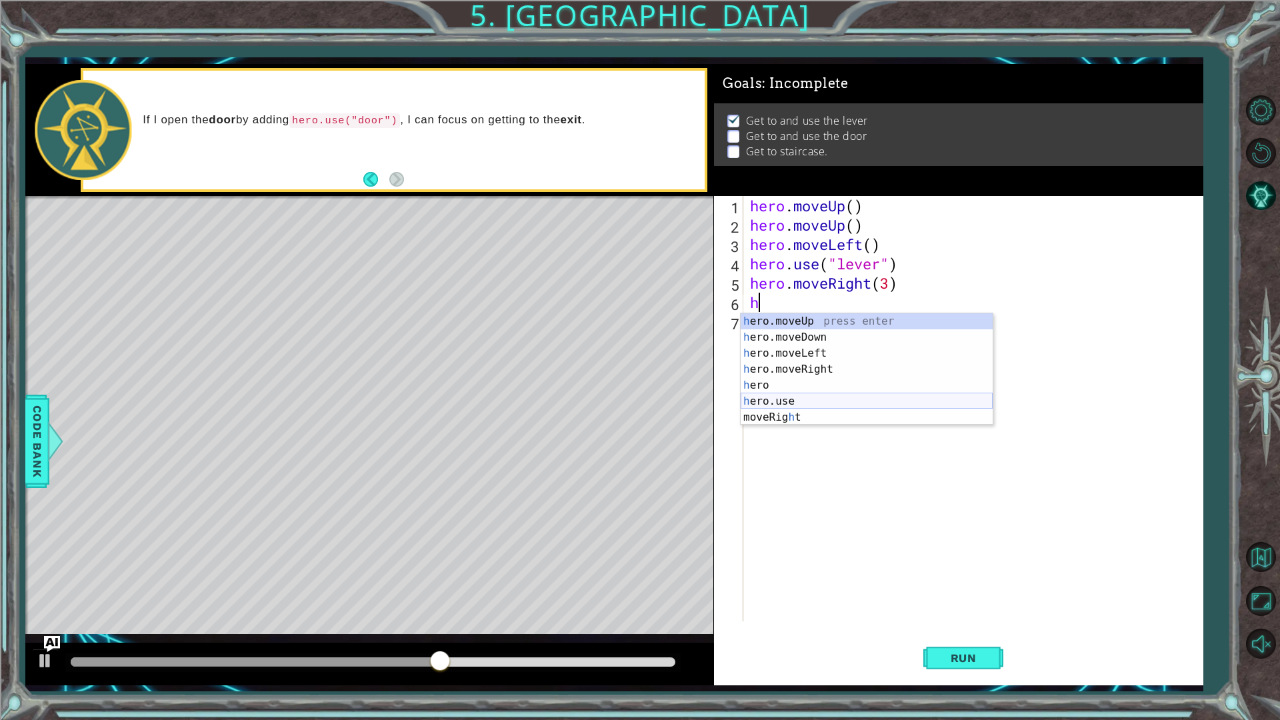
click at [841, 400] on div "h ero.moveUp press enter h ero.moveDown press enter h ero.moveLeft press enter …" at bounding box center [867, 385] width 252 height 144
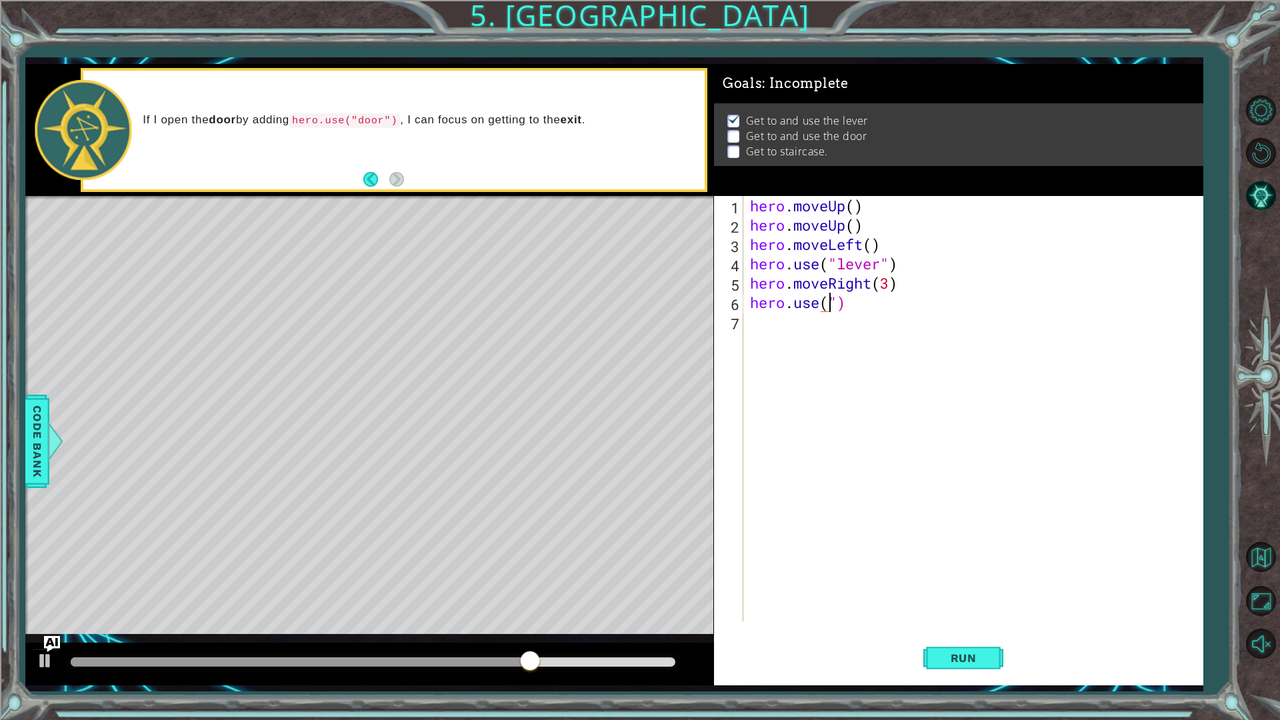
scroll to position [0, 4]
type textarea "hero.use("door")"
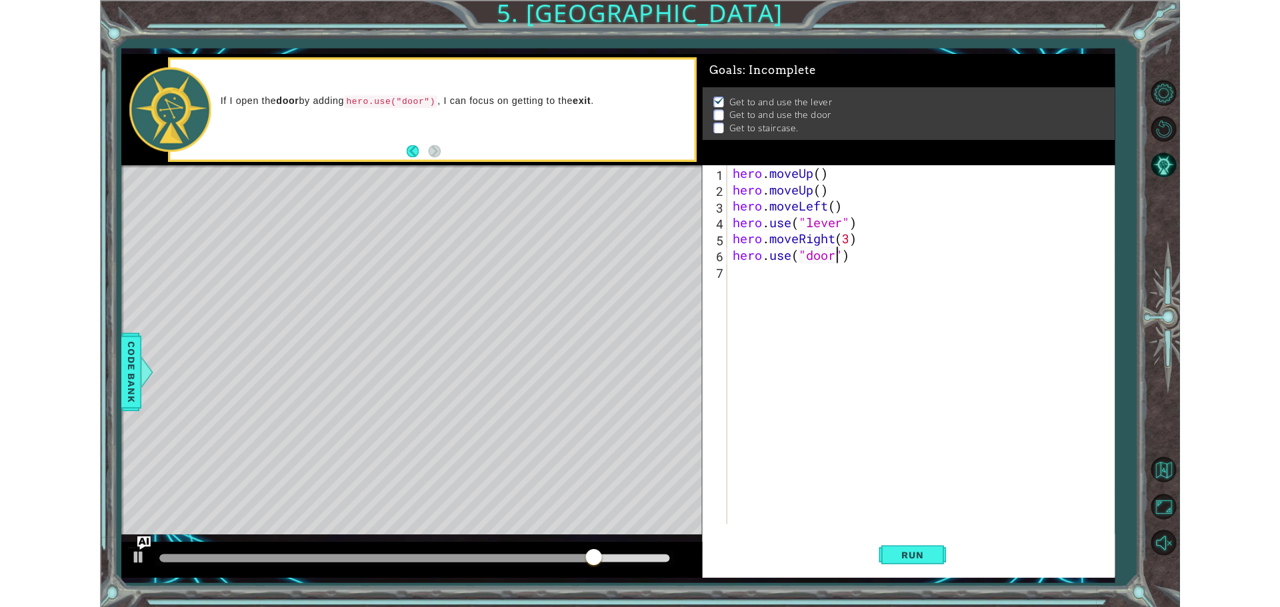
scroll to position [0, 0]
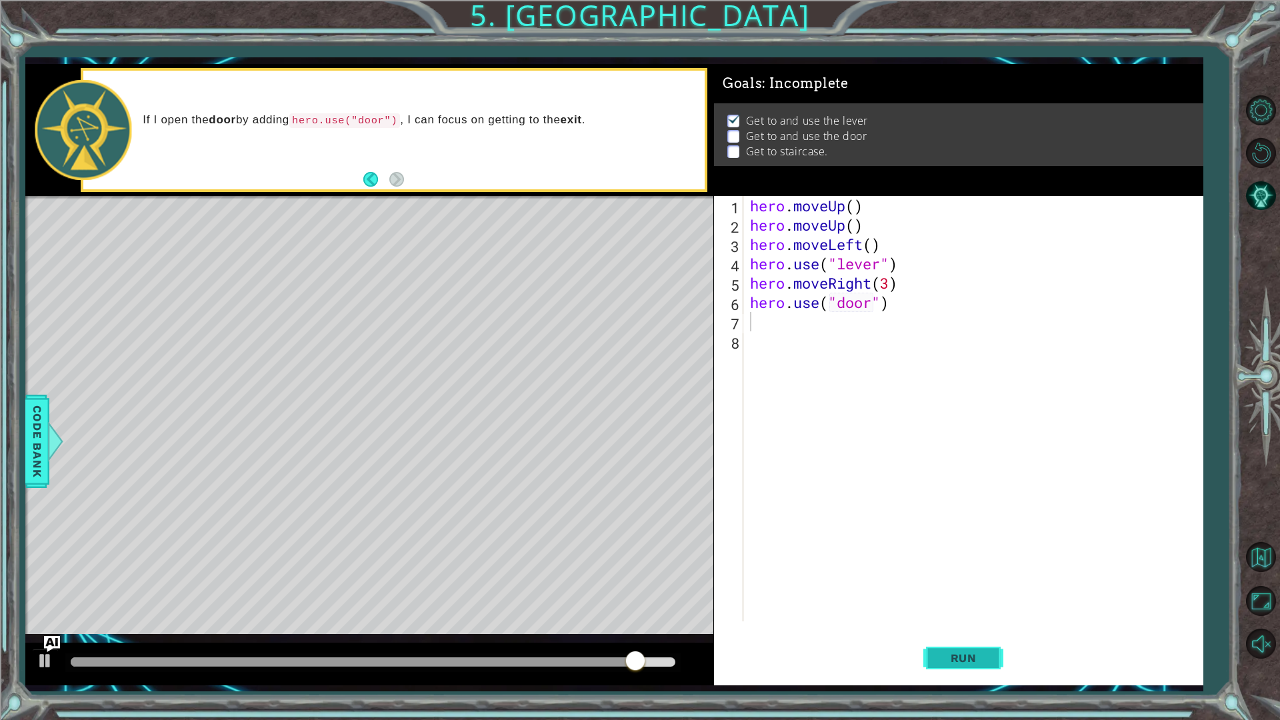
click at [984, 607] on span "Run" at bounding box center [963, 657] width 53 height 13
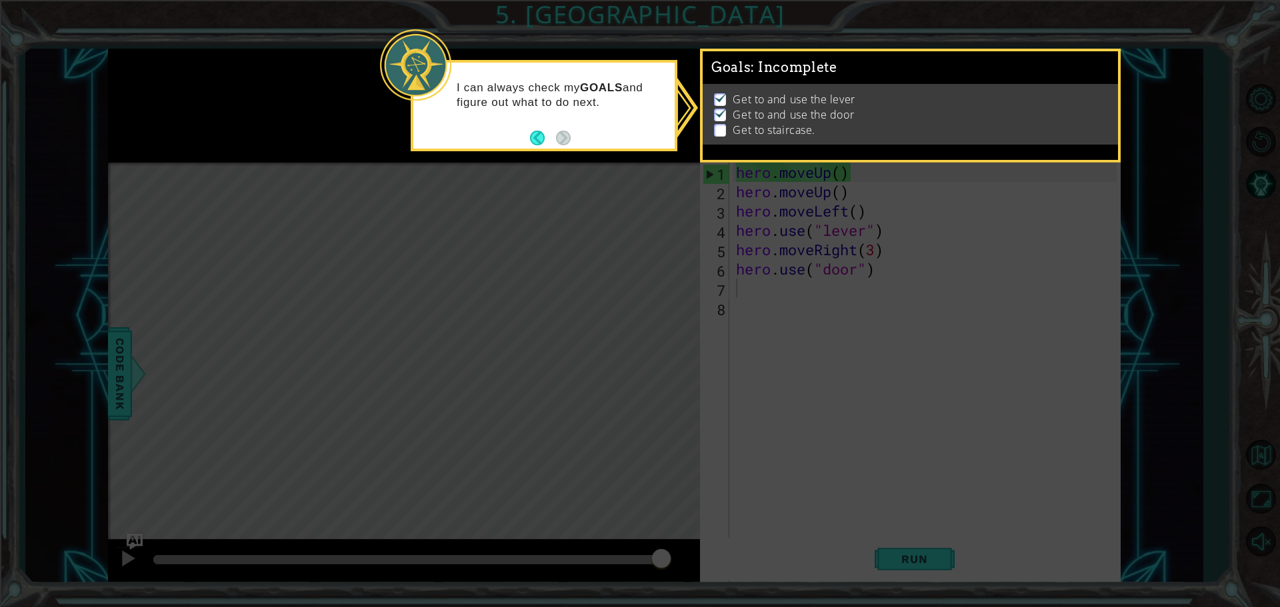
click at [589, 137] on div "I can always check my GOALS and figure out what to do next." at bounding box center [544, 105] width 267 height 91
drag, startPoint x: 574, startPoint y: 136, endPoint x: 598, endPoint y: 157, distance: 31.7
click at [573, 136] on div "I can always check my GOALS and figure out what to do next." at bounding box center [544, 105] width 267 height 91
drag, startPoint x: 618, startPoint y: 175, endPoint x: 655, endPoint y: 193, distance: 41.7
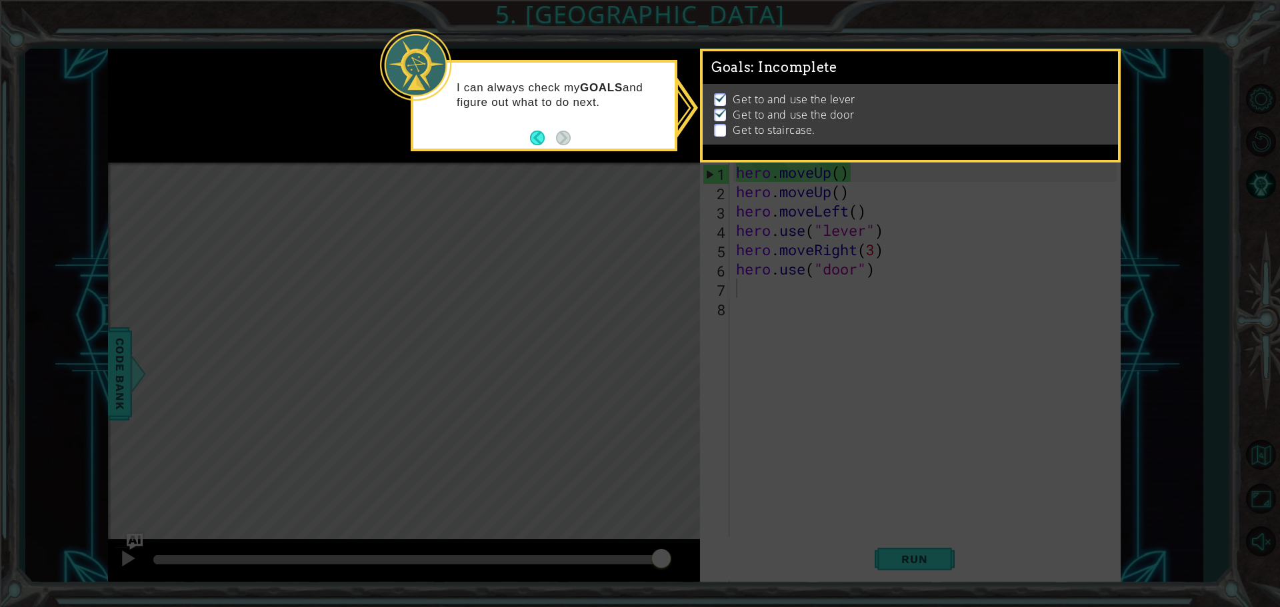
click at [638, 193] on icon at bounding box center [640, 303] width 1280 height 607
click at [658, 193] on icon at bounding box center [640, 303] width 1280 height 607
click at [665, 191] on icon at bounding box center [640, 303] width 1280 height 607
click at [664, 191] on icon at bounding box center [640, 303] width 1280 height 607
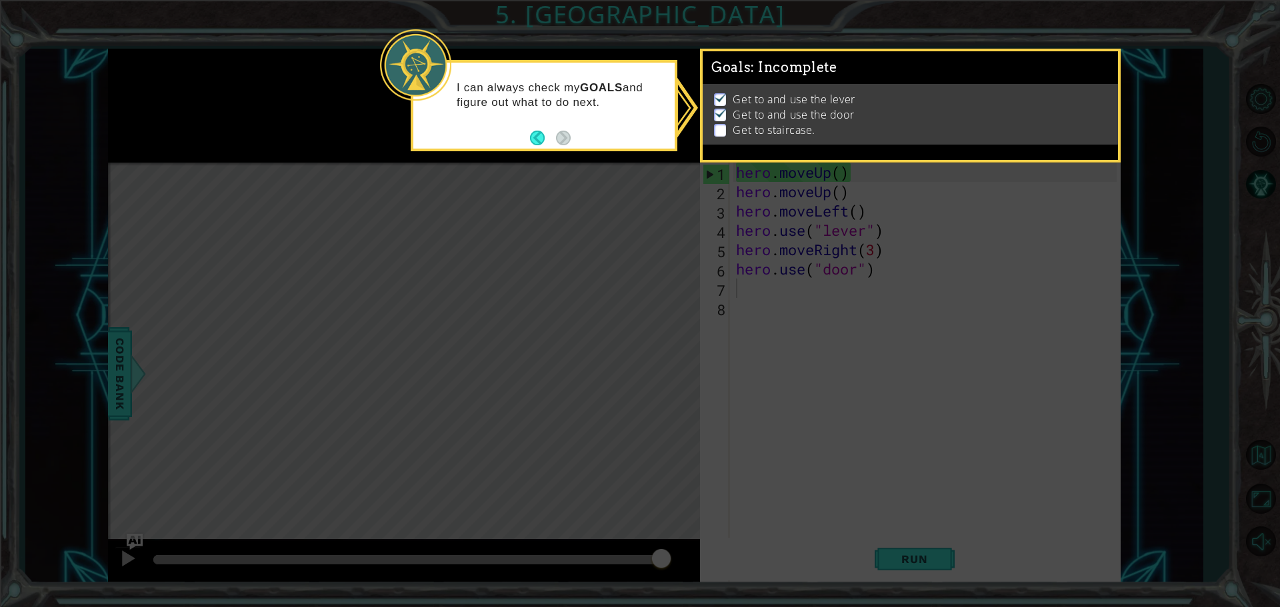
click at [664, 191] on icon at bounding box center [640, 303] width 1280 height 607
click at [693, 176] on icon at bounding box center [640, 303] width 1280 height 607
click at [801, 95] on p "Get to and use the lever" at bounding box center [794, 99] width 122 height 15
click at [721, 125] on p at bounding box center [720, 130] width 12 height 13
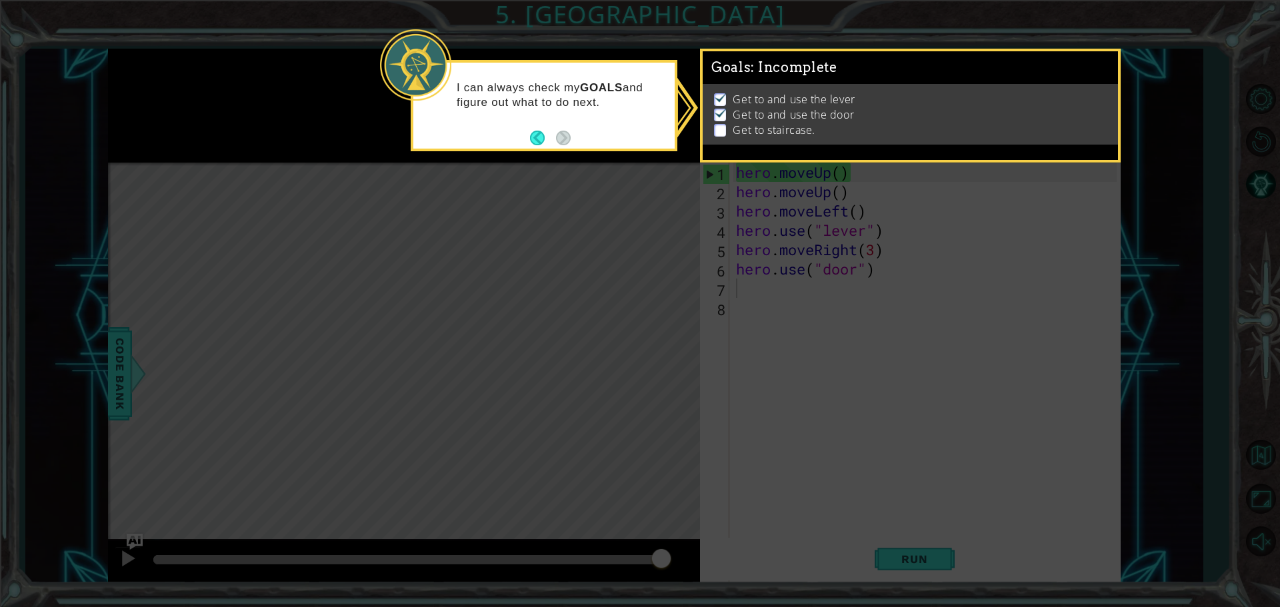
click at [733, 137] on div "Get to and use the lever Get to and use the door Get to staircase." at bounding box center [910, 114] width 415 height 61
click at [535, 135] on button "Back" at bounding box center [543, 138] width 26 height 15
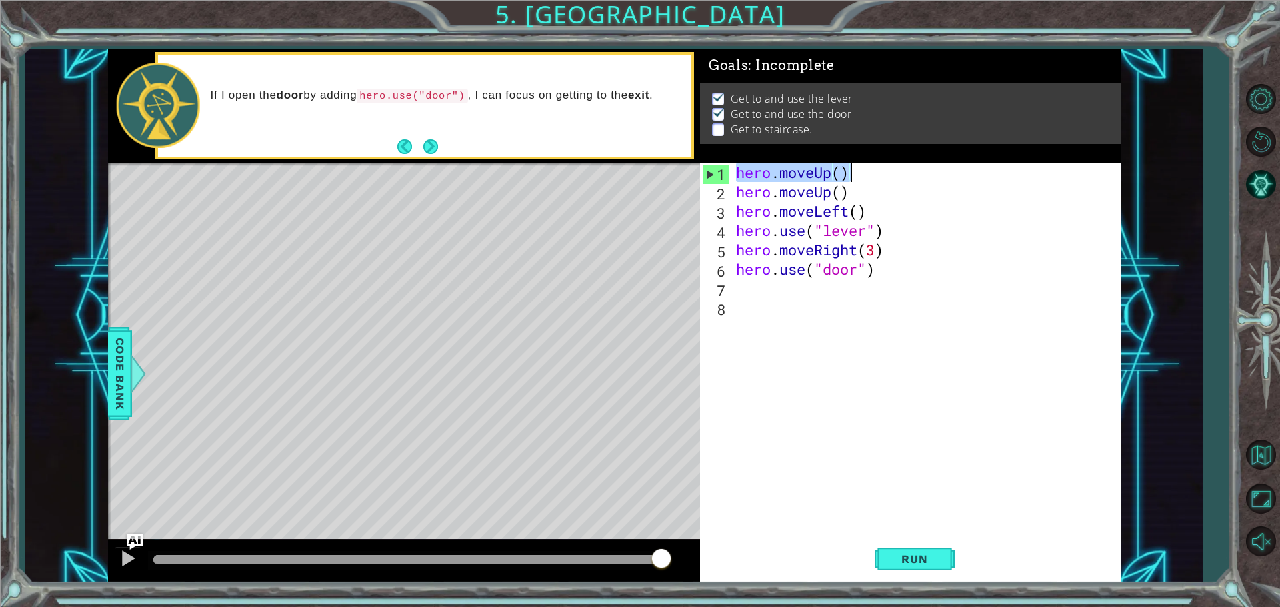
drag, startPoint x: 736, startPoint y: 169, endPoint x: 871, endPoint y: 170, distance: 135.3
click at [871, 170] on div "hero . moveUp ( ) hero . moveUp ( ) hero . moveLeft ( ) hero . use ( "lever" ) …" at bounding box center [928, 395] width 390 height 464
type textarea "hero.moveUp()"
click at [796, 285] on div "hero . moveUp ( ) hero . moveUp ( ) hero . moveLeft ( ) hero . use ( "lever" ) …" at bounding box center [928, 395] width 390 height 464
paste textarea "hero.moveUp()"
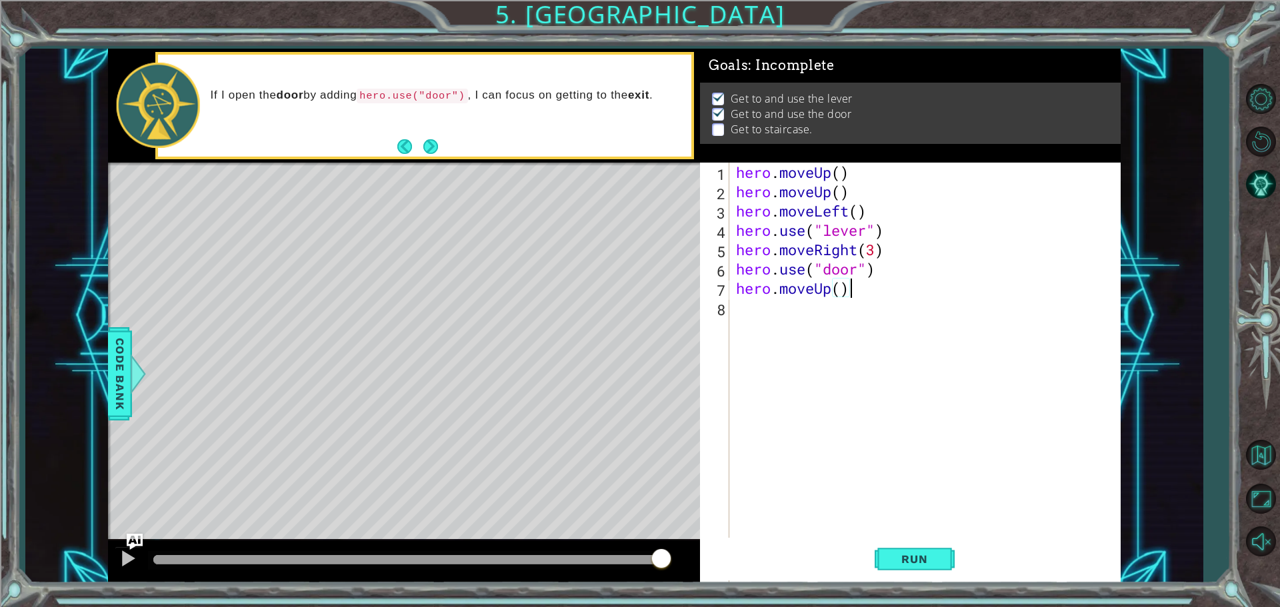
click at [837, 292] on div "hero . moveUp ( ) hero . moveUp ( ) hero . moveLeft ( ) hero . use ( "lever" ) …" at bounding box center [928, 395] width 390 height 464
click at [919, 554] on span "Run" at bounding box center [914, 559] width 53 height 13
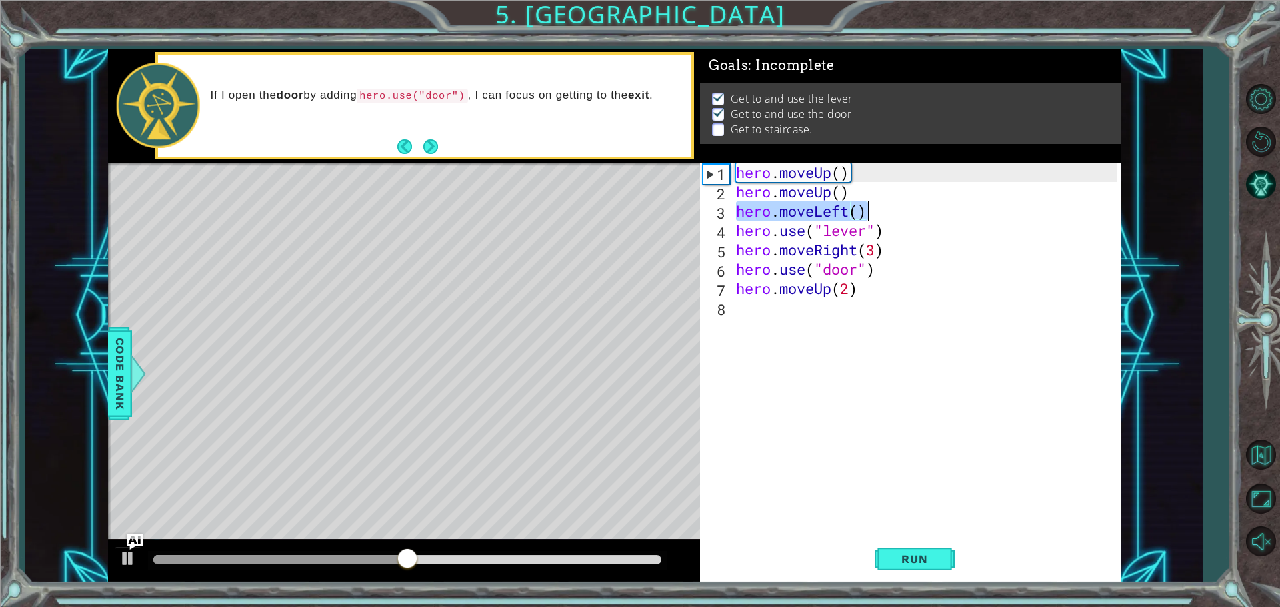
drag, startPoint x: 736, startPoint y: 207, endPoint x: 869, endPoint y: 217, distance: 133.1
click at [869, 217] on div "hero . moveUp ( ) hero . moveUp ( ) hero . moveLeft ( ) hero . use ( "lever" ) …" at bounding box center [928, 395] width 390 height 464
type textarea "hero.moveLeft()"
click at [869, 217] on div "hero . moveUp ( ) hero . moveUp ( ) hero . moveLeft ( ) hero . use ( "lever" ) …" at bounding box center [924, 375] width 383 height 425
drag, startPoint x: 869, startPoint y: 210, endPoint x: 715, endPoint y: 204, distance: 153.5
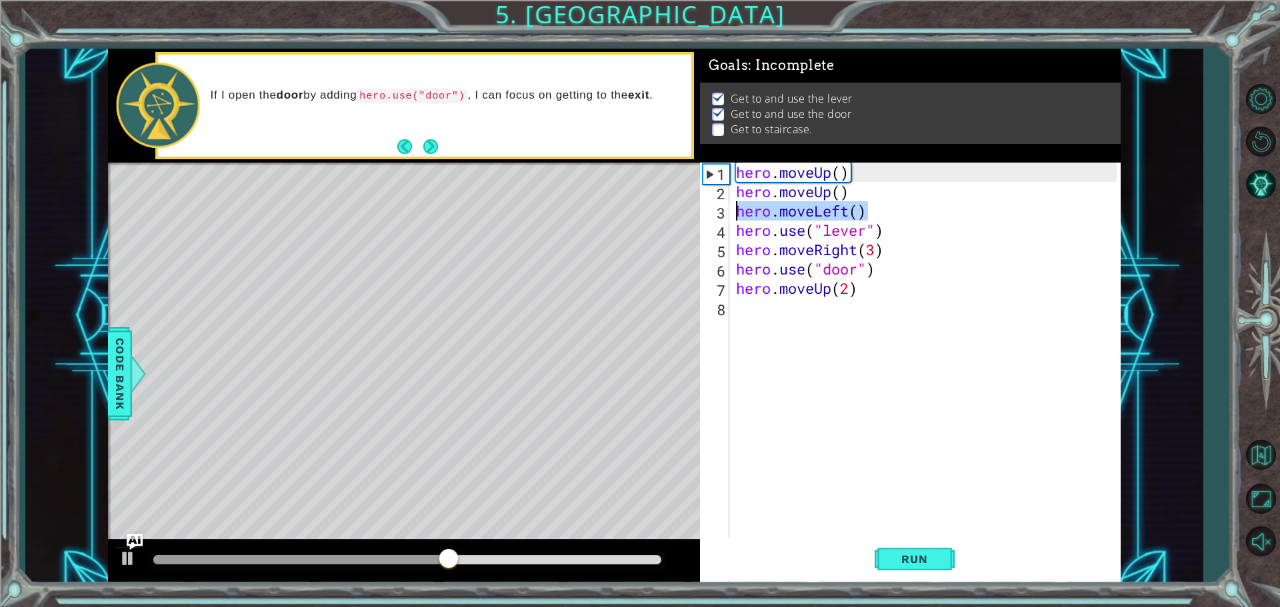
click at [715, 204] on div "hero.moveLeft() 1 2 3 4 5 6 7 8 hero . moveUp ( ) hero . moveUp ( ) hero . move…" at bounding box center [908, 375] width 417 height 425
click at [759, 316] on div "hero . moveUp ( ) hero . moveUp ( ) hero . moveLeft ( ) hero . use ( "lever" ) …" at bounding box center [928, 395] width 390 height 464
paste textarea "hero.moveLeft()"
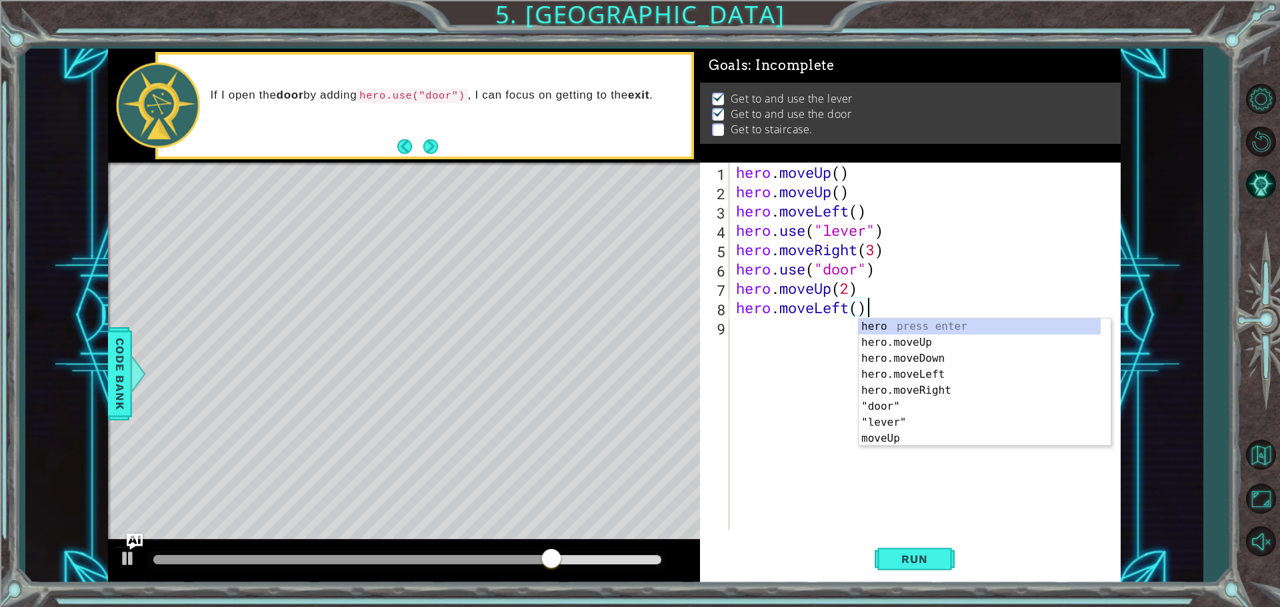
click at [865, 311] on div "hero . moveUp ( ) hero . moveUp ( ) hero . moveLeft ( ) hero . use ( "lever" ) …" at bounding box center [928, 366] width 390 height 406
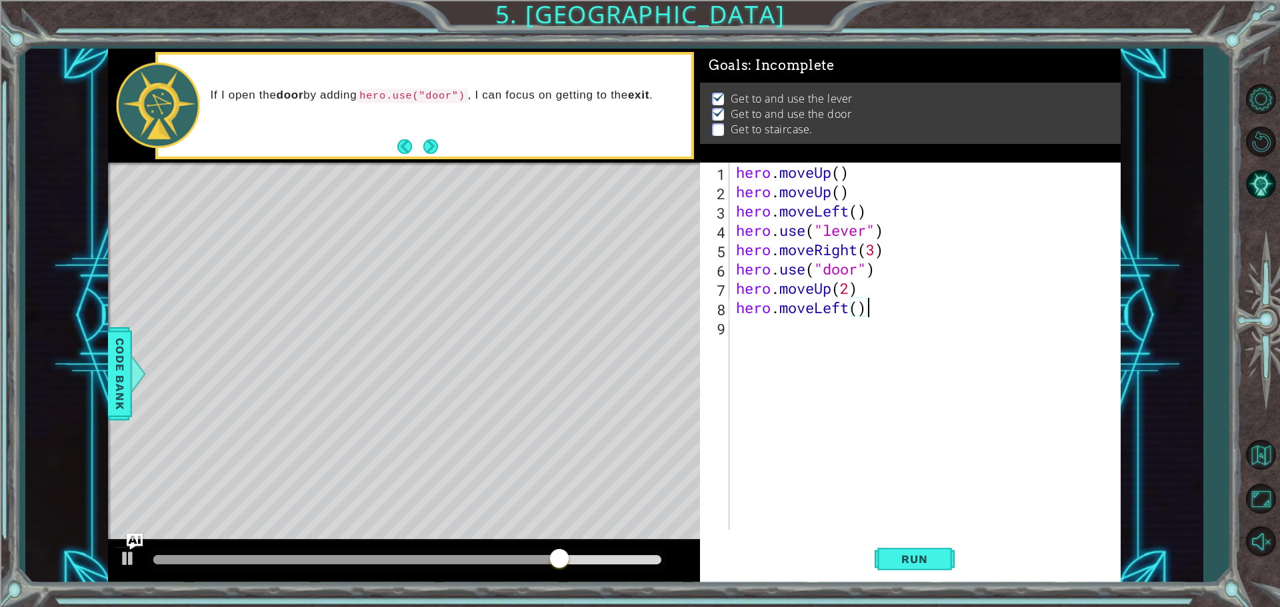
click at [860, 308] on div "hero . moveUp ( ) hero . moveUp ( ) hero . moveLeft ( ) hero . use ( "lever" ) …" at bounding box center [928, 366] width 390 height 406
type textarea "hero.moveLeft(3)"
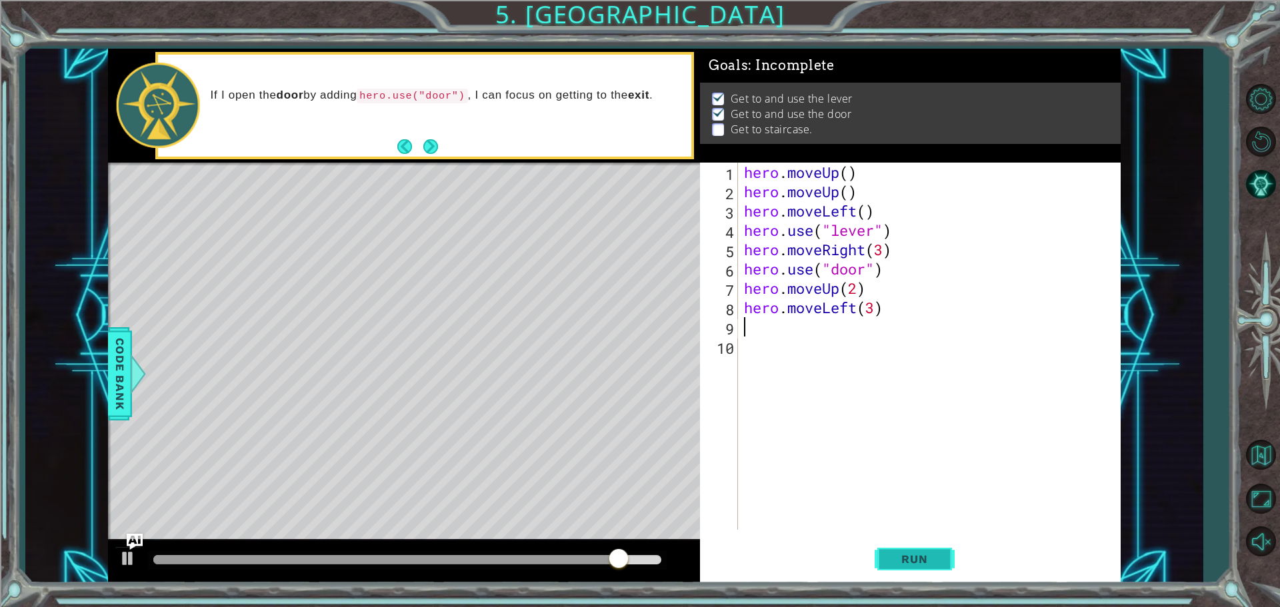
click at [907, 551] on button "Run" at bounding box center [915, 559] width 80 height 42
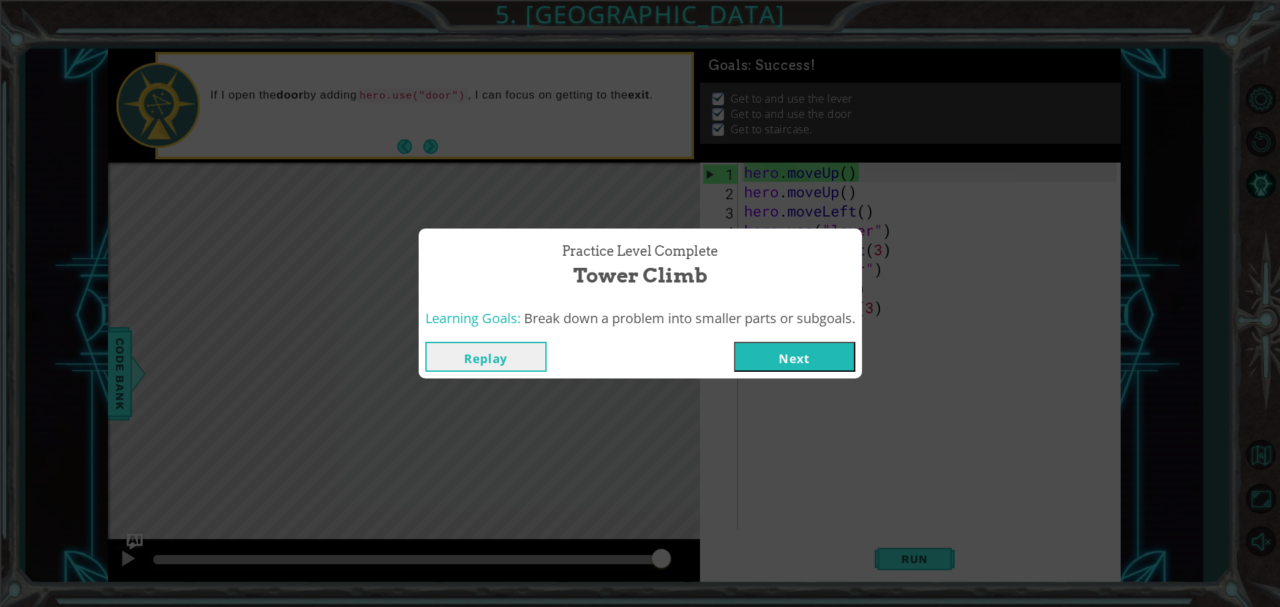
click at [825, 348] on button "Next" at bounding box center [794, 357] width 121 height 30
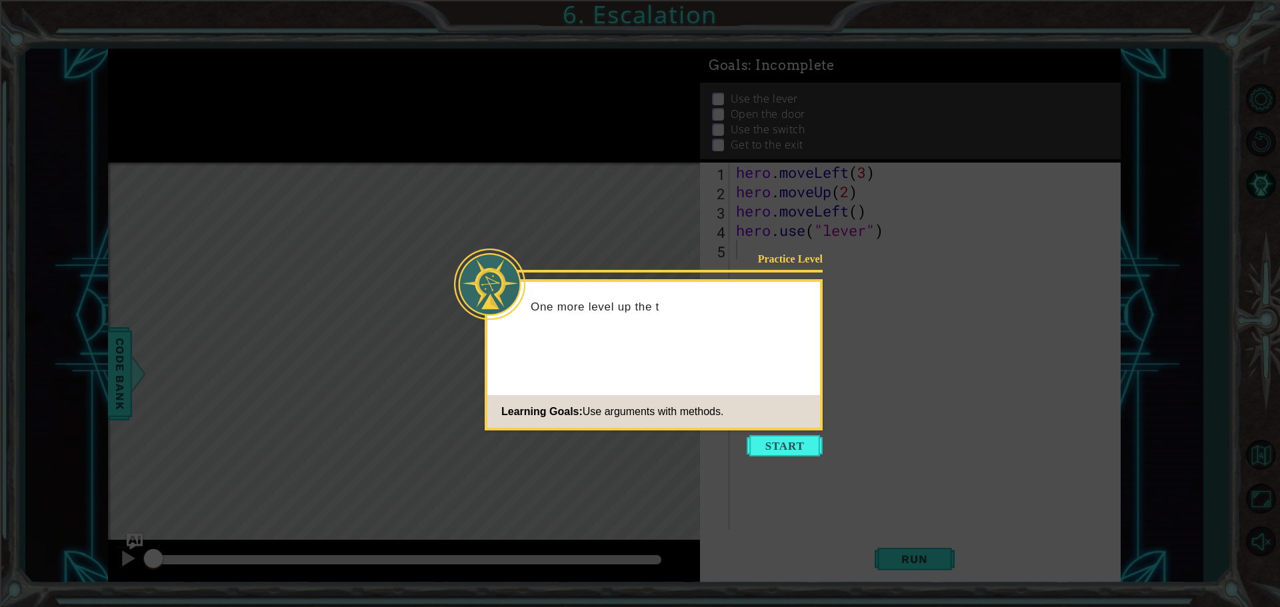
click at [800, 433] on icon at bounding box center [640, 303] width 1280 height 607
click at [793, 456] on button "Start" at bounding box center [785, 445] width 76 height 21
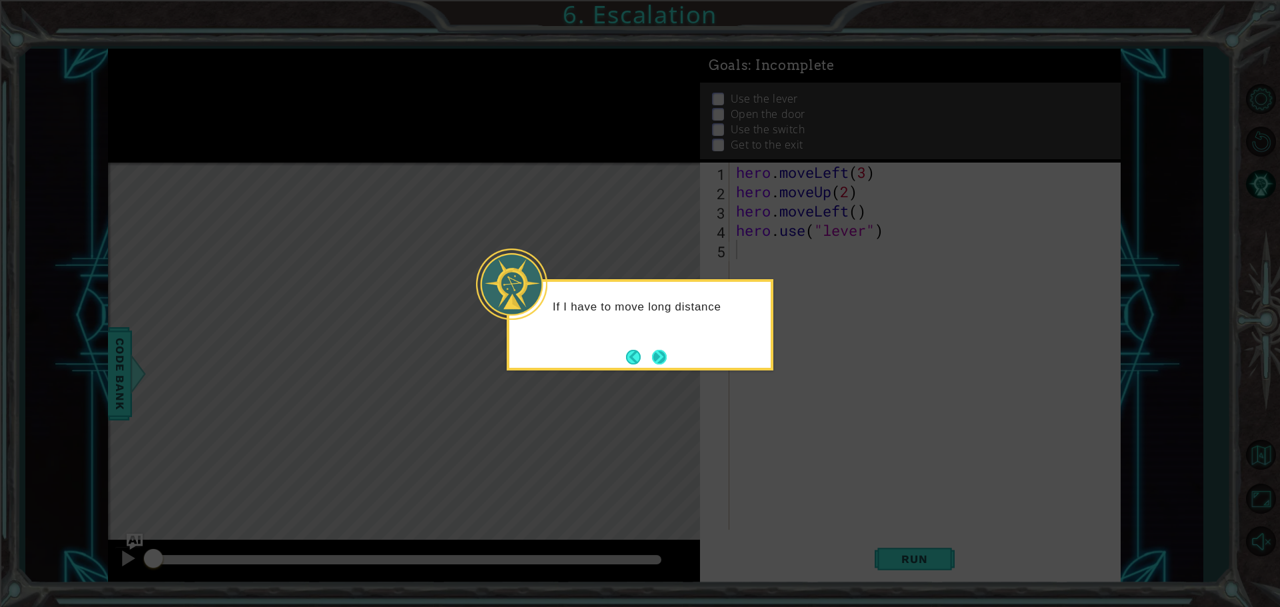
click at [655, 361] on button "Next" at bounding box center [659, 357] width 15 height 15
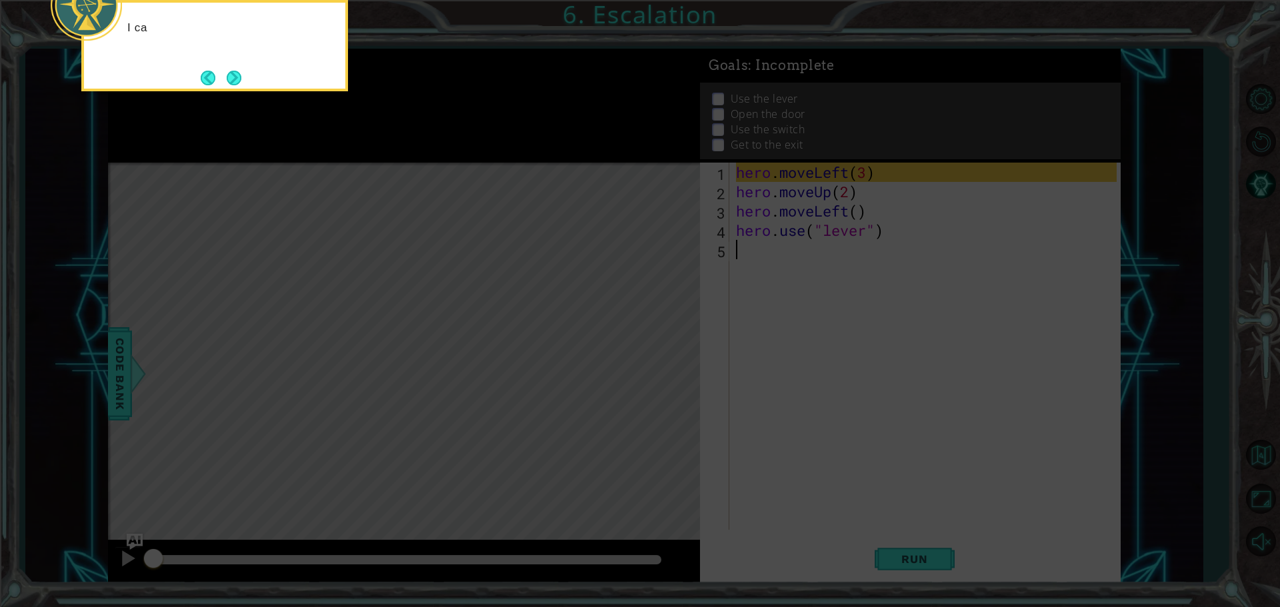
drag, startPoint x: 683, startPoint y: 296, endPoint x: 278, endPoint y: 296, distance: 405.4
click at [605, 296] on icon at bounding box center [640, 91] width 1280 height 1033
click at [240, 71] on button "Next" at bounding box center [234, 78] width 15 height 15
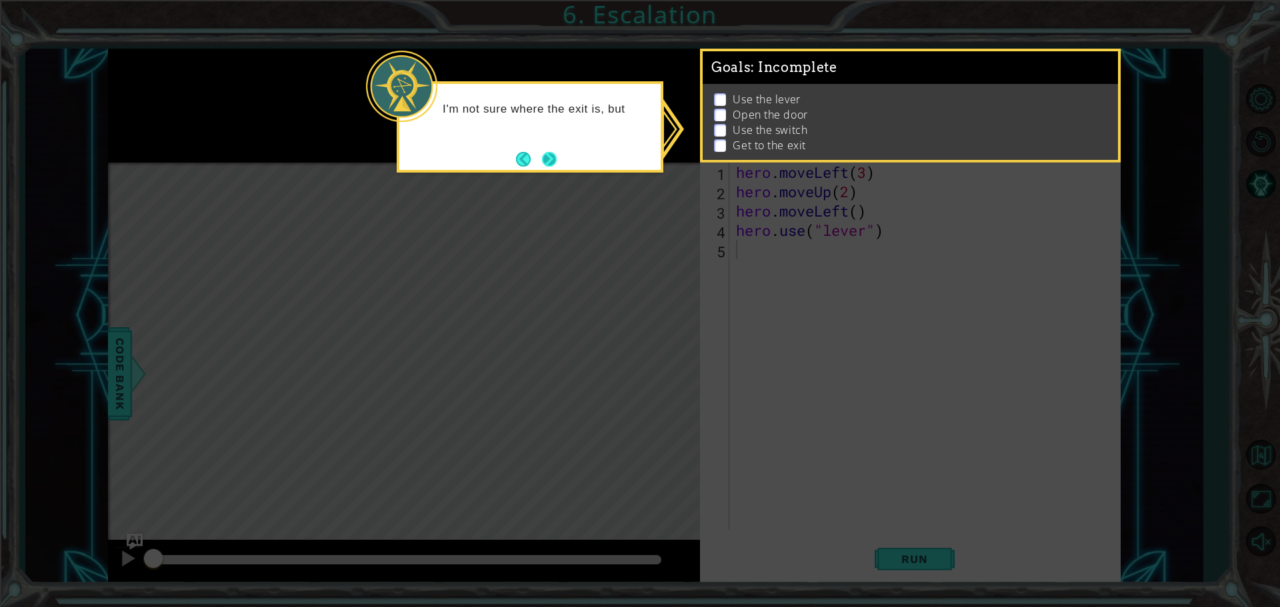
click at [541, 155] on button "Next" at bounding box center [548, 158] width 15 height 15
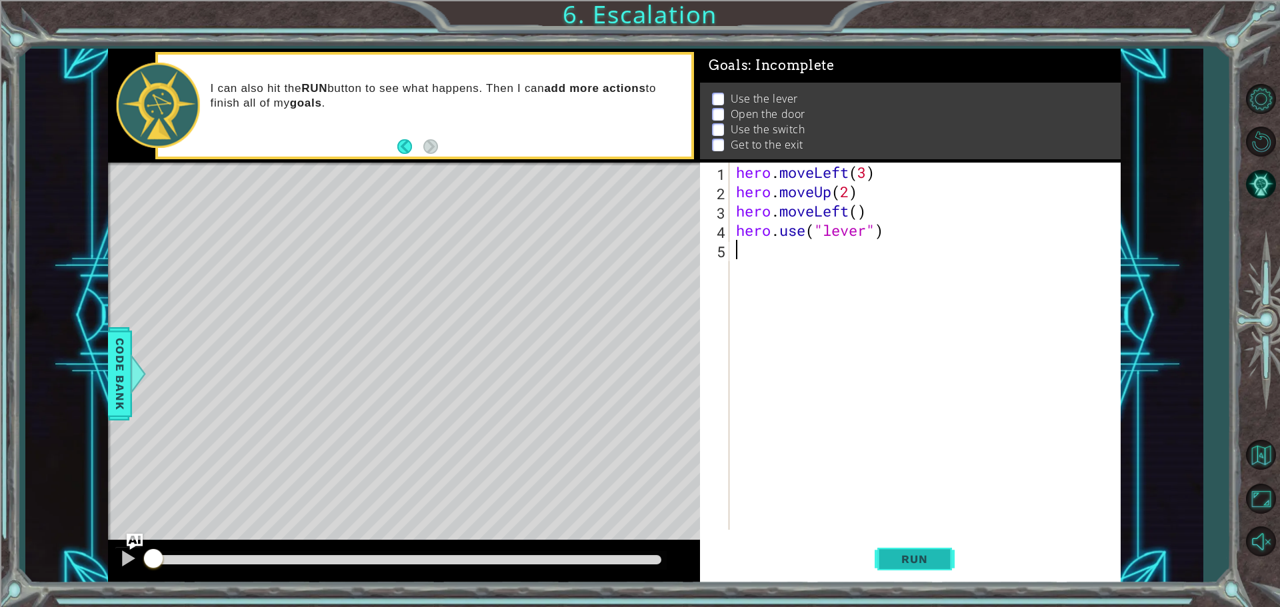
click at [896, 543] on button "Run" at bounding box center [915, 559] width 80 height 42
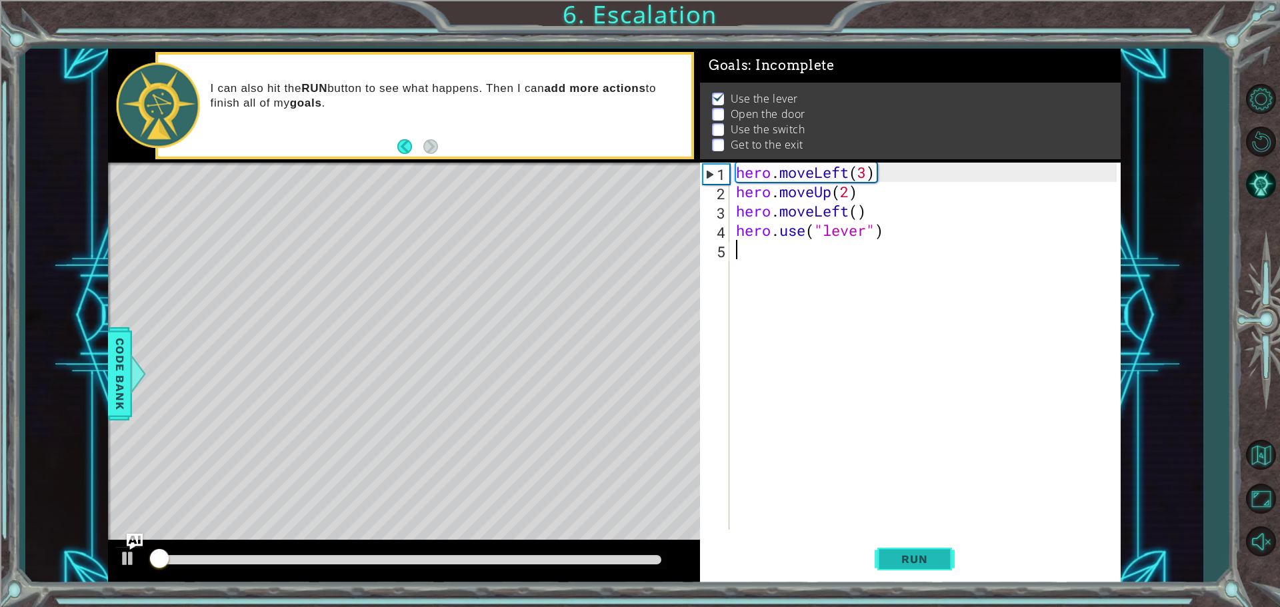
scroll to position [7, 0]
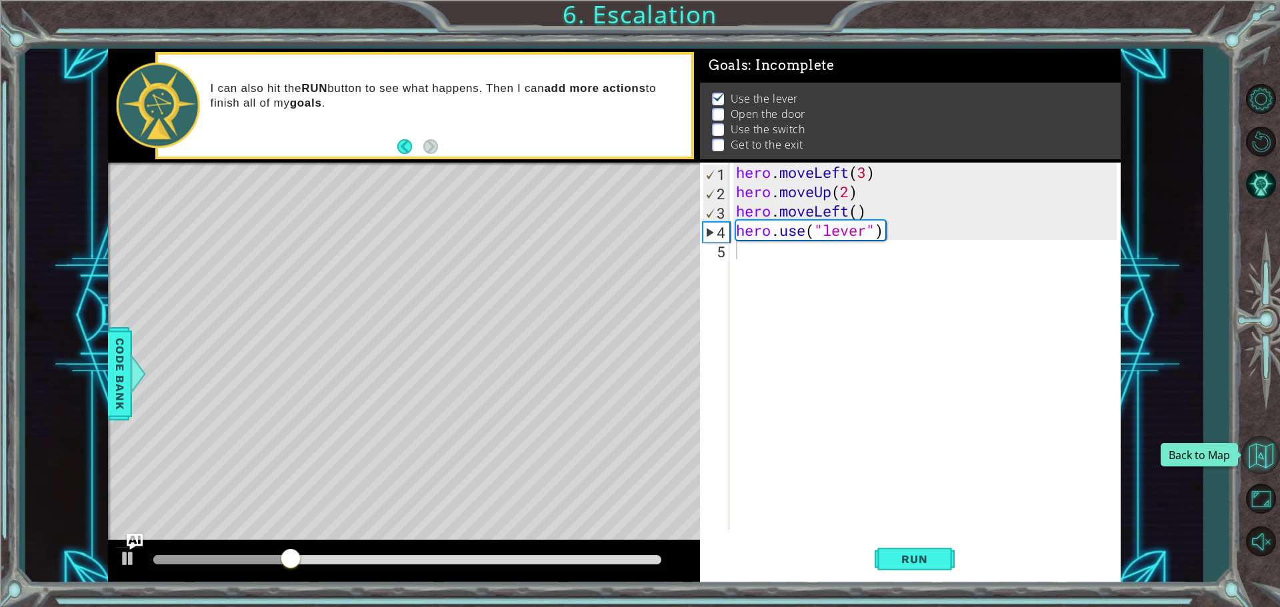
click at [1269, 455] on button "Back to Map" at bounding box center [1260, 455] width 39 height 39
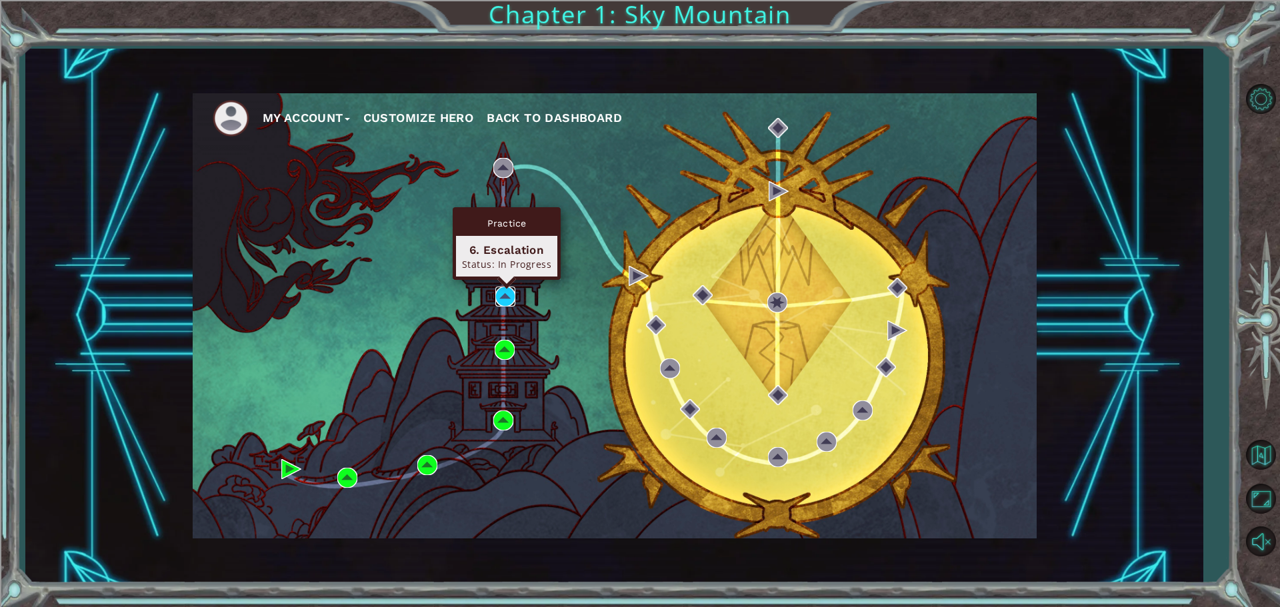
click at [509, 305] on img at bounding box center [505, 297] width 20 height 20
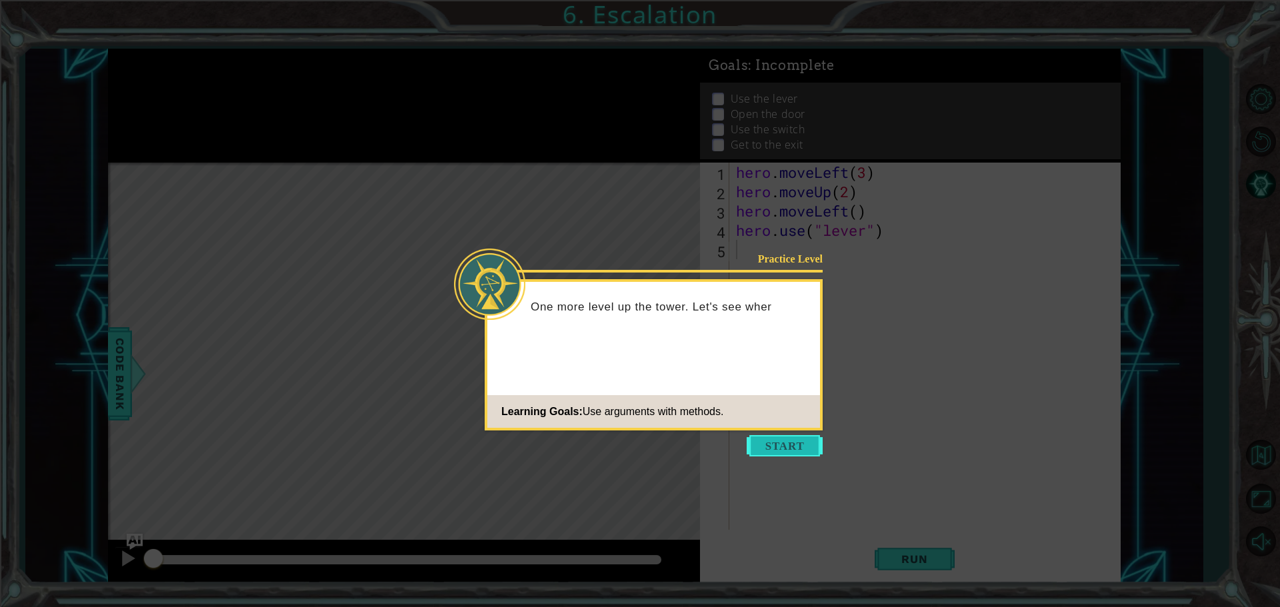
click at [779, 445] on button "Start" at bounding box center [785, 445] width 76 height 21
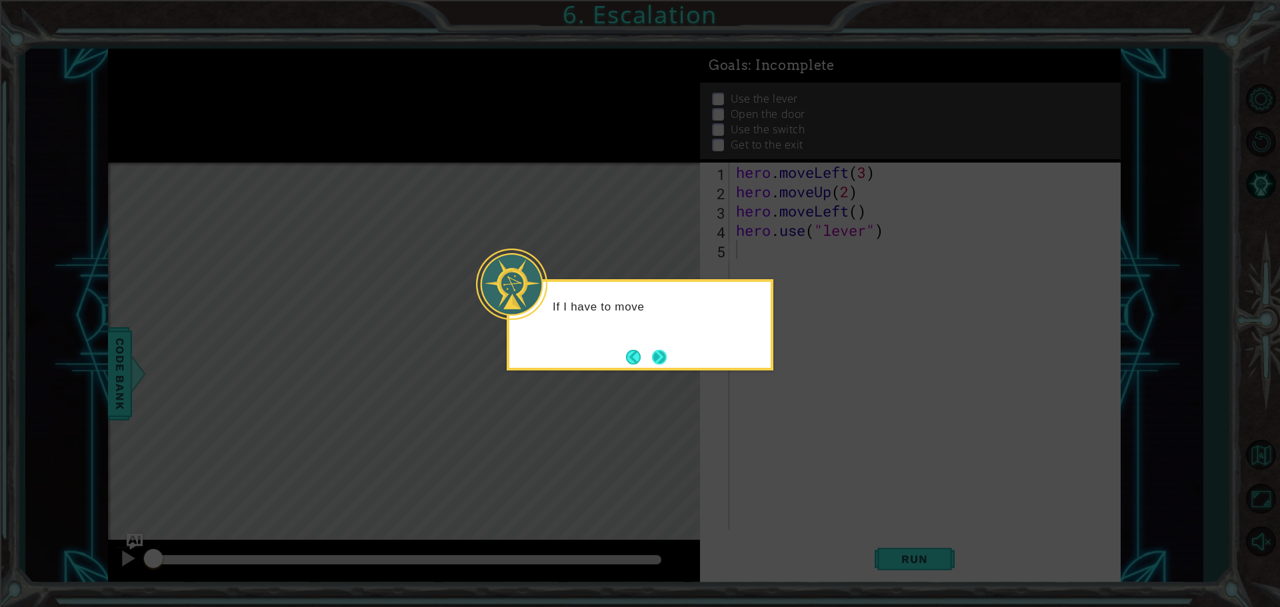
click at [665, 355] on div "If I have to move" at bounding box center [640, 324] width 267 height 91
click at [665, 355] on button "Next" at bounding box center [659, 357] width 15 height 15
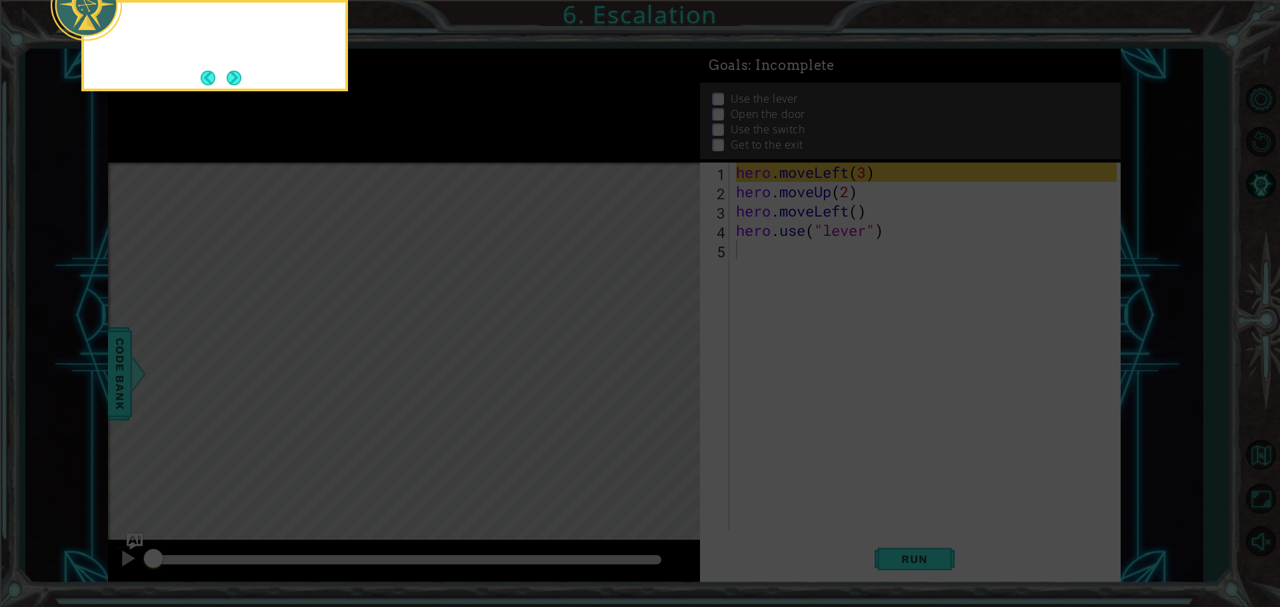
click at [665, 355] on icon at bounding box center [640, 91] width 1280 height 1033
click at [229, 83] on button "Next" at bounding box center [234, 78] width 15 height 15
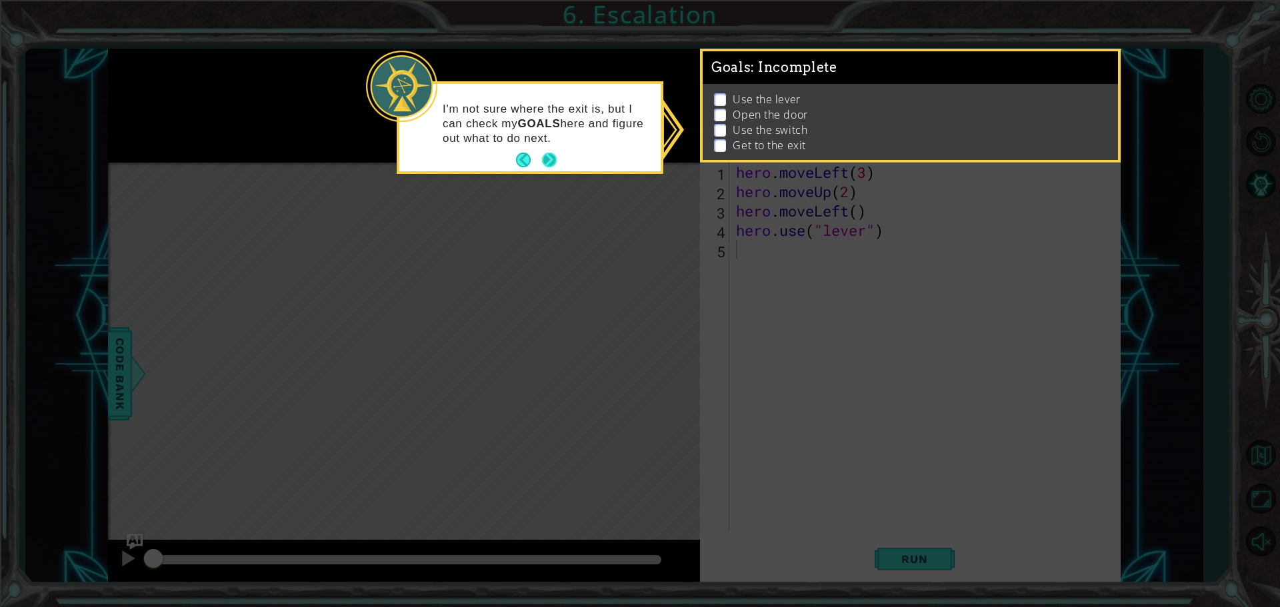
click at [543, 155] on button "Next" at bounding box center [549, 160] width 15 height 15
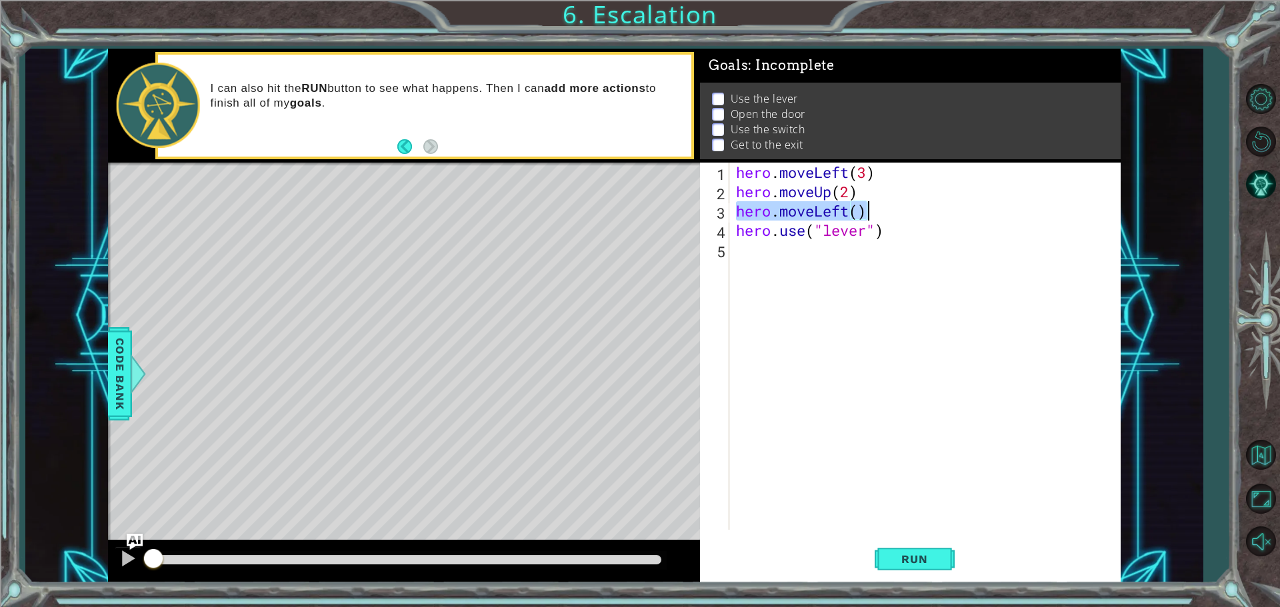
drag, startPoint x: 736, startPoint y: 213, endPoint x: 1019, endPoint y: 217, distance: 282.7
click at [1019, 217] on div "hero . moveLeft ( 3 ) hero . moveUp ( 2 ) hero . moveLeft ( ) hero . use ( "lev…" at bounding box center [928, 366] width 390 height 406
type textarea "hero.moveLeft()"
click at [755, 263] on div "hero . moveLeft ( 3 ) hero . moveUp ( 2 ) hero . moveLeft ( ) hero . use ( "lev…" at bounding box center [928, 366] width 390 height 406
paste textarea "hero.moveLeft()"
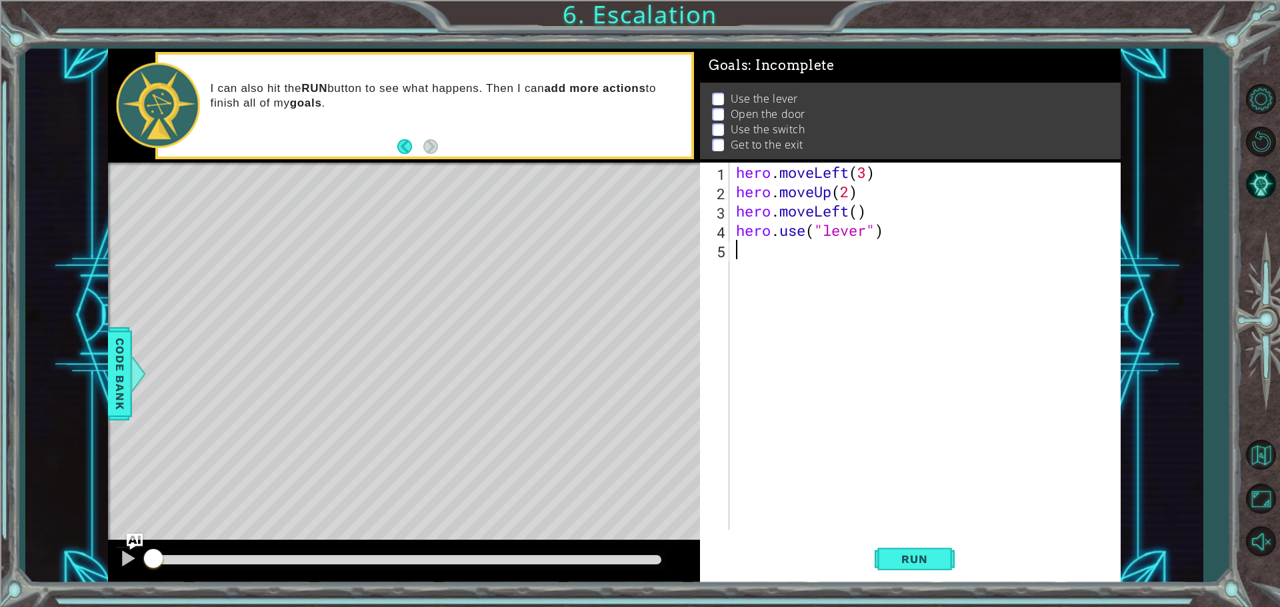
type textarea "hero.moveLeft()"
click at [917, 553] on span "Run" at bounding box center [914, 559] width 53 height 13
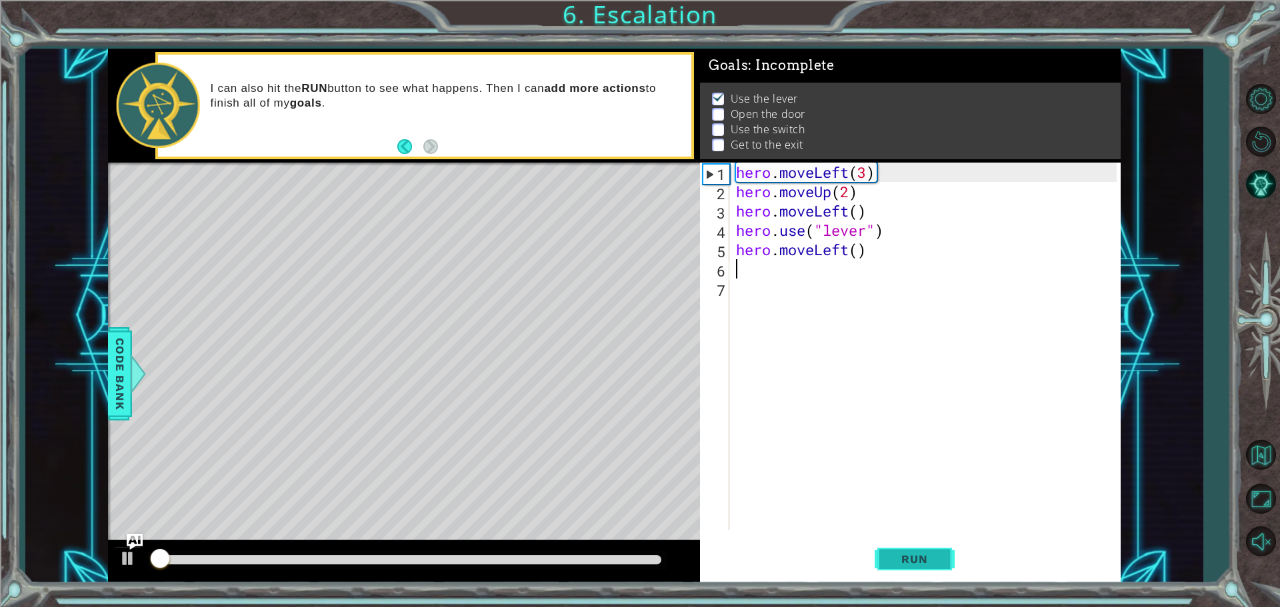
scroll to position [7, 0]
